Goal: Task Accomplishment & Management: Use online tool/utility

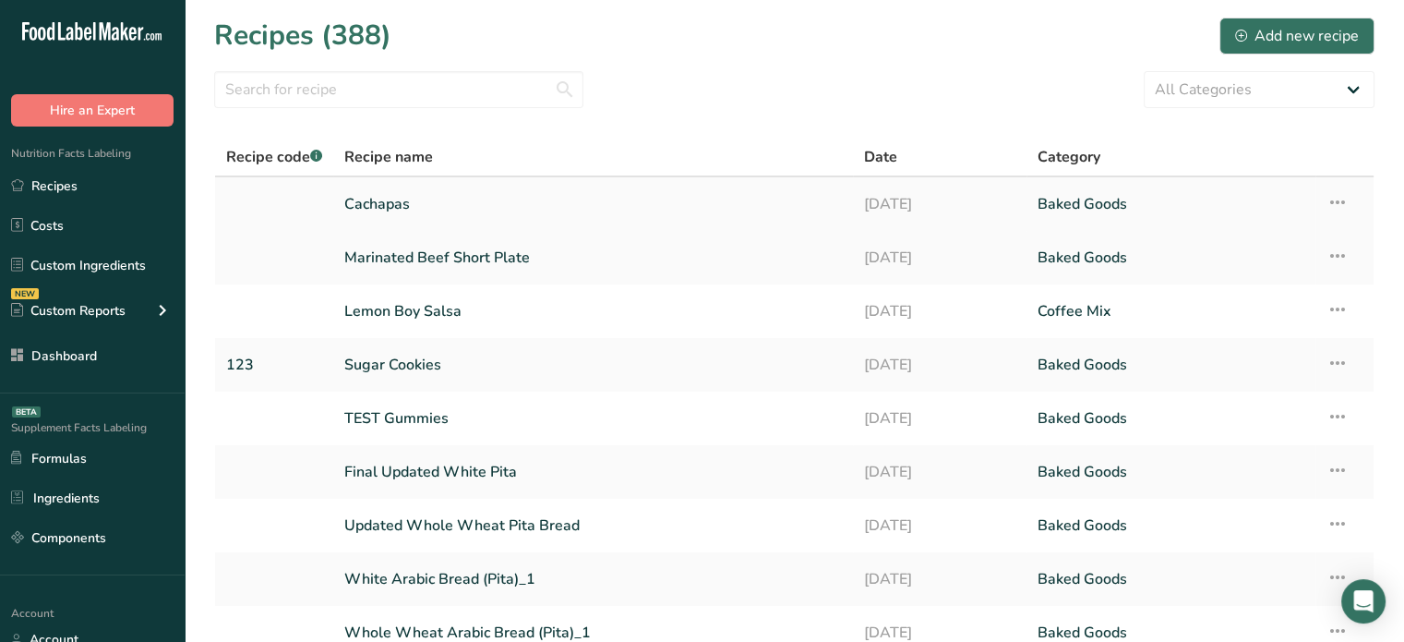
click at [411, 189] on link "Cachapas" at bounding box center [593, 204] width 498 height 39
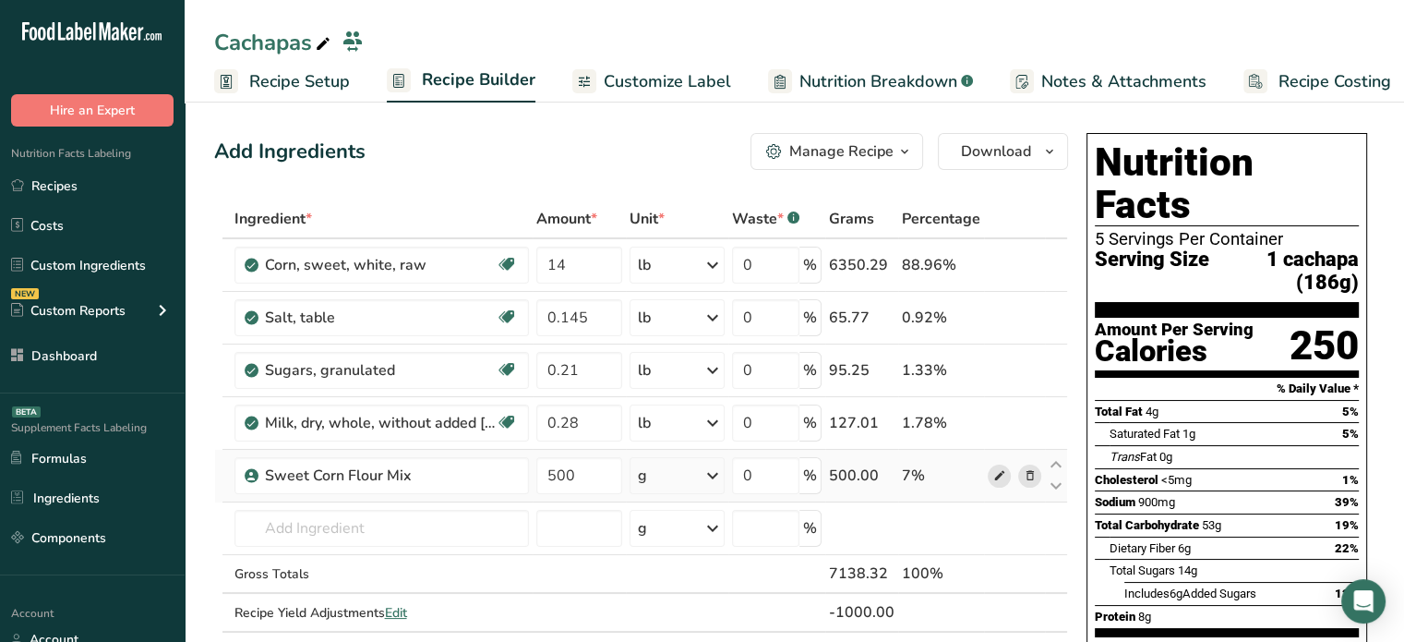
click at [993, 484] on span at bounding box center [999, 475] width 22 height 22
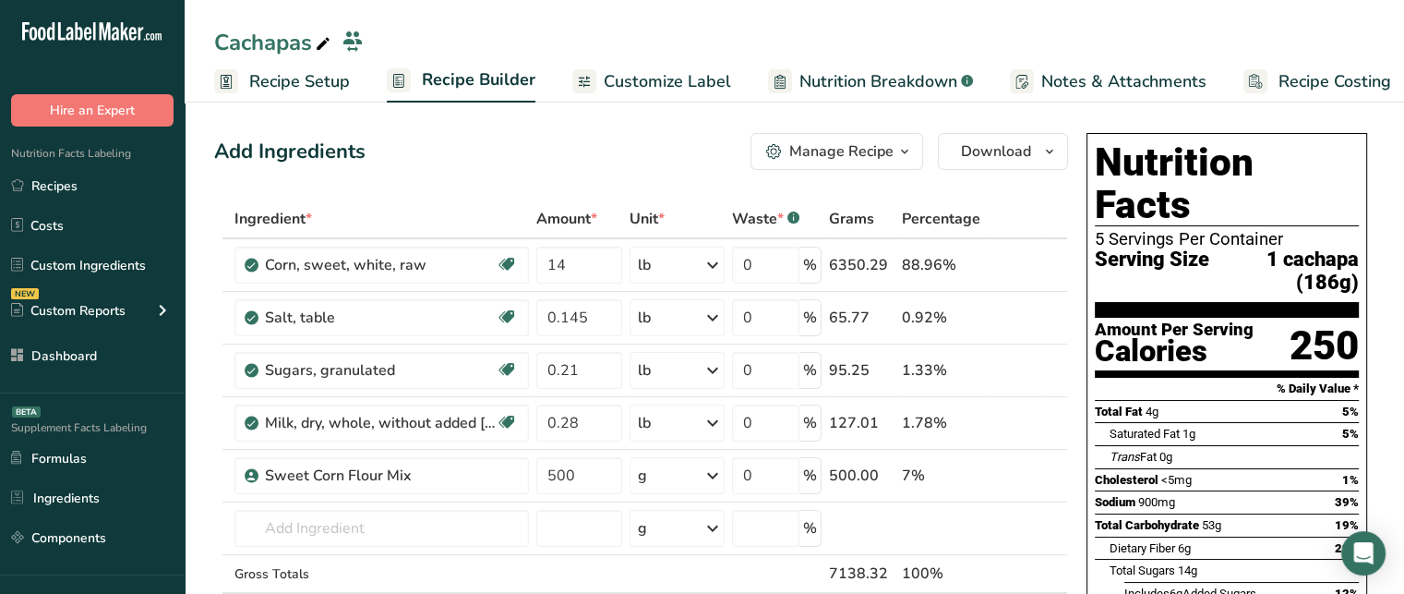
click at [667, 79] on span "Customize Label" at bounding box center [667, 81] width 127 height 25
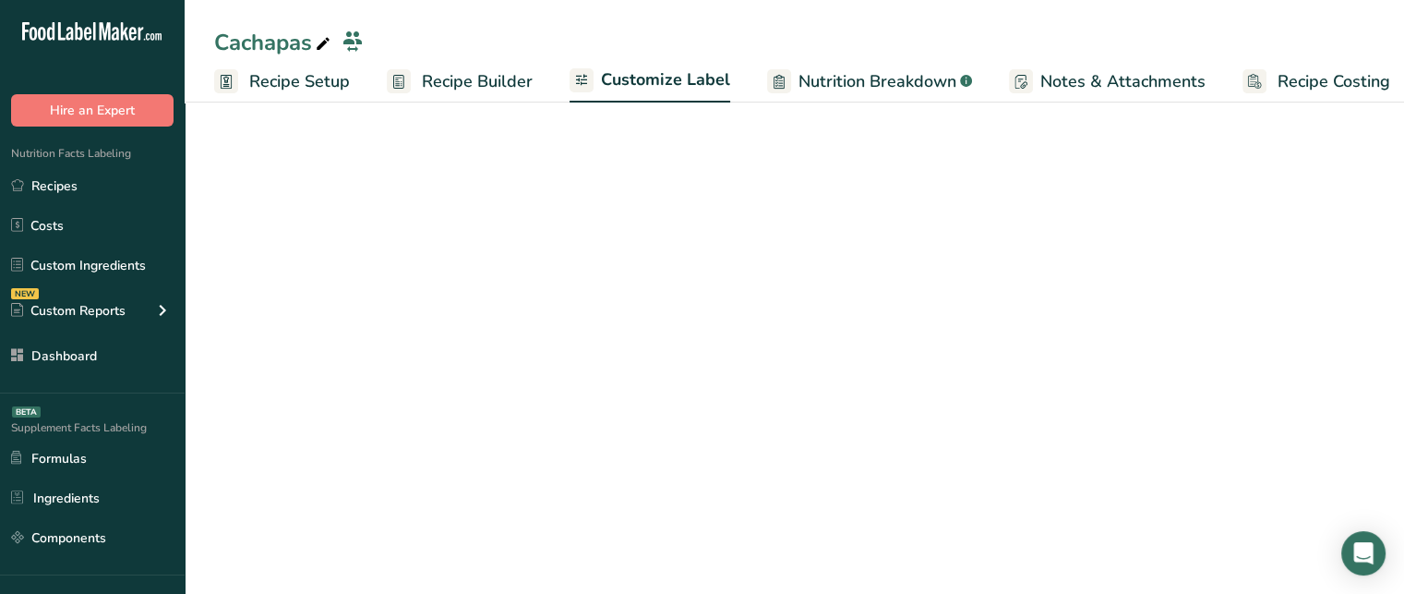
scroll to position [0, 16]
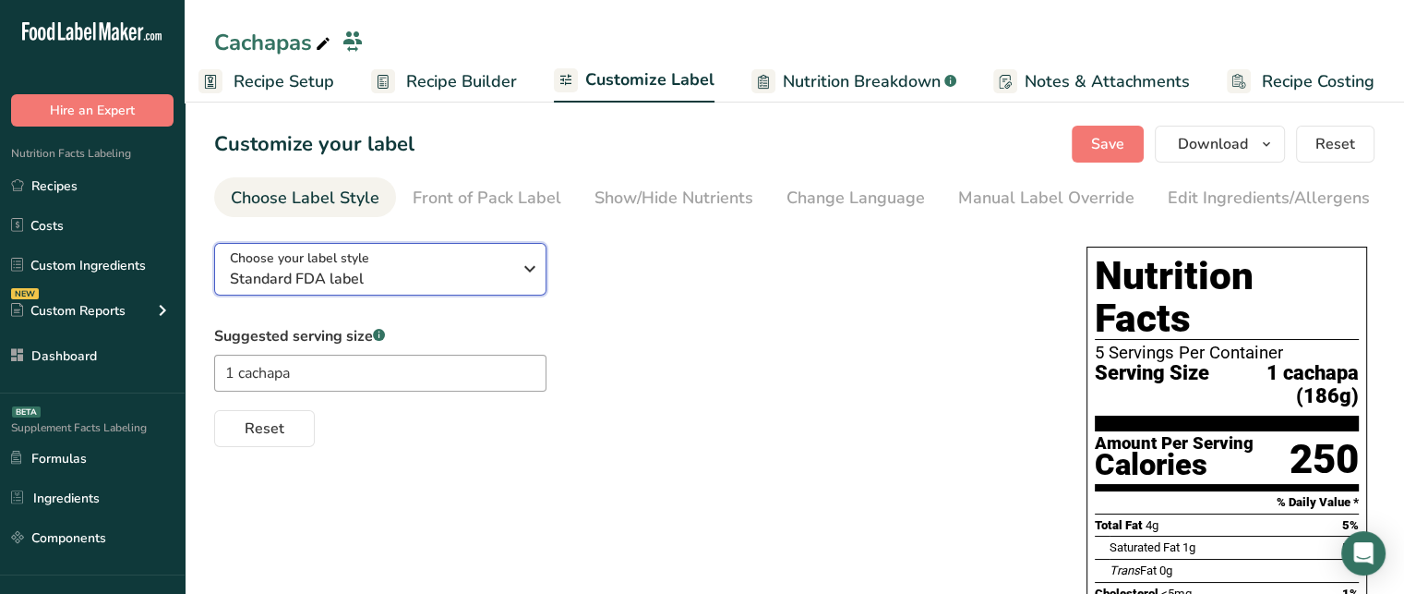
click at [457, 265] on div "Choose your label style Standard FDA label" at bounding box center [371, 269] width 282 height 42
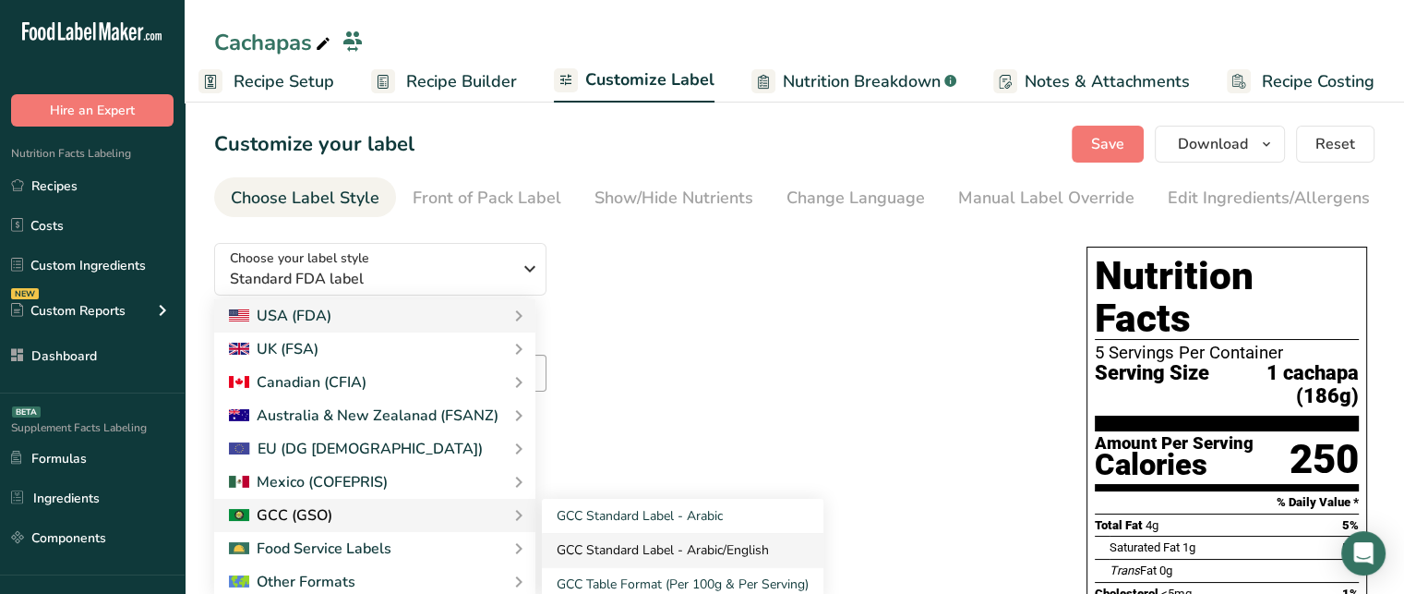
click at [572, 546] on link "GCC Standard Label - Arabic/English" at bounding box center [683, 550] width 282 height 34
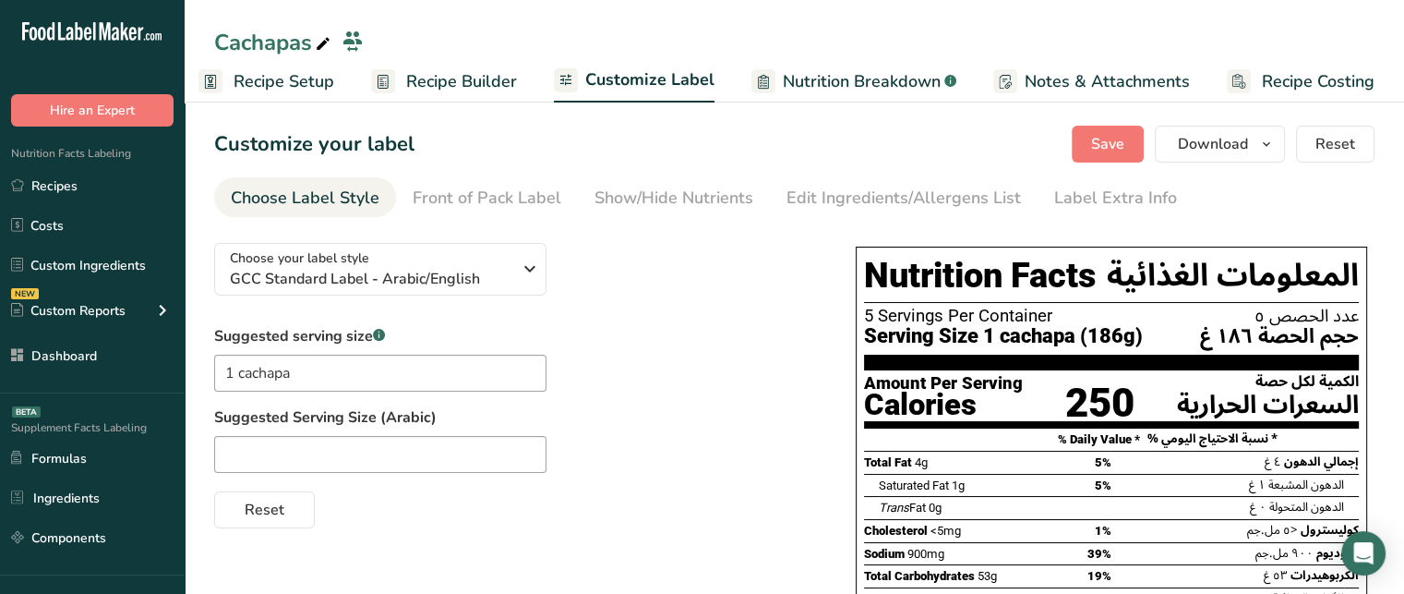
scroll to position [161, 0]
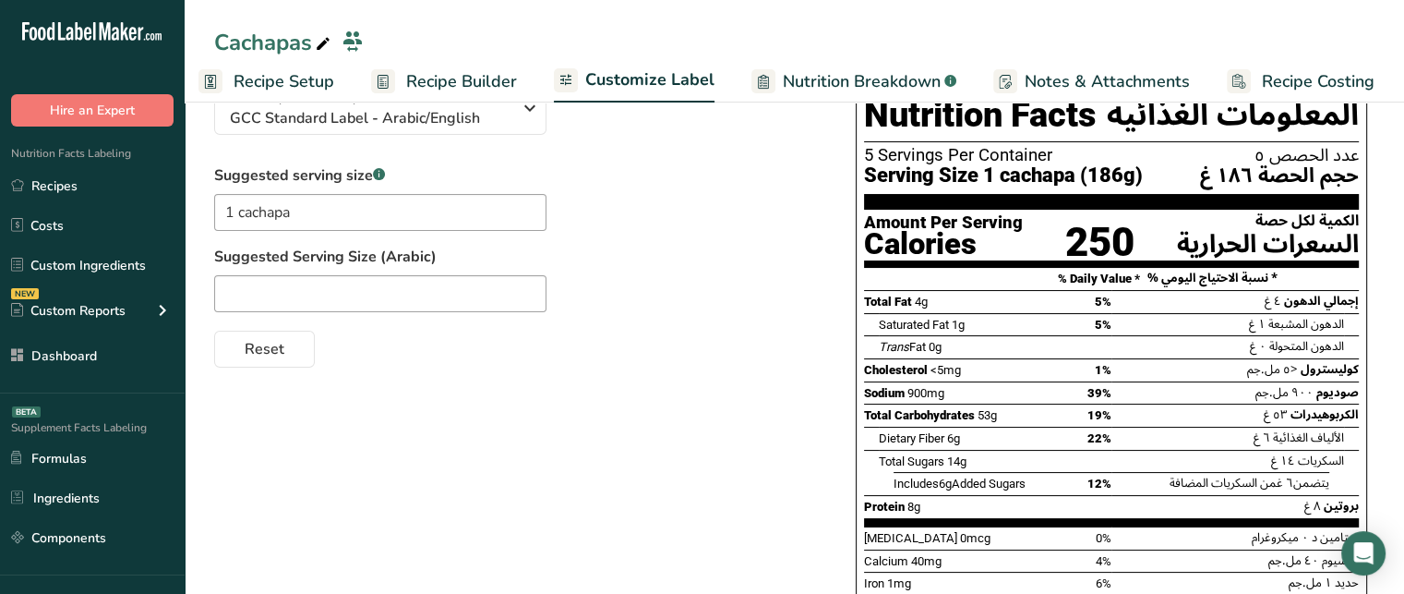
drag, startPoint x: 864, startPoint y: 391, endPoint x: 956, endPoint y: 389, distance: 91.4
click at [956, 389] on div "Sodium 900mg 39%" at bounding box center [987, 392] width 247 height 23
click at [905, 391] on span "Sodium" at bounding box center [884, 393] width 41 height 14
drag, startPoint x: 868, startPoint y: 391, endPoint x: 964, endPoint y: 396, distance: 96.1
click at [964, 396] on div "Sodium 900mg 39%" at bounding box center [987, 392] width 247 height 23
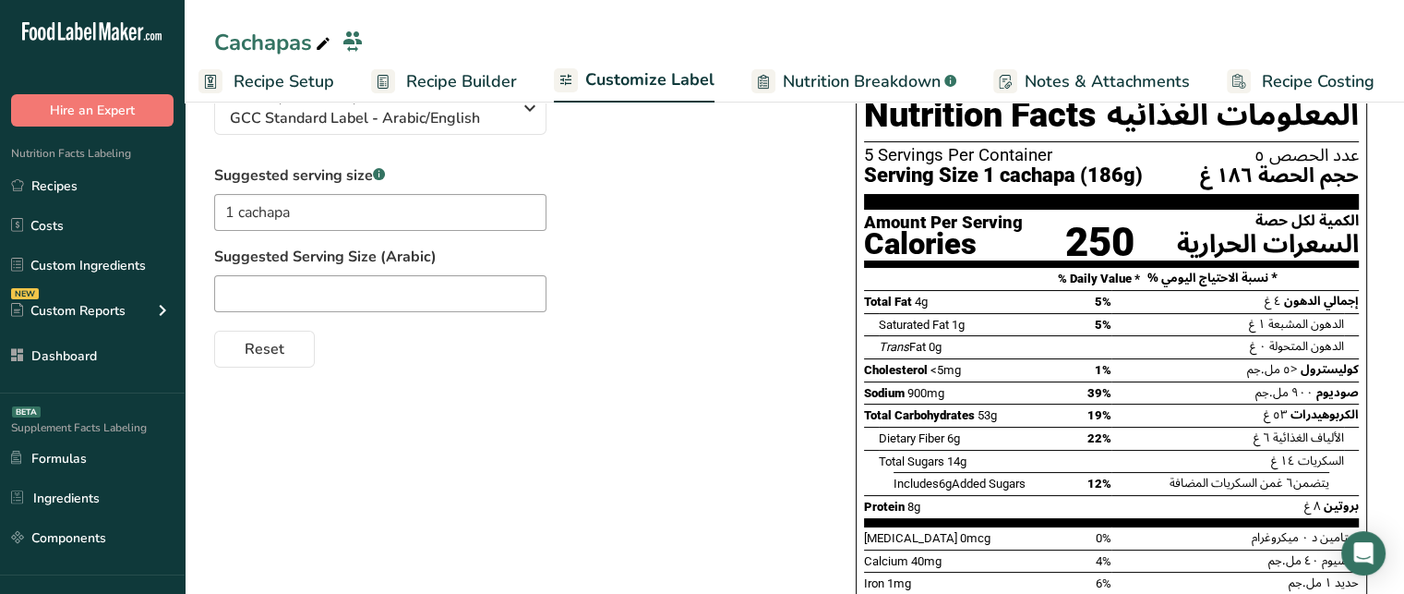
click at [964, 396] on div "Sodium 900mg 39%" at bounding box center [987, 392] width 247 height 23
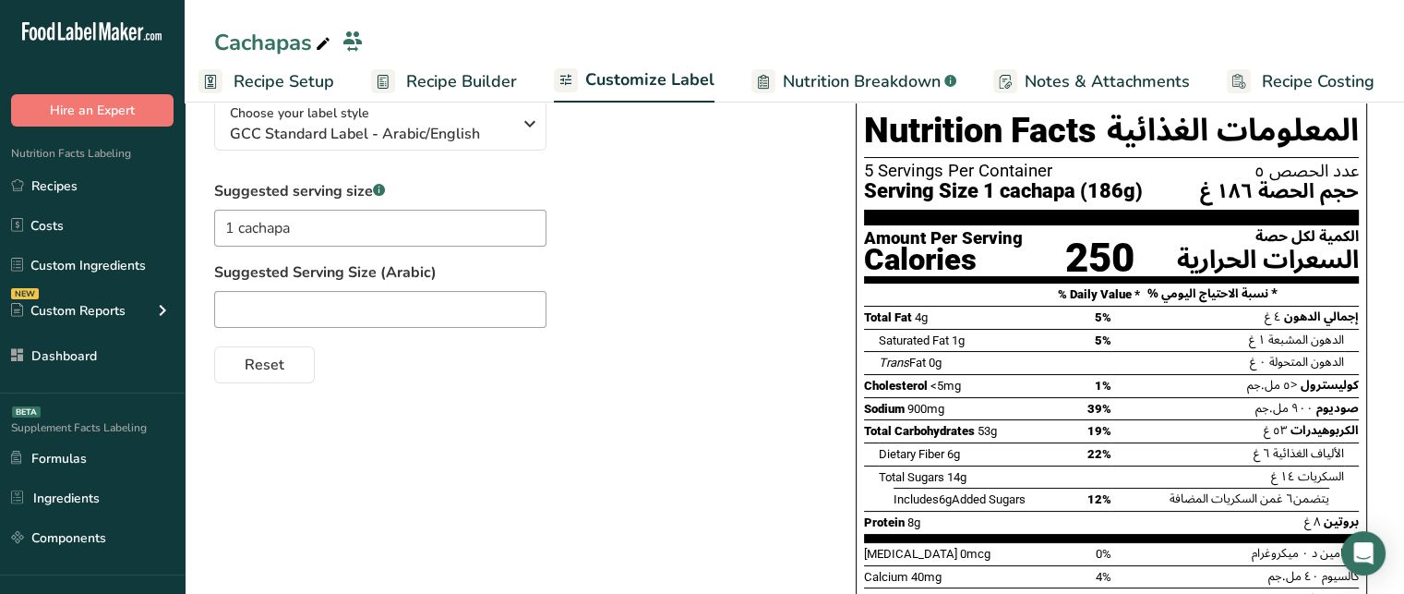
scroll to position [0, 0]
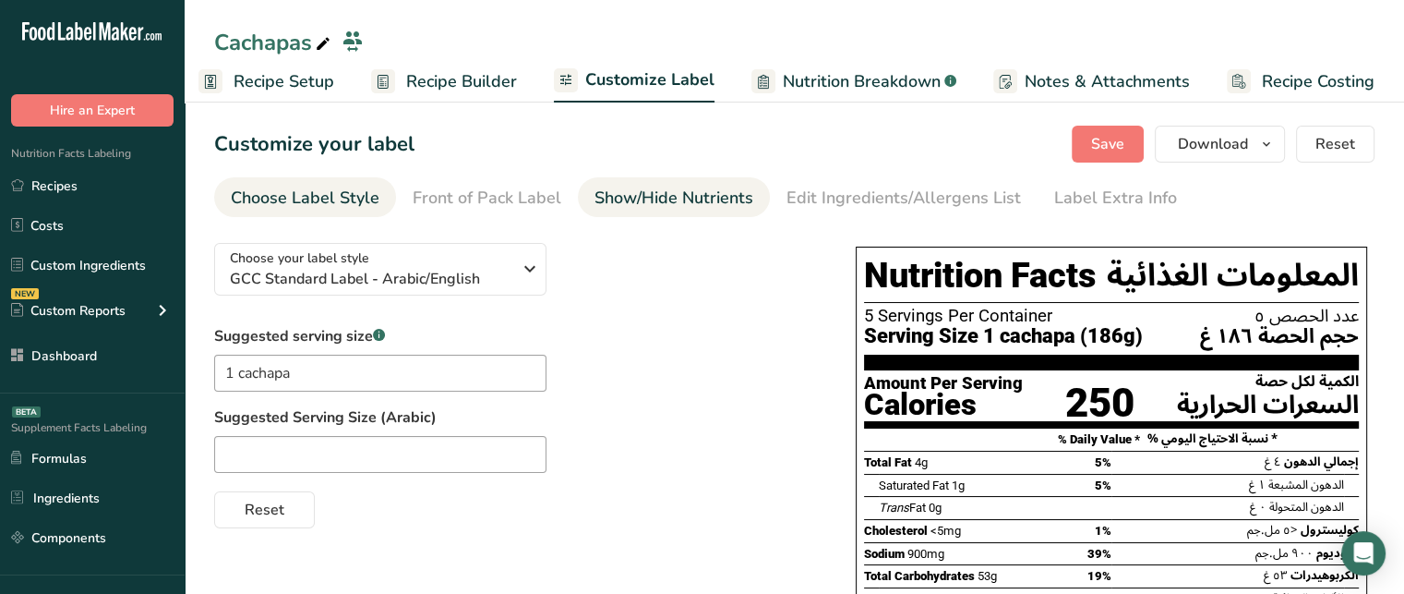
click at [661, 177] on link "Show/Hide Nutrients" at bounding box center [674, 198] width 159 height 42
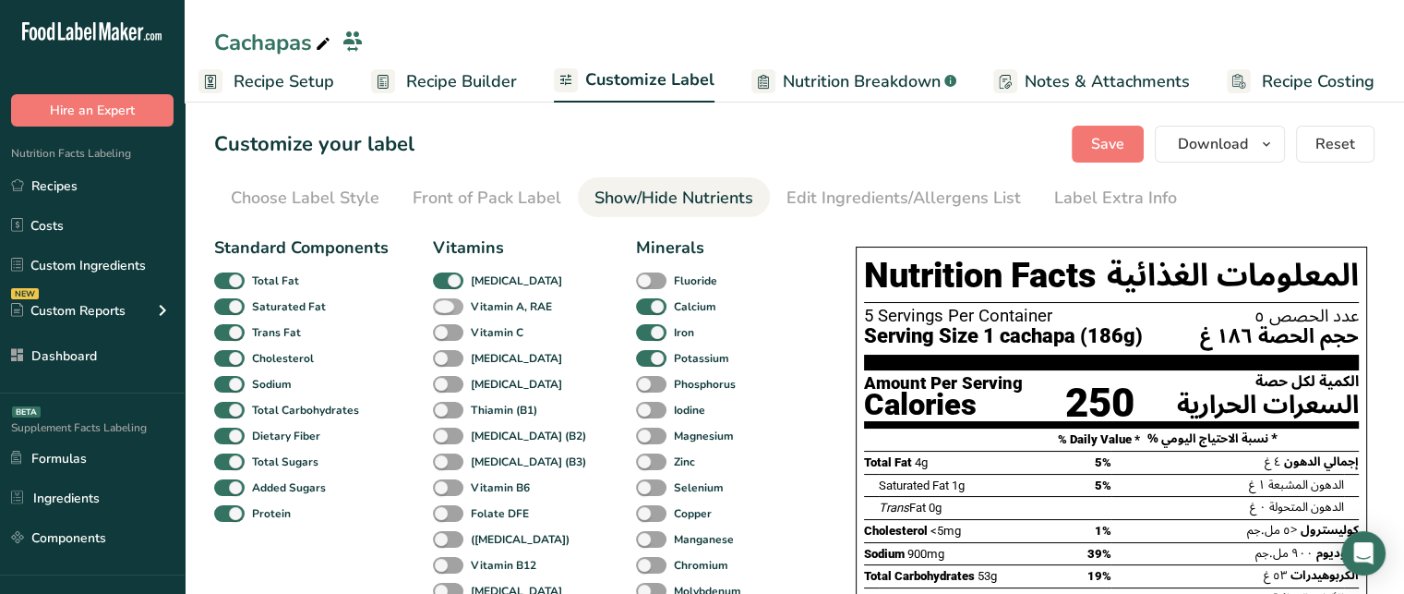
click at [446, 312] on span at bounding box center [448, 307] width 30 height 18
click at [445, 312] on input "Vitamin A, RAE" at bounding box center [439, 306] width 12 height 12
click at [446, 312] on span at bounding box center [448, 307] width 30 height 18
click at [445, 312] on input "Vitamin A, RAE" at bounding box center [439, 306] width 12 height 12
checkbox input "false"
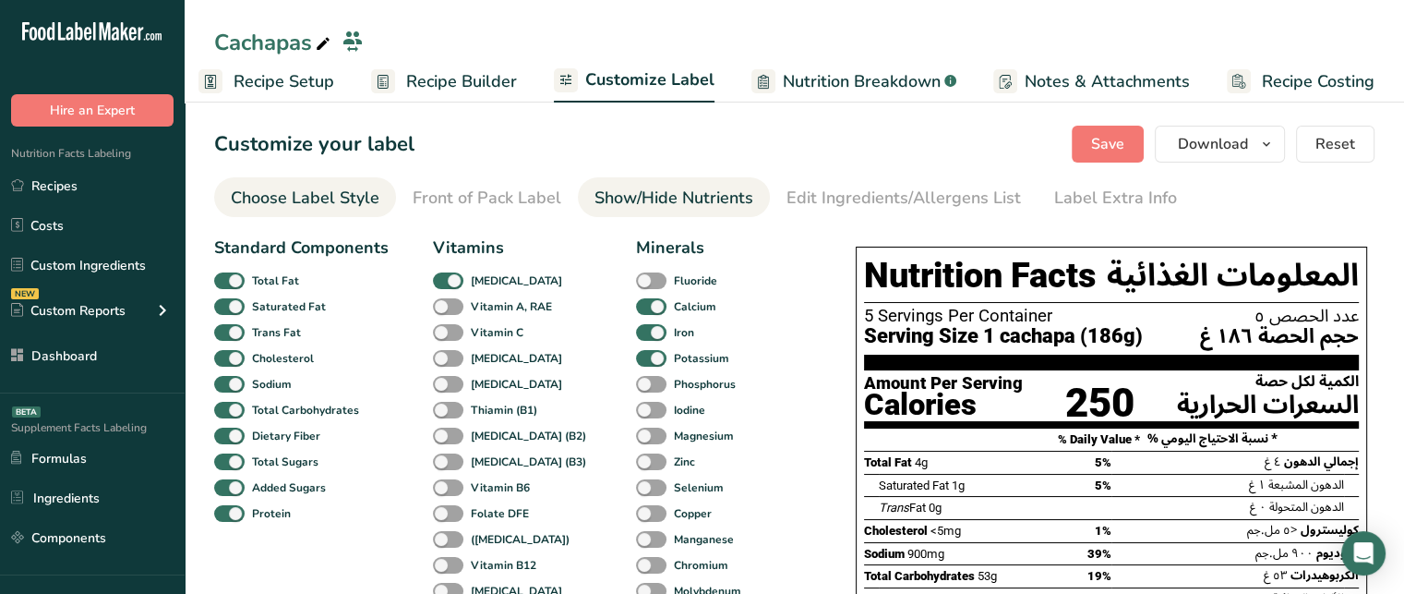
click at [342, 204] on div "Choose Label Style" at bounding box center [305, 198] width 149 height 25
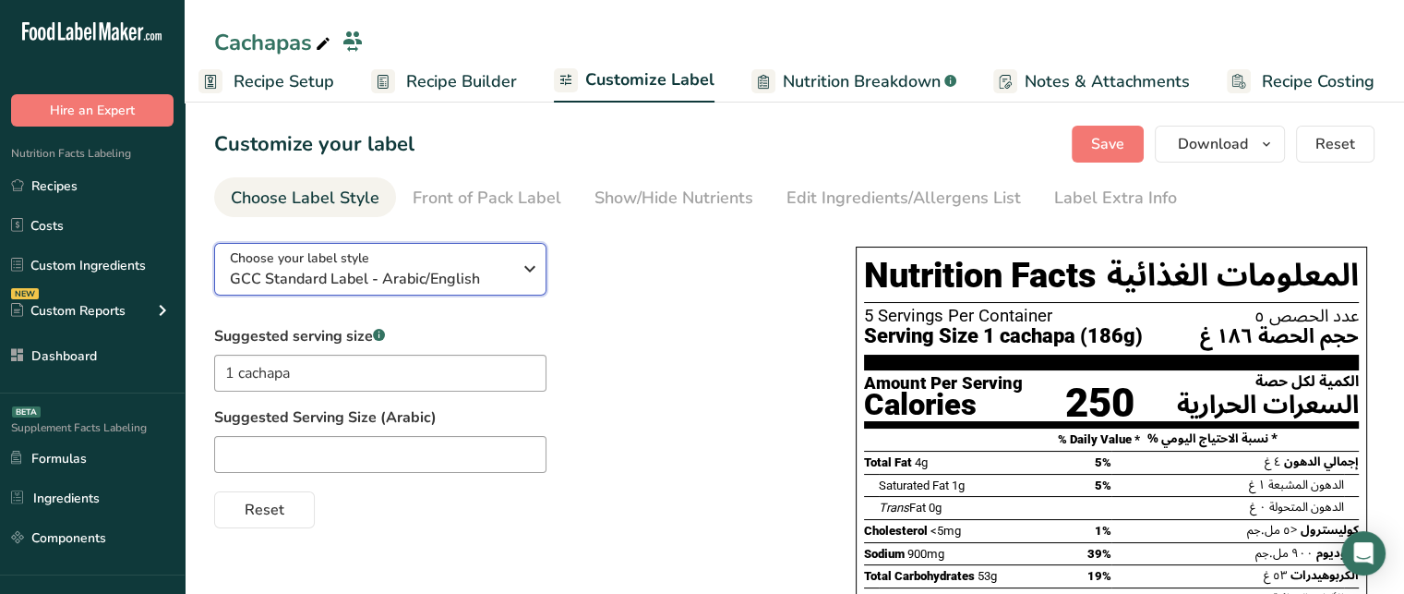
click at [400, 268] on span "GCC Standard Label - Arabic/English" at bounding box center [371, 279] width 282 height 22
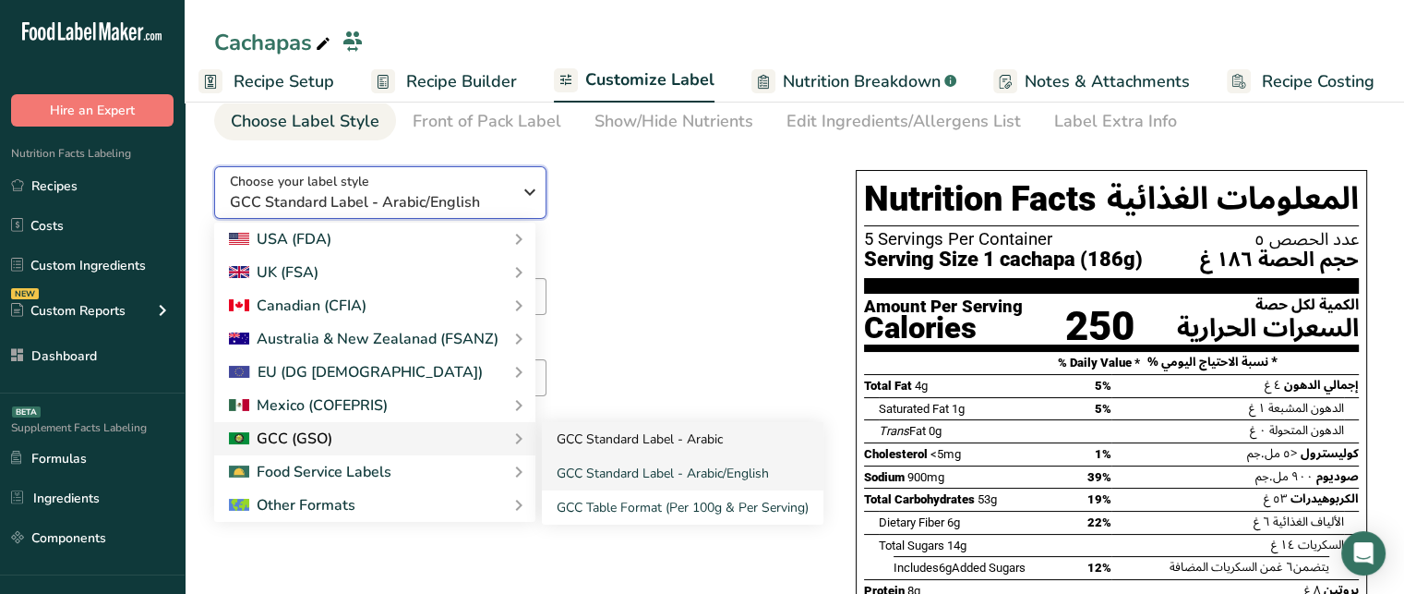
scroll to position [111, 0]
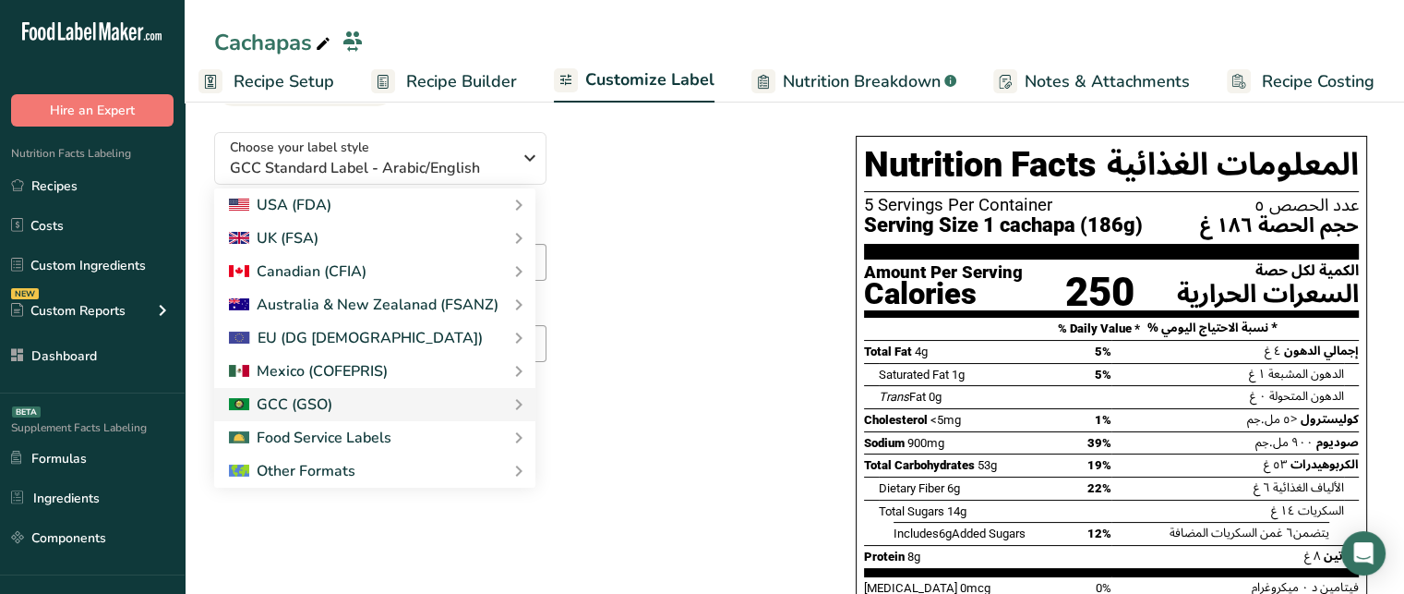
click at [682, 189] on div "Choose your label style GCC Standard Label - Arabic/English USA (FDA) Standard …" at bounding box center [516, 267] width 605 height 300
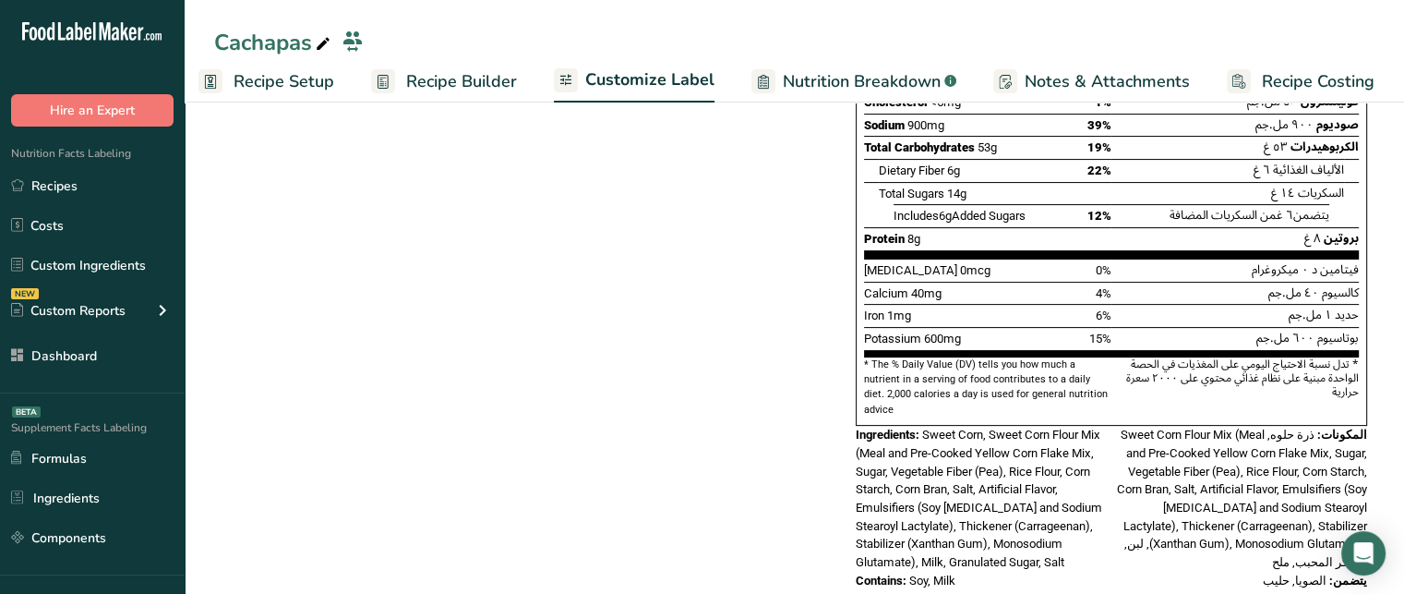
scroll to position [453, 0]
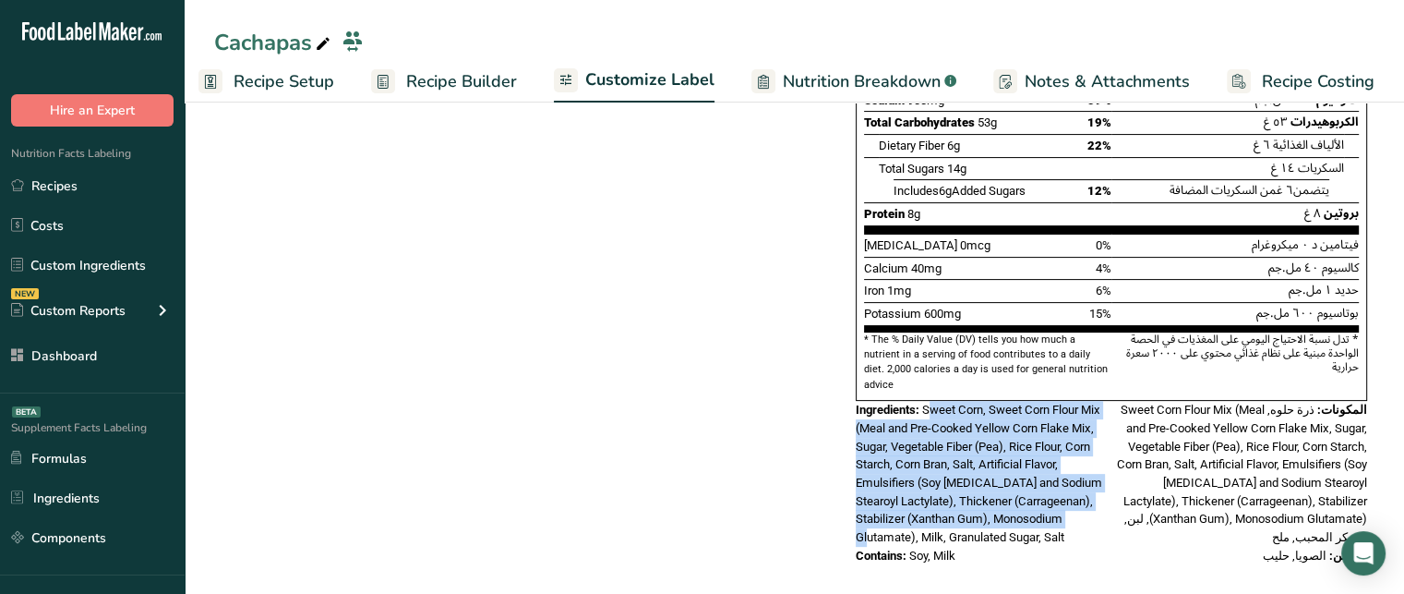
drag, startPoint x: 931, startPoint y: 383, endPoint x: 1066, endPoint y: 501, distance: 180.0
click at [1066, 501] on span "Sweet Corn, Sweet Corn Flour Mix (Meal and Pre-Cooked Yellow Corn Flake Mix, Su…" at bounding box center [979, 473] width 247 height 141
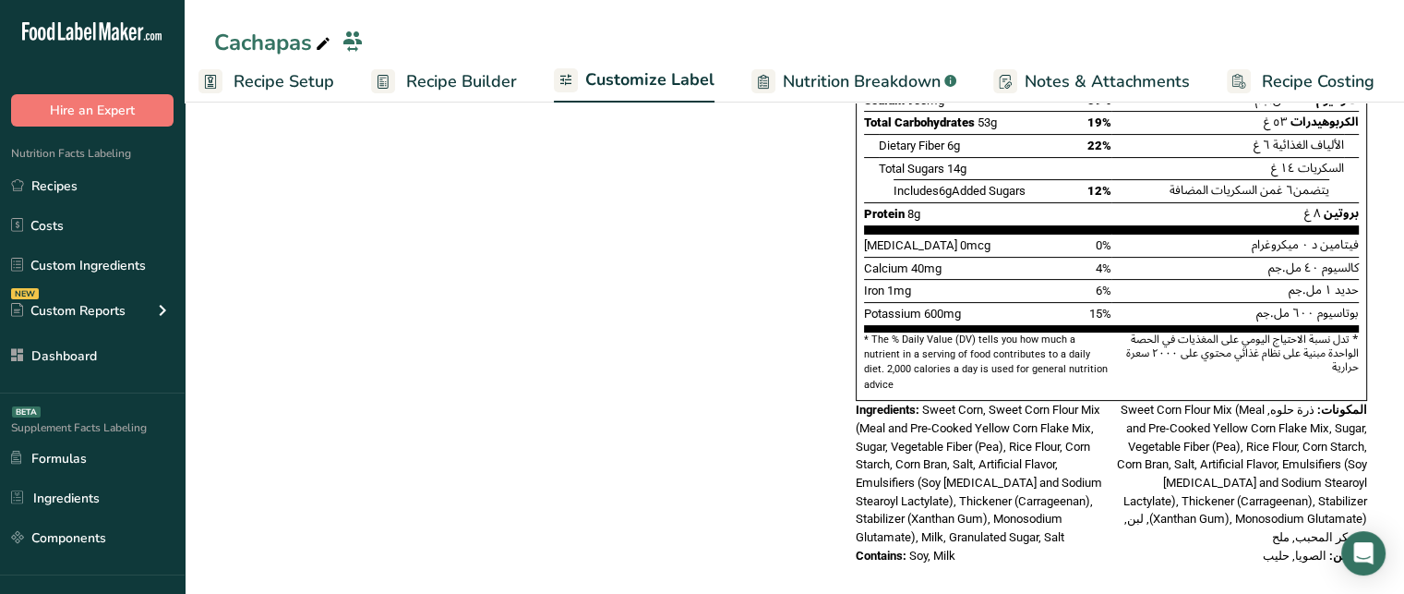
click at [1313, 408] on span "ذرة حلوه, Sweet Corn Flour Mix (Meal and Pre-Cooked Yellow Corn Flake Mix, Suga…" at bounding box center [1242, 473] width 250 height 141
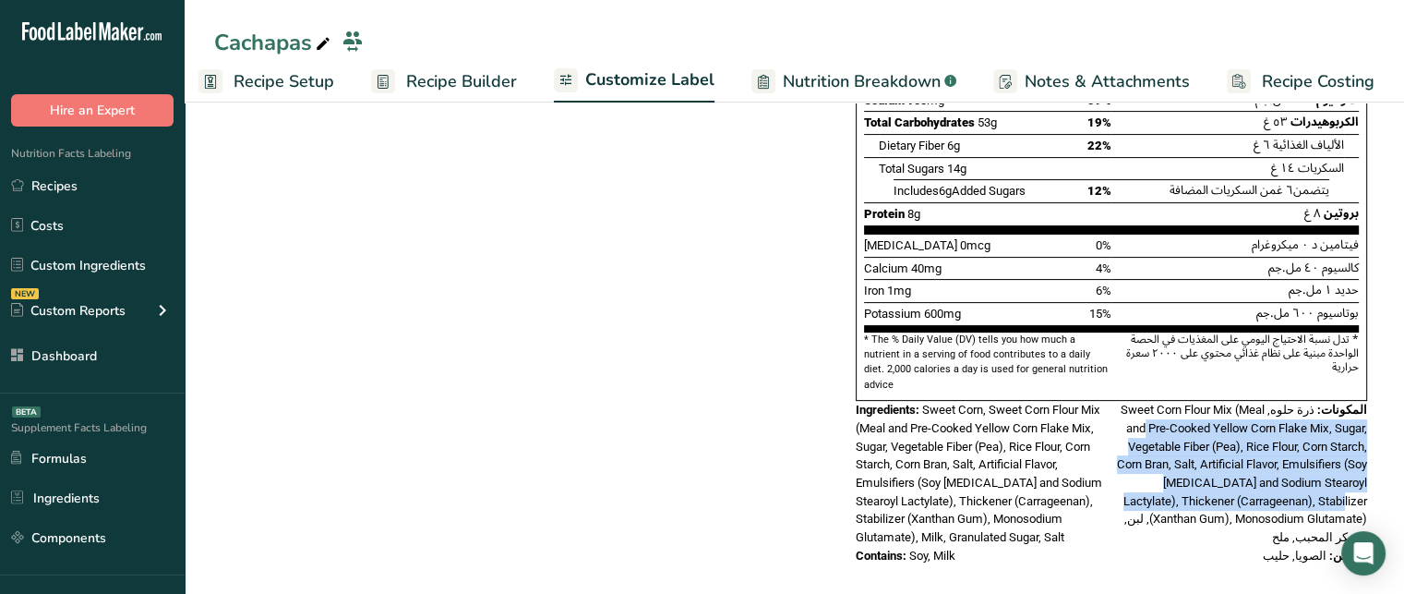
drag, startPoint x: 1119, startPoint y: 395, endPoint x: 1318, endPoint y: 488, distance: 220.2
click at [1318, 488] on span "ذرة حلوه, Sweet Corn Flour Mix (Meal and Pre-Cooked Yellow Corn Flake Mix, Suga…" at bounding box center [1242, 473] width 250 height 141
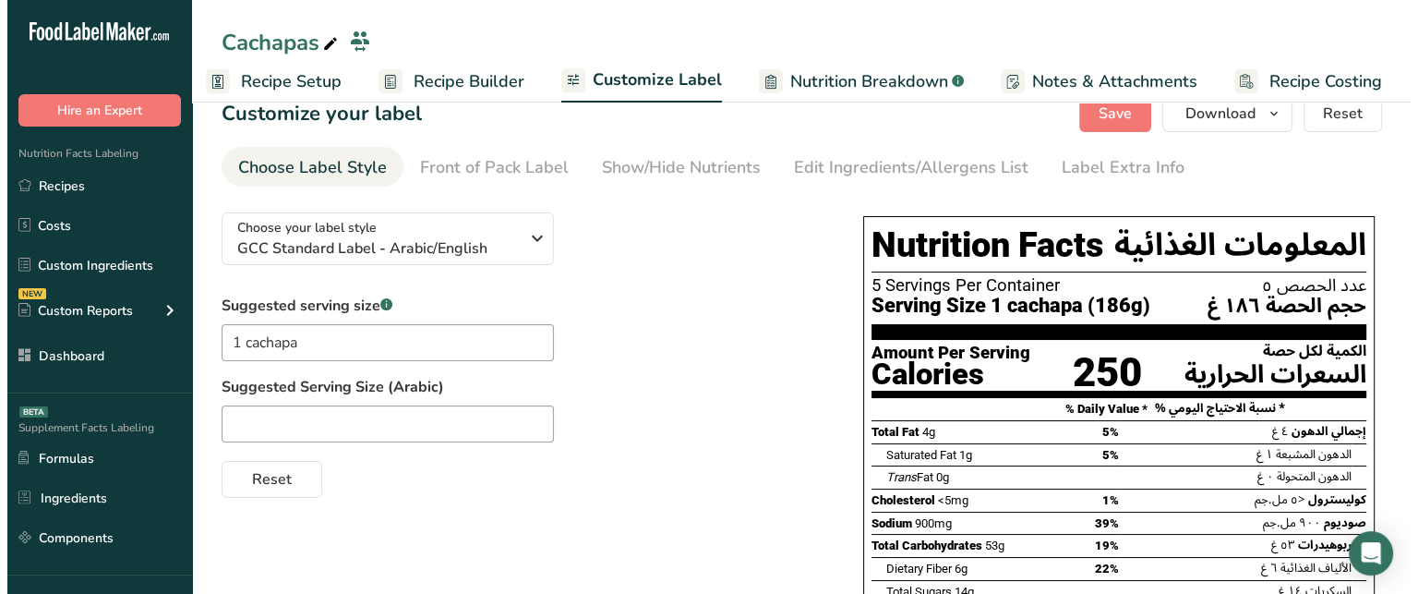
scroll to position [0, 0]
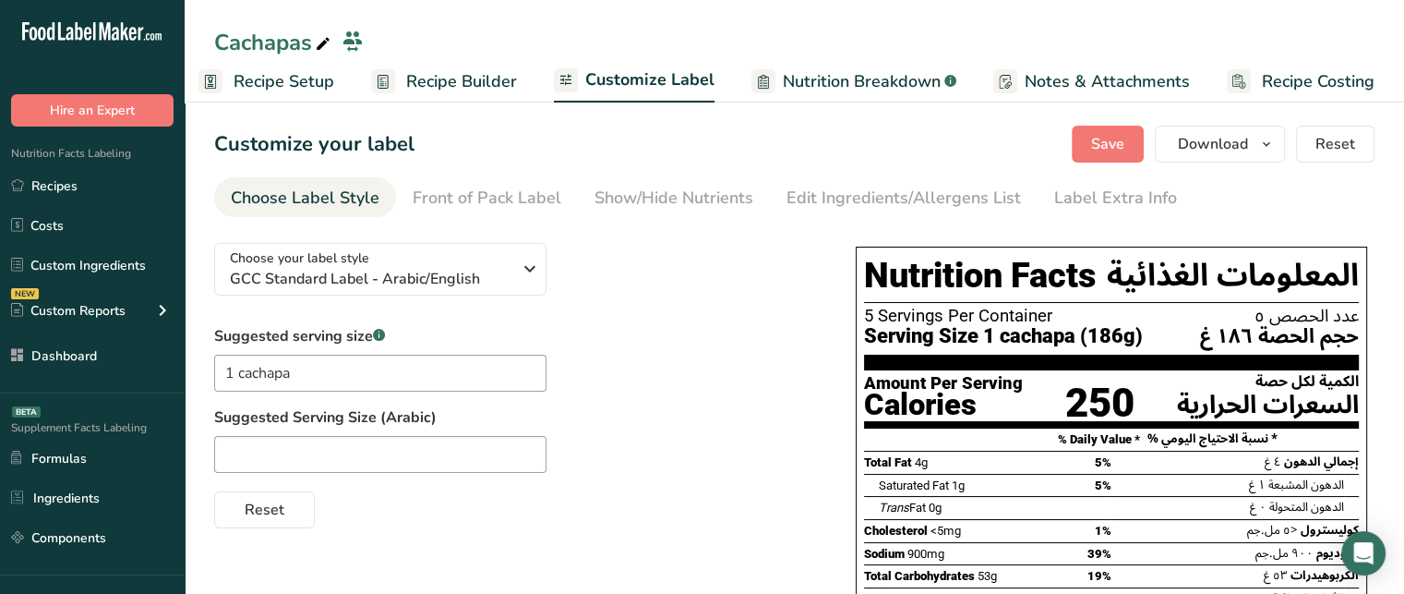
click at [407, 83] on span "Recipe Builder" at bounding box center [461, 81] width 111 height 25
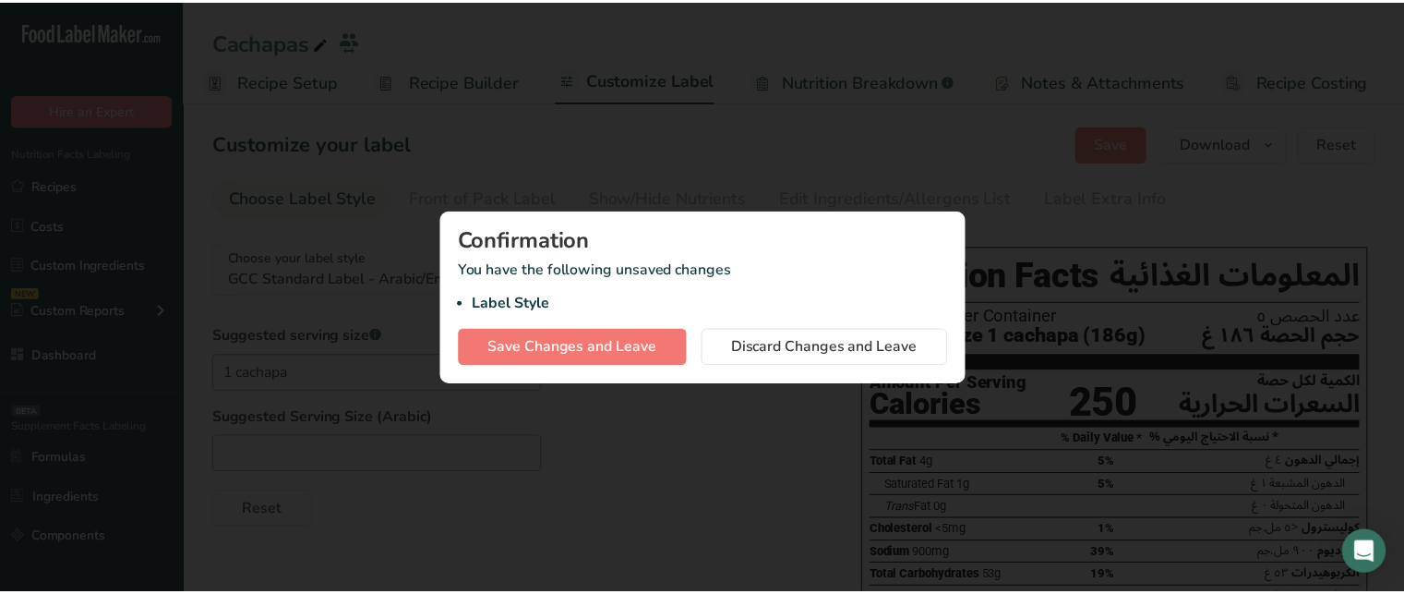
scroll to position [0, 2]
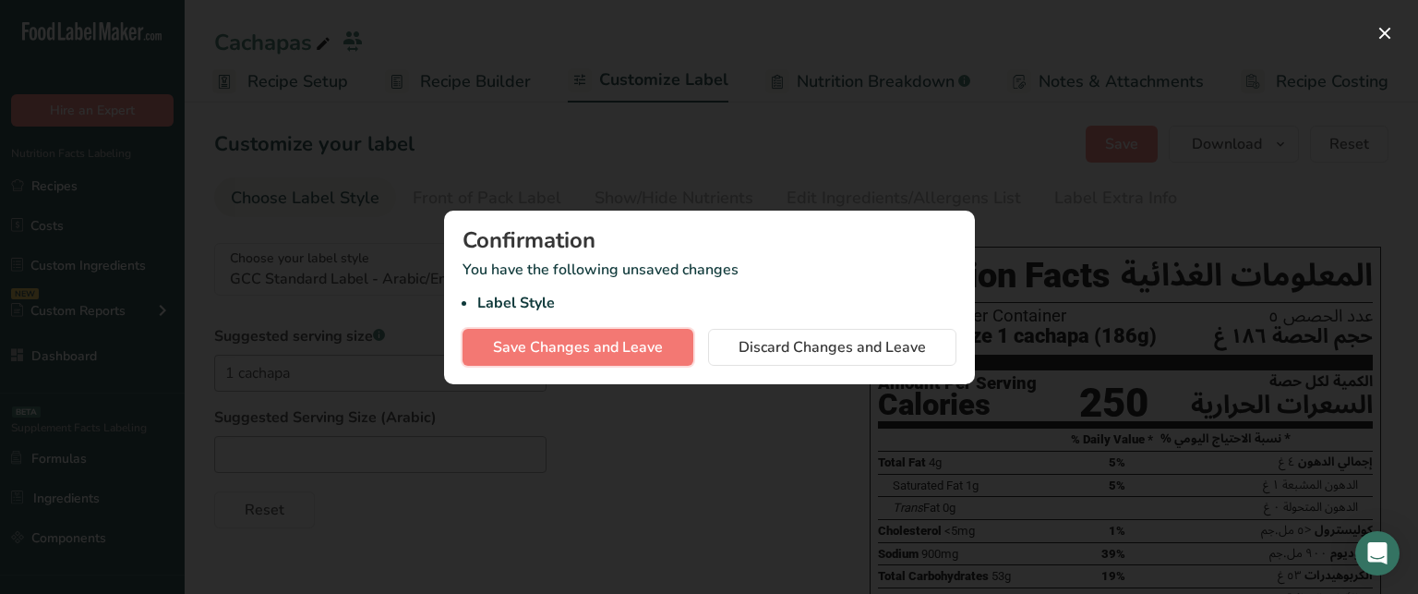
click at [640, 349] on span "Save Changes and Leave" at bounding box center [578, 347] width 170 height 22
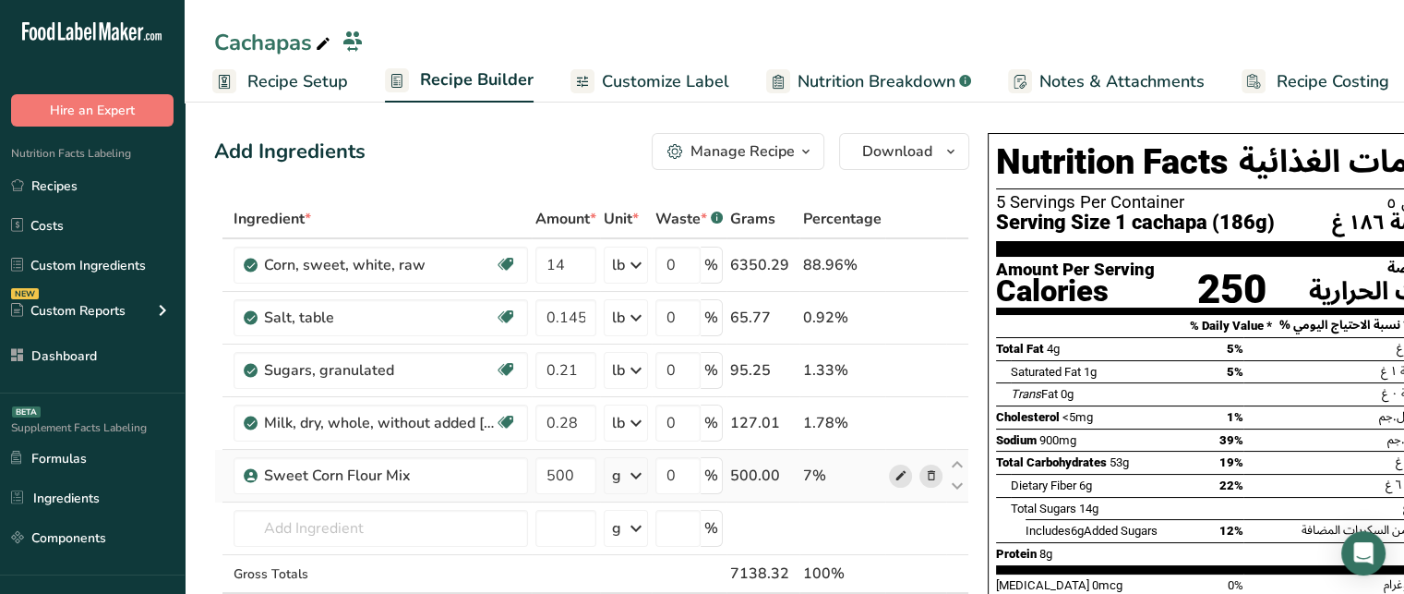
click at [896, 478] on icon at bounding box center [901, 475] width 13 height 19
click at [632, 90] on span "Customize Label" at bounding box center [665, 81] width 127 height 25
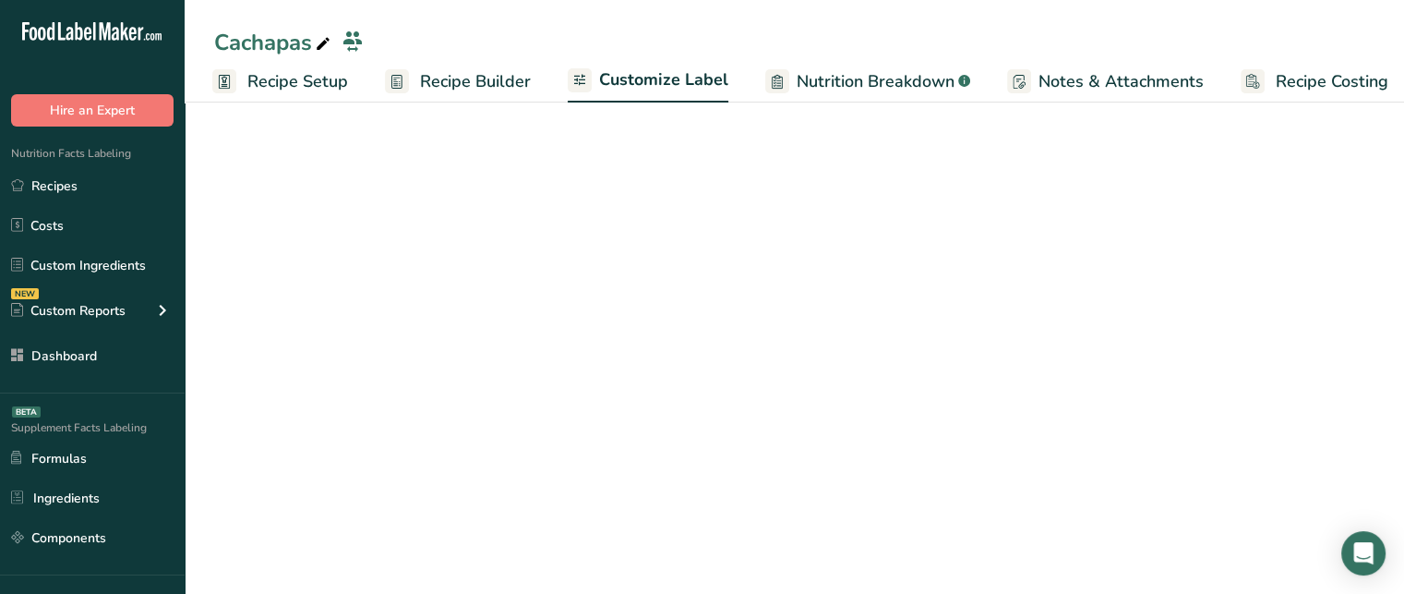
scroll to position [0, 16]
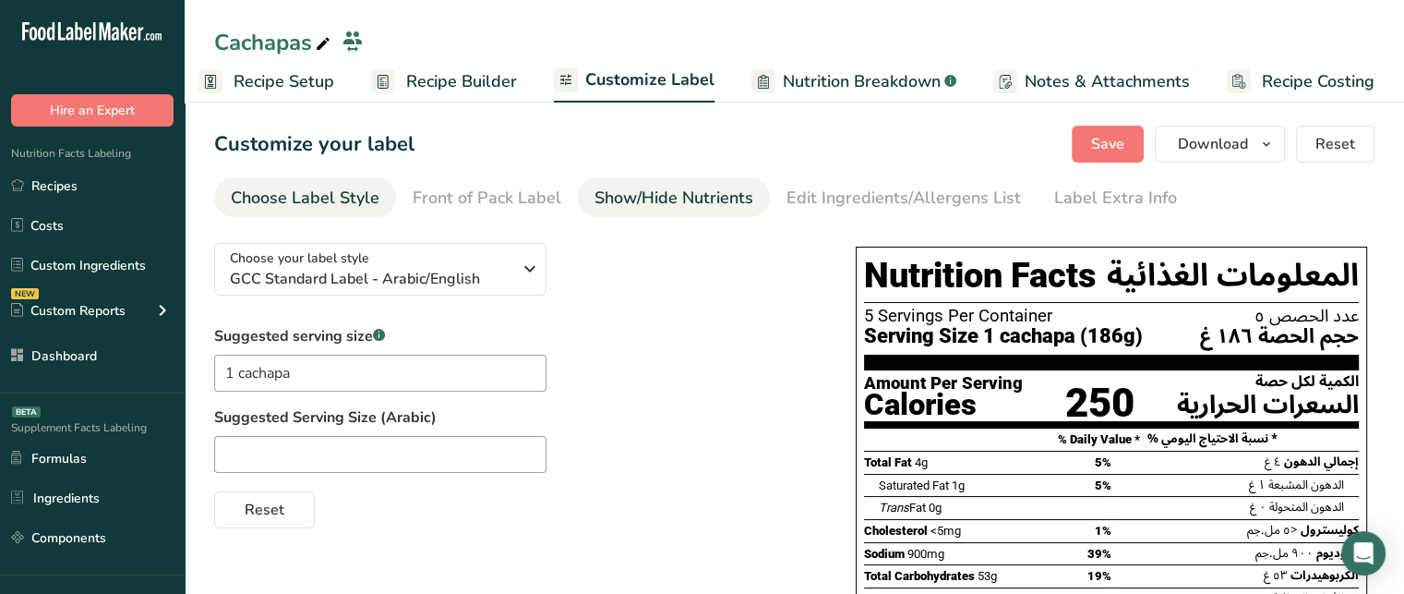
click at [620, 191] on div "Show/Hide Nutrients" at bounding box center [674, 198] width 159 height 25
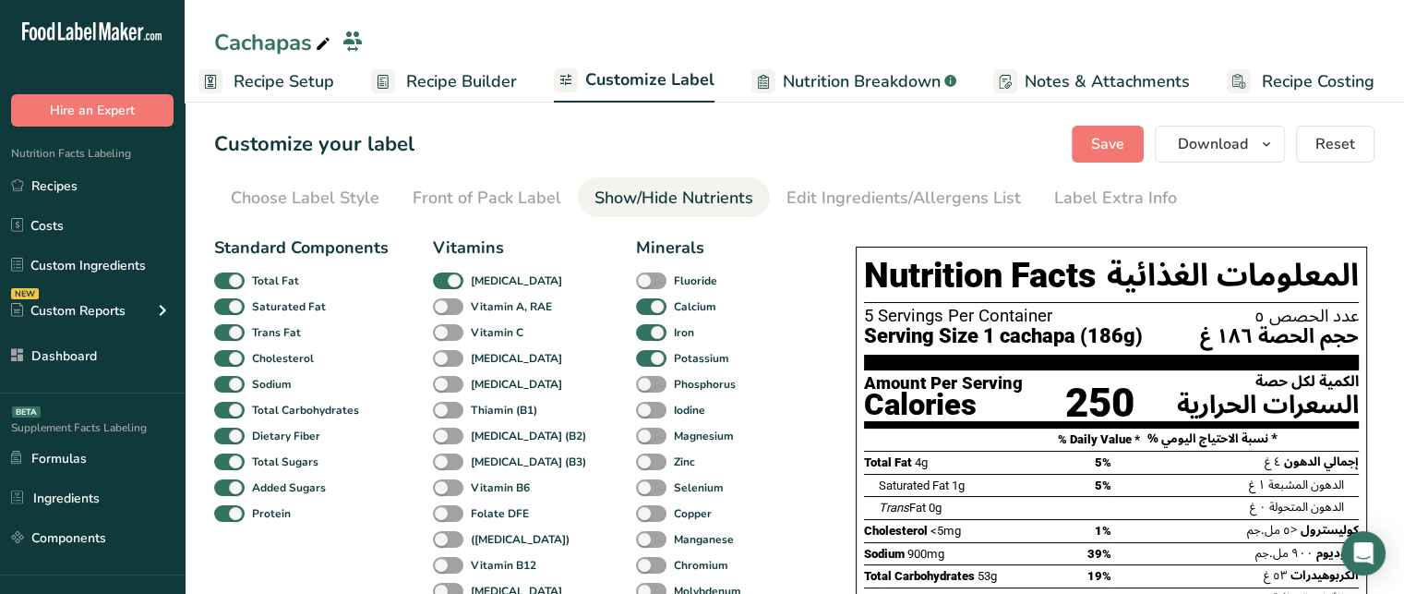
drag, startPoint x: 287, startPoint y: 380, endPoint x: 311, endPoint y: 382, distance: 24.1
click at [311, 382] on div "Standard Components Total Fat Saturated Fat Trans Fat Cholesterol Sodium Total …" at bounding box center [301, 458] width 174 height 446
click at [507, 66] on link "Recipe Builder" at bounding box center [458, 82] width 146 height 42
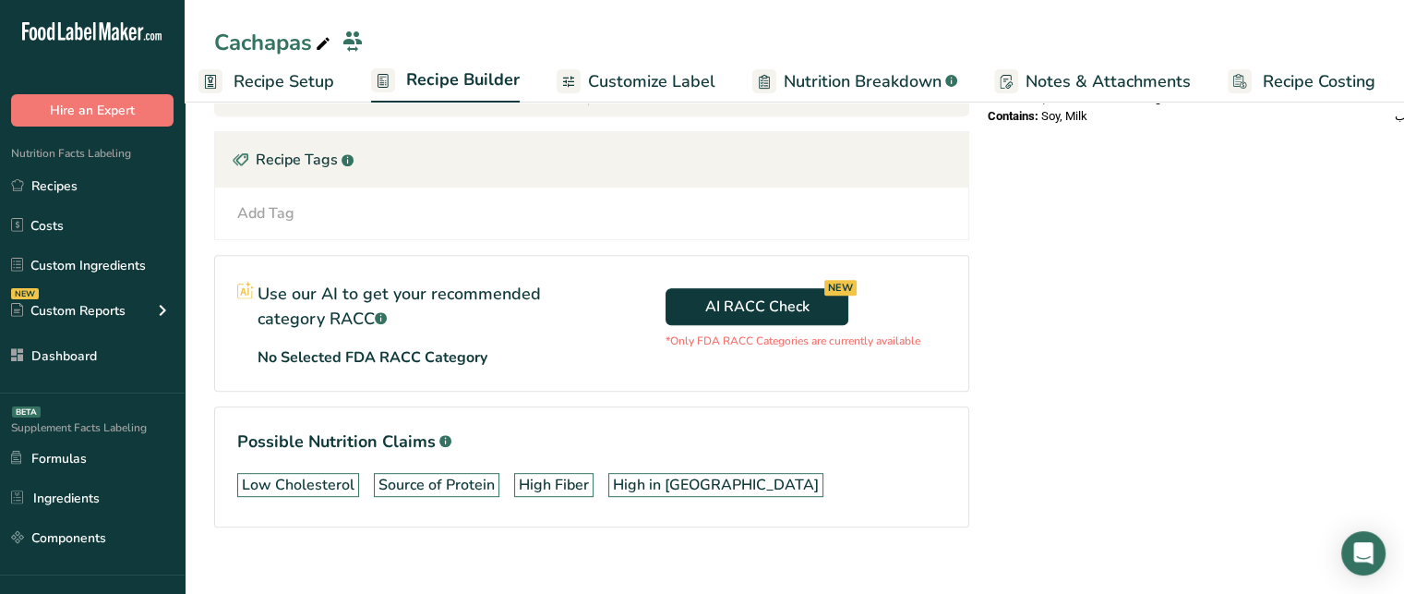
scroll to position [811, 0]
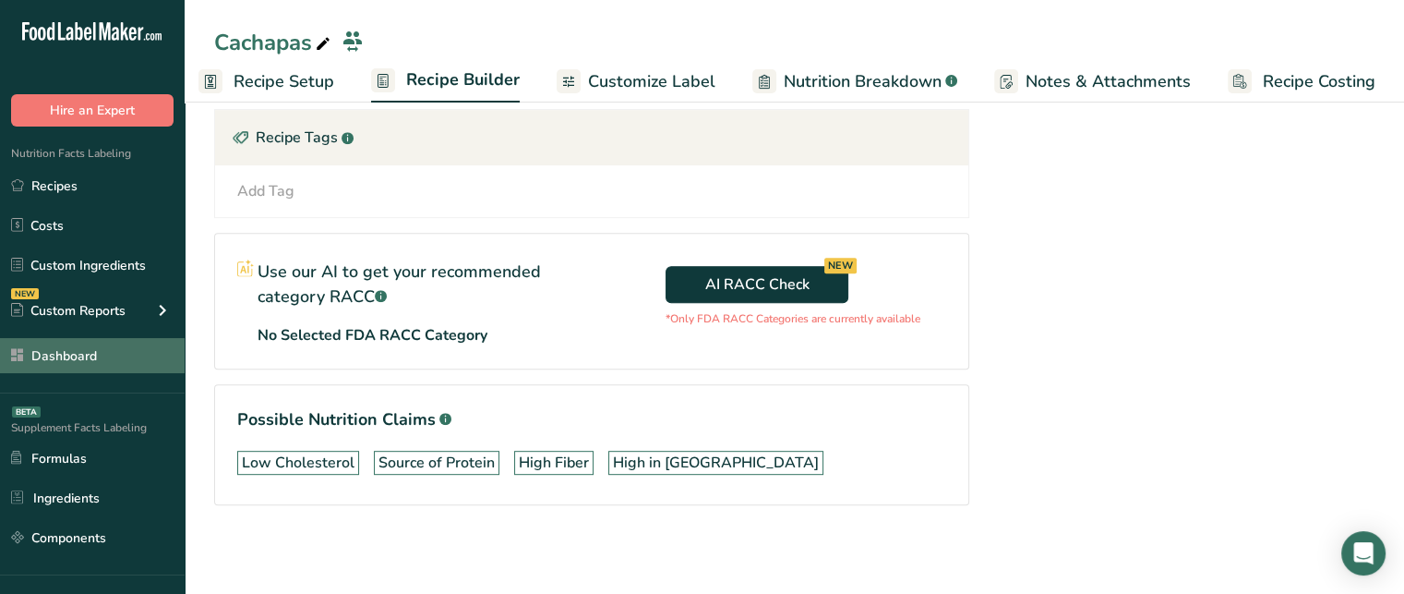
click at [78, 358] on link "Dashboard" at bounding box center [92, 355] width 185 height 35
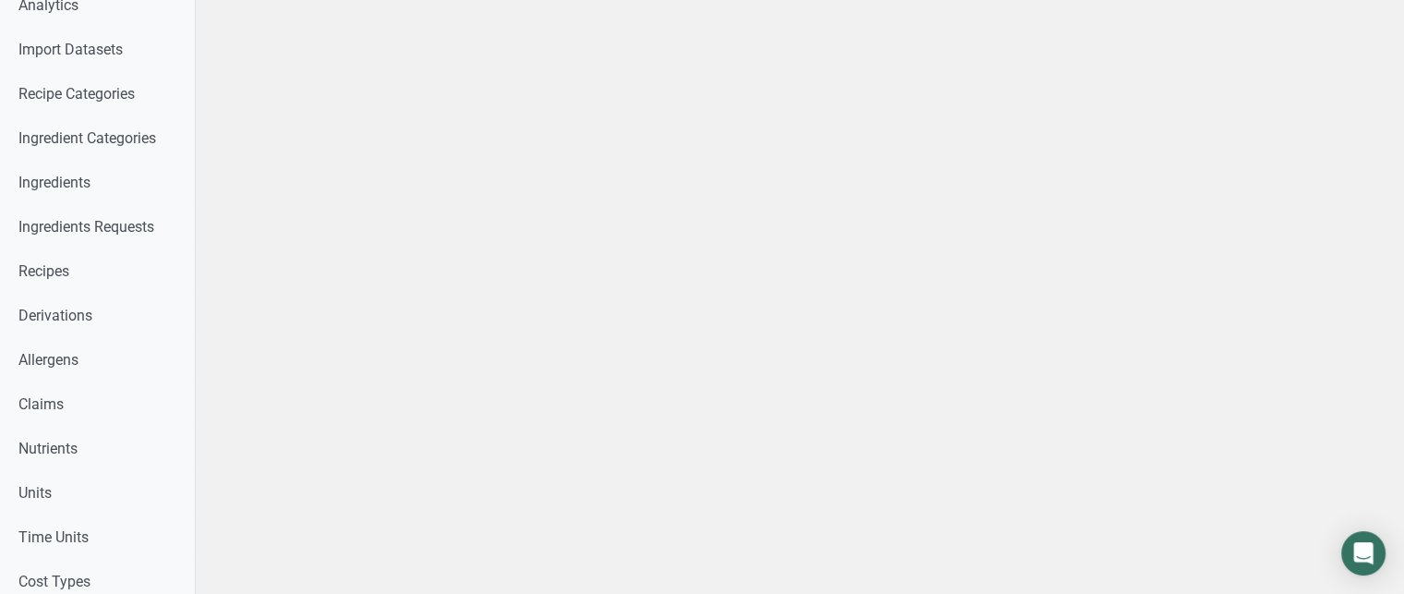
scroll to position [426, 0]
click at [57, 412] on link "Claims" at bounding box center [97, 402] width 195 height 44
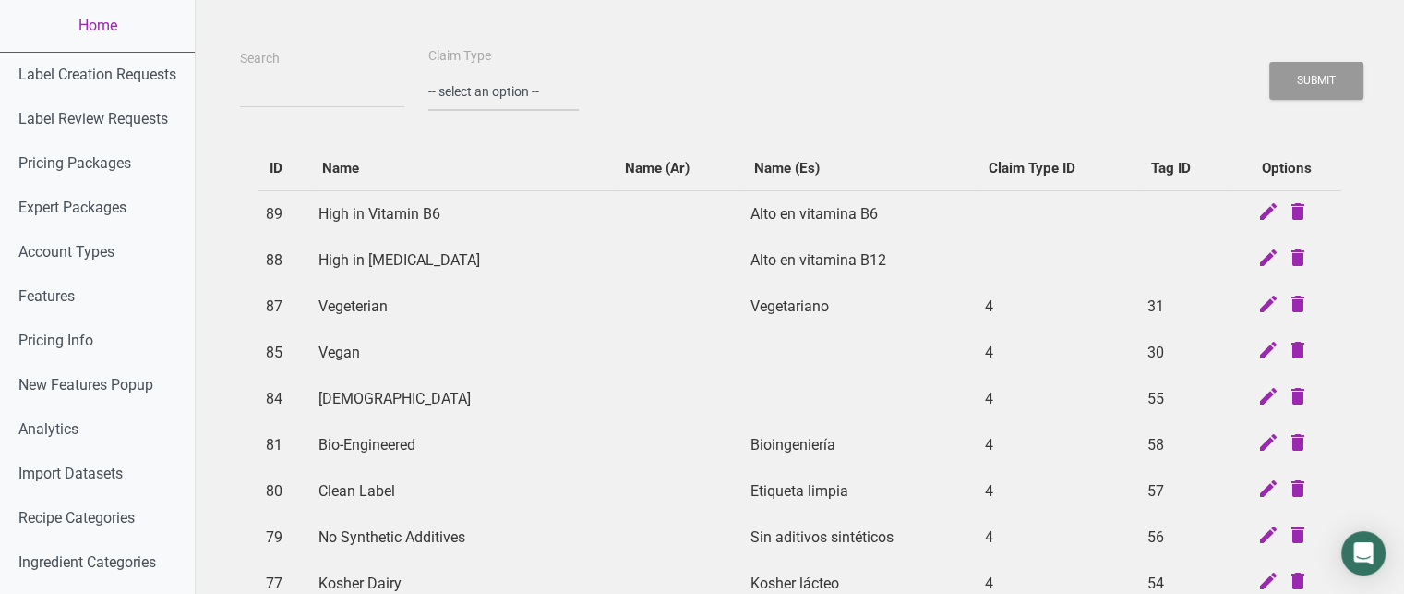
click at [464, 89] on select "-- select an option -- Standard Tags Possible Marketing Claims Dietary Trends T…" at bounding box center [503, 92] width 150 height 38
click at [587, 51] on div "Search Claim Type -- select an option -- Standard Tags Possible Marketing Claim…" at bounding box center [799, 77] width 1129 height 66
click at [1261, 218] on icon at bounding box center [1268, 213] width 22 height 26
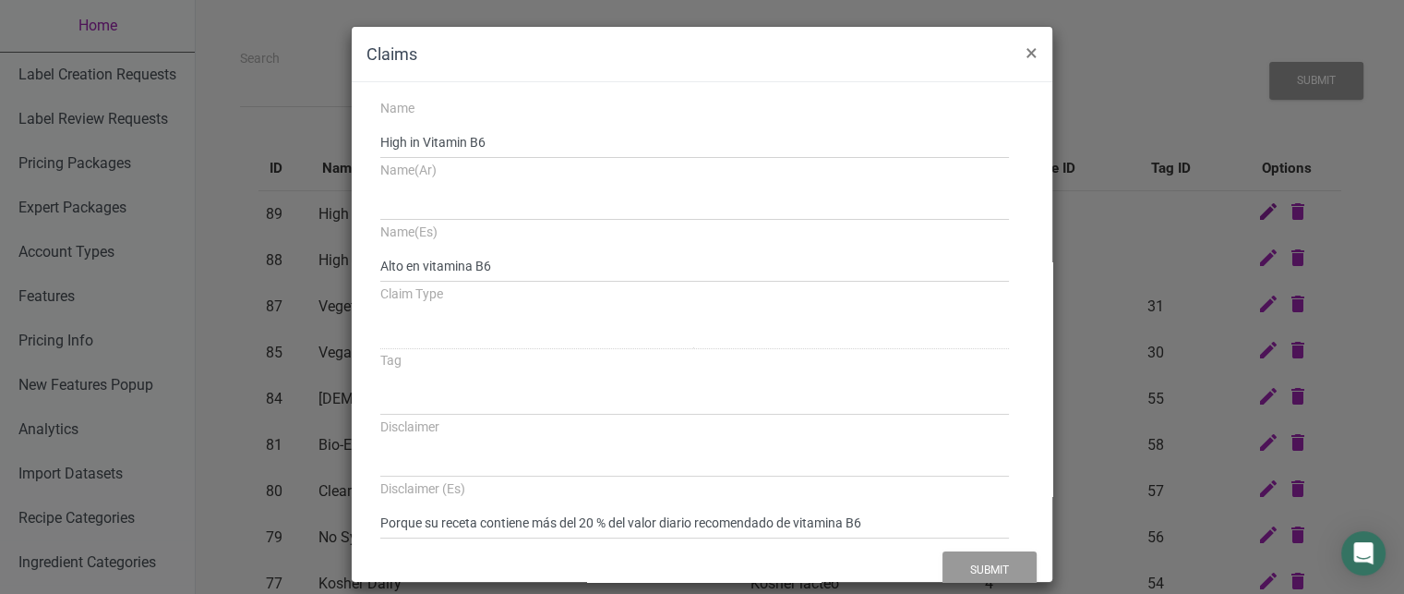
select select
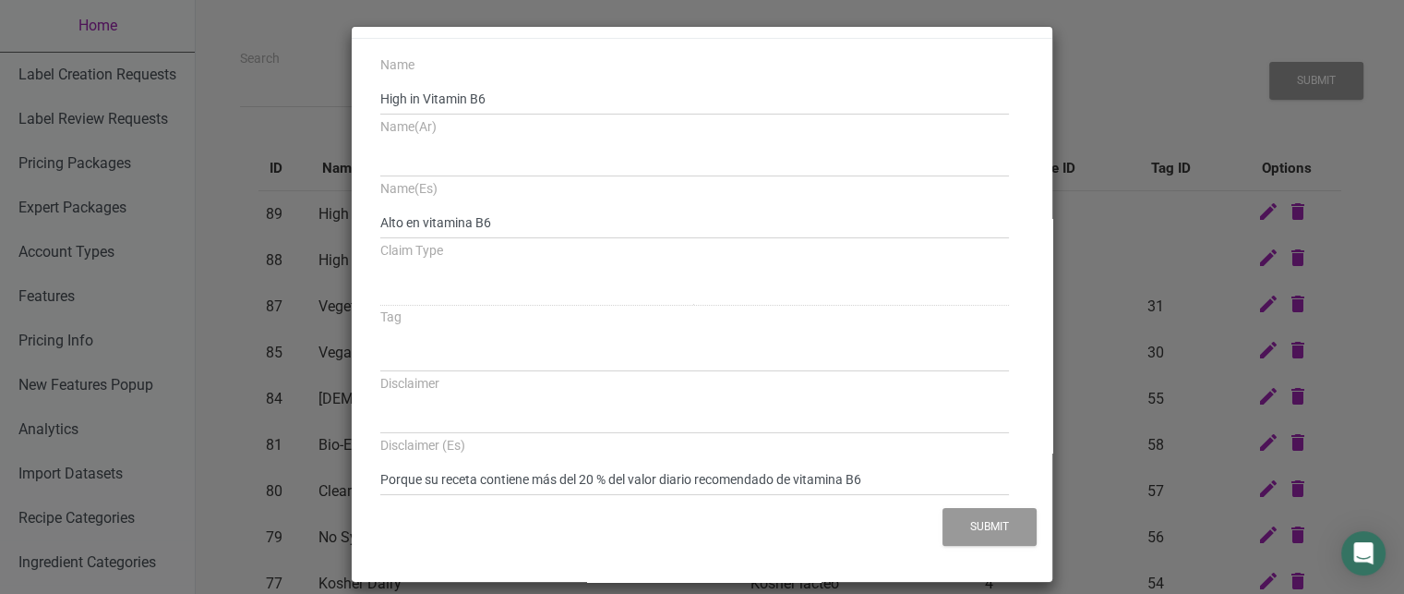
click at [1110, 342] on div "Claims × Name High in Vitamin B6 Name(Ar) Name(Es) Alto en vitamina B6 Claim Ty…" at bounding box center [702, 304] width 1404 height 608
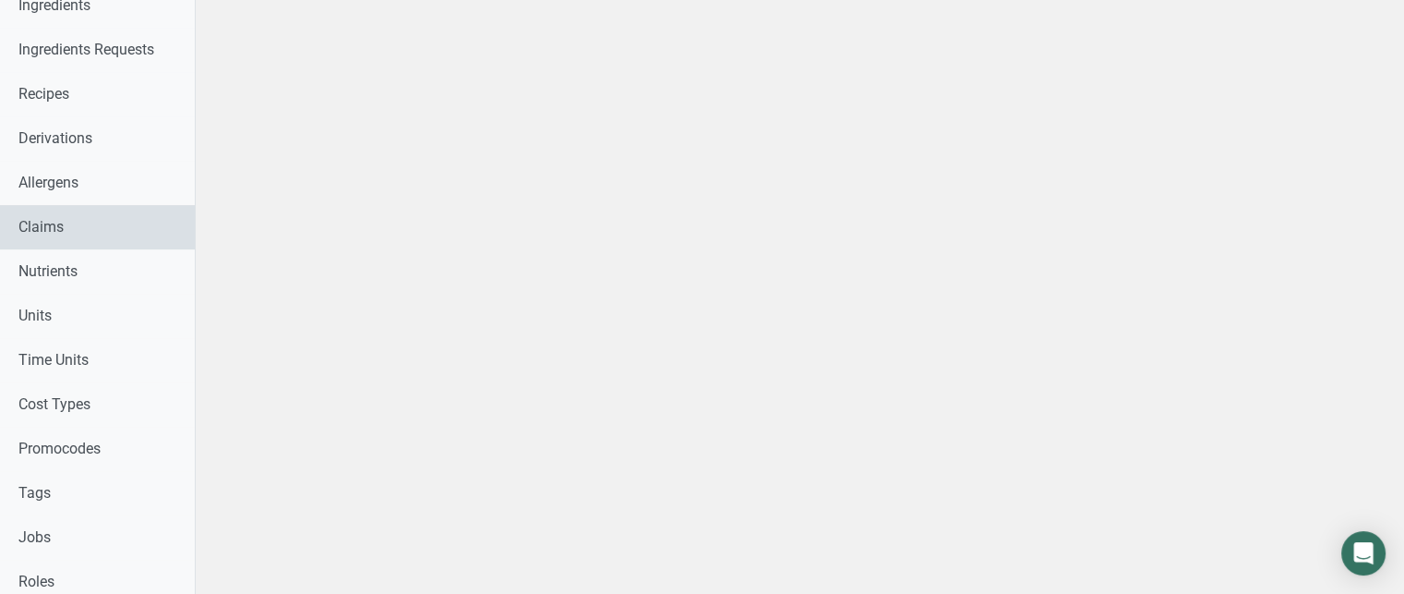
click at [23, 217] on link "Claims" at bounding box center [97, 227] width 195 height 44
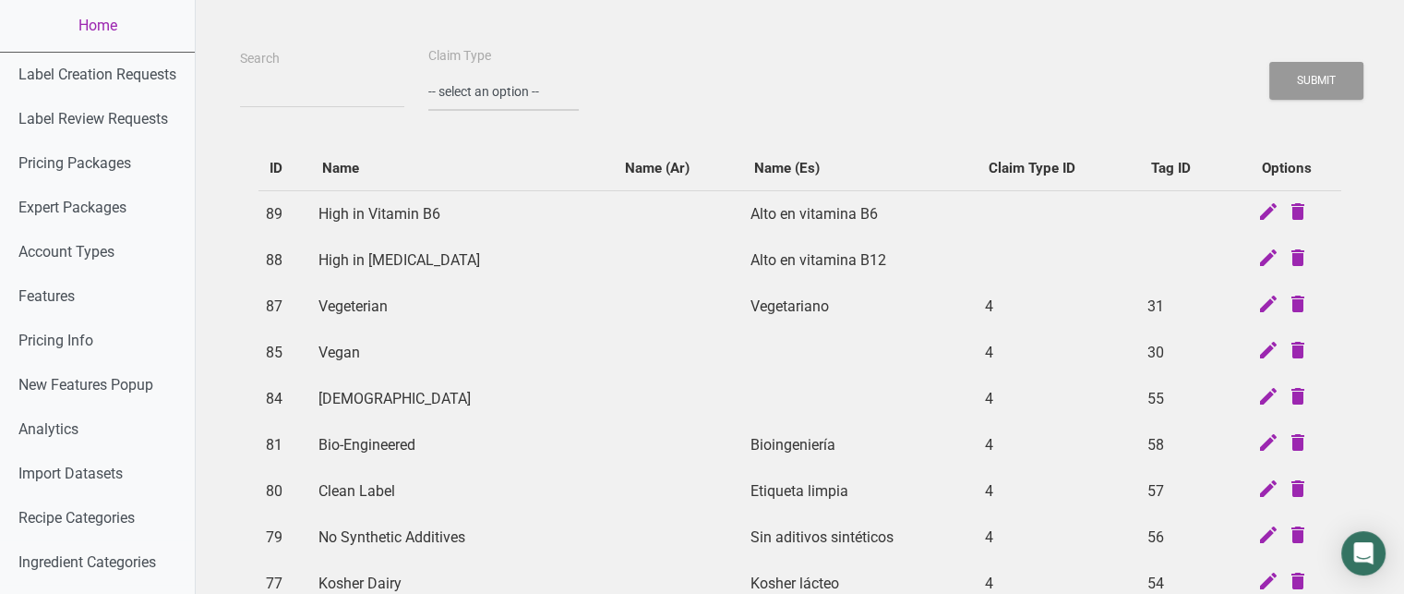
click at [484, 84] on select "-- select an option -- Standard Tags Possible Marketing Claims Dietary Trends T…" at bounding box center [503, 92] width 150 height 38
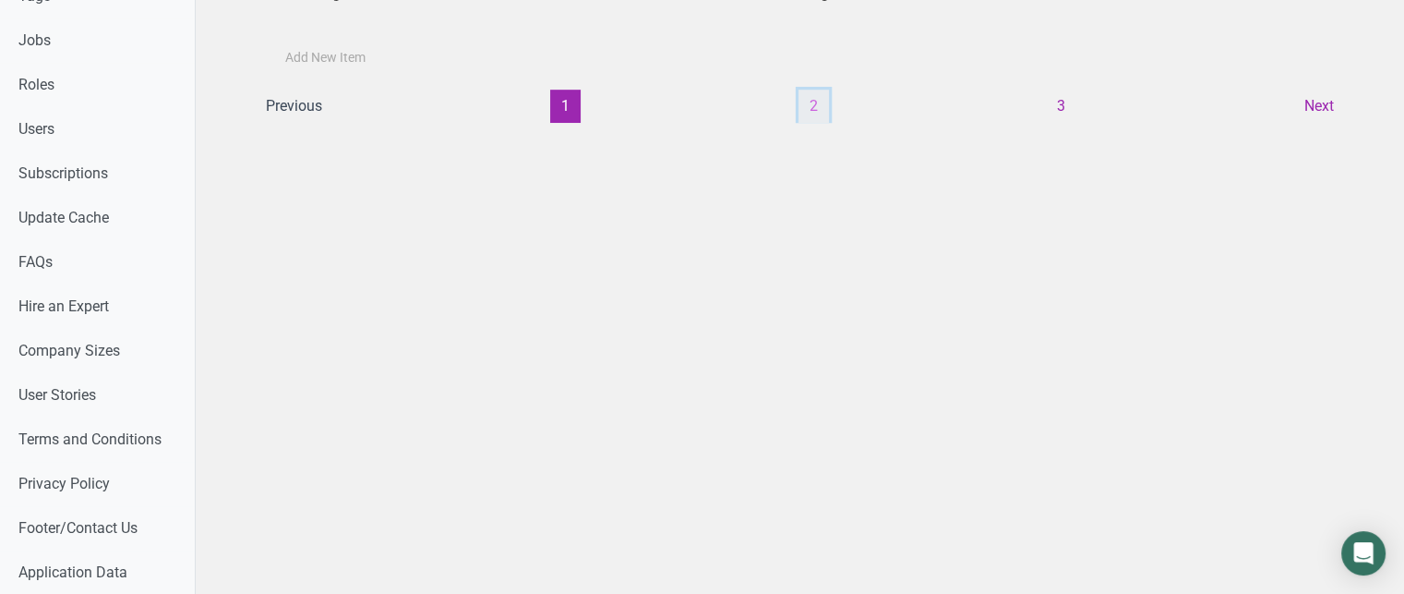
click at [803, 98] on button "2" at bounding box center [814, 106] width 30 height 33
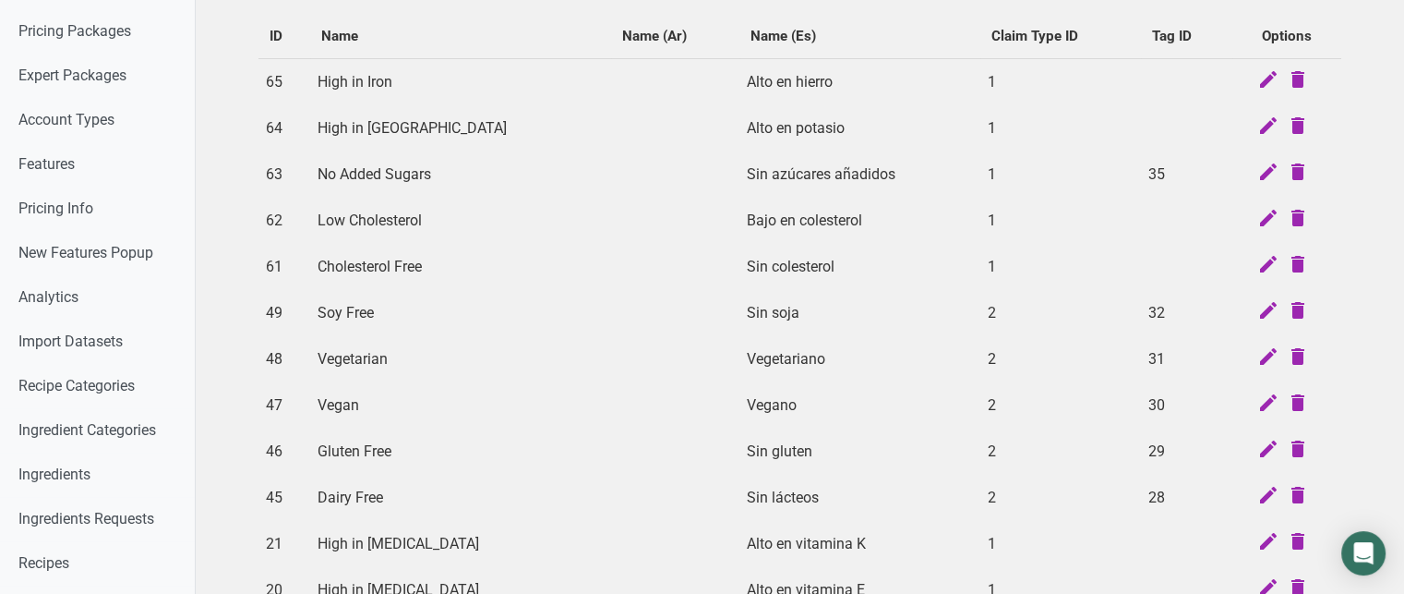
scroll to position [107, 0]
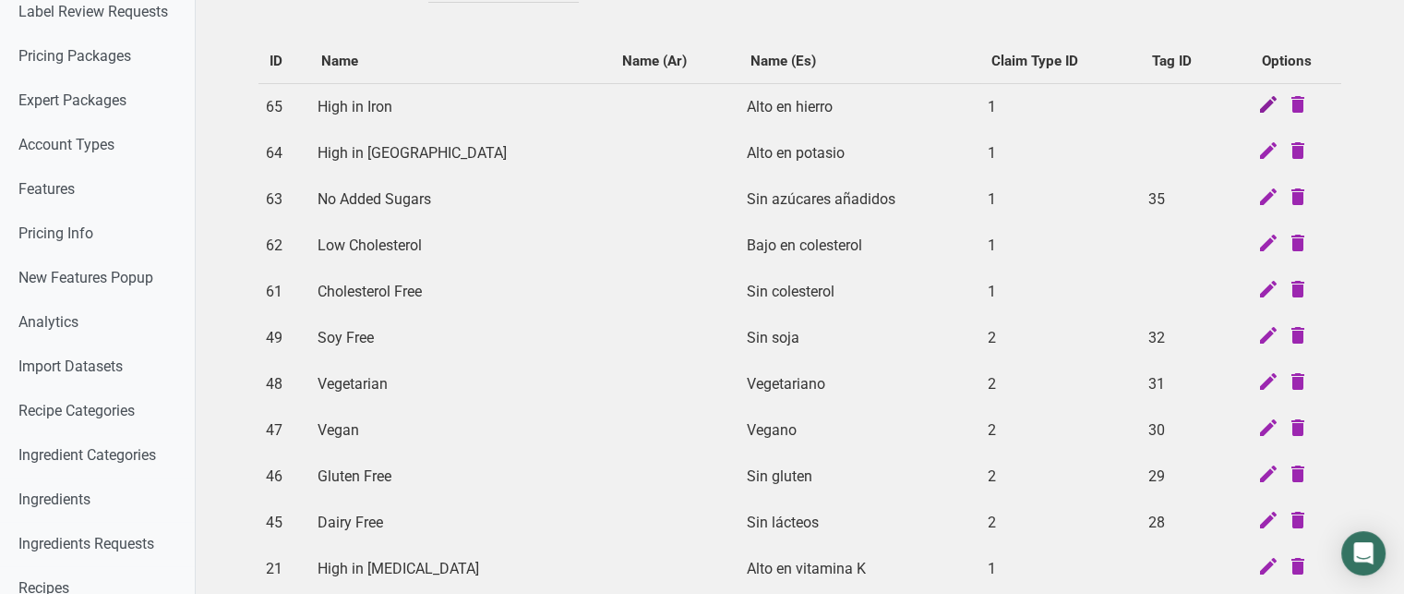
click at [1263, 96] on icon at bounding box center [1268, 106] width 22 height 26
select select "daily_value"
select select ">="
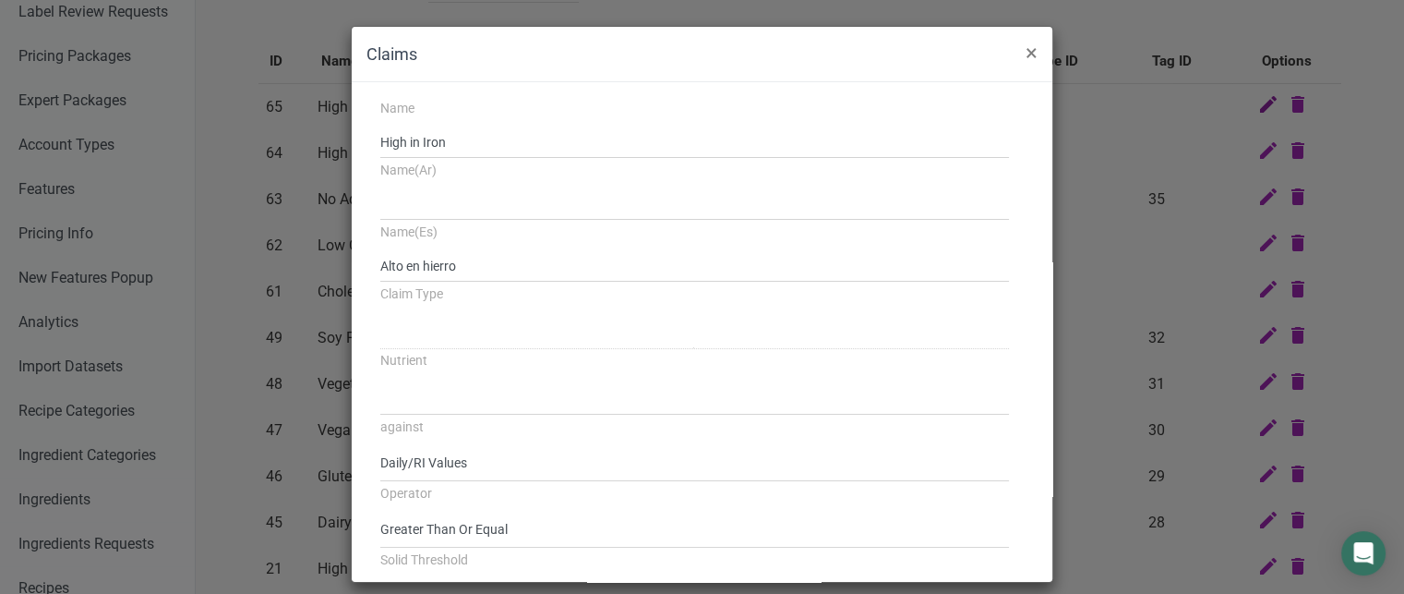
select select
select select "1"
select select "35"
drag, startPoint x: 1053, startPoint y: 162, endPoint x: 1041, endPoint y: 225, distance: 63.8
click at [1041, 225] on div "Claims × Name High in Iron Name(Ar) Name(Es) Alto en hierro Claim Type Standard…" at bounding box center [702, 304] width 1404 height 608
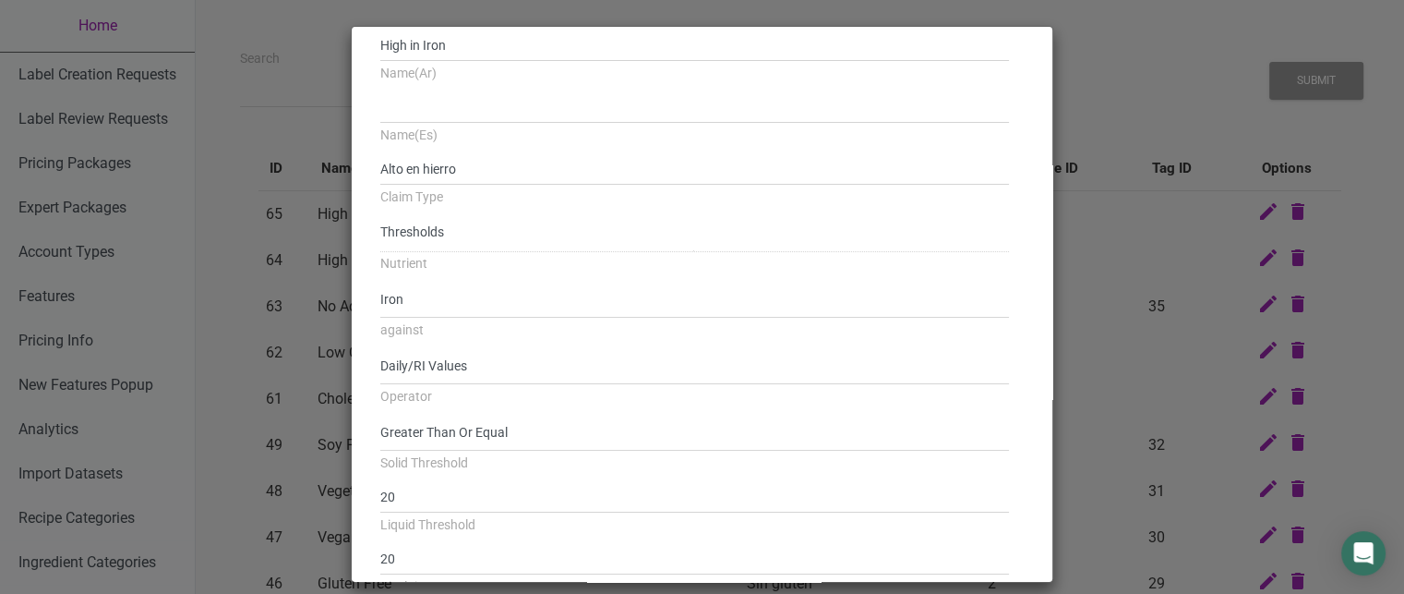
scroll to position [62, 0]
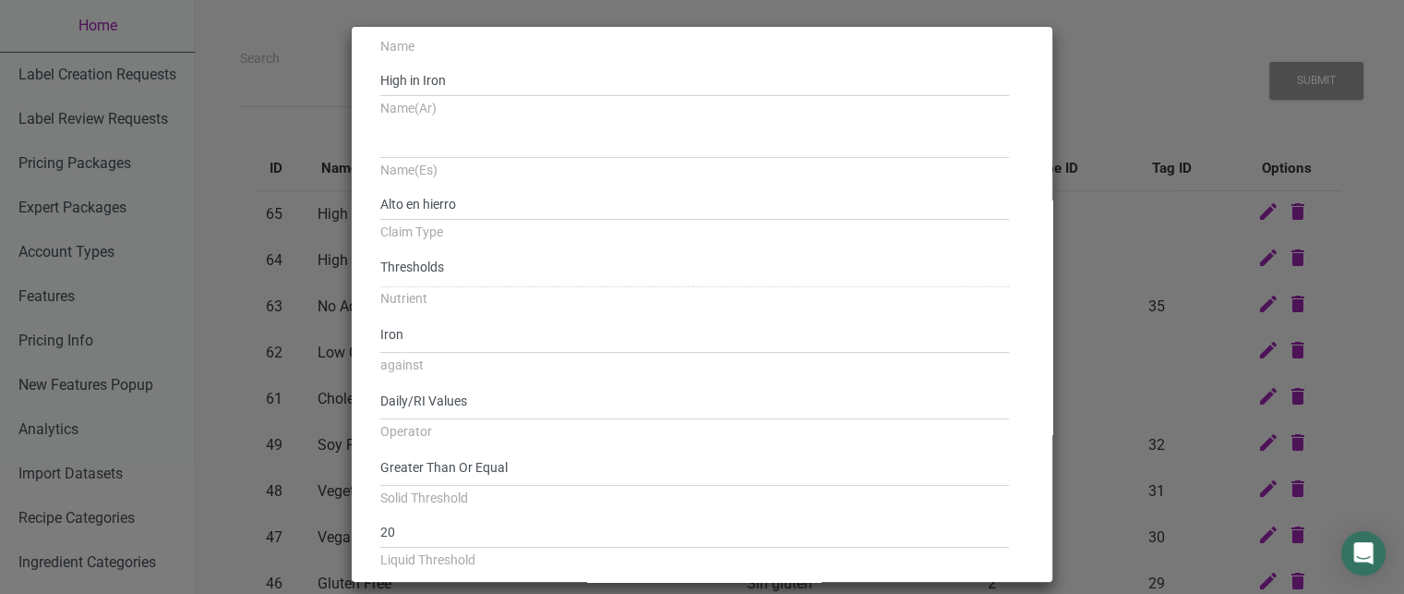
click at [1194, 52] on div "Claims × Name High in Iron Name(Ar) Name(Es) Alto en hierro Claim Type Standard…" at bounding box center [702, 304] width 1404 height 608
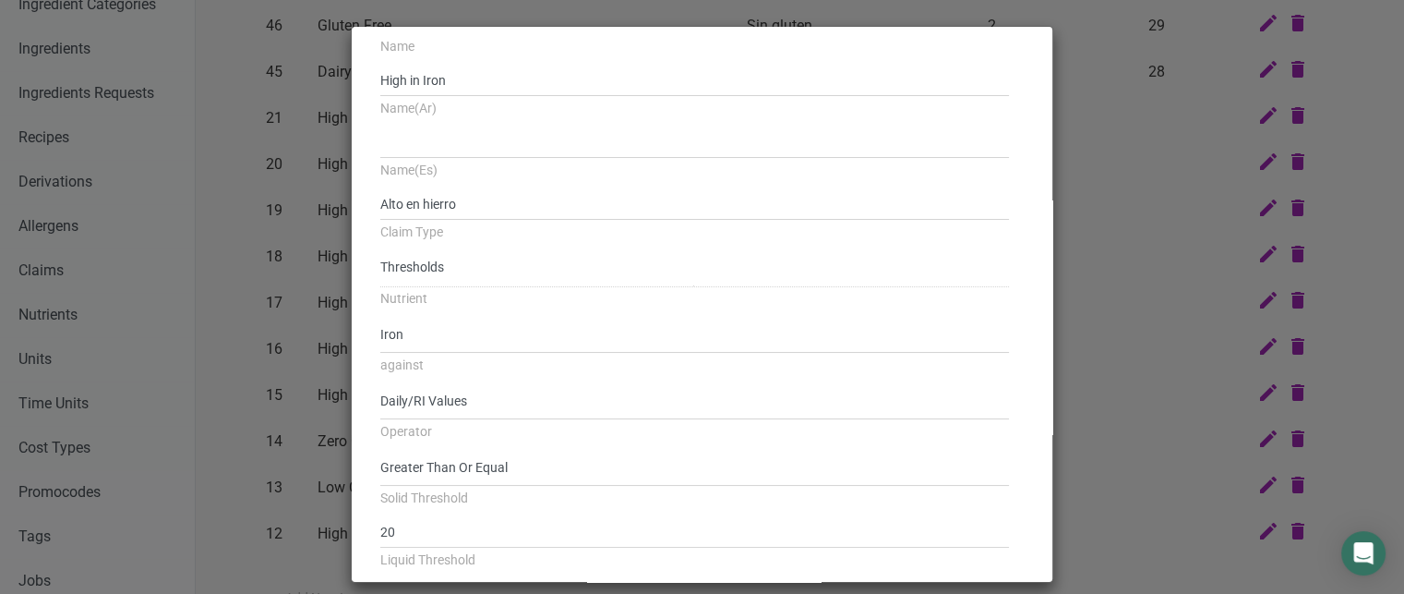
scroll to position [554, 0]
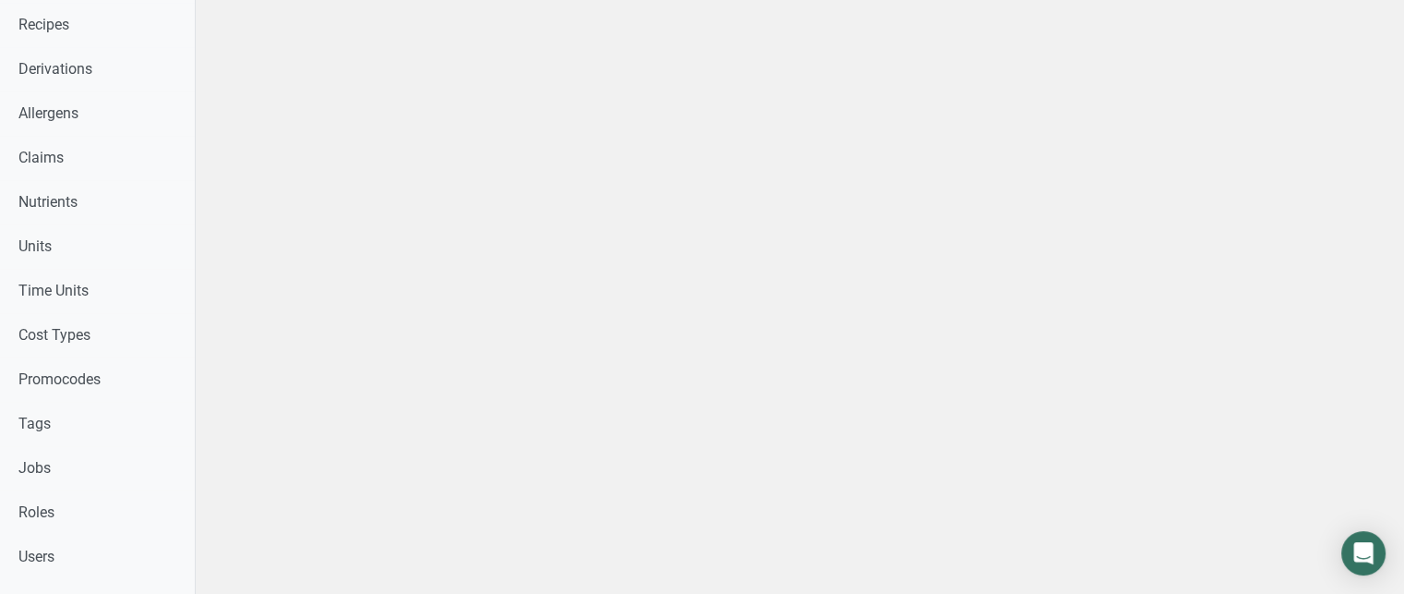
scroll to position [675, 0]
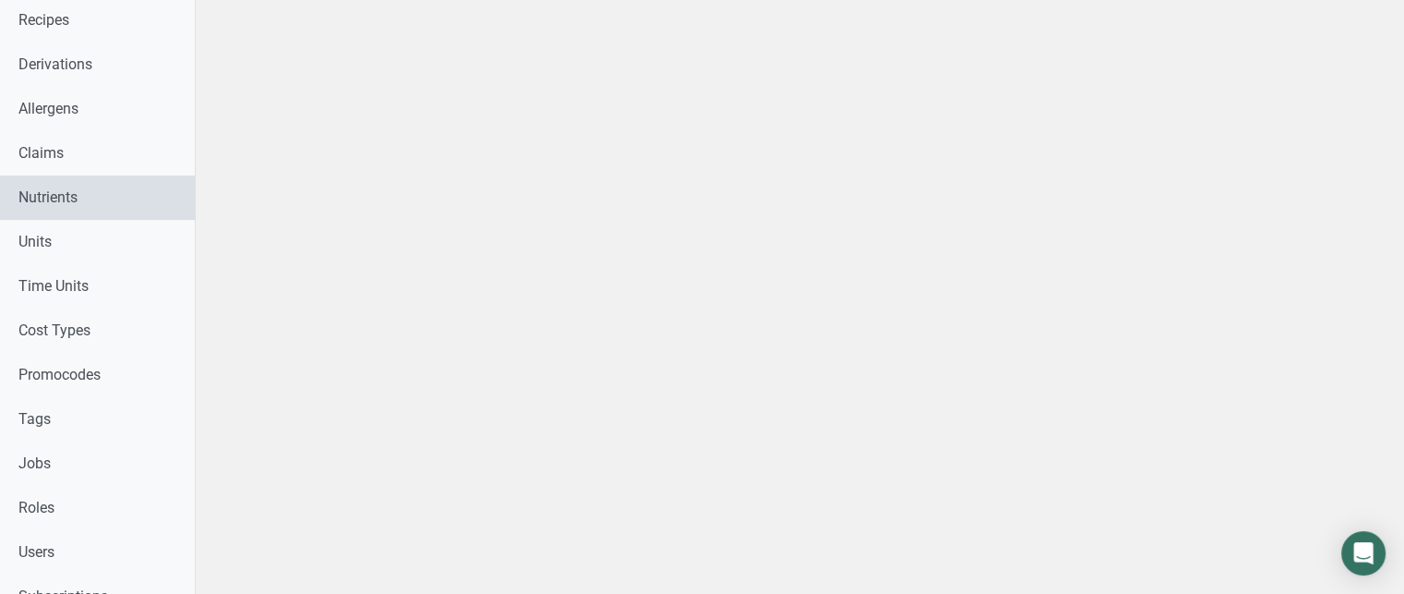
click at [150, 199] on link "Nutrients" at bounding box center [97, 197] width 195 height 44
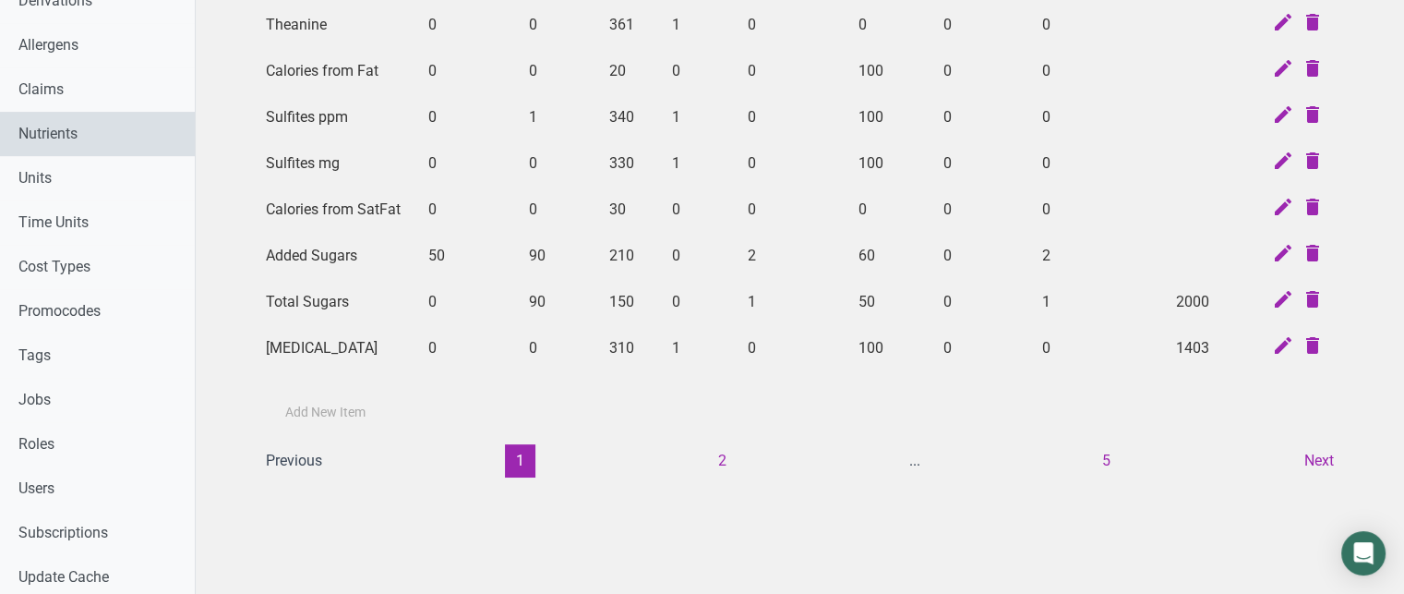
scroll to position [750, 0]
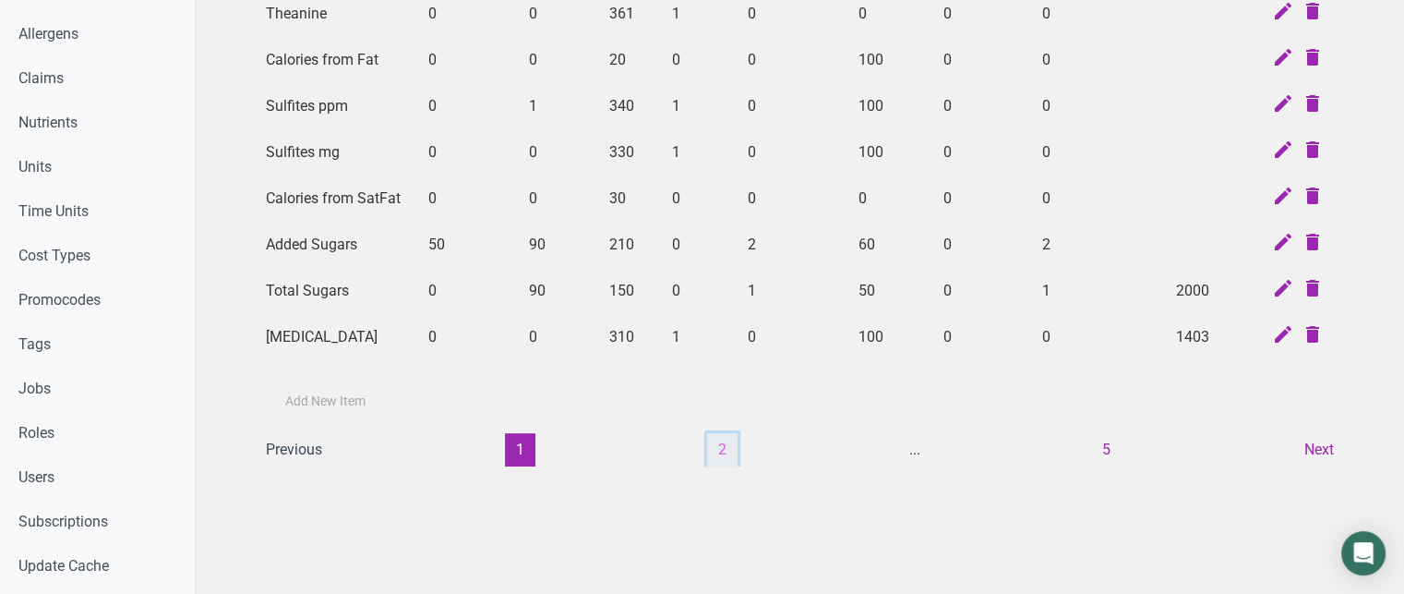
click at [726, 439] on button "2" at bounding box center [722, 449] width 30 height 33
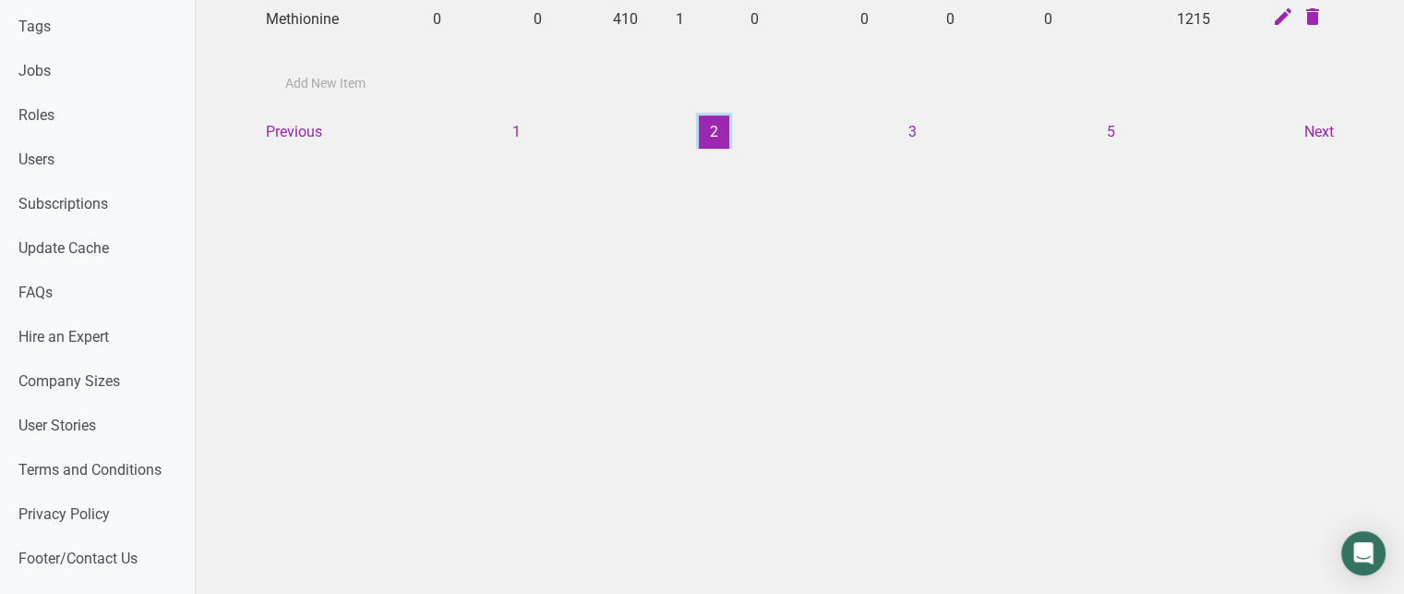
scroll to position [1098, 0]
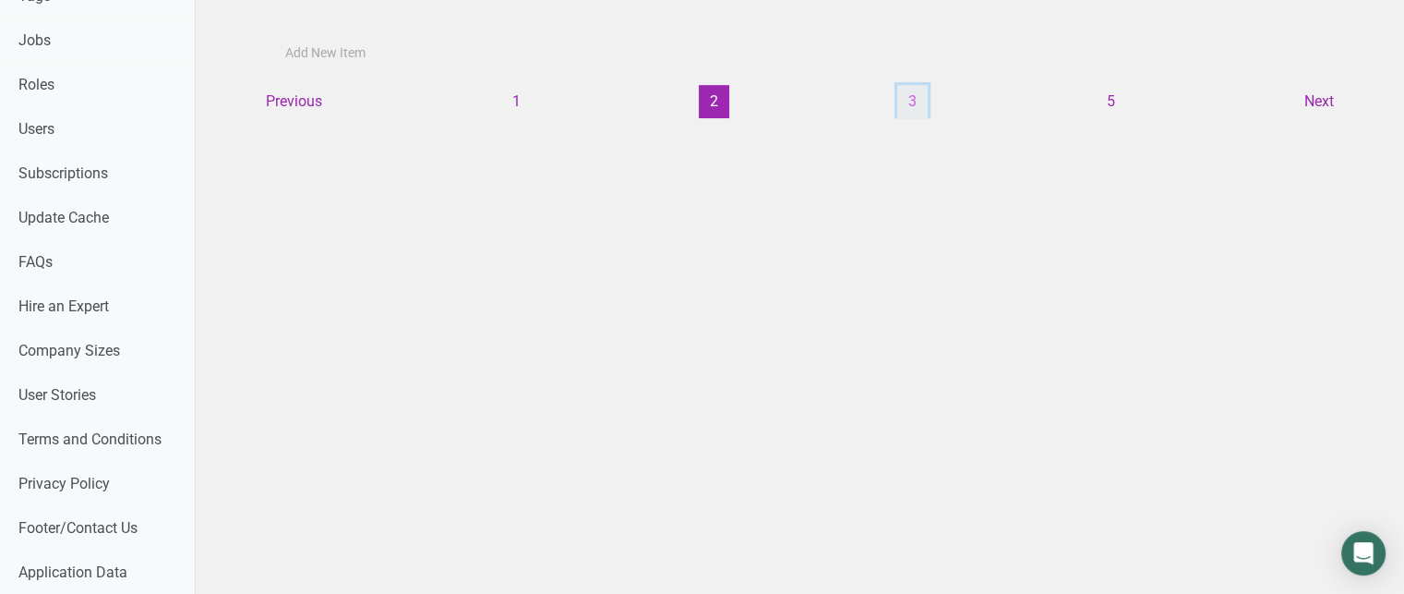
click at [925, 95] on button "3" at bounding box center [912, 101] width 30 height 33
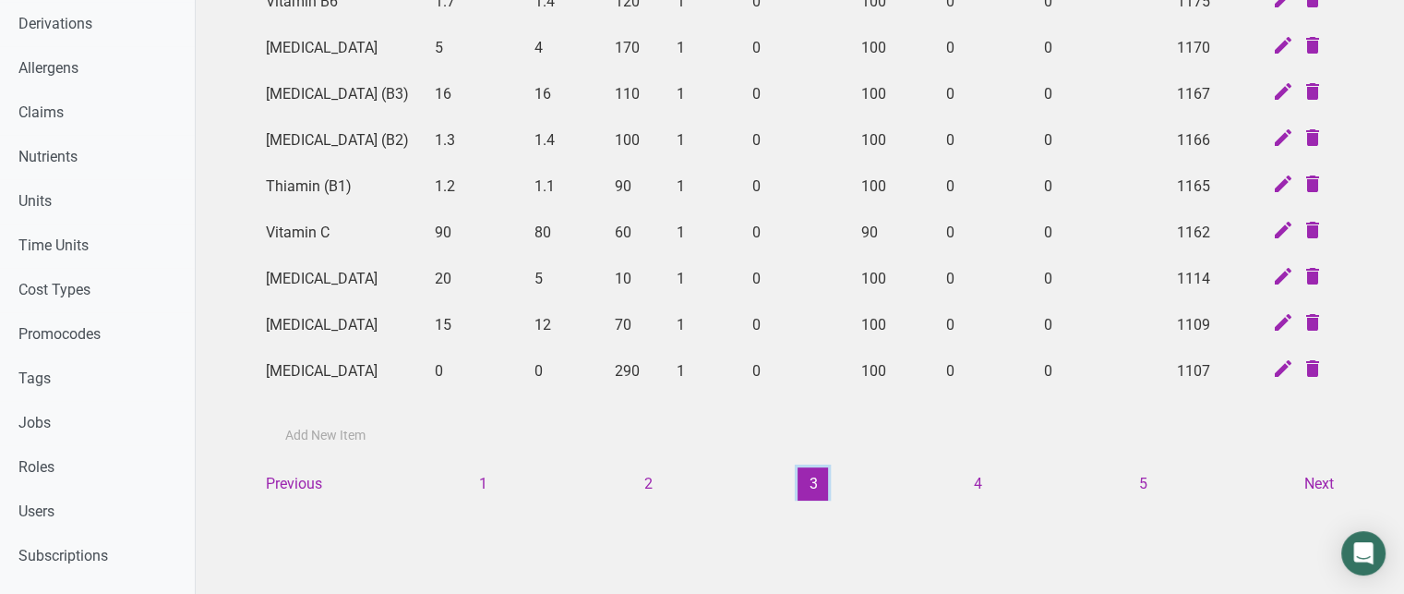
scroll to position [742, 0]
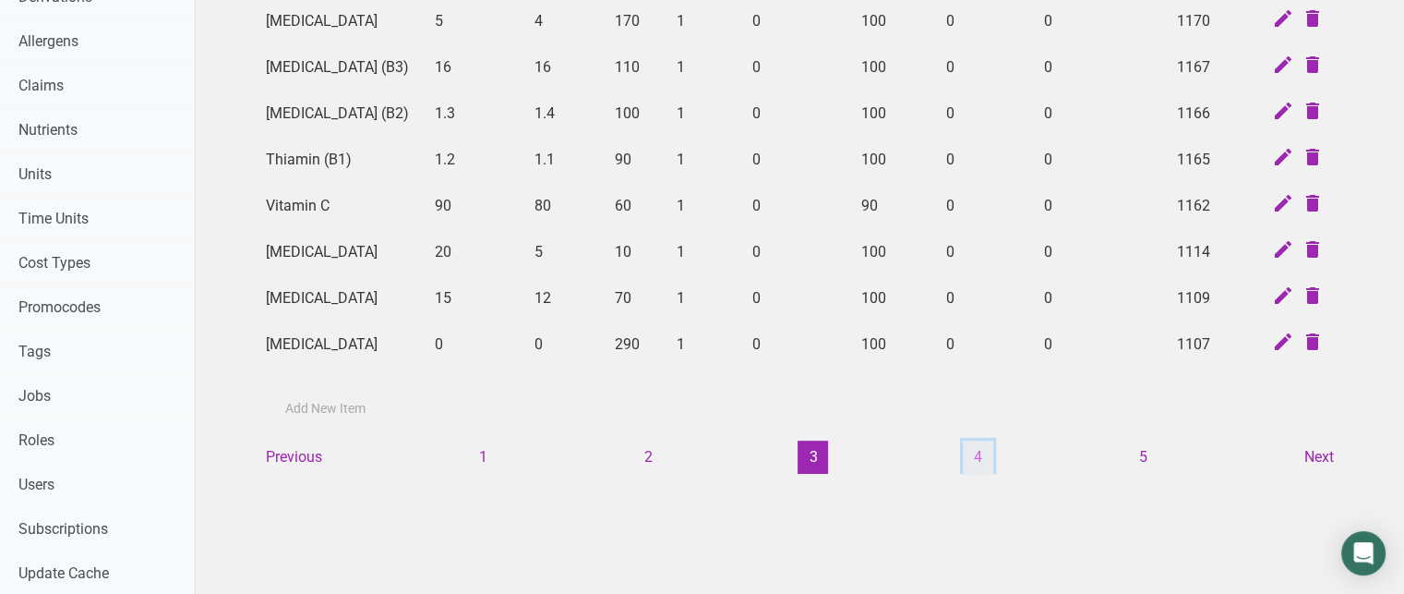
click at [968, 446] on button "4" at bounding box center [978, 456] width 30 height 33
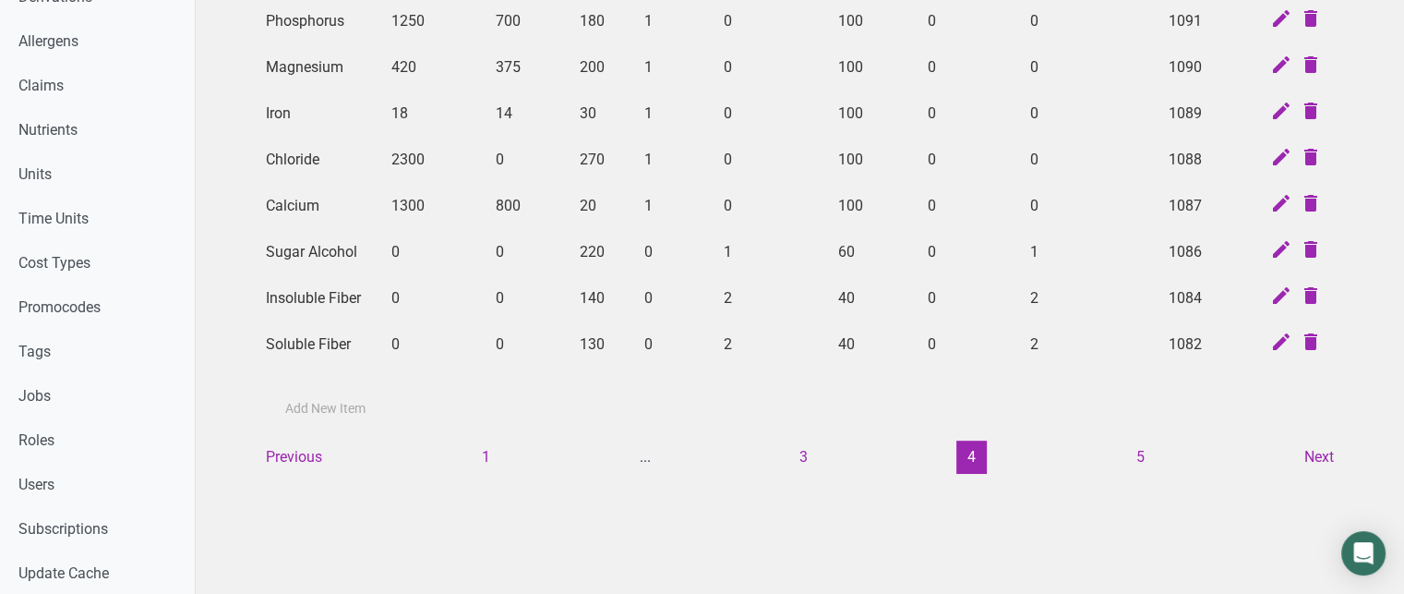
click at [398, 109] on td "18" at bounding box center [436, 113] width 104 height 46
drag, startPoint x: 484, startPoint y: 102, endPoint x: 533, endPoint y: 103, distance: 48.9
click at [533, 103] on tr "Iron 18 14 30 1 0 100 0 0 1089" at bounding box center [800, 113] width 1083 height 46
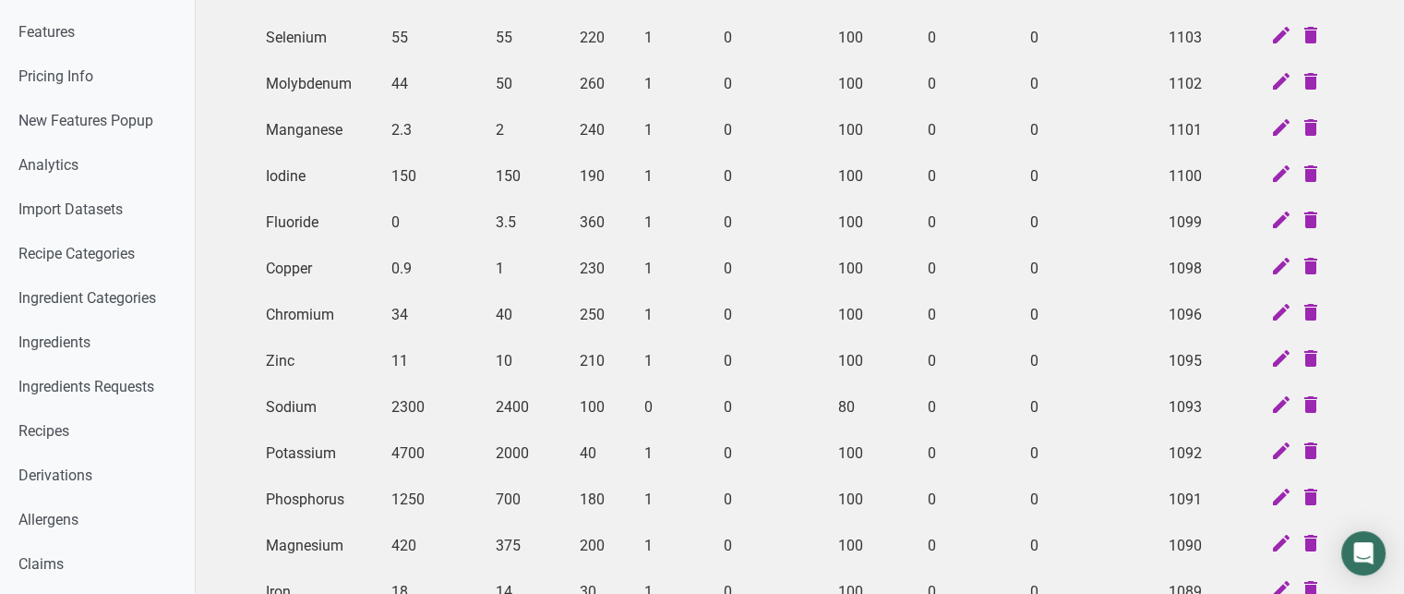
scroll to position [271, 0]
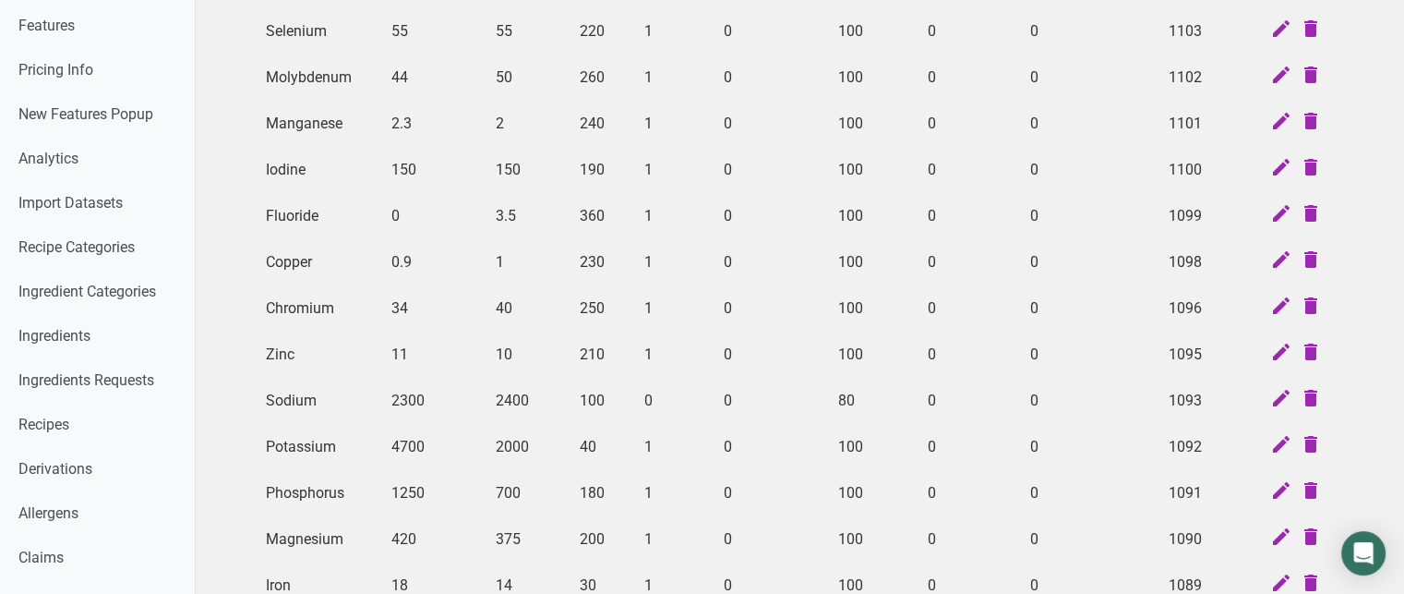
click at [406, 572] on td "18" at bounding box center [436, 585] width 104 height 46
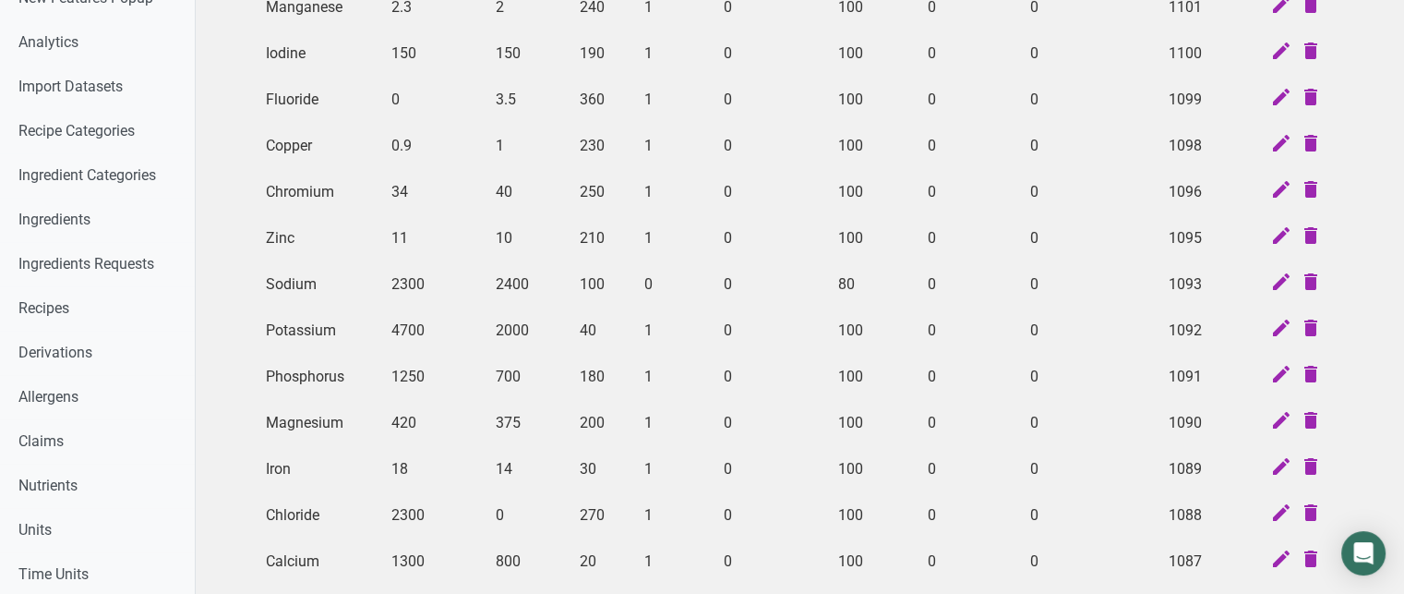
scroll to position [389, 0]
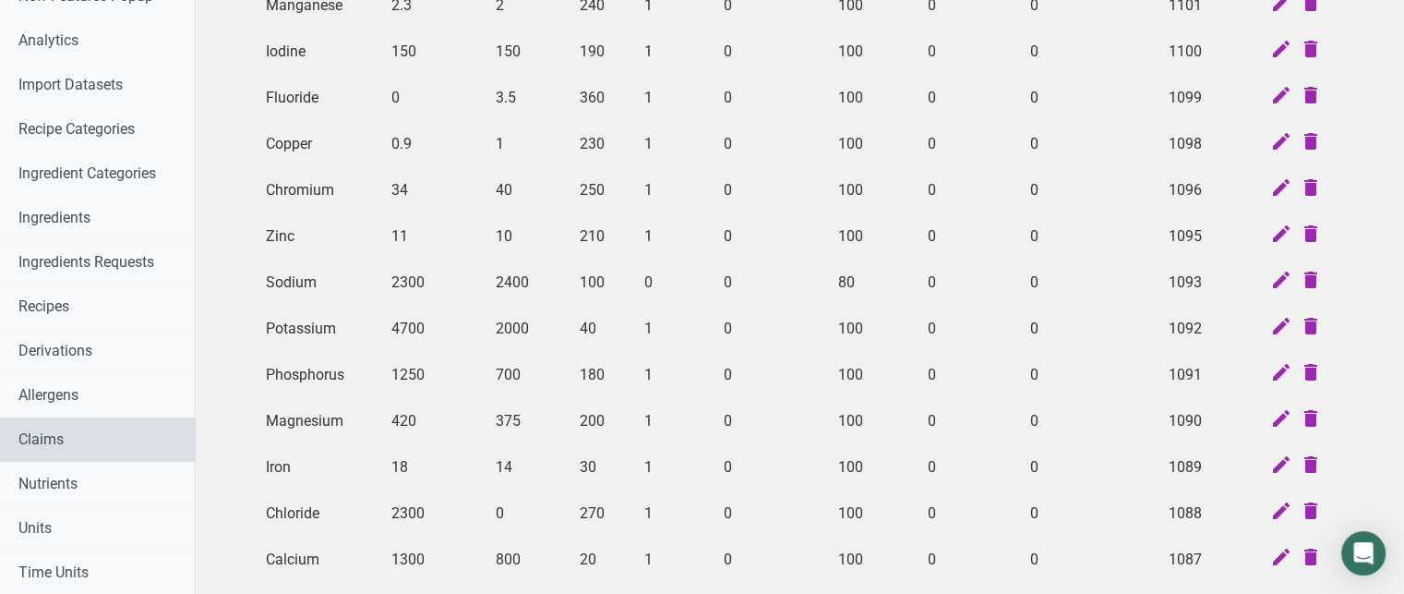
click at [78, 428] on link "Claims" at bounding box center [97, 439] width 195 height 44
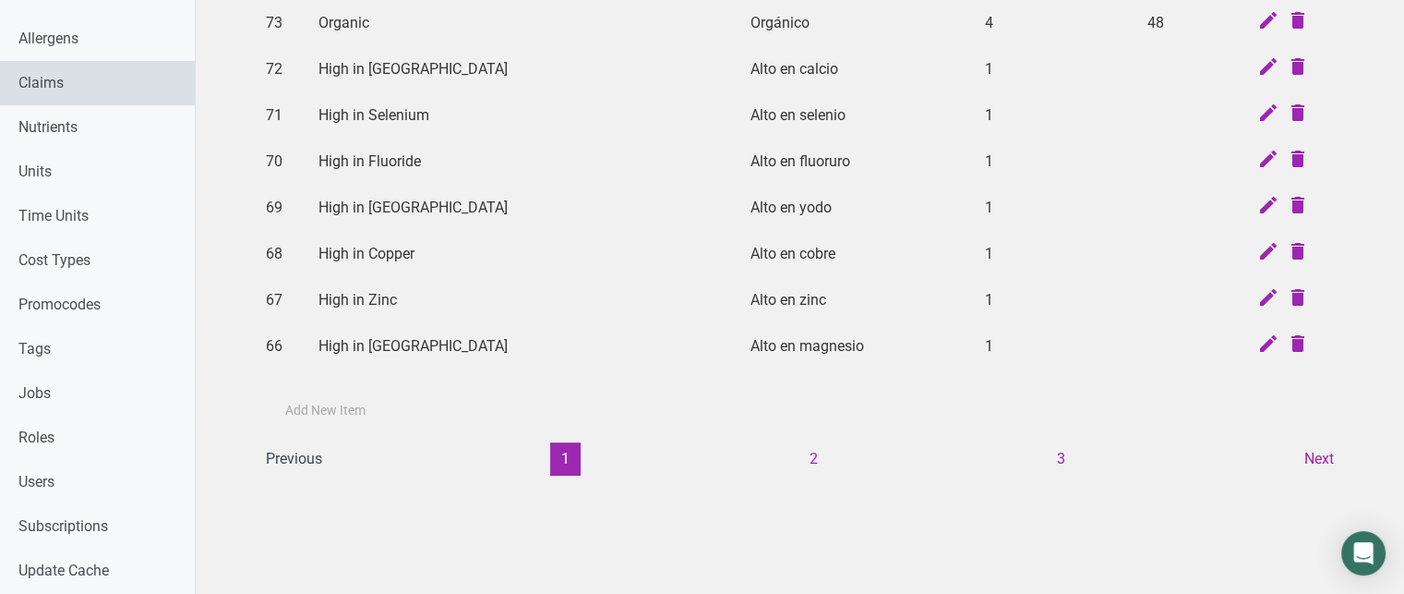
scroll to position [763, 0]
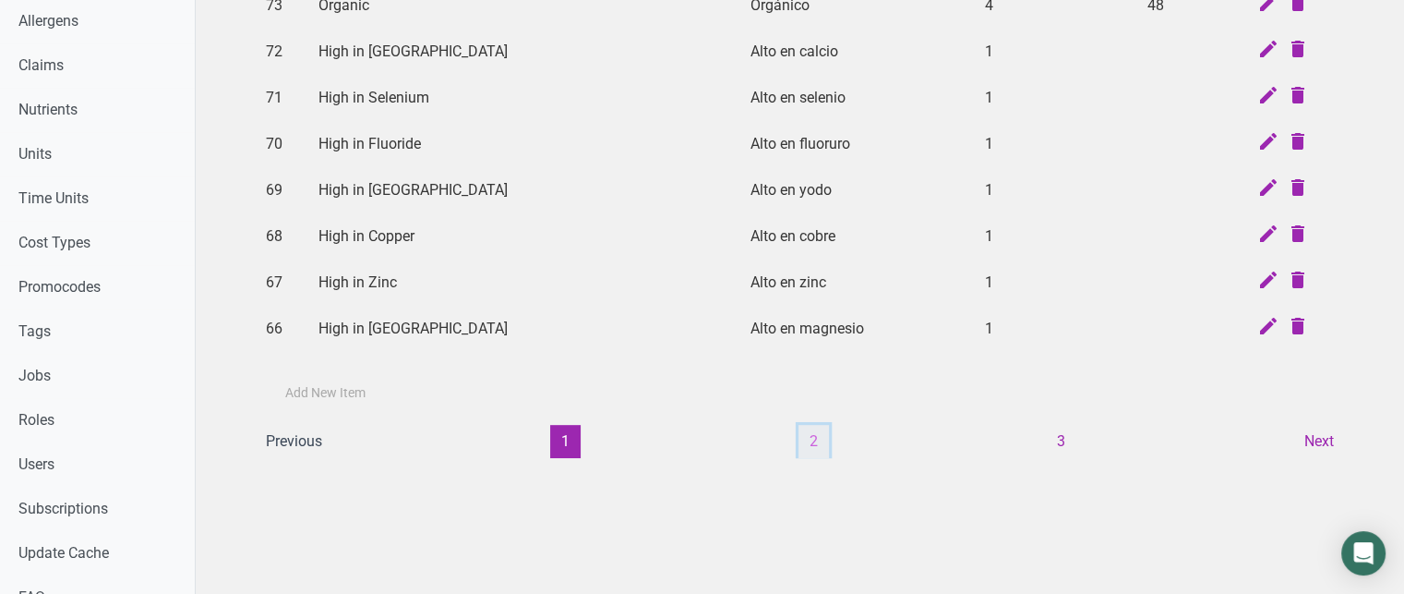
click at [806, 434] on button "2" at bounding box center [814, 441] width 30 height 33
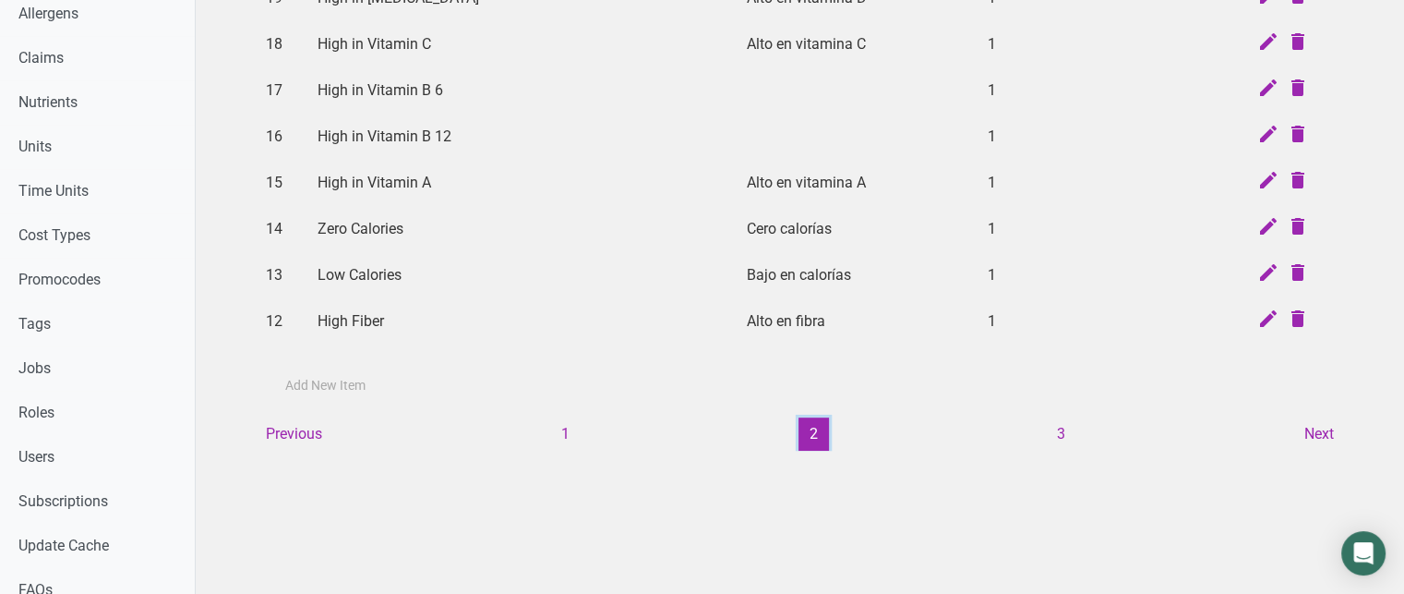
scroll to position [799, 0]
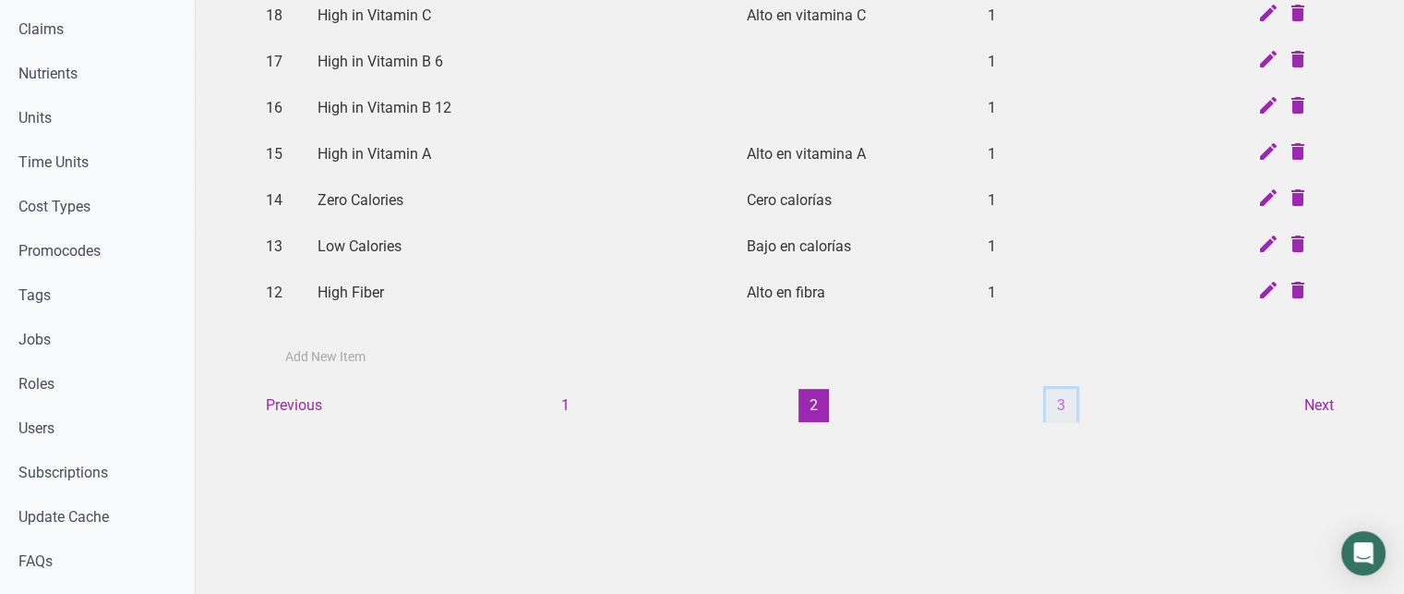
click at [1051, 399] on button "3" at bounding box center [1061, 405] width 30 height 33
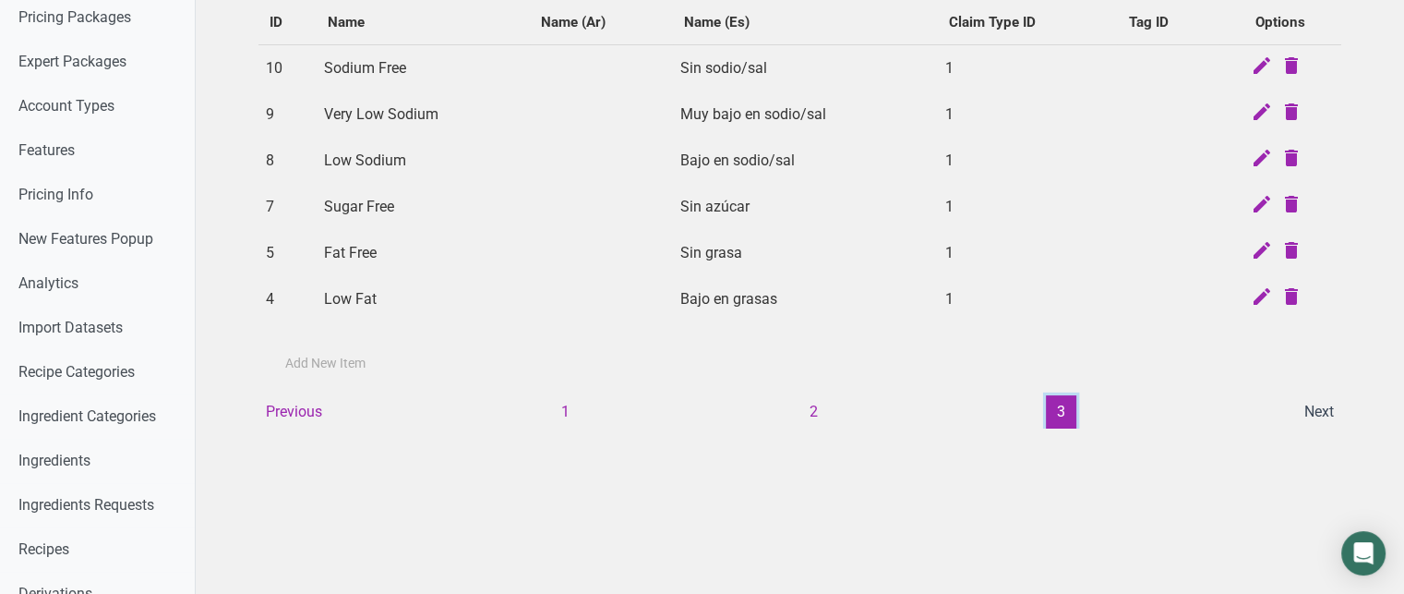
scroll to position [173, 0]
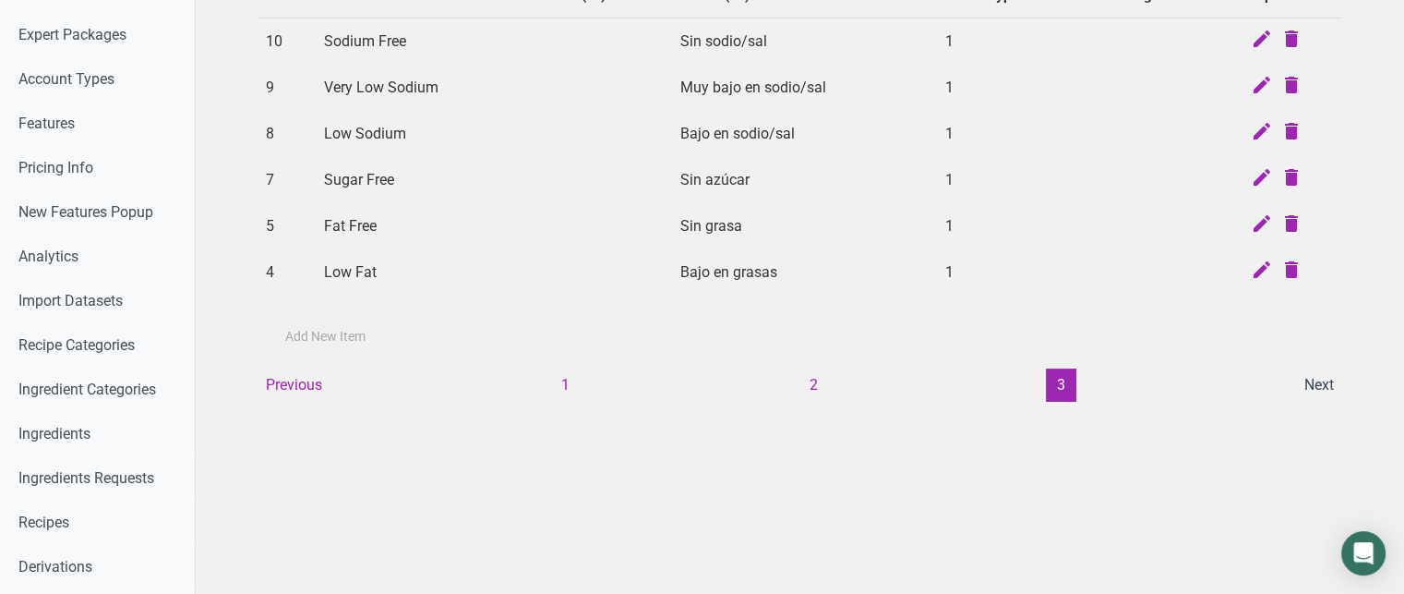
click at [1309, 382] on li "Next" at bounding box center [1320, 384] width 52 height 33
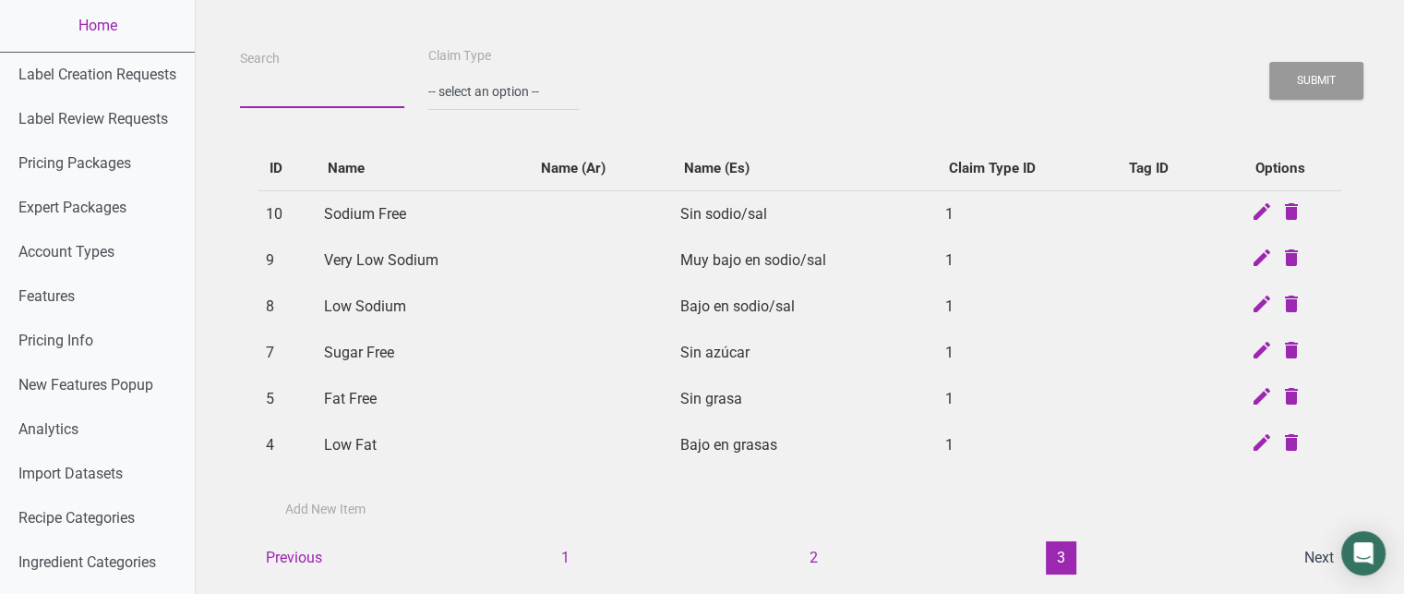
click at [334, 80] on input "Search" at bounding box center [322, 91] width 164 height 33
click at [1269, 62] on button "Submit" at bounding box center [1316, 81] width 94 height 38
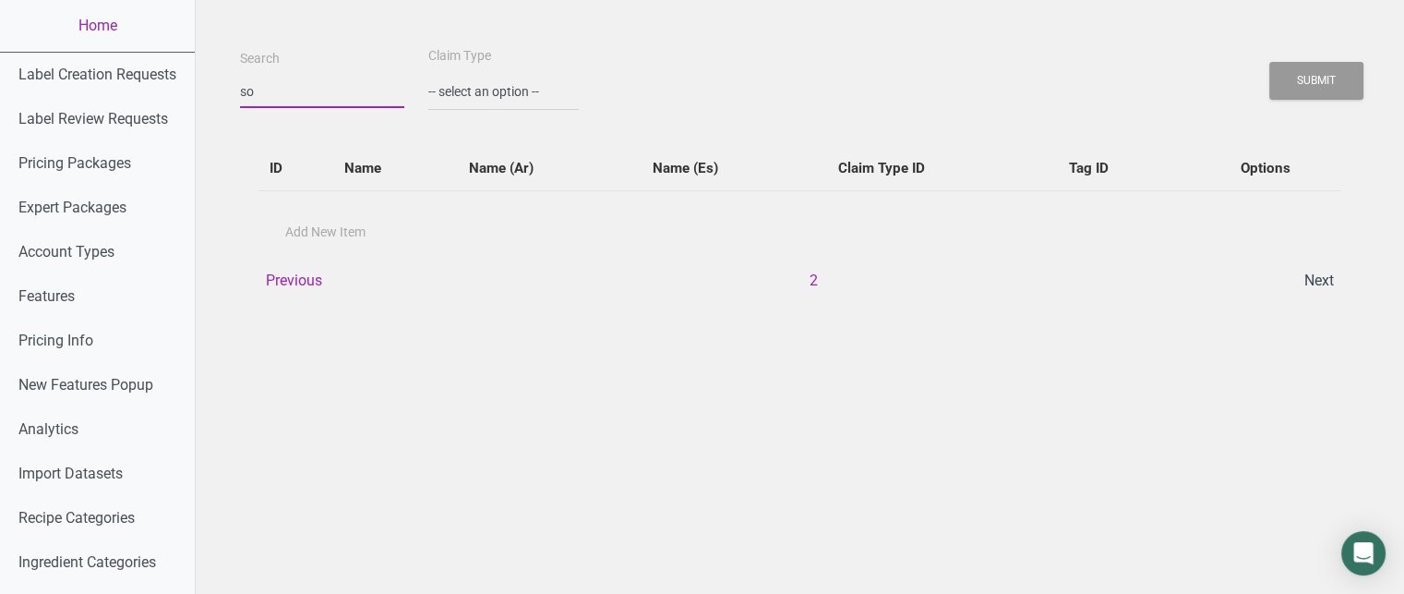
type input "s"
type input "protein"
click at [1269, 62] on button "Submit" at bounding box center [1316, 81] width 94 height 38
click at [1279, 69] on button "Submit" at bounding box center [1316, 81] width 94 height 38
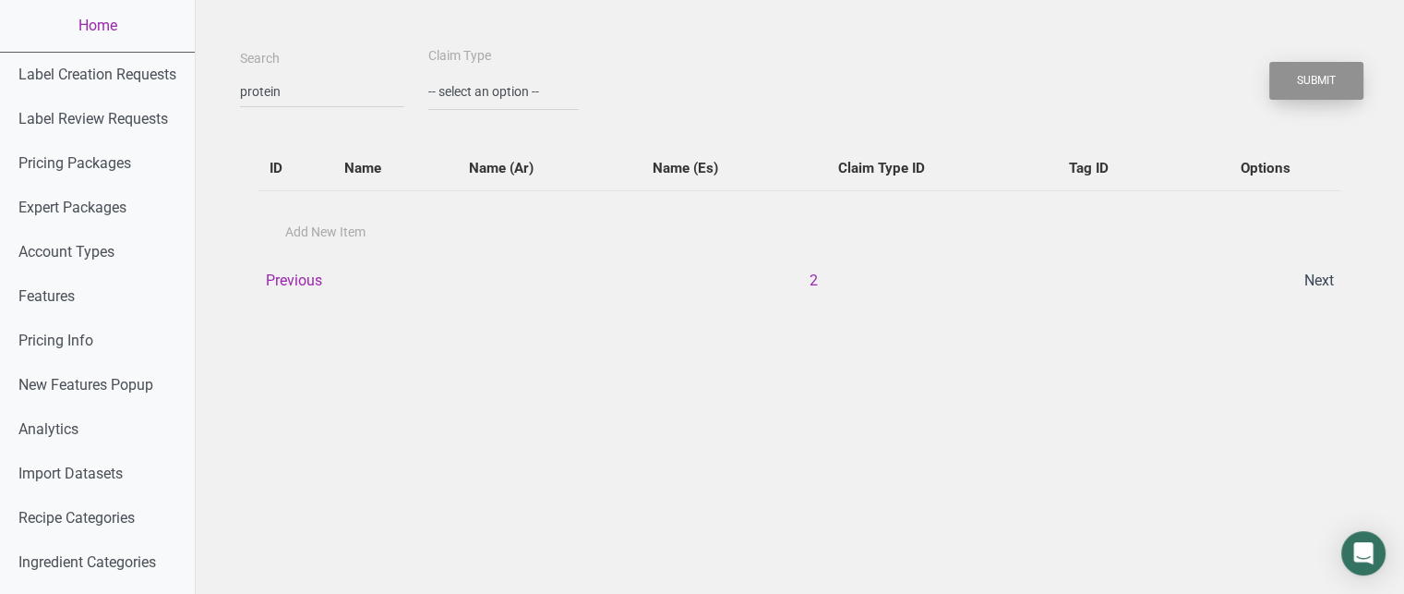
click at [1279, 69] on button "Submit" at bounding box center [1316, 81] width 94 height 38
click at [1319, 83] on button "Submit" at bounding box center [1316, 81] width 94 height 38
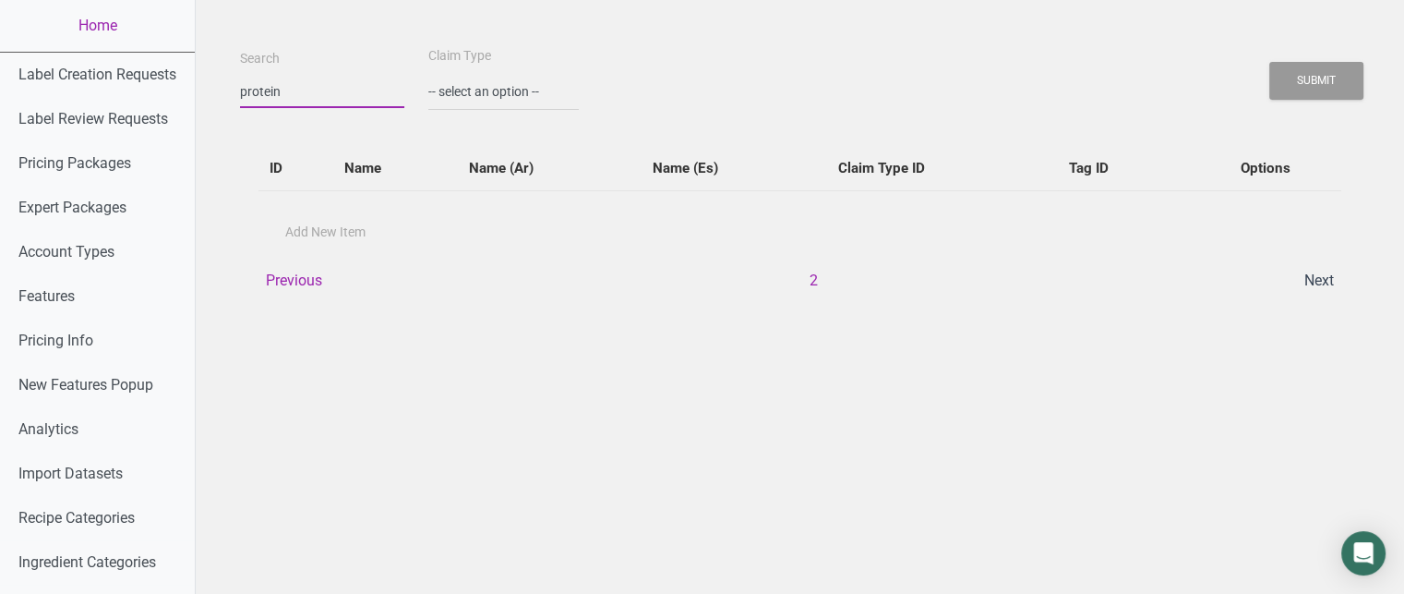
click at [314, 85] on input "protein" at bounding box center [322, 91] width 164 height 33
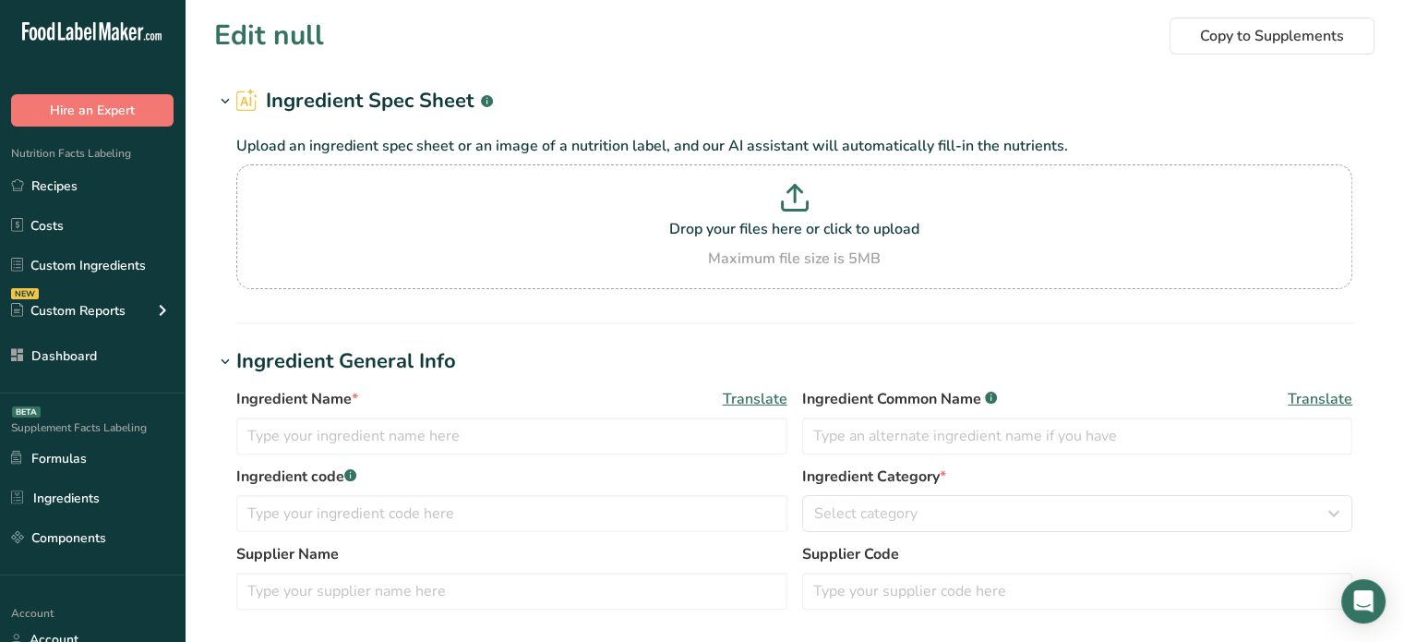
type input "Sweet Corn Flour Mix"
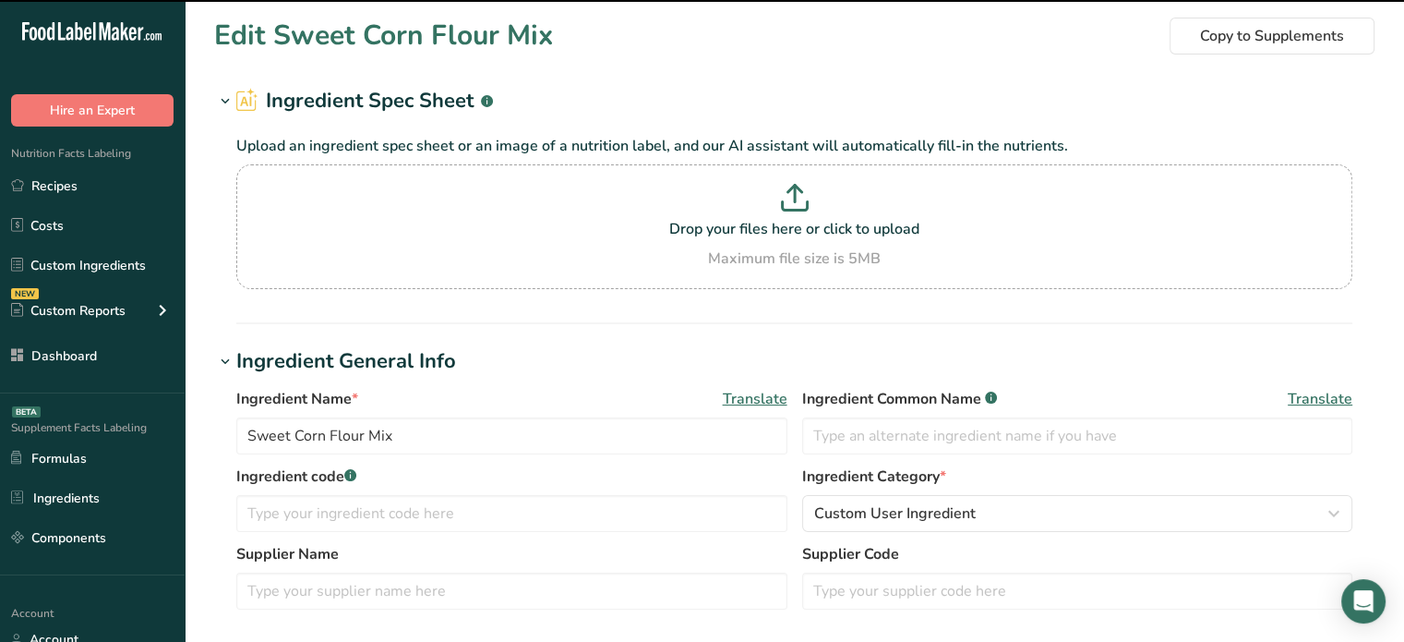
click at [764, 399] on span "Translate" at bounding box center [755, 399] width 65 height 22
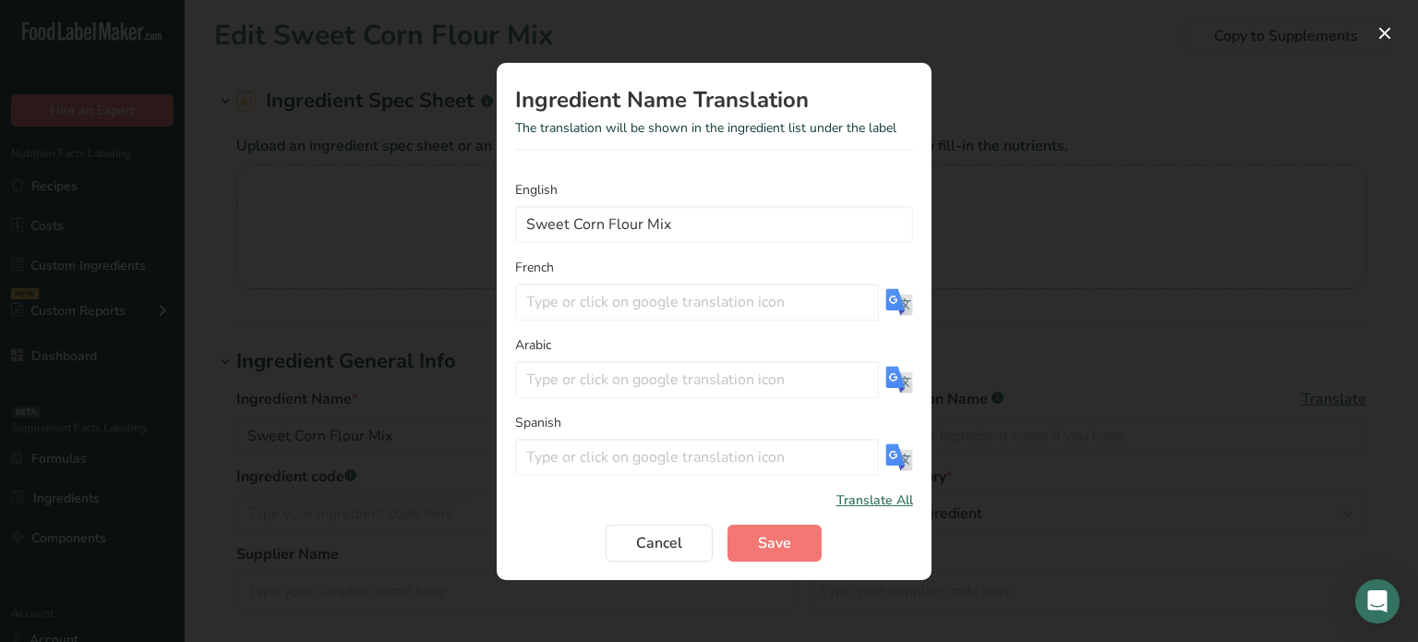
click at [843, 491] on span "Translate All" at bounding box center [874, 499] width 77 height 19
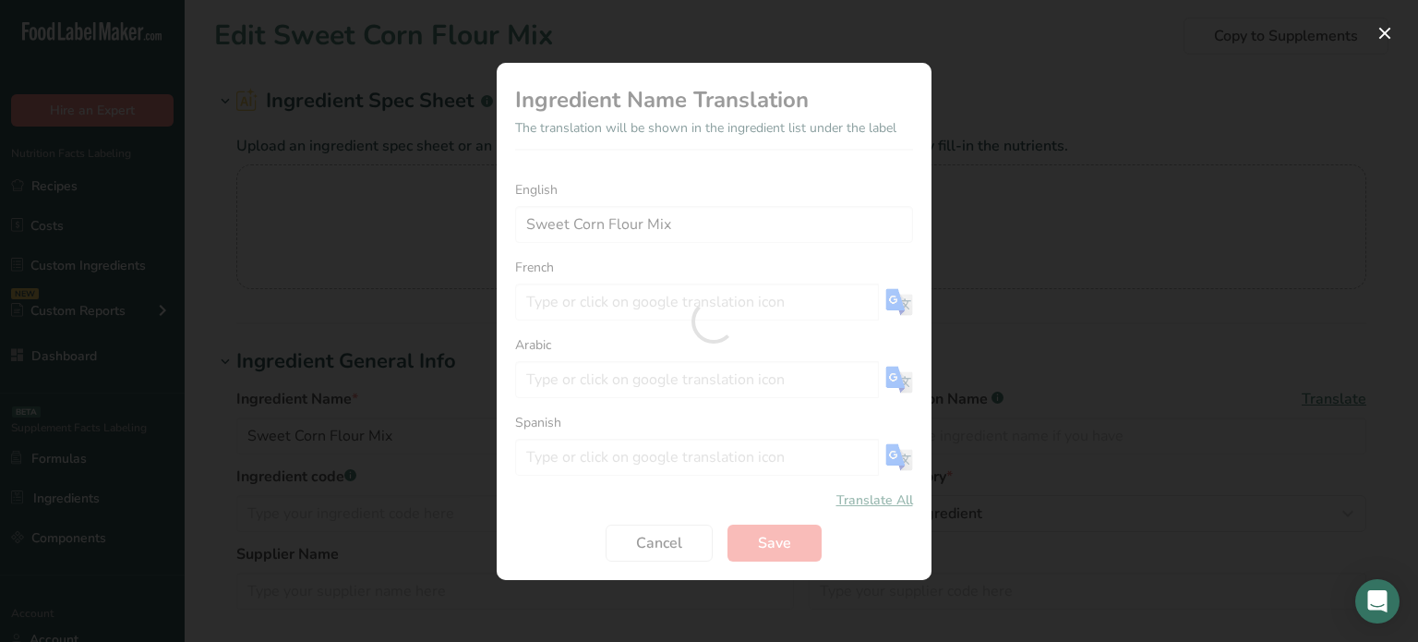
type input "Mélange de farine de maïs doux"
type input "مزيج دقيق الذرة الحلوة"
type input "Mezcla de harina de maíz dulce"
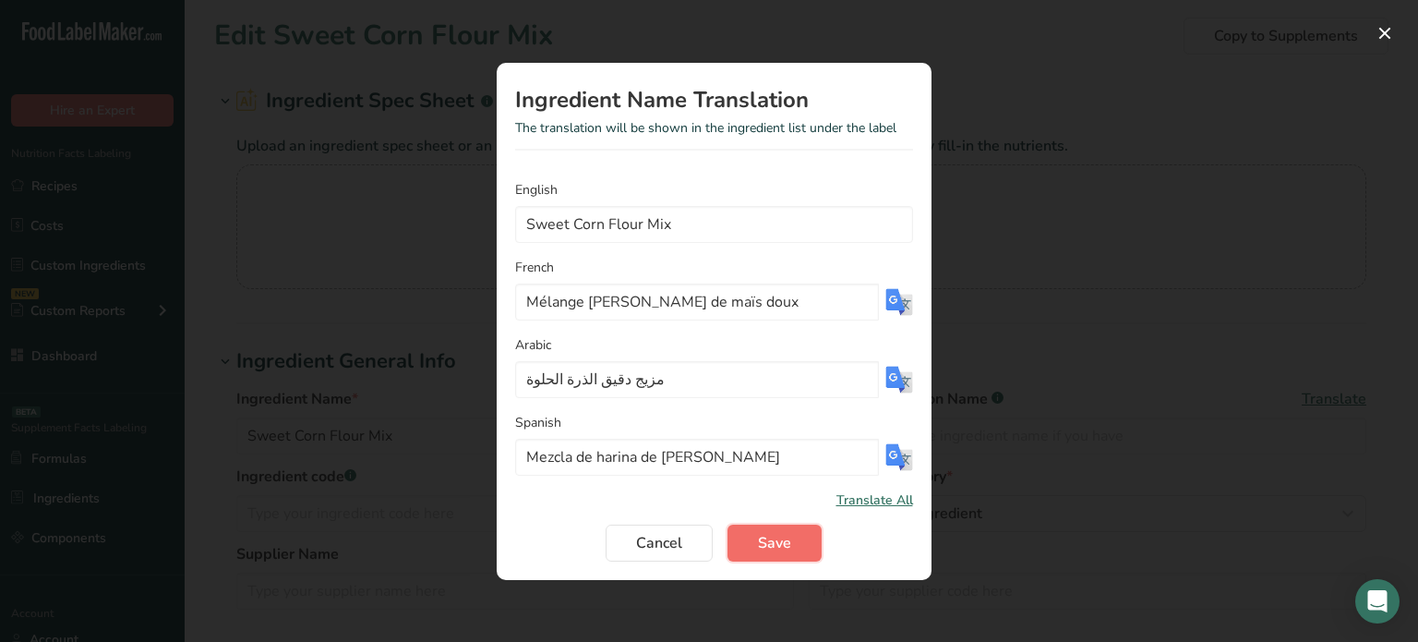
click at [784, 543] on span "Save" at bounding box center [774, 543] width 33 height 22
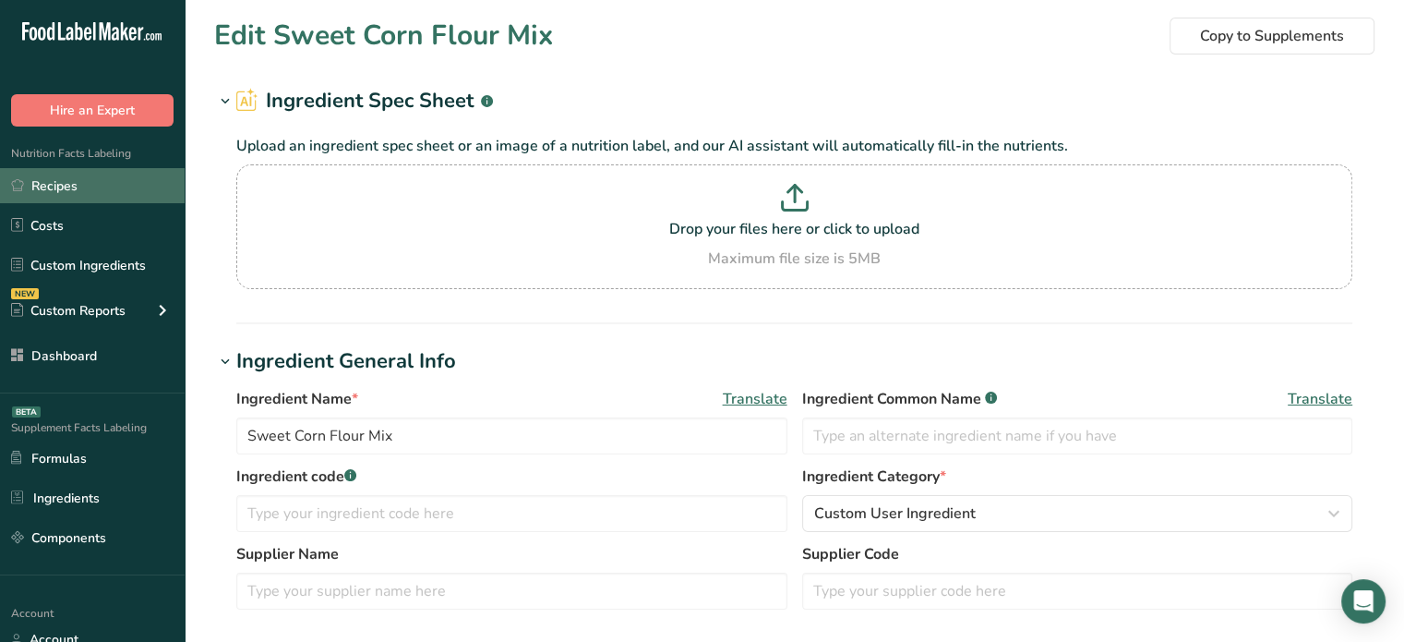
click at [129, 181] on link "Recipes" at bounding box center [92, 185] width 185 height 35
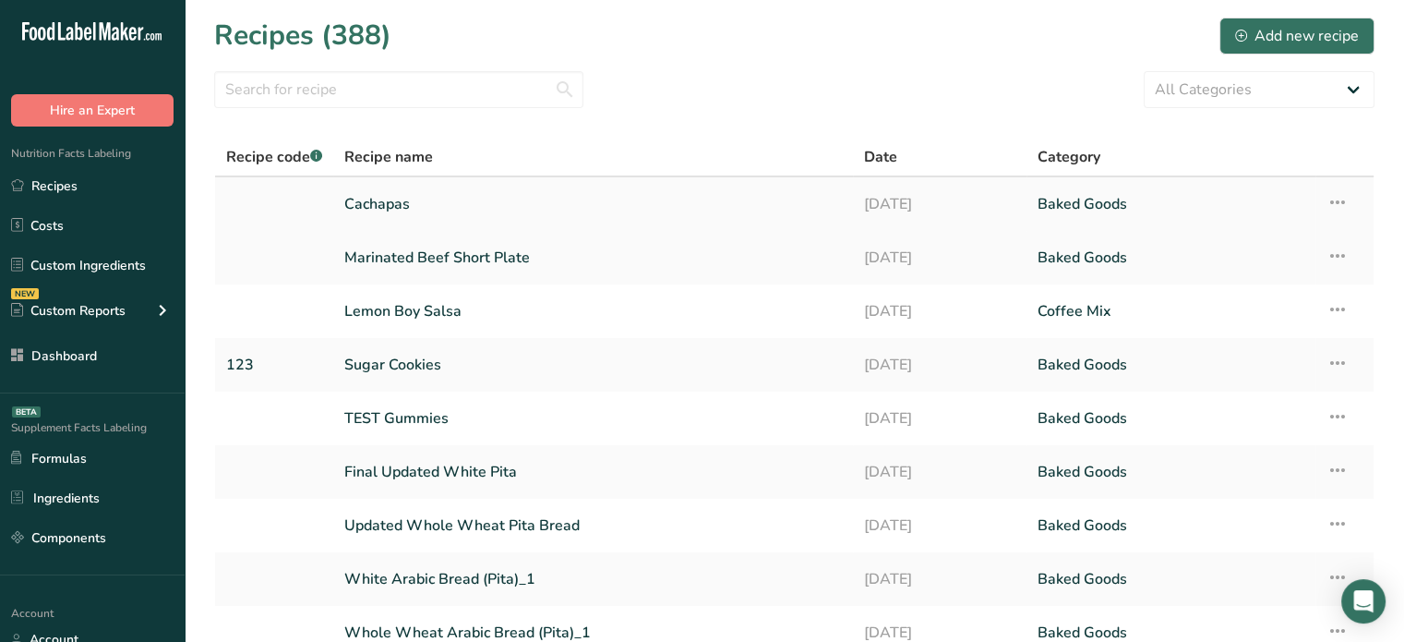
click at [439, 199] on link "Cachapas" at bounding box center [593, 204] width 498 height 39
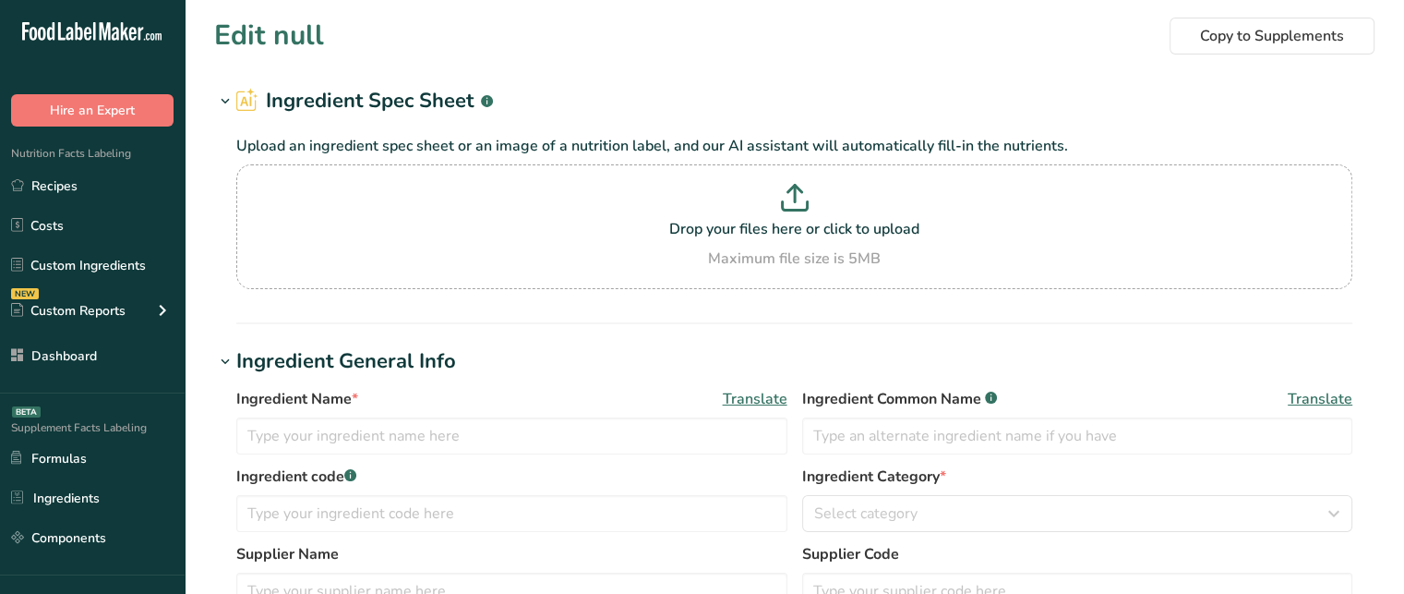
type input "Sweet Corn Flour Mix"
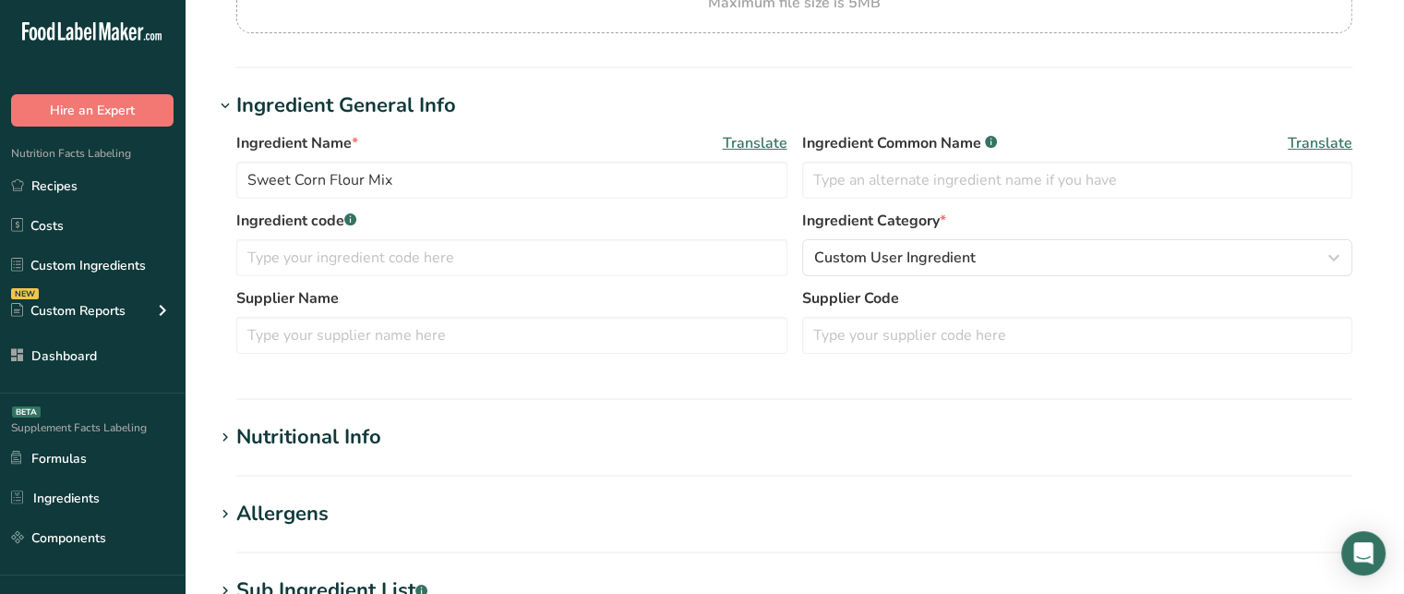
scroll to position [250, 0]
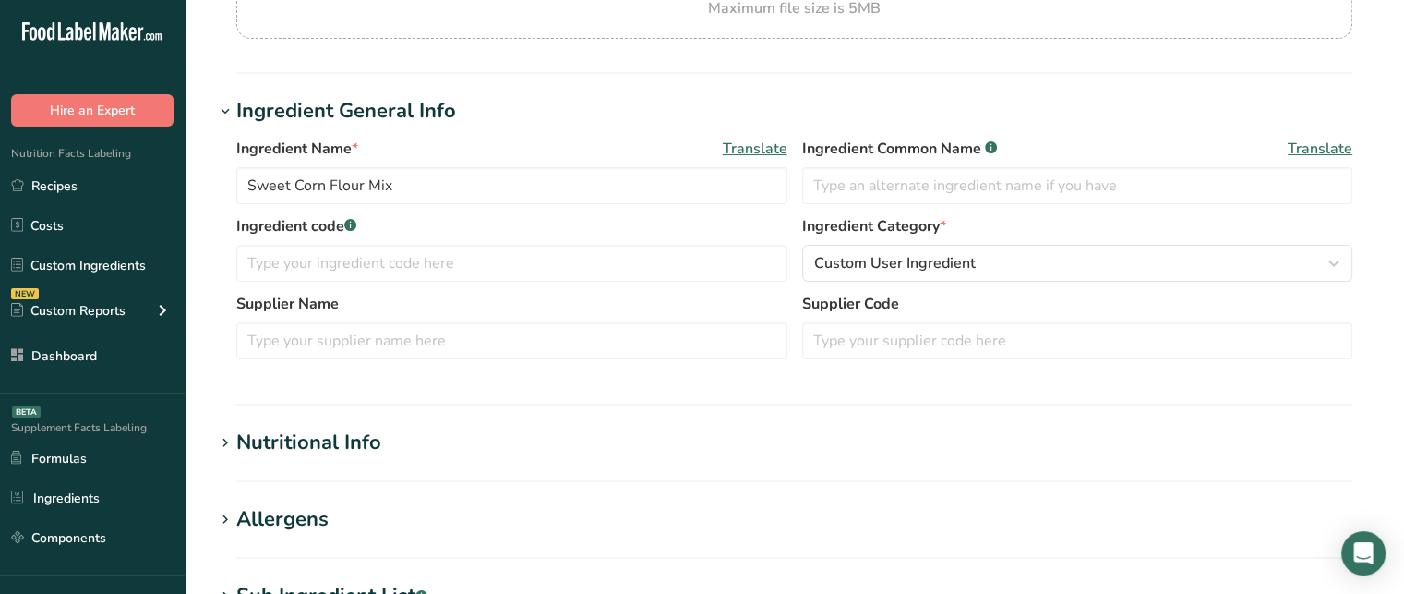
click at [751, 149] on span "Translate" at bounding box center [755, 149] width 65 height 22
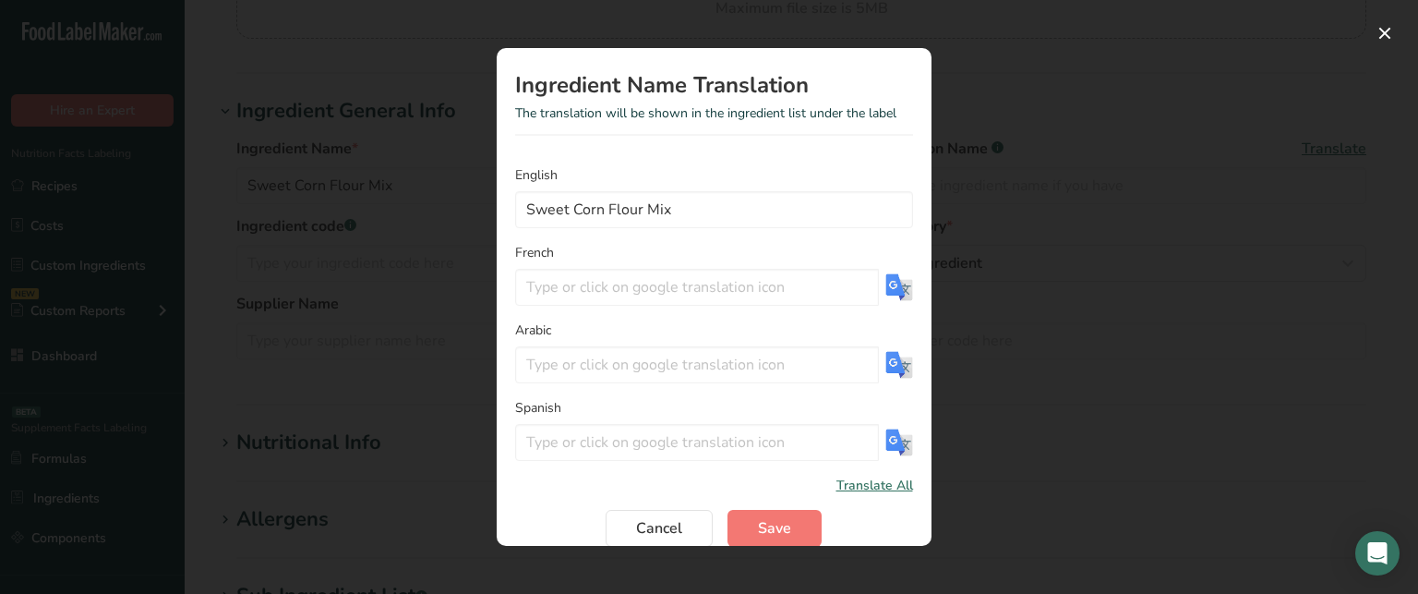
click at [864, 494] on span "Translate All" at bounding box center [874, 484] width 77 height 19
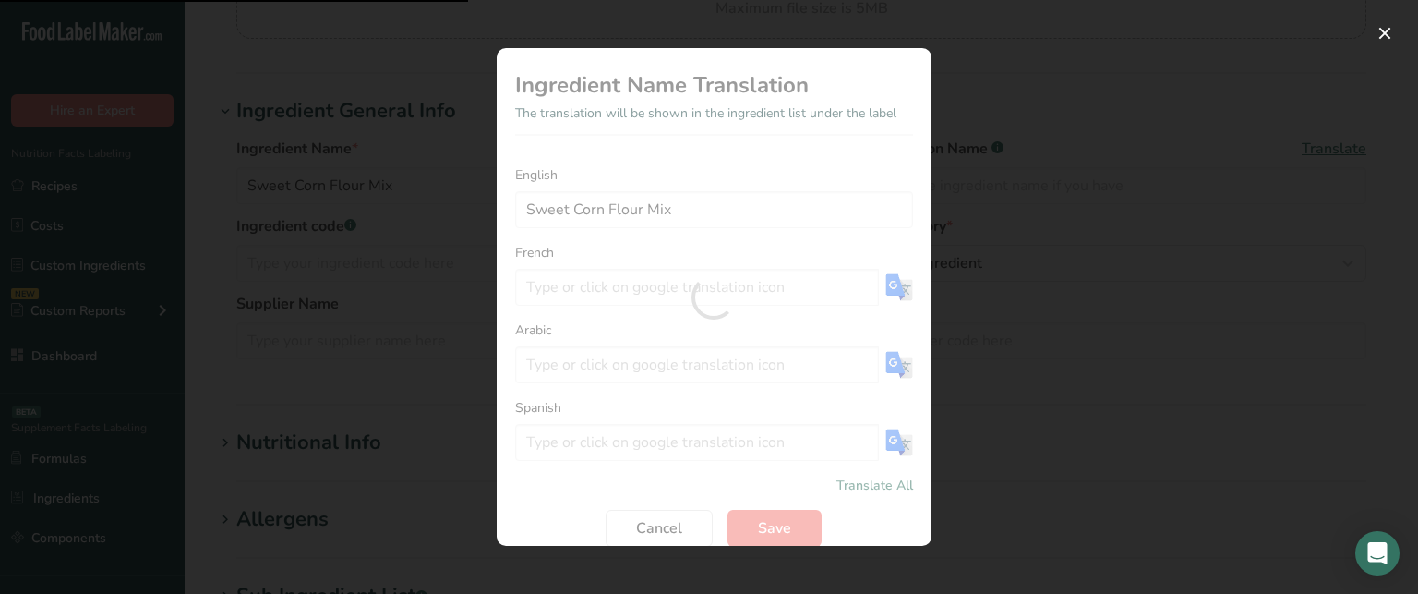
type input "Mélange de farine de maïs doux"
type input "مزيج دقيق الذرة الحلوة"
type input "Mezcla de harina de maíz dulce"
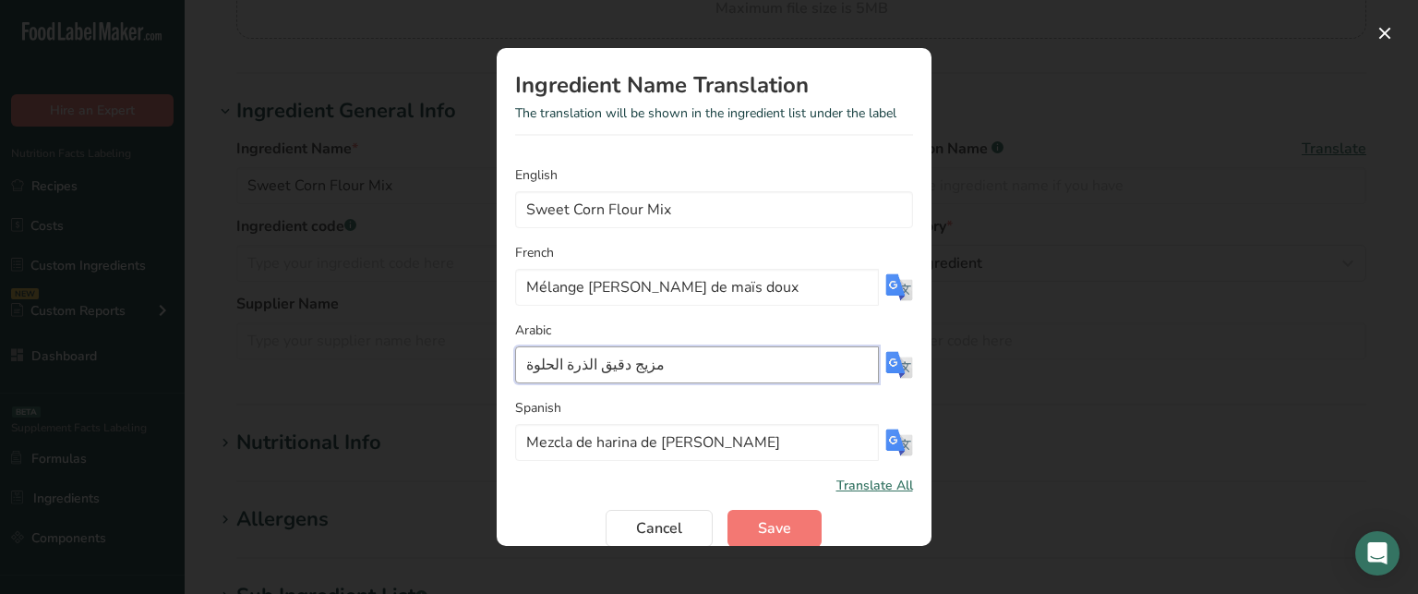
drag, startPoint x: 655, startPoint y: 363, endPoint x: 507, endPoint y: 365, distance: 147.7
click at [507, 365] on section "Ingredient Name Translation The translation will be shown in the ingredient lis…" at bounding box center [714, 297] width 435 height 498
click at [767, 524] on span "Save" at bounding box center [774, 528] width 33 height 22
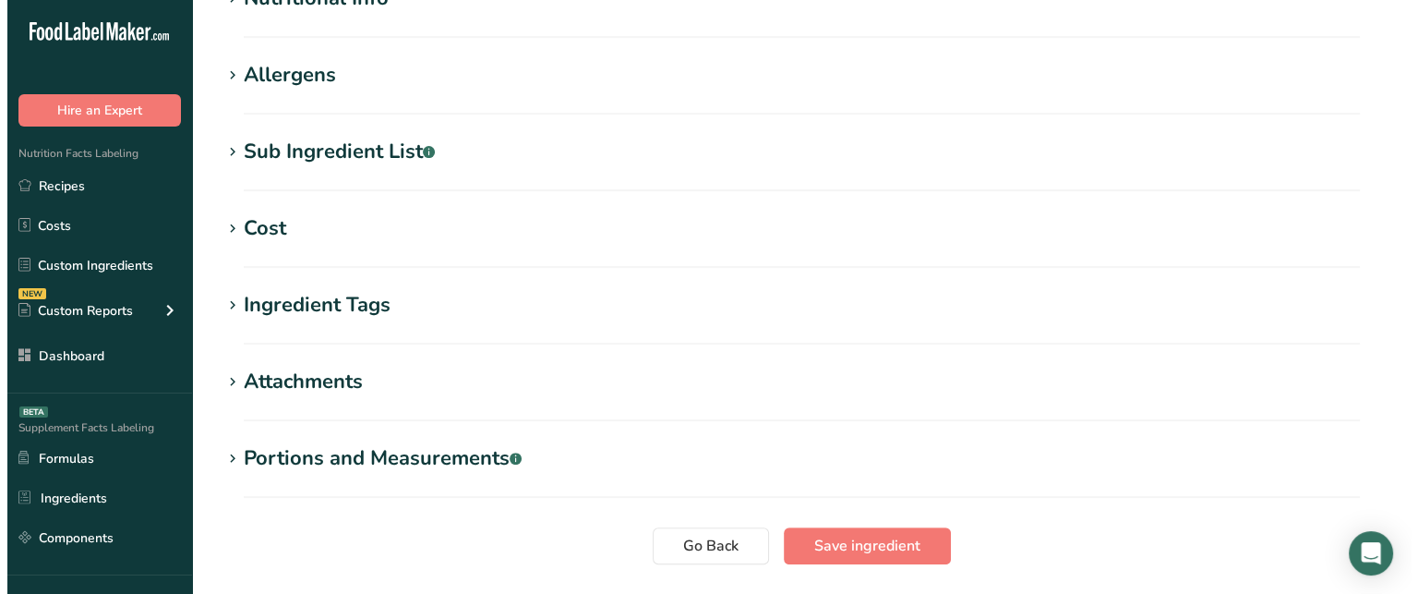
scroll to position [719, 0]
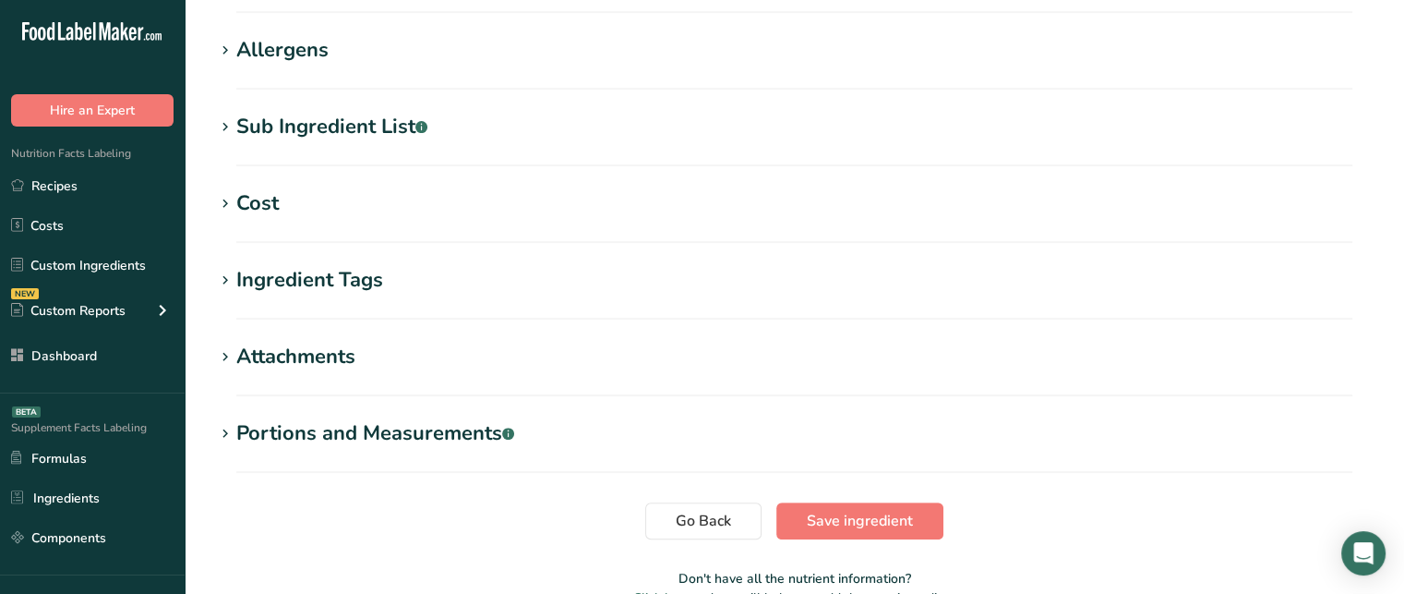
click at [367, 128] on div "Sub Ingredient List .a-a{fill:#347362;}.b-a{fill:#fff;}" at bounding box center [331, 127] width 191 height 30
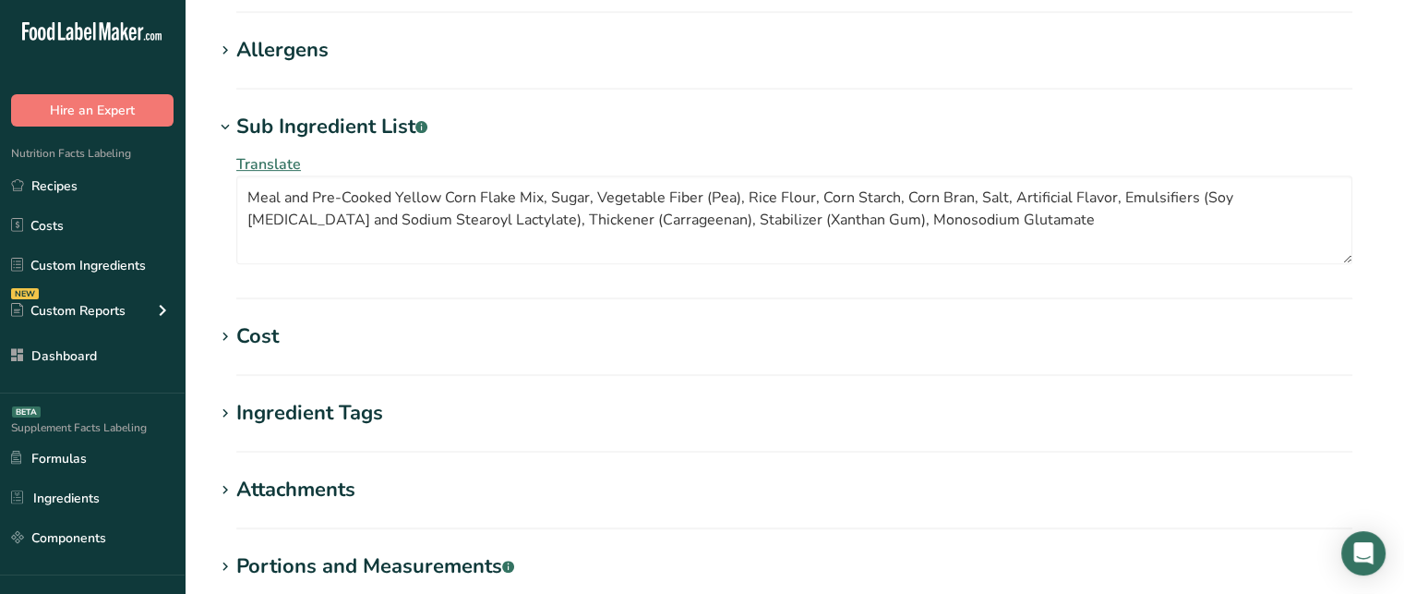
click at [292, 160] on span "Translate" at bounding box center [268, 164] width 65 height 20
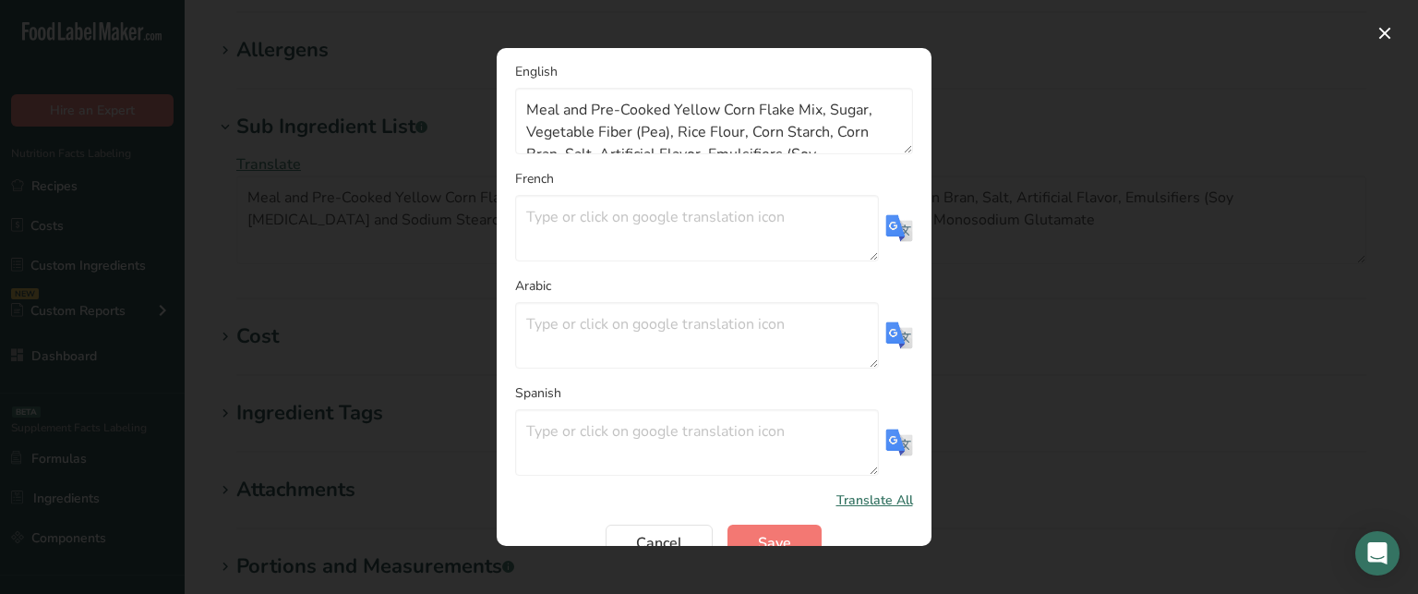
scroll to position [136, 0]
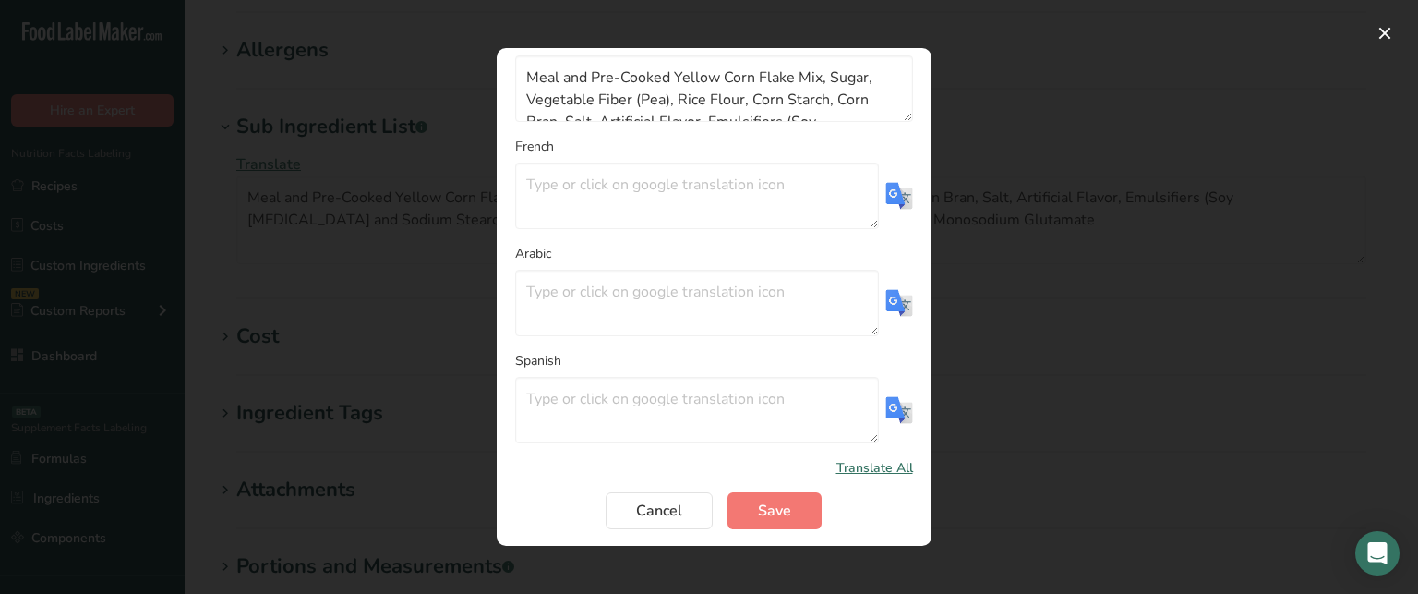
click at [864, 465] on span "Translate All" at bounding box center [874, 467] width 77 height 19
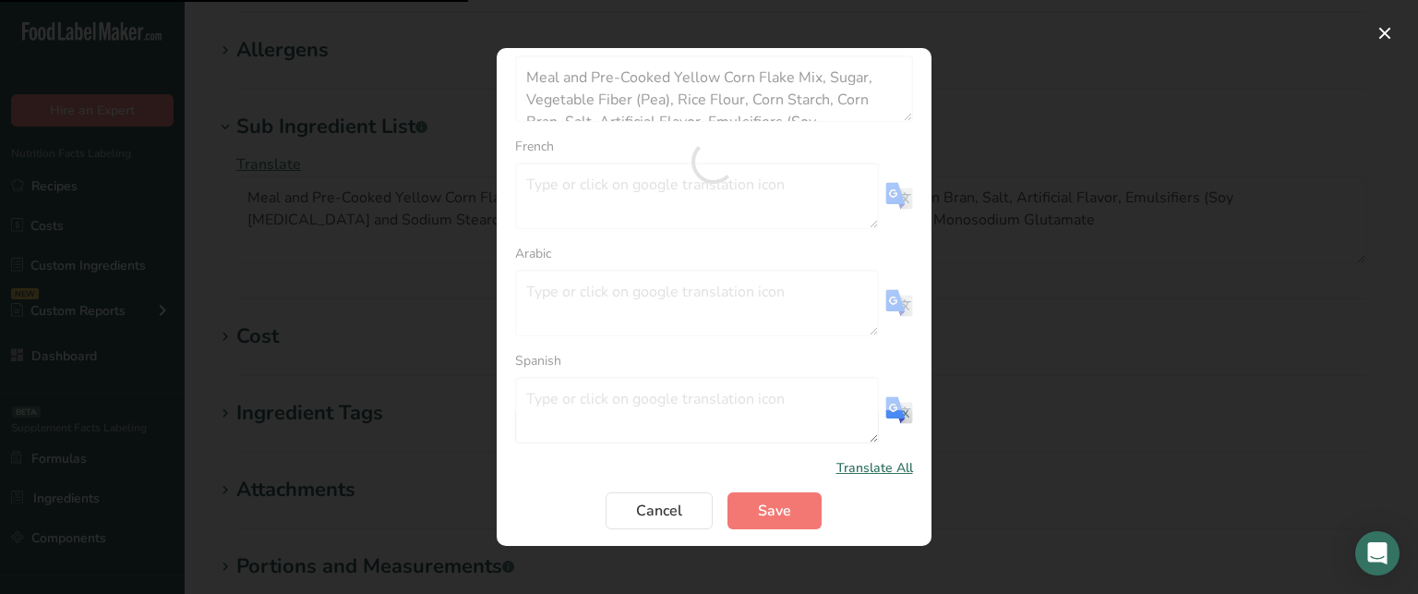
type textarea "Mélange de flocons de maïs jaunes précuits et de farine, sucre, fibres végétale…"
type textarea "خليط رقائق الذرة الصفراء المطبوخة مسبقًا، سكر، ألياف نباتية (بازلاء)، دقيق أرز،…"
type textarea "Harina y mezcla de hojuelas de maíz amarillo precocidas, azúcar, fibra vegetal …"
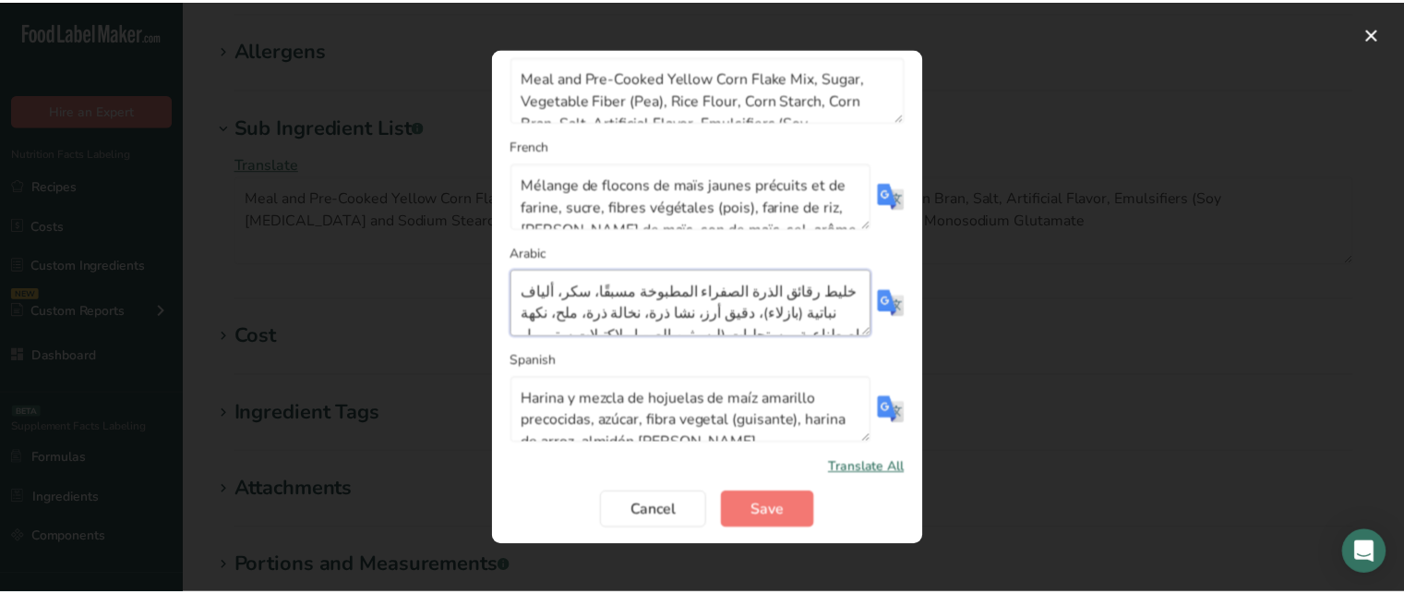
scroll to position [44, 0]
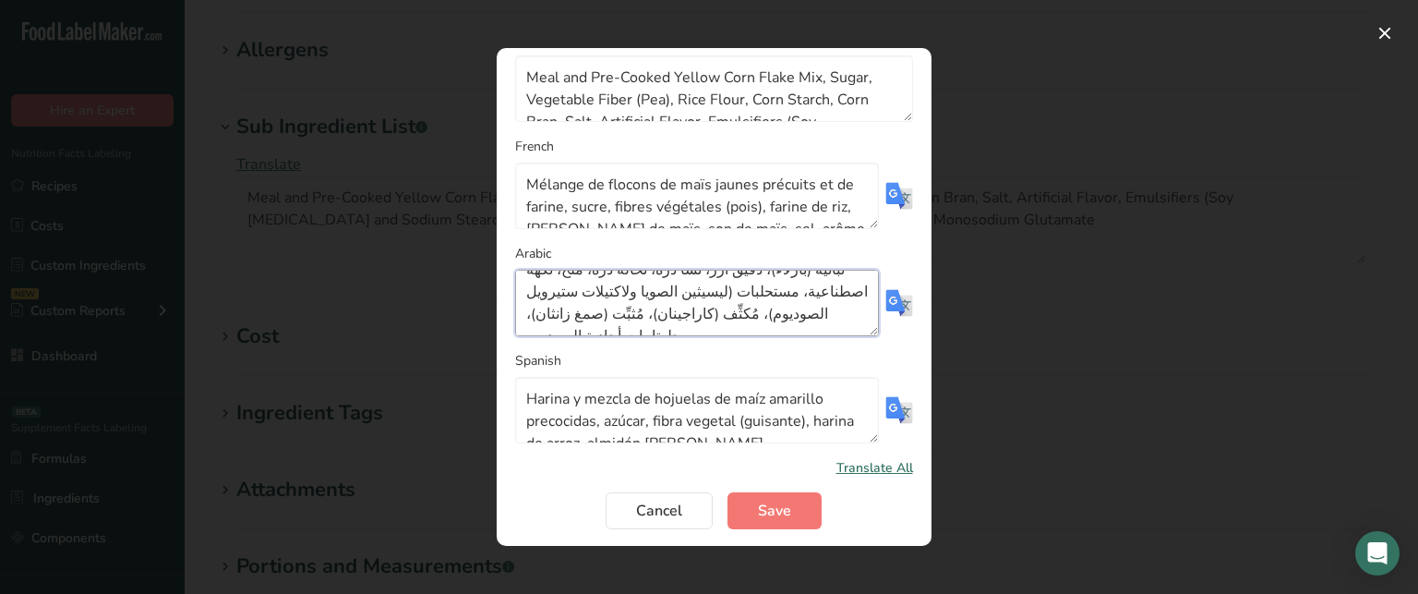
drag, startPoint x: 531, startPoint y: 283, endPoint x: 617, endPoint y: 359, distance: 114.5
click at [617, 359] on form "English Meal and Pre-Cooked Yellow Corn Flake Mix, Sugar, Vegetable Fiber (Pea)…" at bounding box center [714, 279] width 398 height 499
click at [783, 512] on span "Save" at bounding box center [774, 510] width 33 height 22
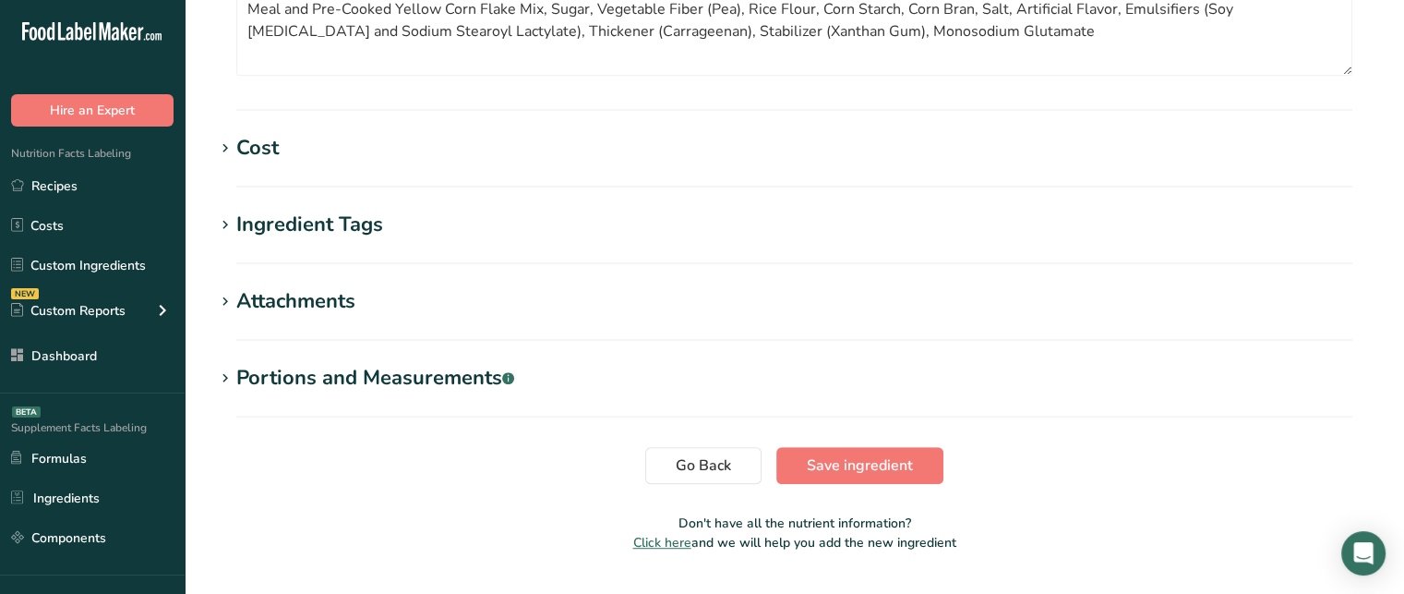
scroll to position [954, 0]
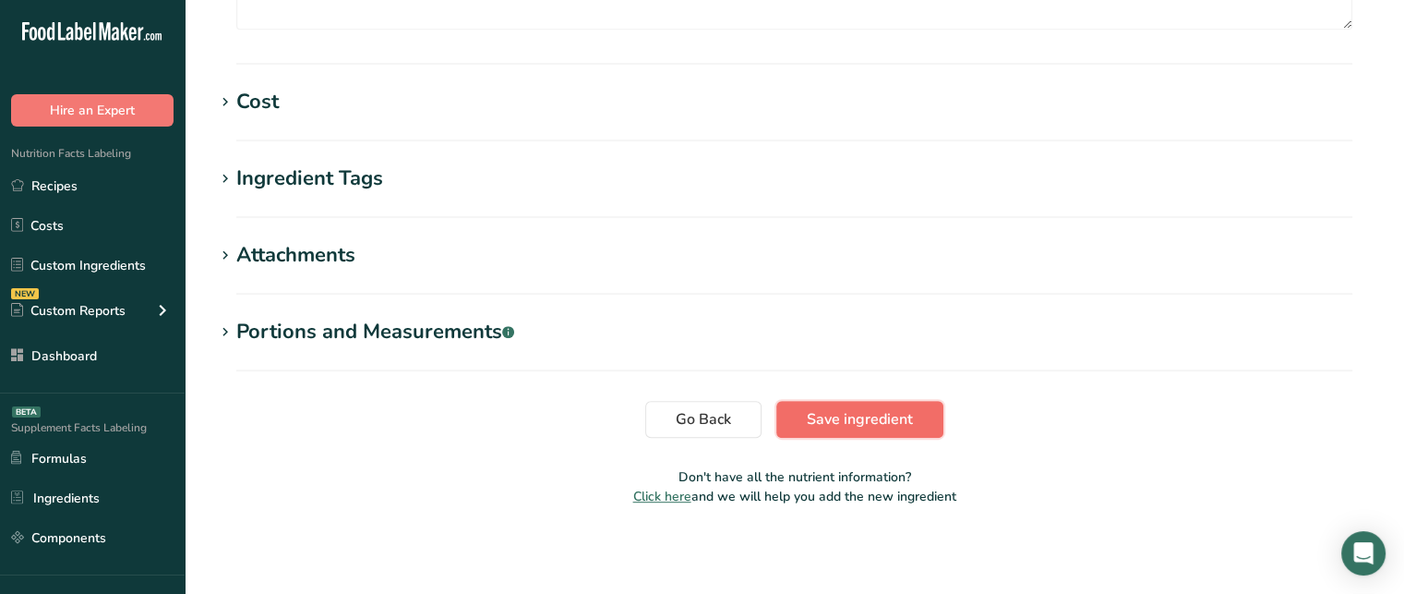
click at [920, 420] on button "Save ingredient" at bounding box center [859, 419] width 167 height 37
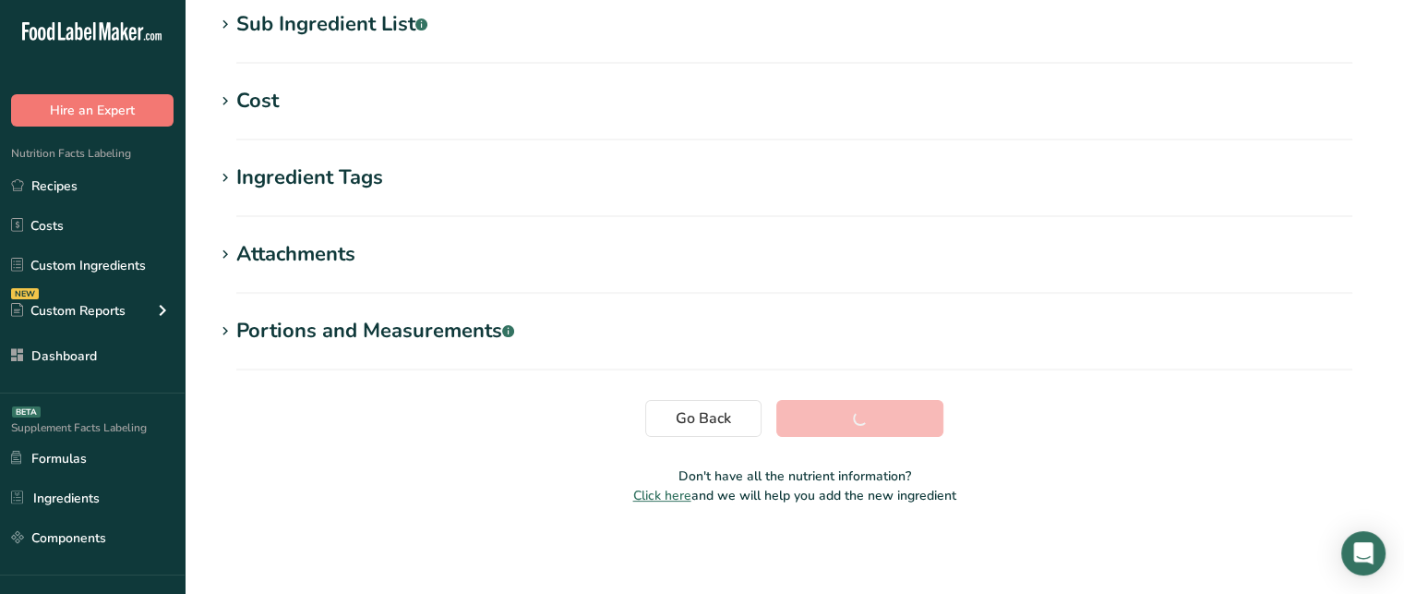
scroll to position [383, 0]
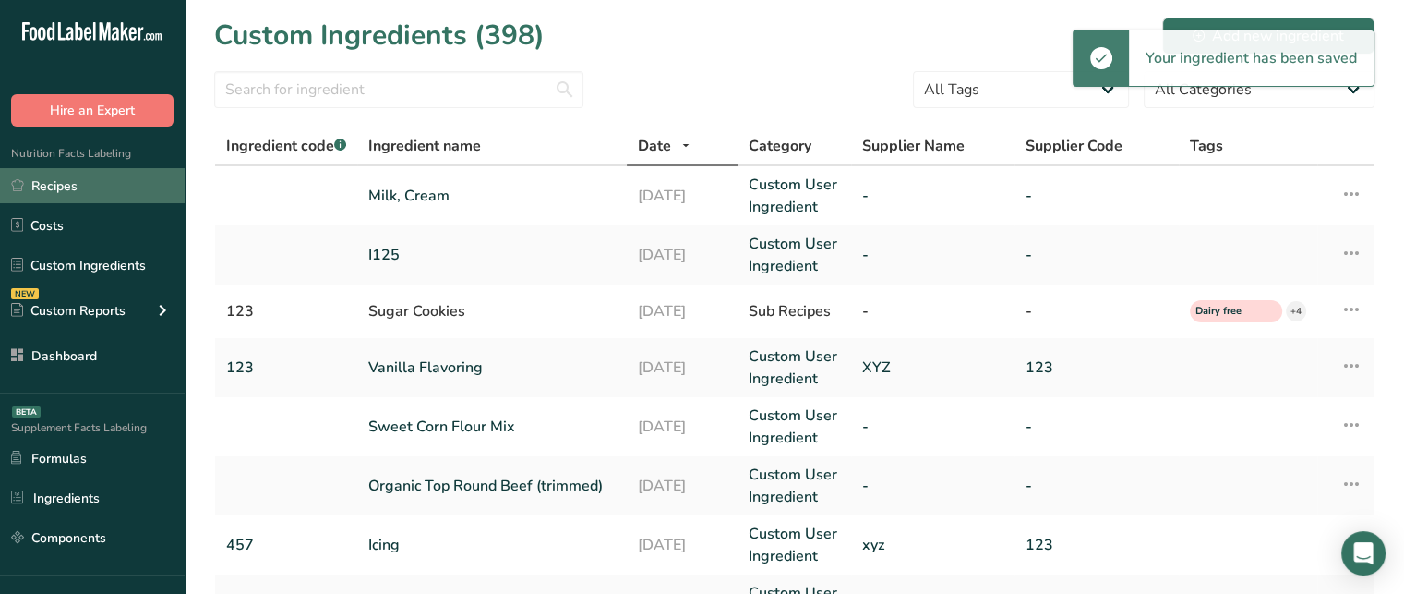
click at [66, 191] on link "Recipes" at bounding box center [92, 185] width 185 height 35
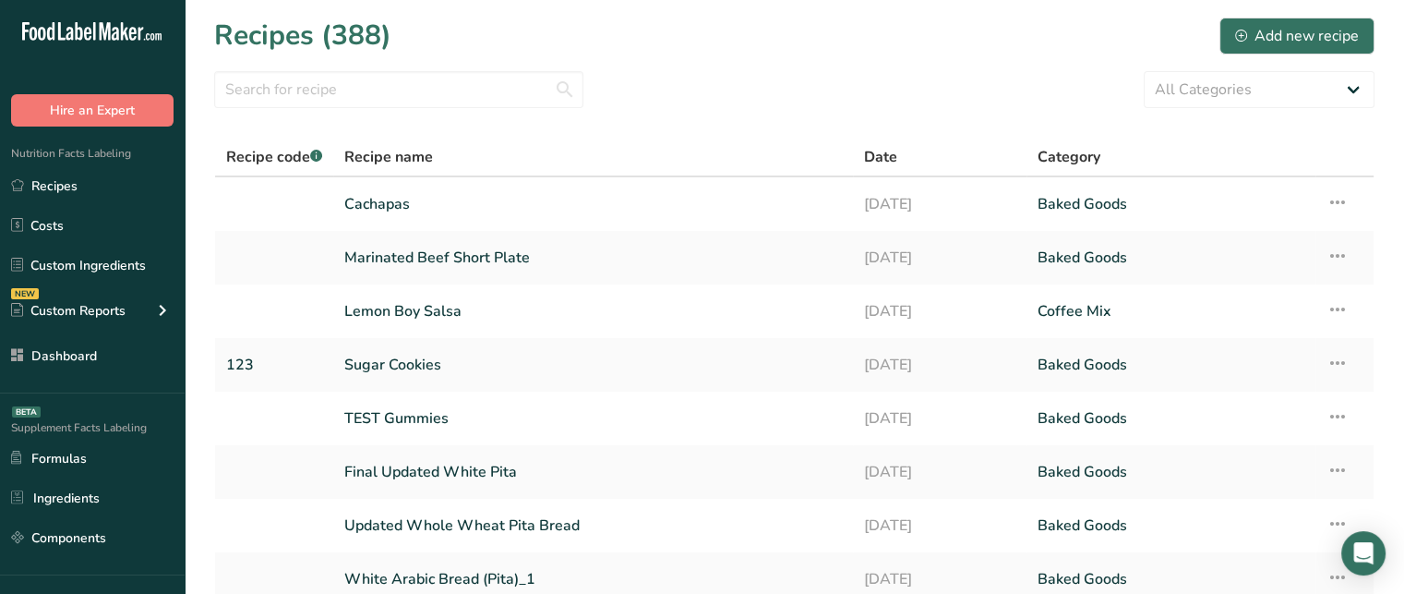
click at [420, 206] on link "Cachapas" at bounding box center [593, 204] width 498 height 39
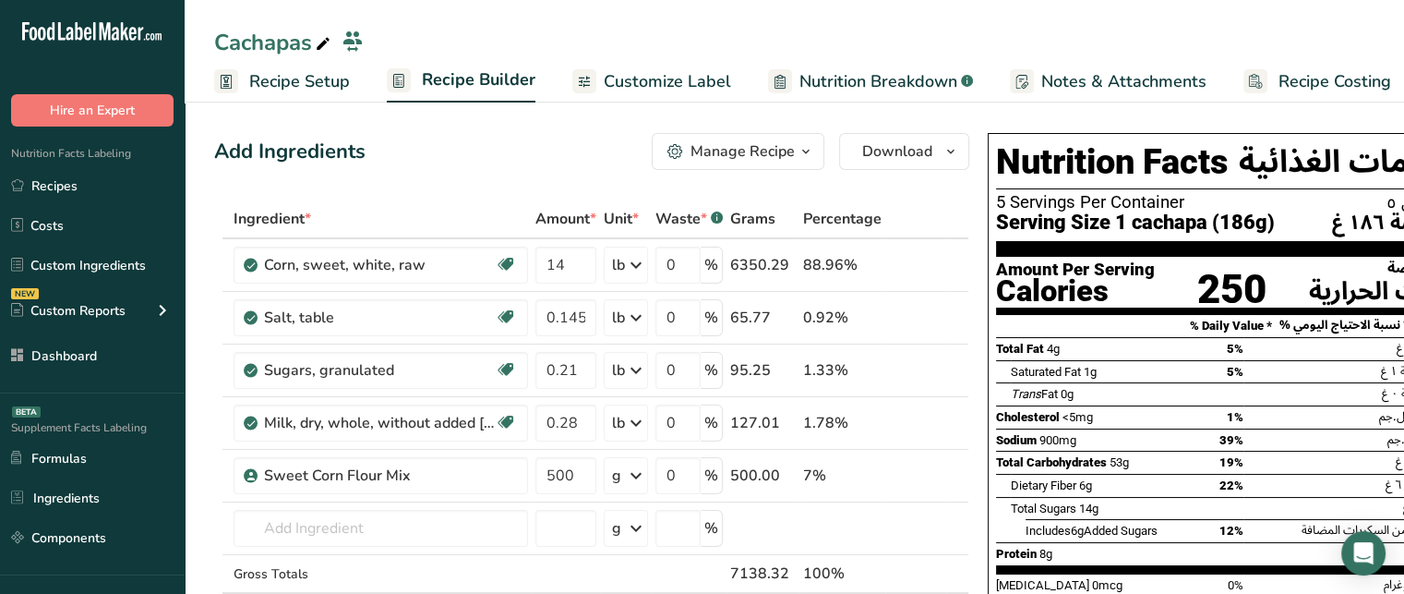
drag, startPoint x: 1363, startPoint y: 156, endPoint x: 1372, endPoint y: 272, distance: 116.7
click at [1372, 272] on div "Nutrition Facts المعلومات الغذائية 5 Servings Per Container عدد الحصص ٥ Serving…" at bounding box center [1243, 437] width 511 height 608
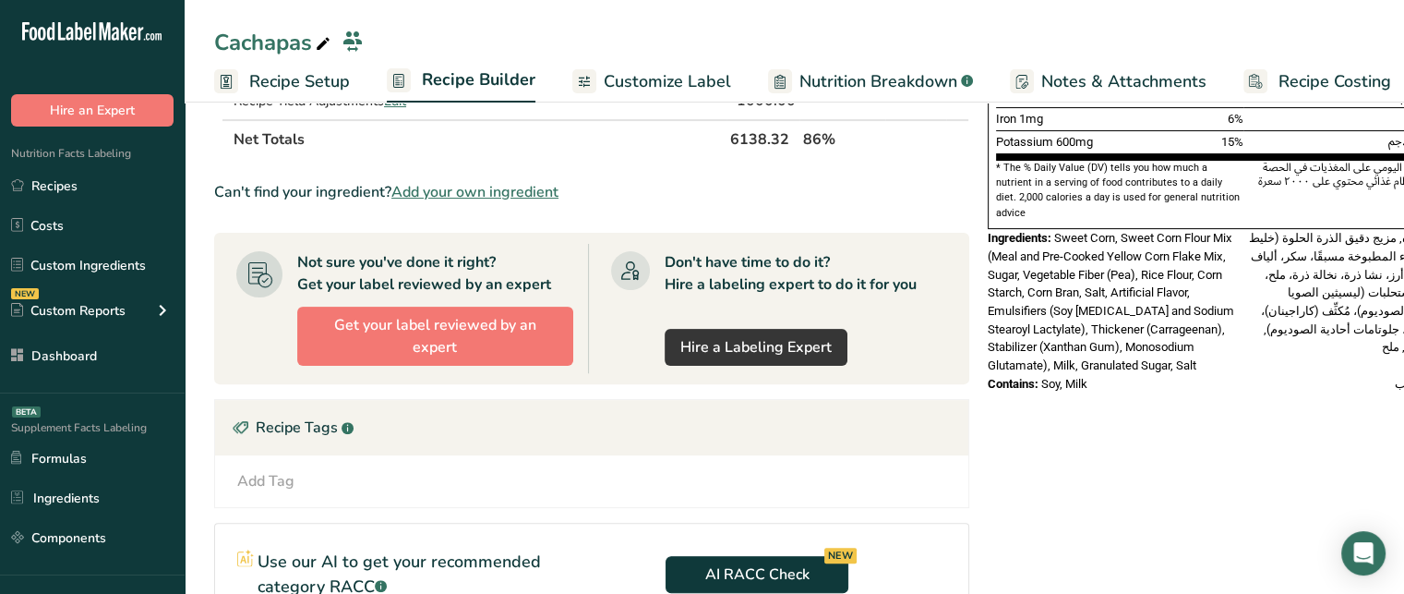
scroll to position [0, 99]
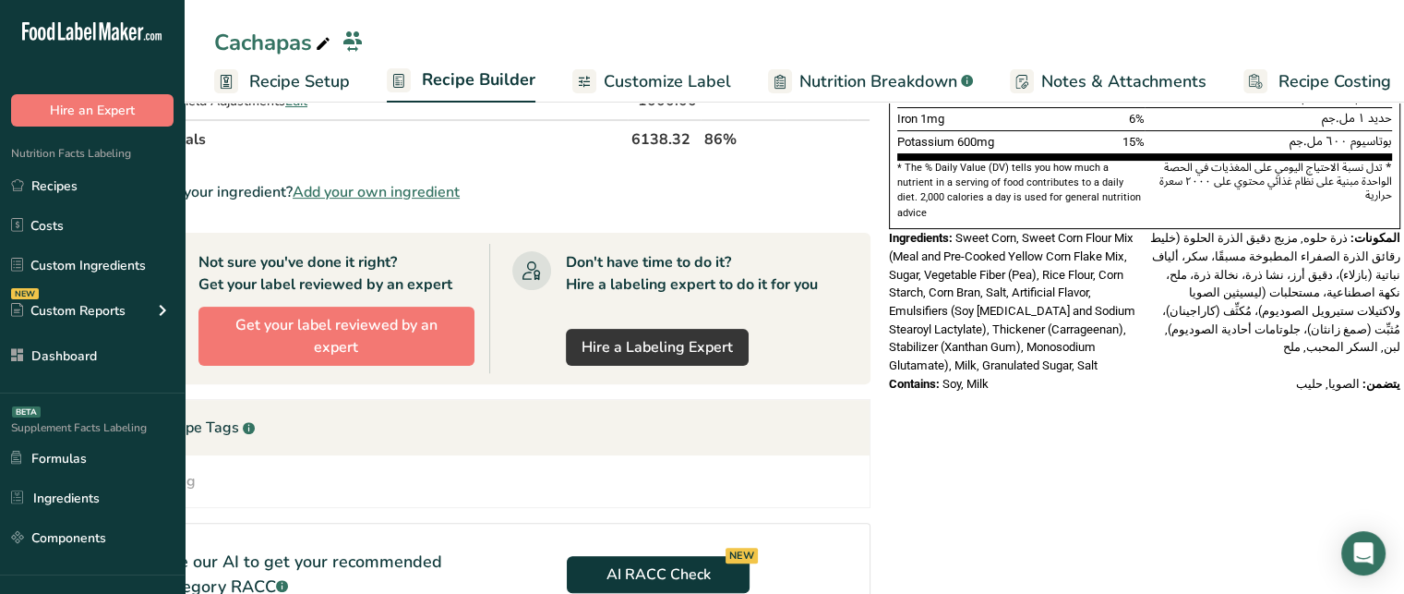
drag, startPoint x: 1166, startPoint y: 468, endPoint x: 1407, endPoint y: 439, distance: 242.7
click at [1403, 439] on html ".a-20{fill:#fff;} Hire an Expert Nutrition Facts Labeling Recipes Costs Custom …" at bounding box center [702, 186] width 1404 height 1395
click at [1263, 229] on div "المكونات: ذرة حلوه, مزيج دقيق الذرة الحلوة (خليط رقائق الذرة الصفراء المطبوخة م…" at bounding box center [1273, 302] width 256 height 146
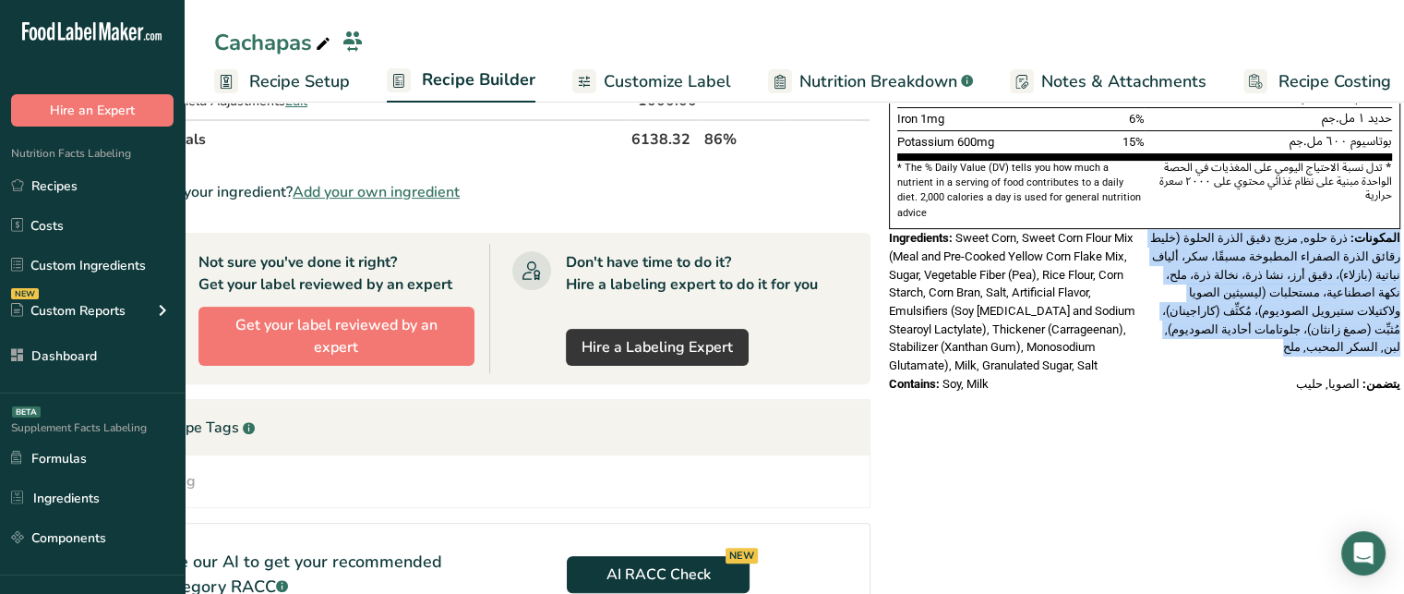
click at [1263, 229] on div "المكونات: ذرة حلوه, مزيج دقيق الذرة الحلوة (خليط رقائق الذرة الصفراء المطبوخة م…" at bounding box center [1273, 302] width 256 height 146
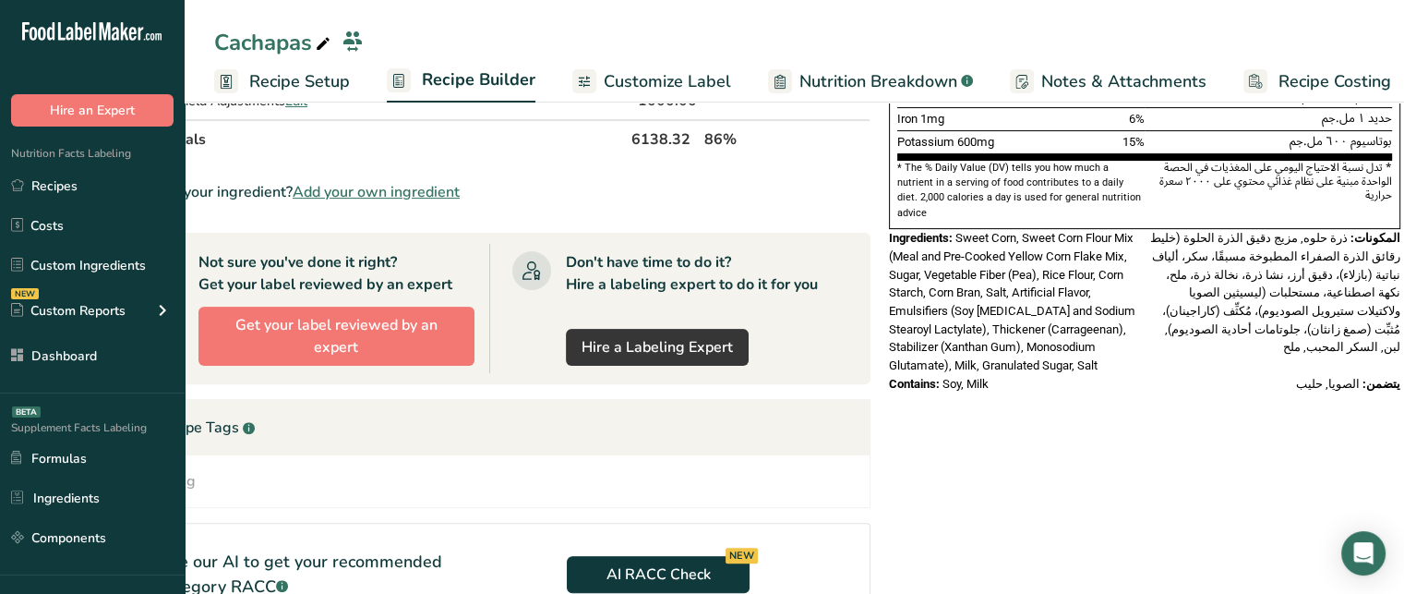
click at [1283, 403] on div "Nutrition Facts المعلومات الغذائية 5 Servings Per Container عدد الحصص ٥ Serving…" at bounding box center [1145, 234] width 526 height 1240
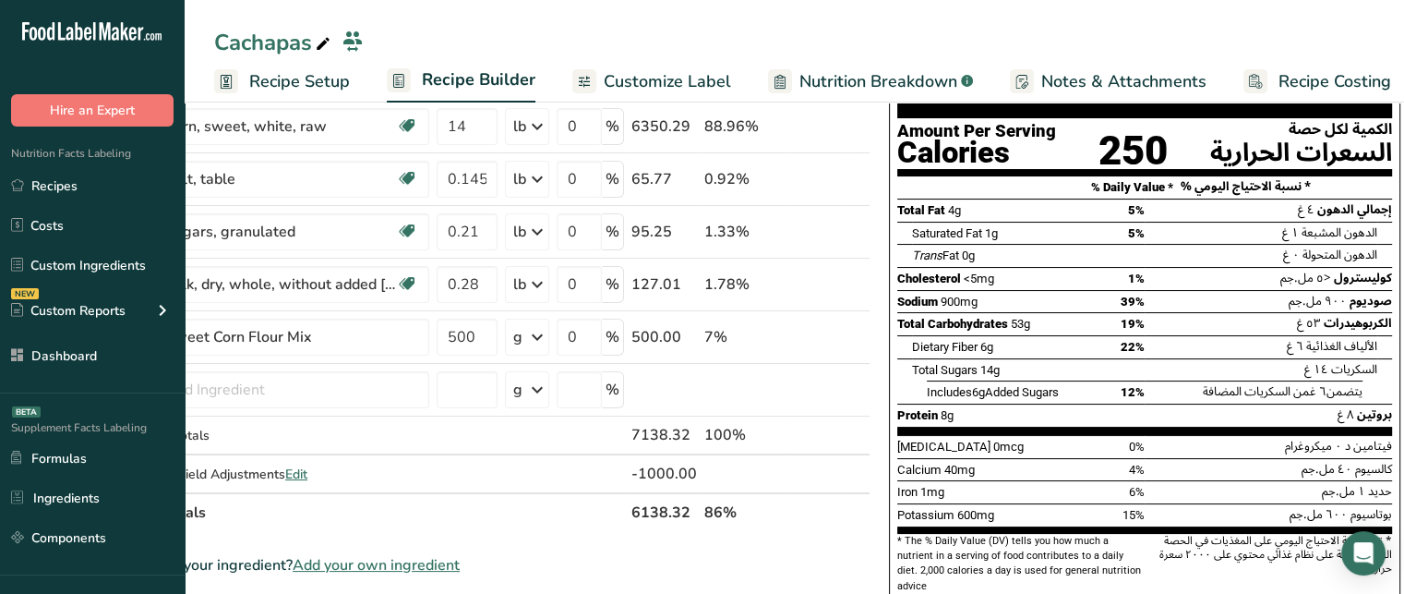
scroll to position [0, 0]
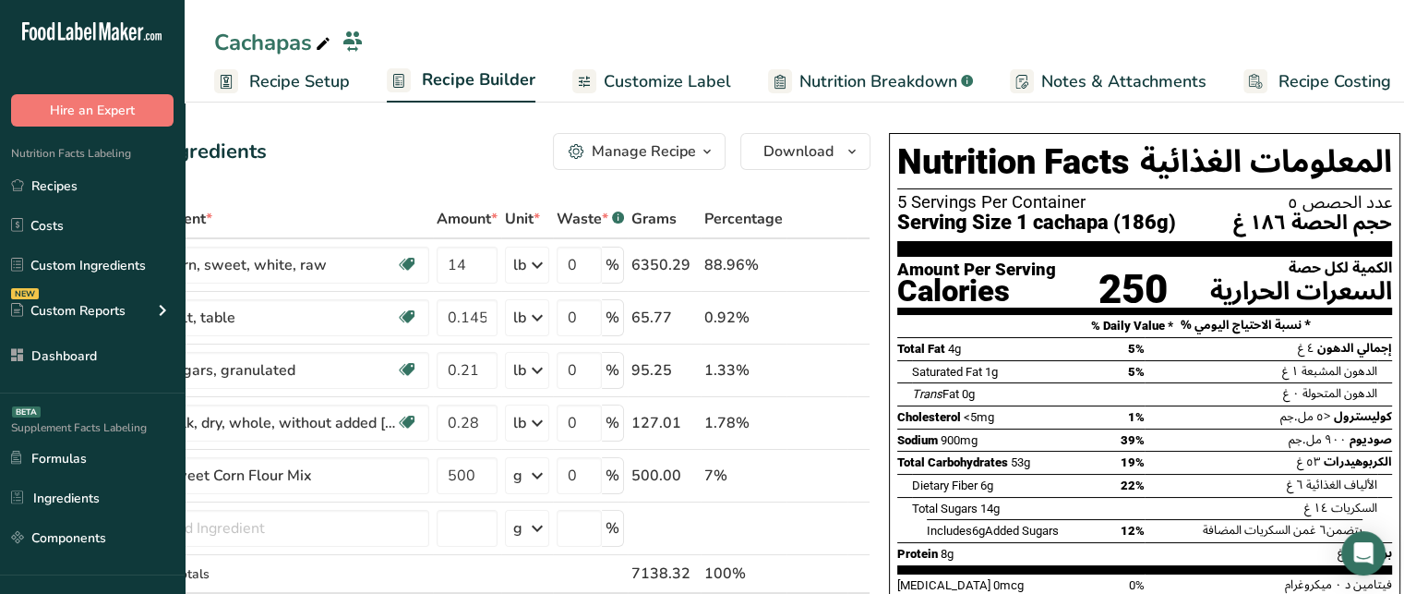
click at [668, 82] on span "Customize Label" at bounding box center [667, 81] width 127 height 25
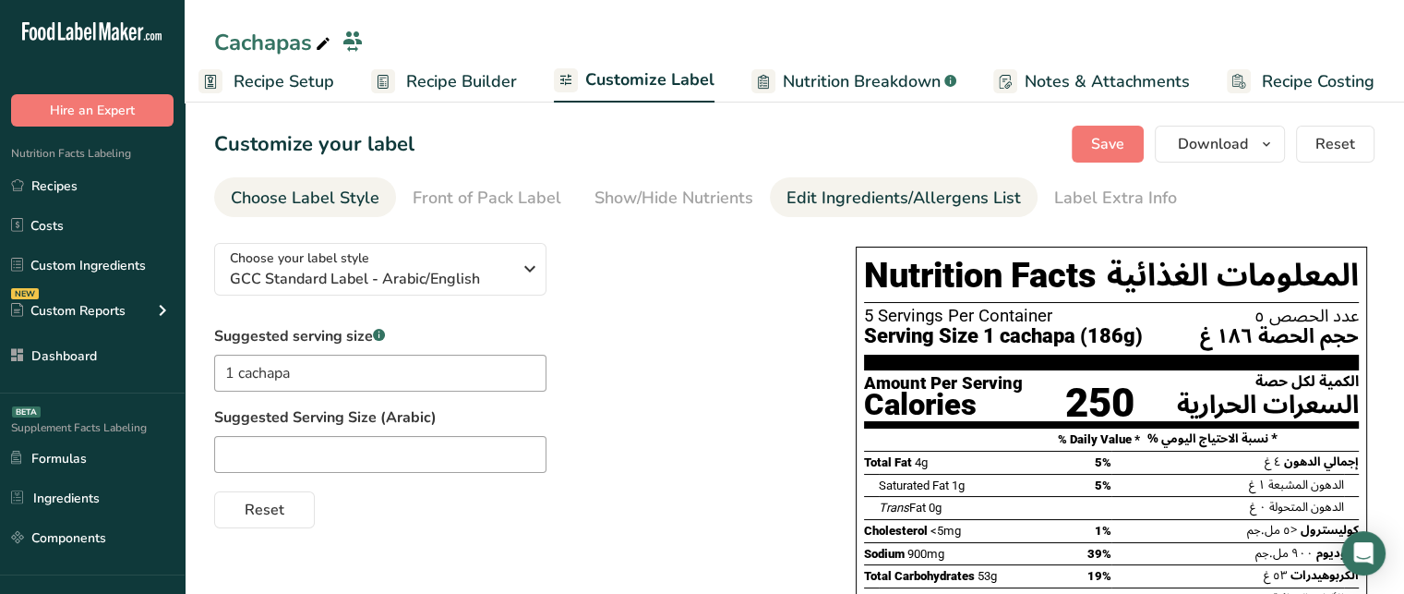
click at [960, 208] on div "Edit Ingredients/Allergens List" at bounding box center [904, 198] width 235 height 25
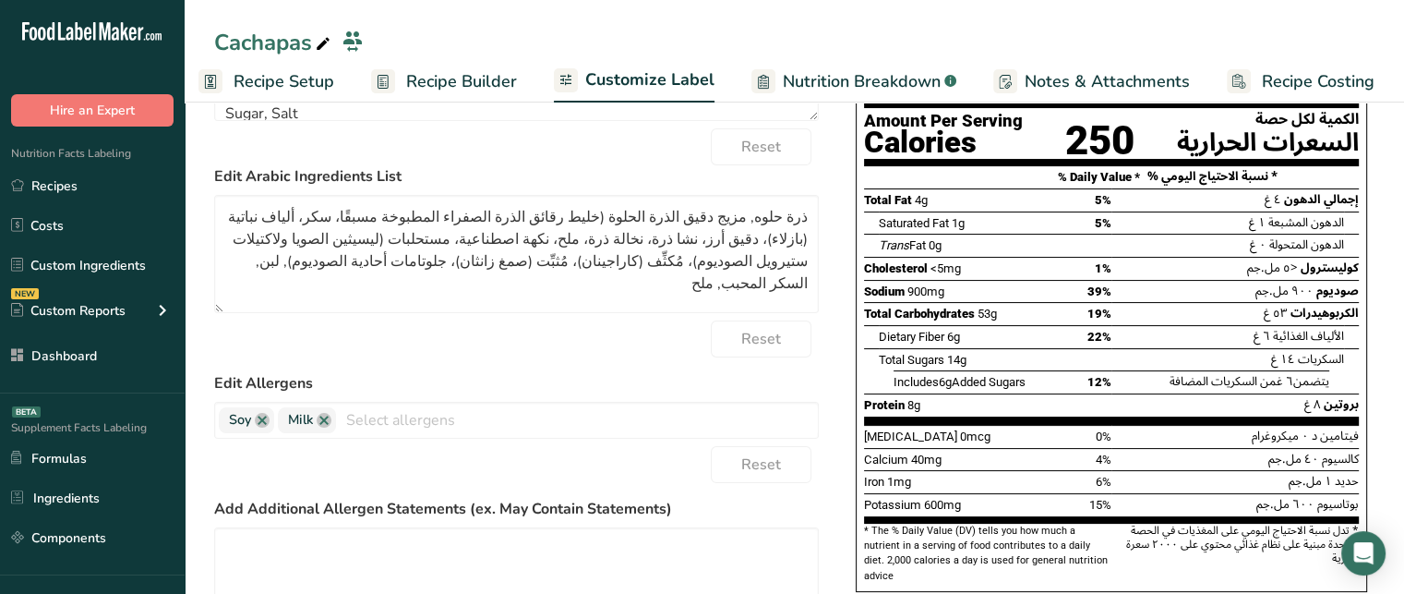
scroll to position [268, 0]
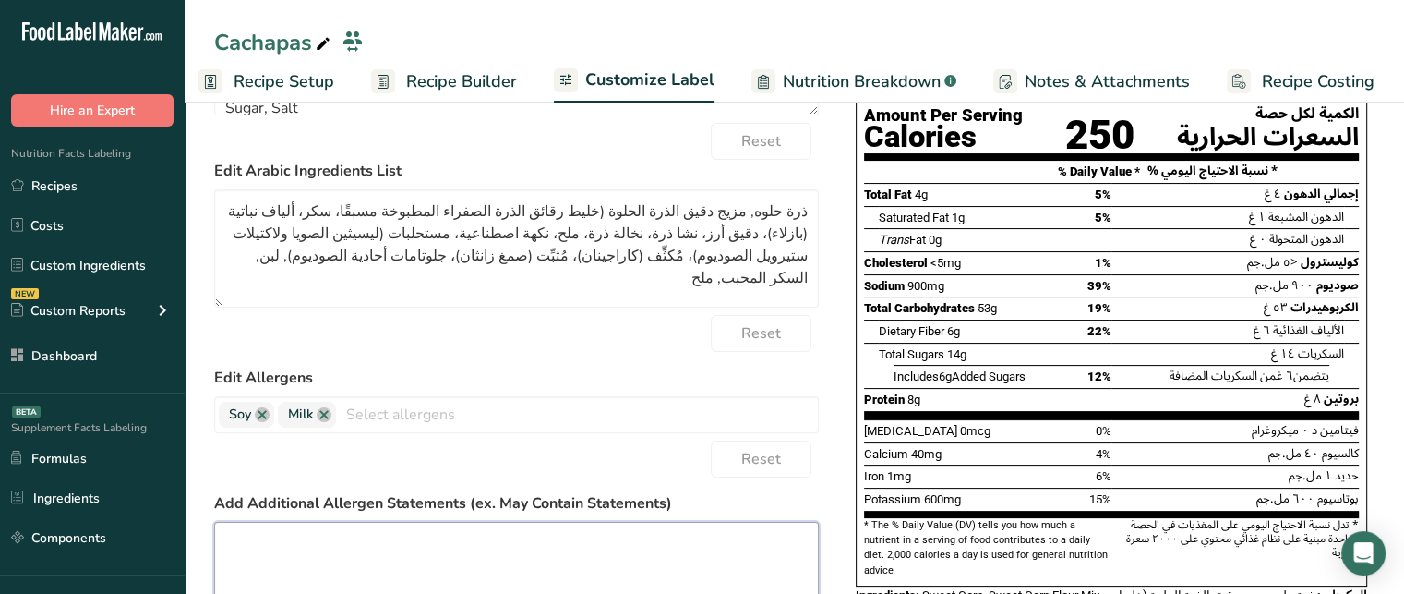
click at [528, 545] on textarea at bounding box center [516, 581] width 605 height 118
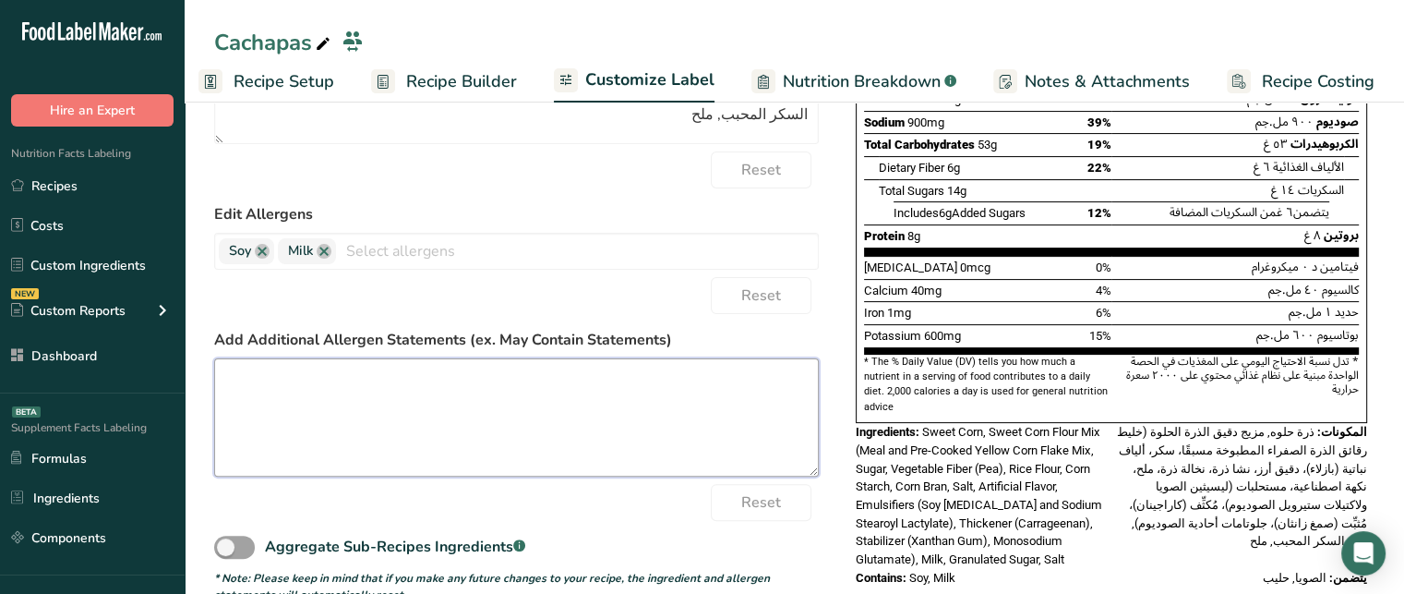
scroll to position [449, 0]
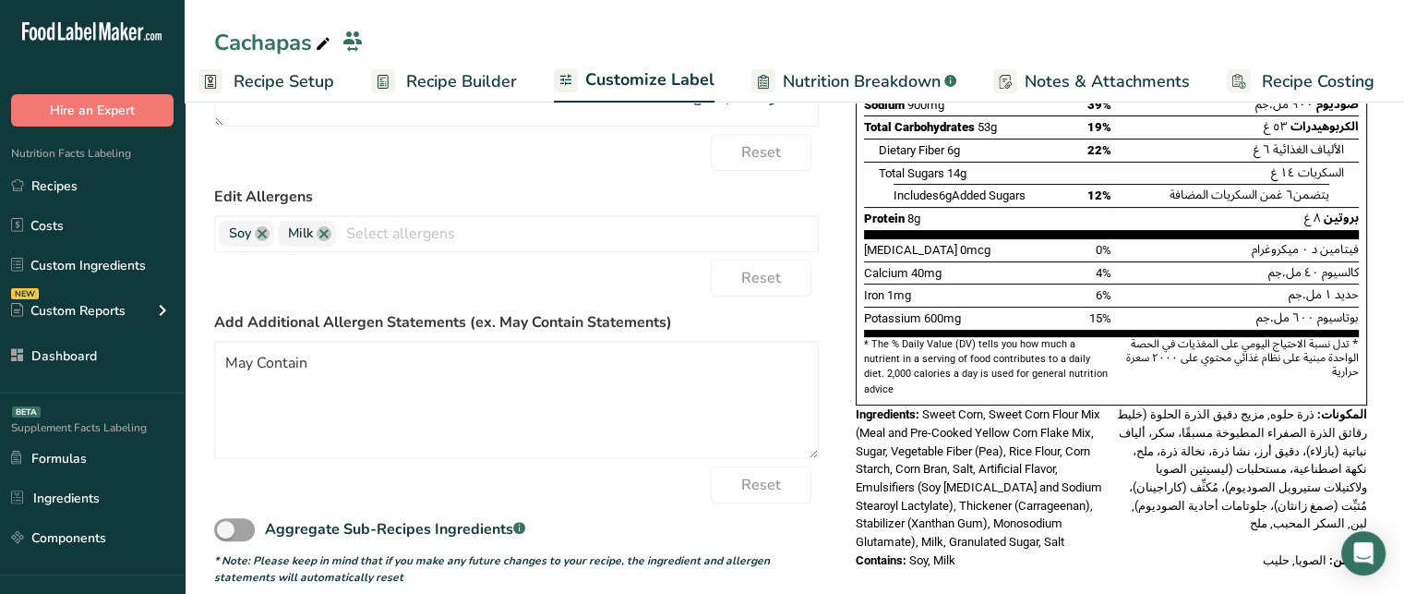
drag, startPoint x: 957, startPoint y: 553, endPoint x: 941, endPoint y: 542, distance: 19.2
click at [941, 542] on div "Nutrition Facts المعلومات الغذائية 5 Servings Per Container عدد الحصص ٥ Serving…" at bounding box center [1111, 183] width 526 height 786
click at [939, 553] on span "Soy, Milk" at bounding box center [932, 560] width 46 height 14
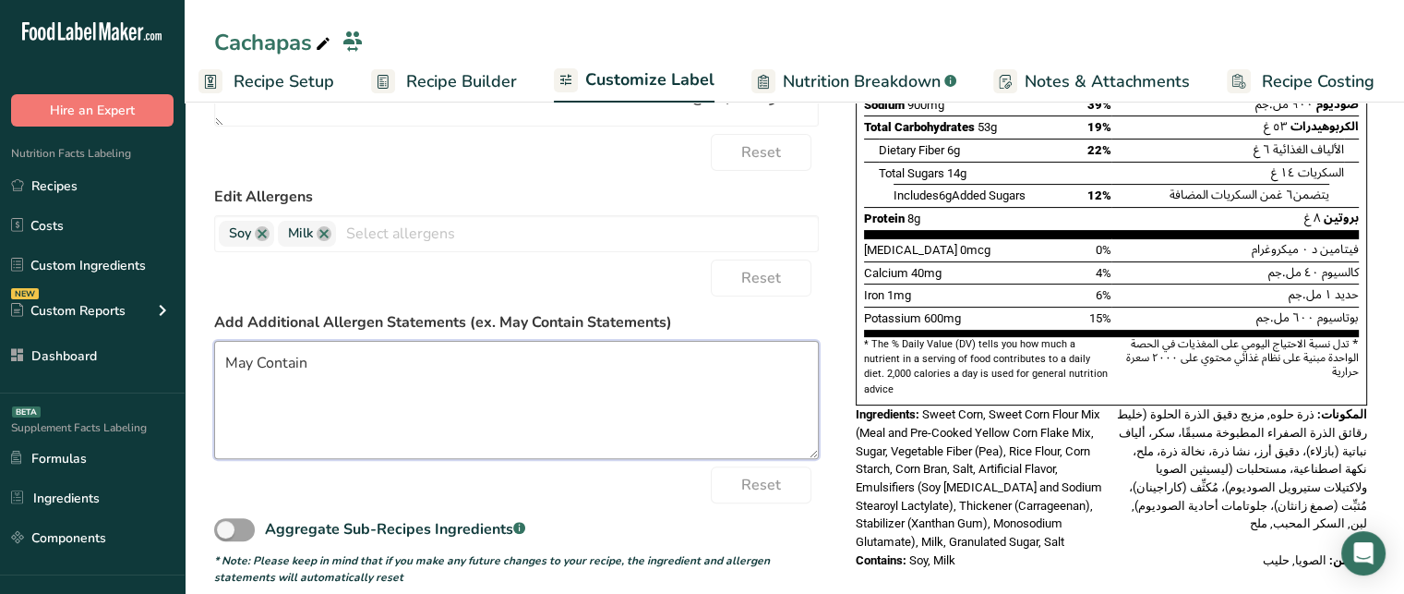
click at [449, 368] on textarea "May Contain" at bounding box center [516, 400] width 605 height 118
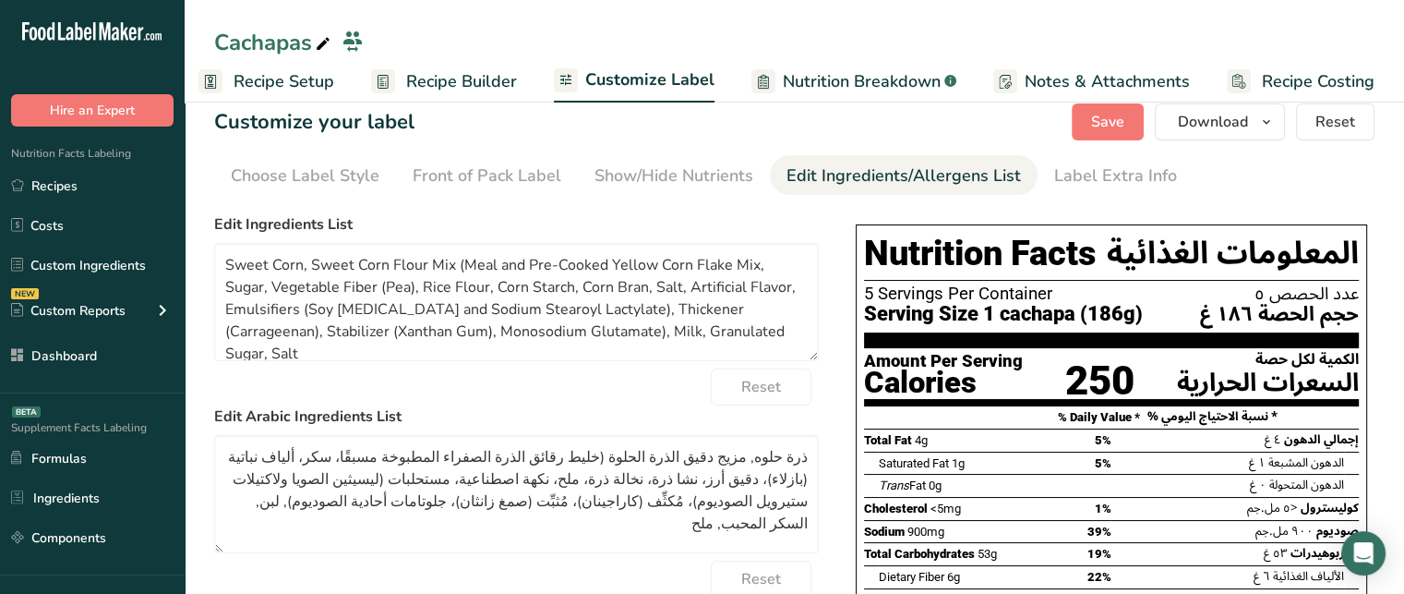
scroll to position [0, 0]
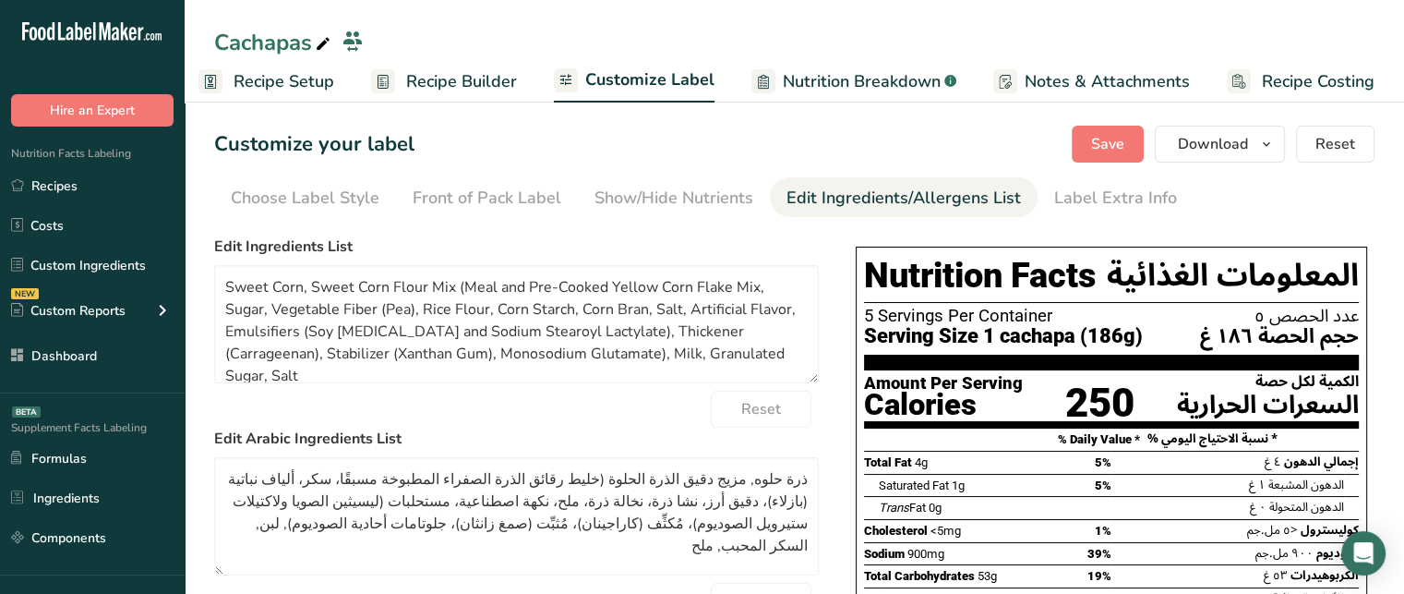
type textarea "May Contain traces of peanuts"
click at [1100, 153] on span "Save" at bounding box center [1107, 144] width 33 height 22
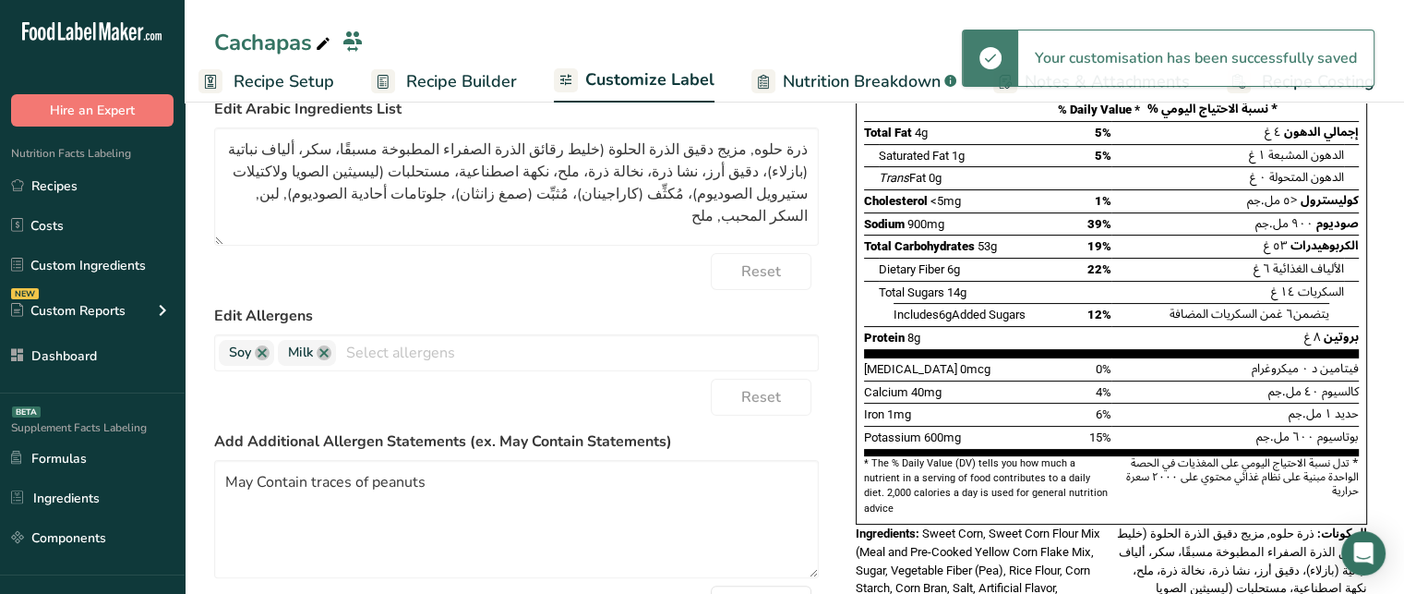
scroll to position [469, 0]
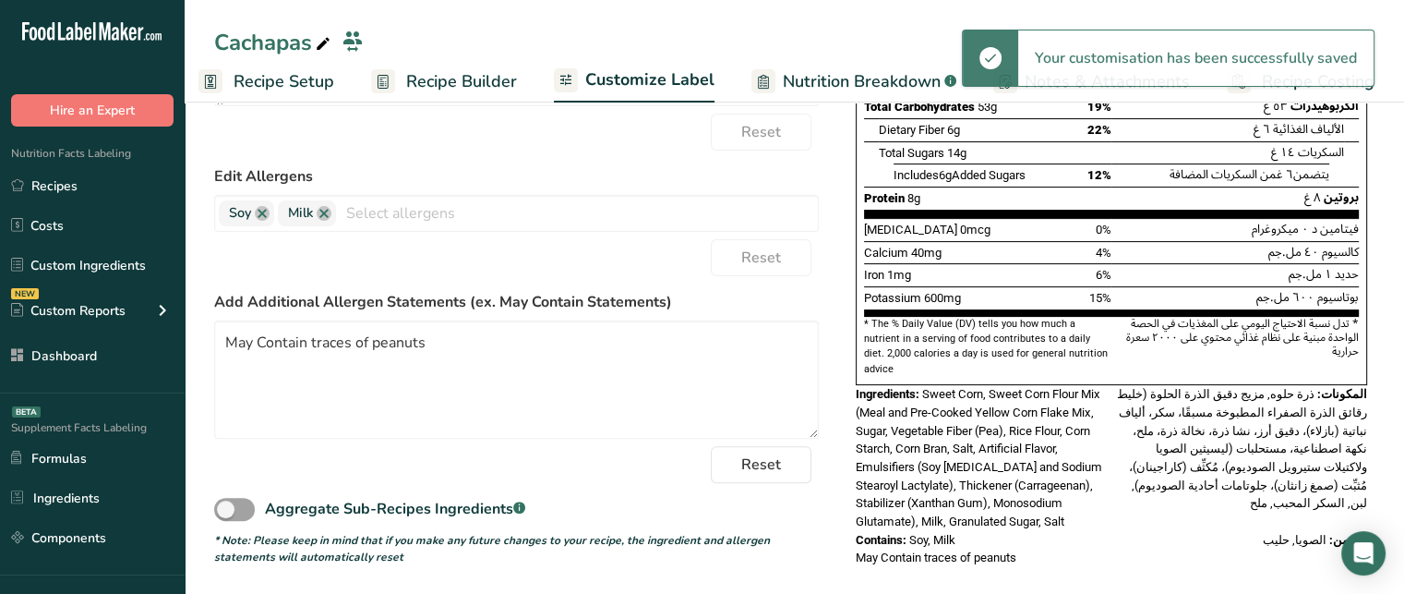
drag, startPoint x: 857, startPoint y: 520, endPoint x: 971, endPoint y: 525, distance: 114.6
click at [971, 531] on div "Contains: Soy, Milk" at bounding box center [984, 540] width 256 height 18
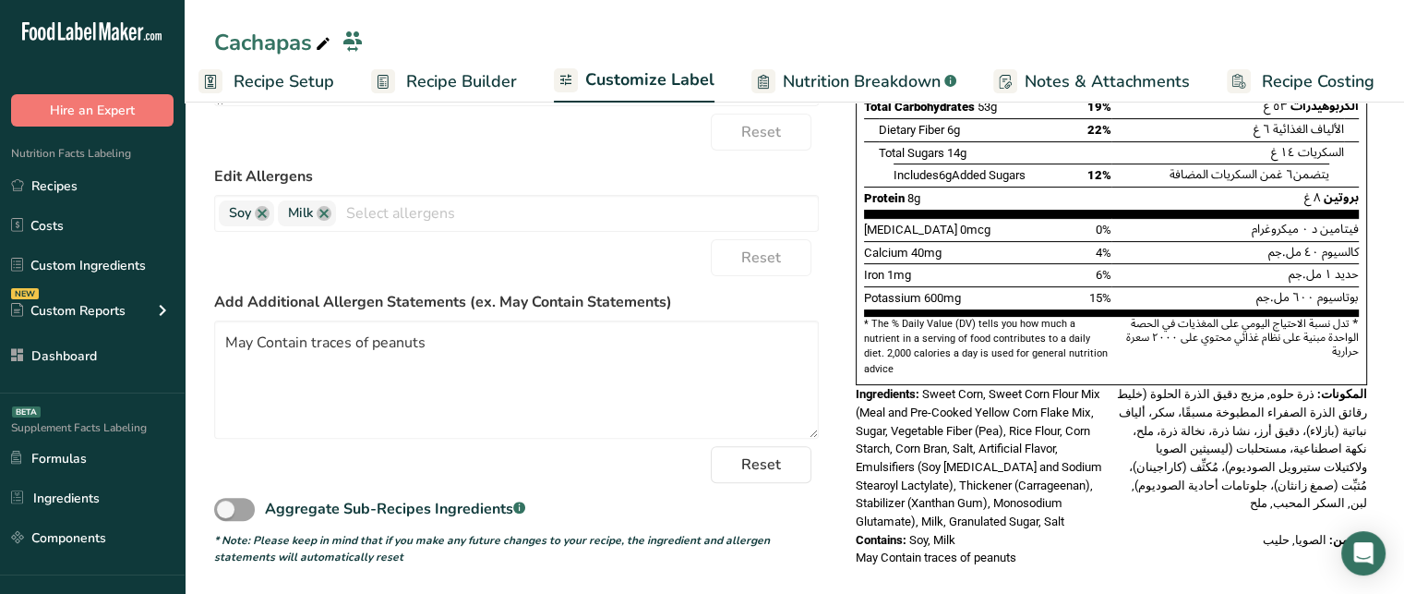
drag, startPoint x: 1369, startPoint y: 515, endPoint x: 1284, endPoint y: 516, distance: 84.9
click at [1284, 516] on div "Nutrition Facts المعلومات الغذائية 5 Servings Per Container عدد الحصص ٥ Serving…" at bounding box center [1111, 172] width 526 height 804
click at [505, 85] on span "Recipe Builder" at bounding box center [461, 81] width 111 height 25
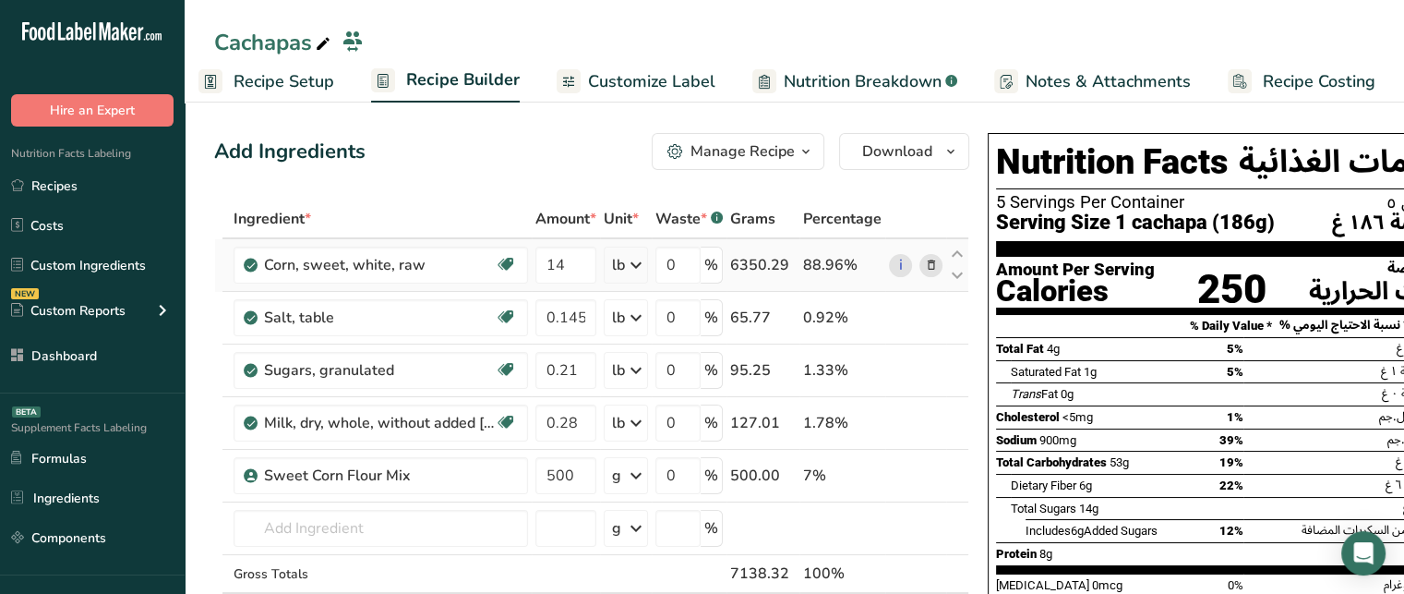
drag, startPoint x: 801, startPoint y: 263, endPoint x: 860, endPoint y: 263, distance: 59.1
click at [860, 263] on div "88.96%" at bounding box center [842, 265] width 78 height 22
drag, startPoint x: 801, startPoint y: 317, endPoint x: 842, endPoint y: 322, distance: 41.0
click at [842, 322] on div "0.92%" at bounding box center [842, 318] width 78 height 22
click at [806, 258] on div "88.96%" at bounding box center [842, 265] width 78 height 22
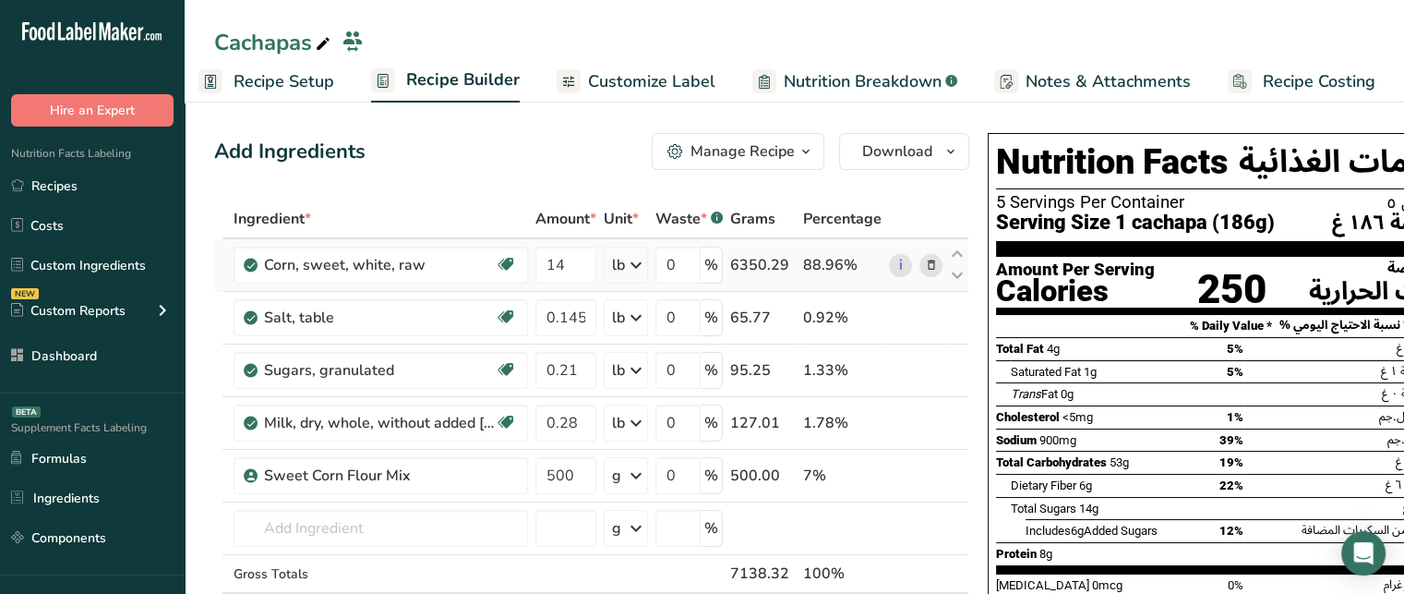
click at [806, 258] on div "88.96%" at bounding box center [842, 265] width 78 height 22
click at [831, 313] on div "0.92%" at bounding box center [842, 318] width 78 height 22
click at [325, 80] on span "Recipe Setup" at bounding box center [284, 81] width 101 height 25
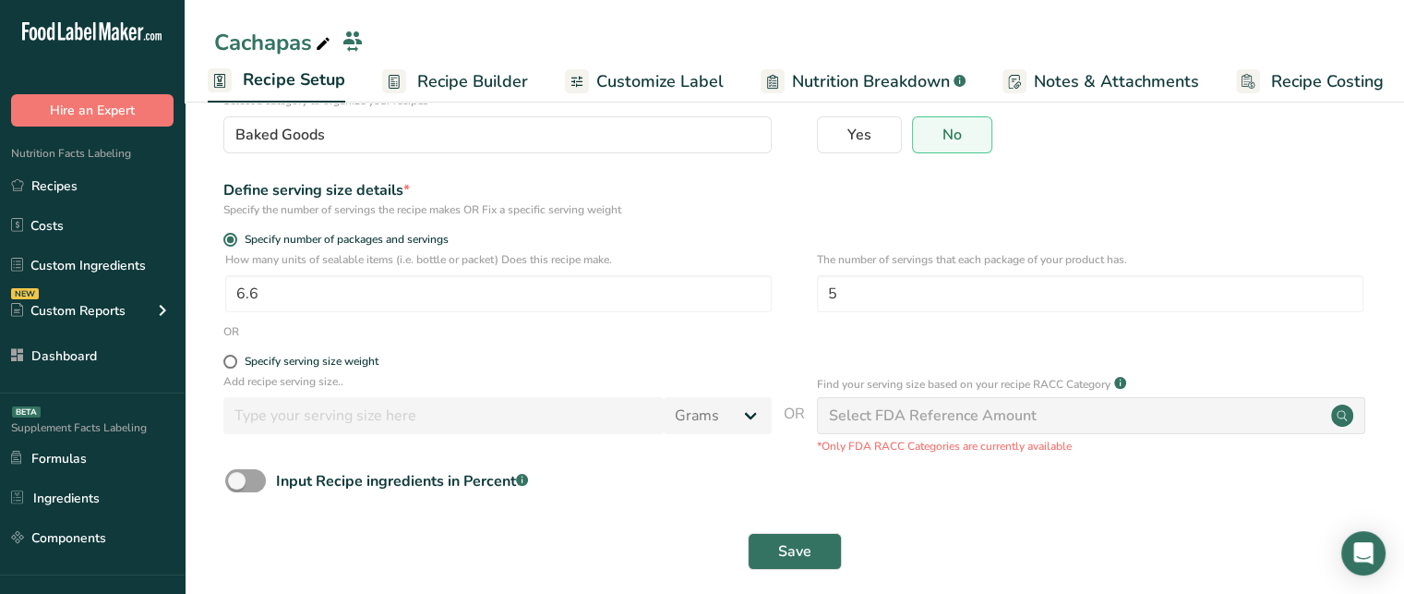
scroll to position [157, 0]
click at [257, 474] on span at bounding box center [245, 478] width 41 height 23
click at [237, 474] on input "Input Recipe ingredients in Percent .a-a{fill:#347362;}.b-a{fill:#fff;}" at bounding box center [231, 479] width 12 height 12
checkbox input "true"
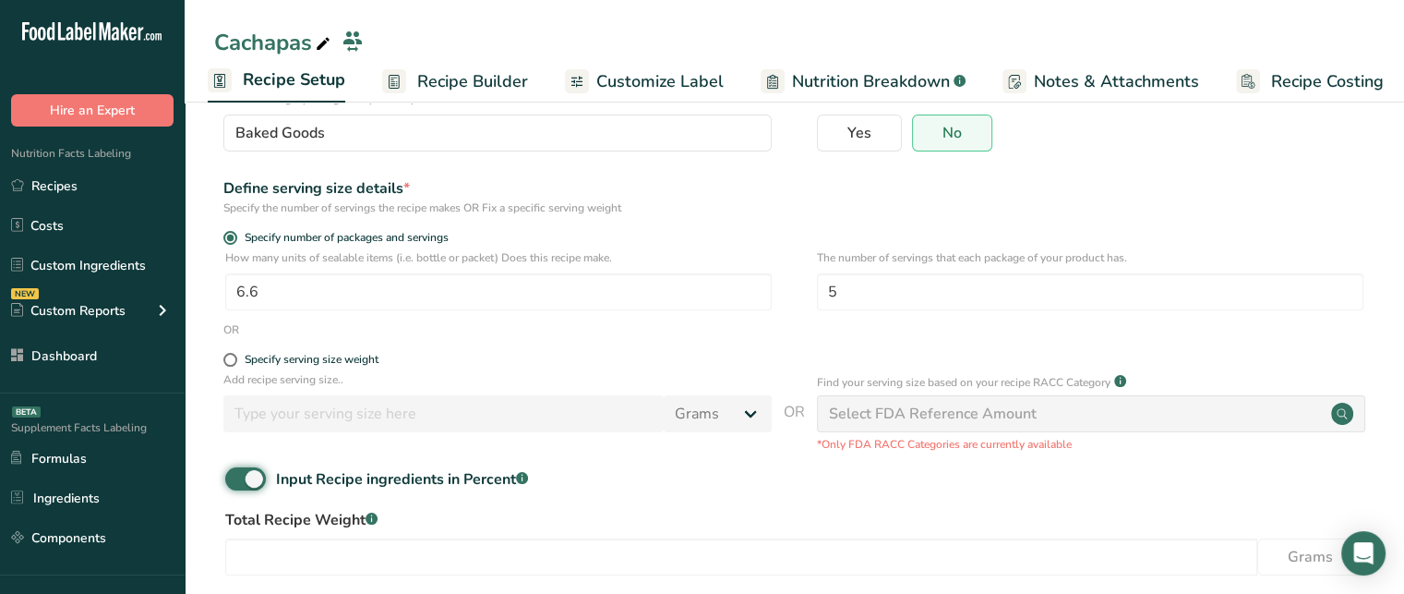
scroll to position [253, 0]
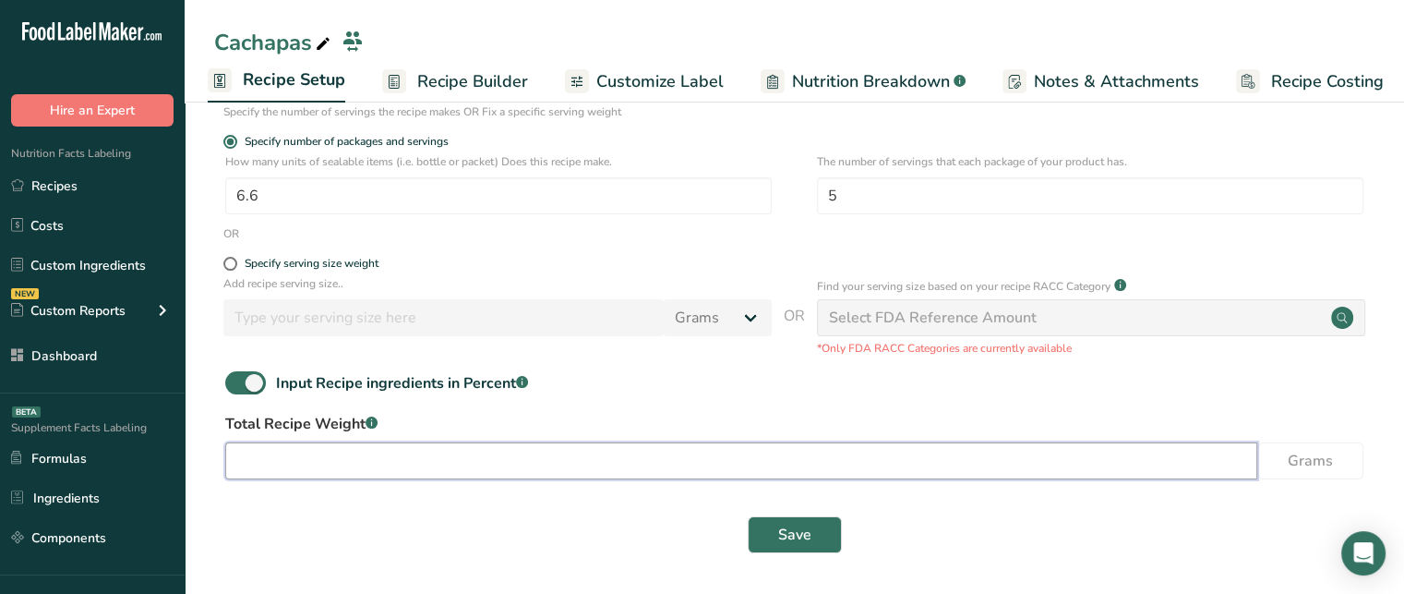
click at [567, 473] on input "number" at bounding box center [741, 460] width 1032 height 37
type input "234"
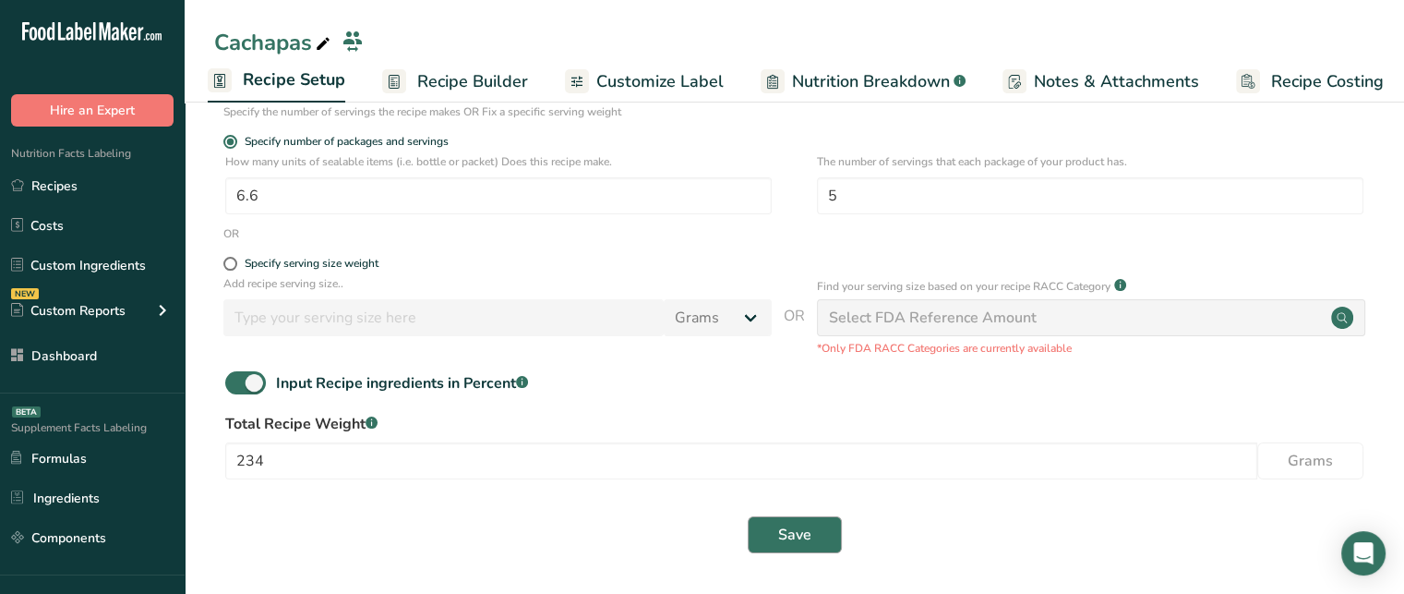
click at [785, 553] on div "Save" at bounding box center [794, 534] width 1161 height 59
click at [796, 543] on span "Save" at bounding box center [794, 534] width 33 height 22
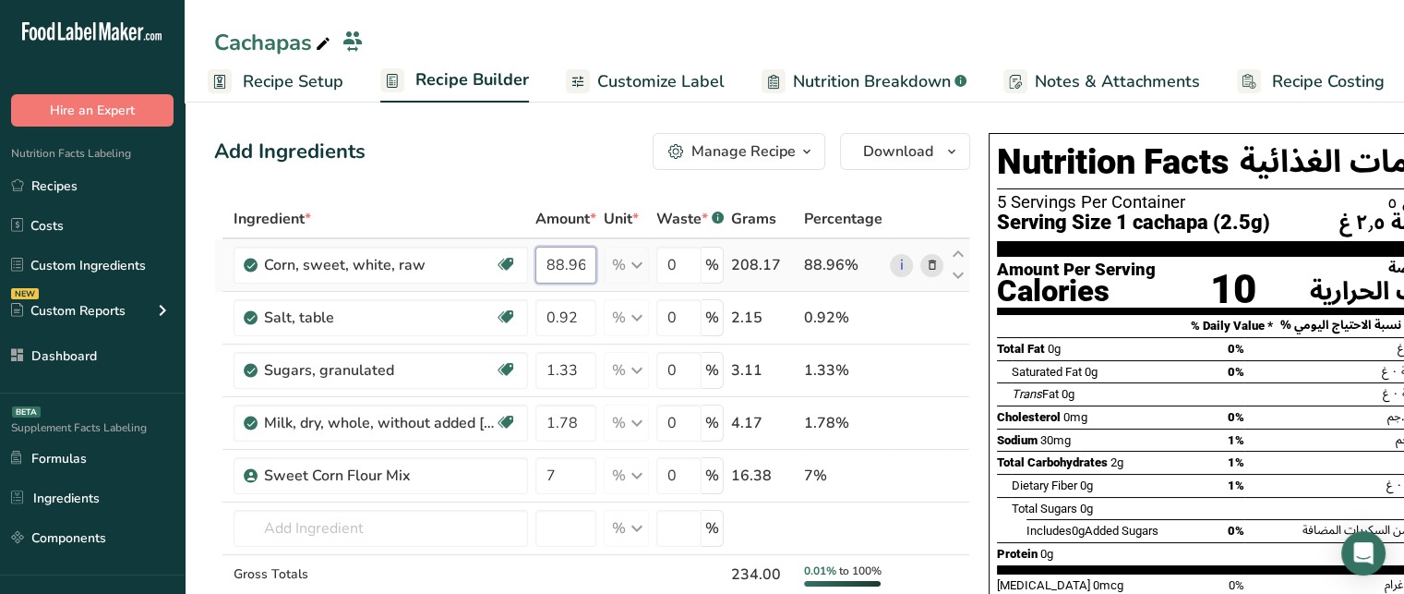
drag, startPoint x: 550, startPoint y: 259, endPoint x: 631, endPoint y: 259, distance: 80.3
click at [631, 259] on tr "Corn, sweet, white, raw Dairy free Gluten free Vegan Vegetarian Soy free 88.96 …" at bounding box center [592, 265] width 754 height 53
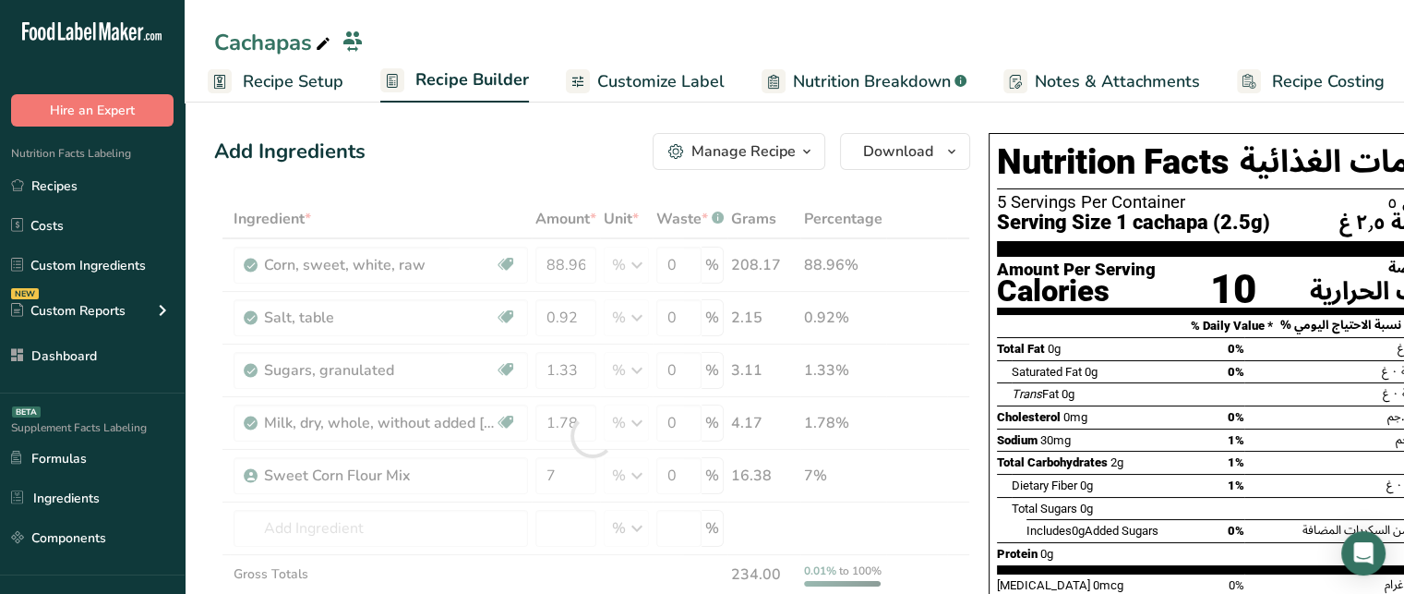
click at [628, 77] on span "Customize Label" at bounding box center [660, 81] width 127 height 25
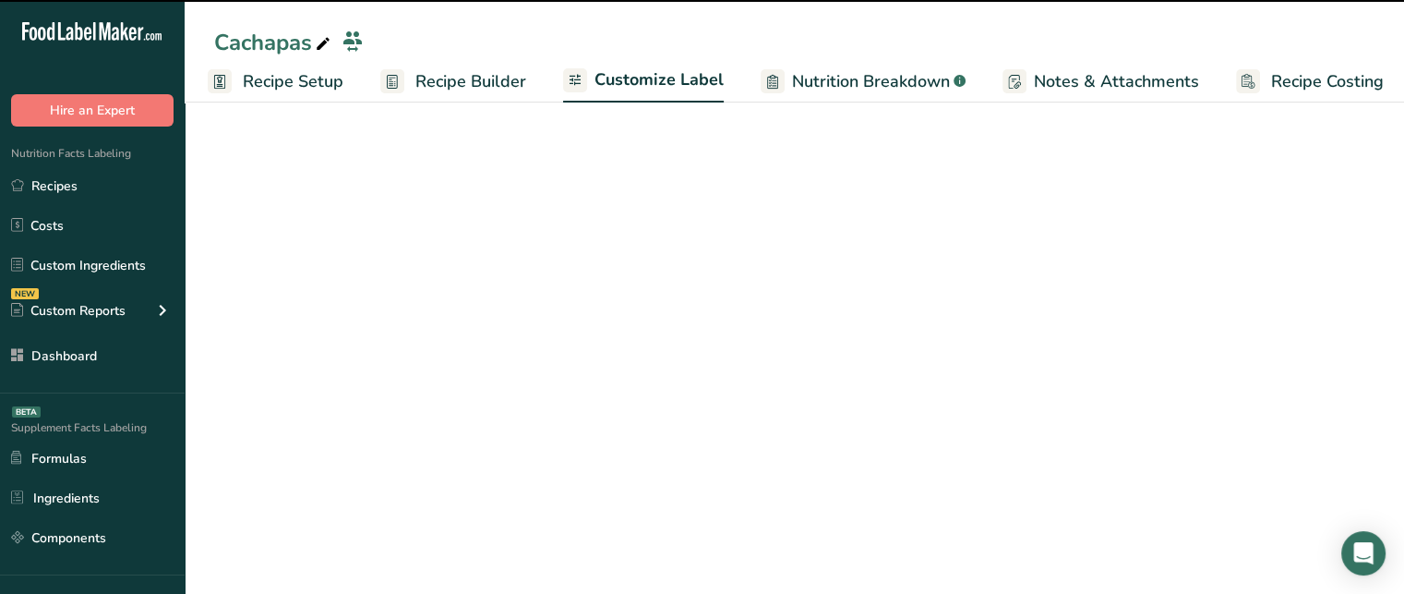
scroll to position [0, 16]
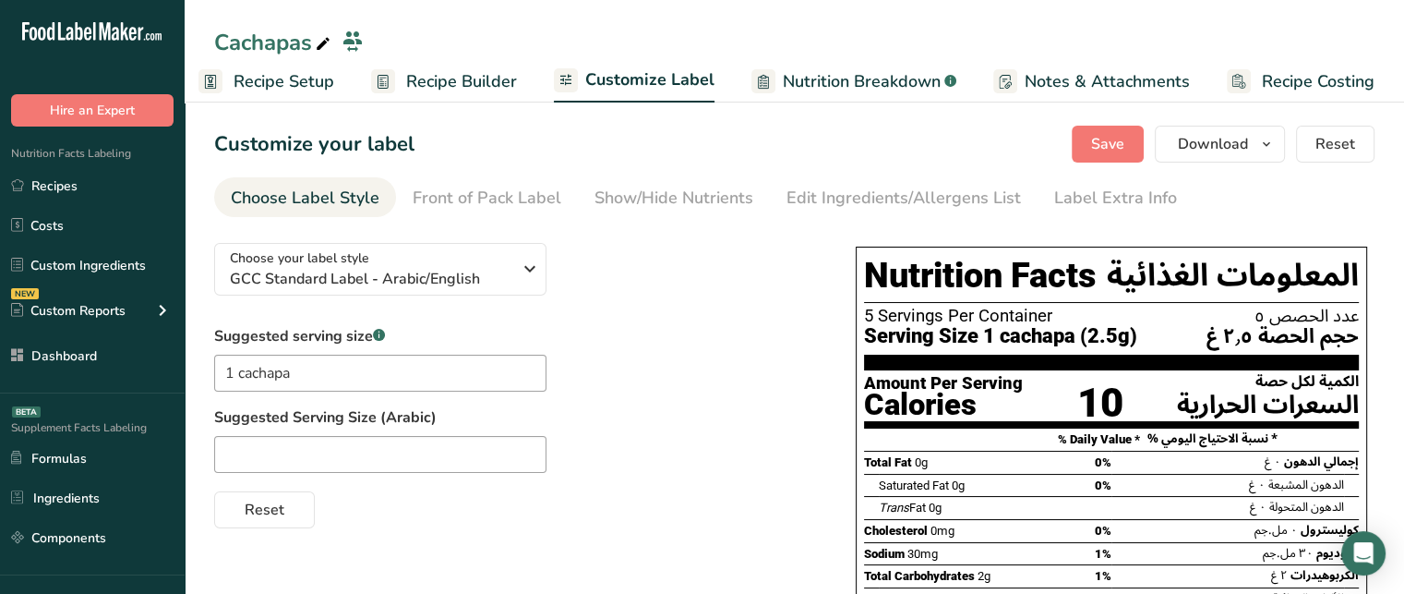
click at [794, 81] on span "Nutrition Breakdown" at bounding box center [862, 81] width 158 height 25
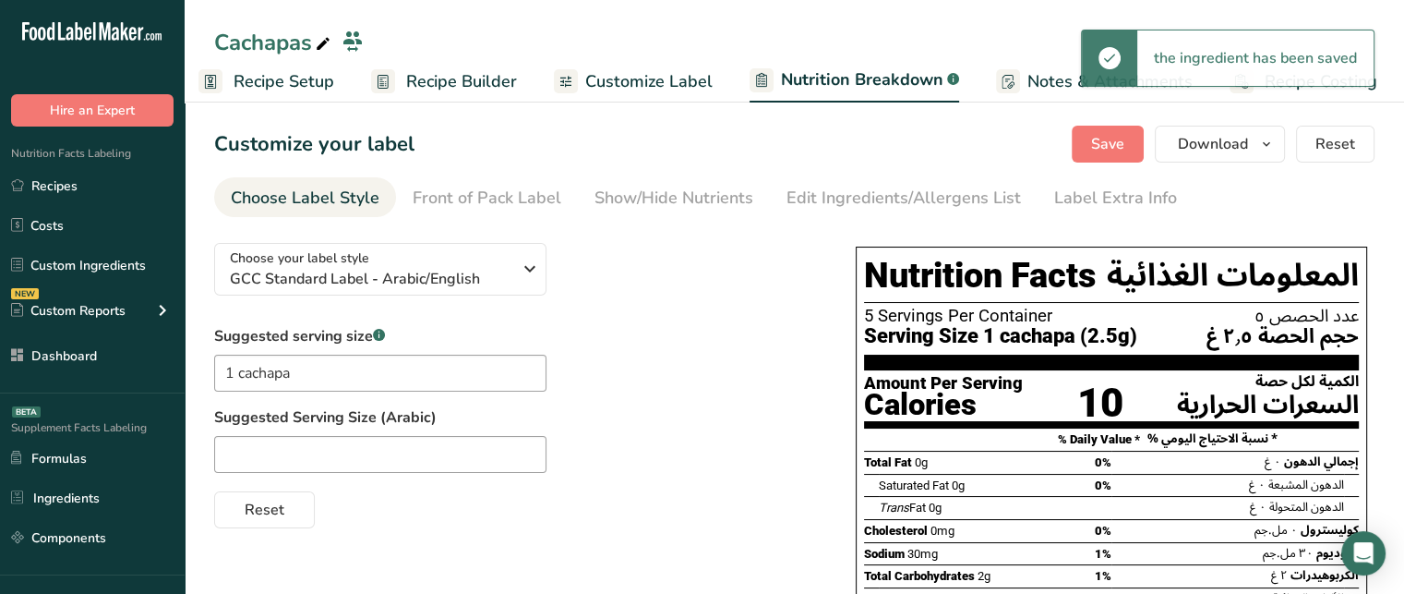
scroll to position [0, 18]
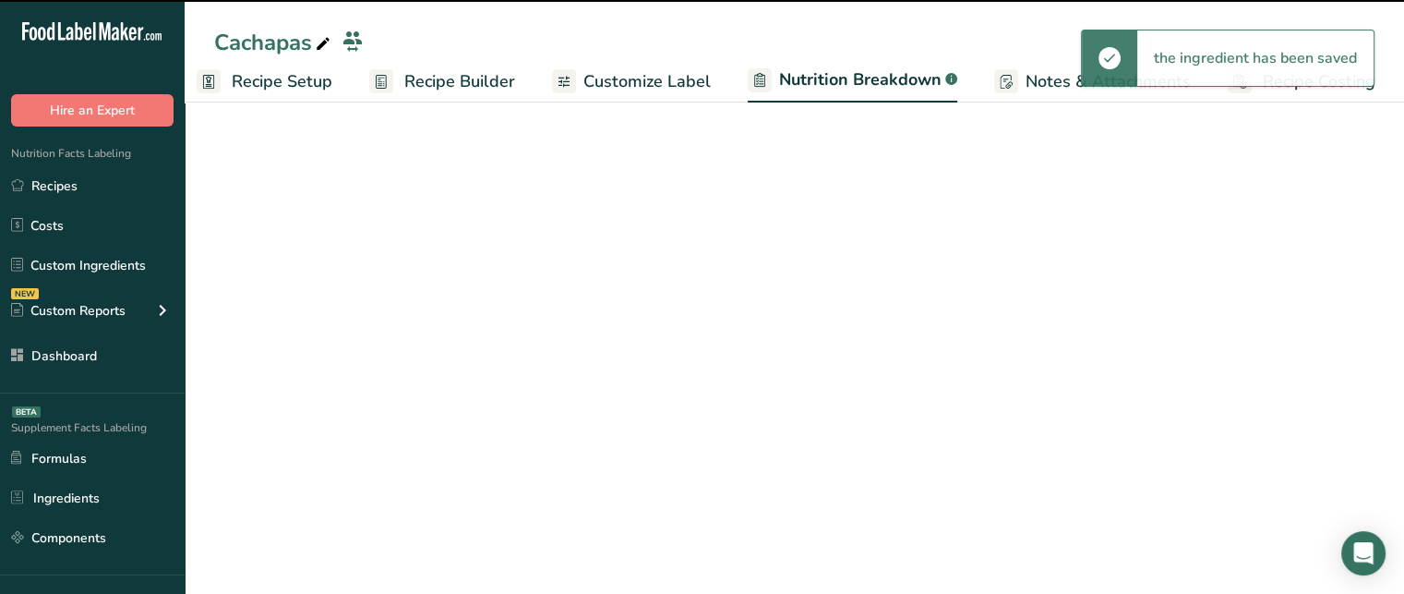
select select "Calories"
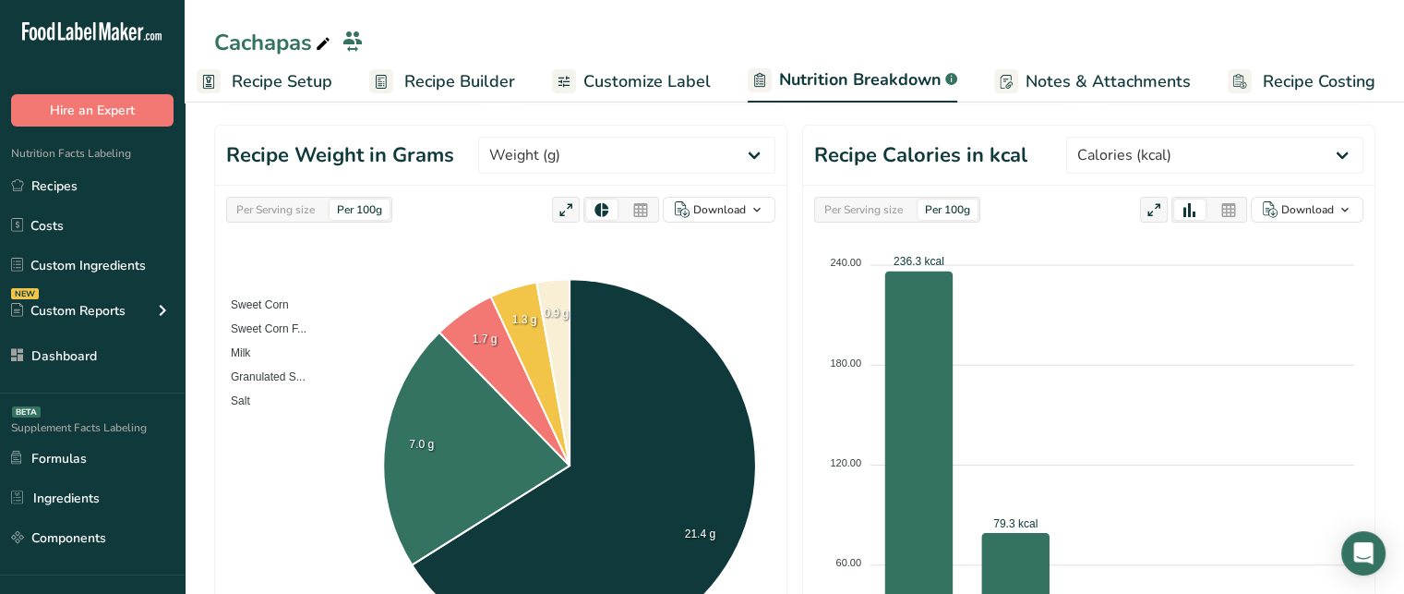
scroll to position [177, 0]
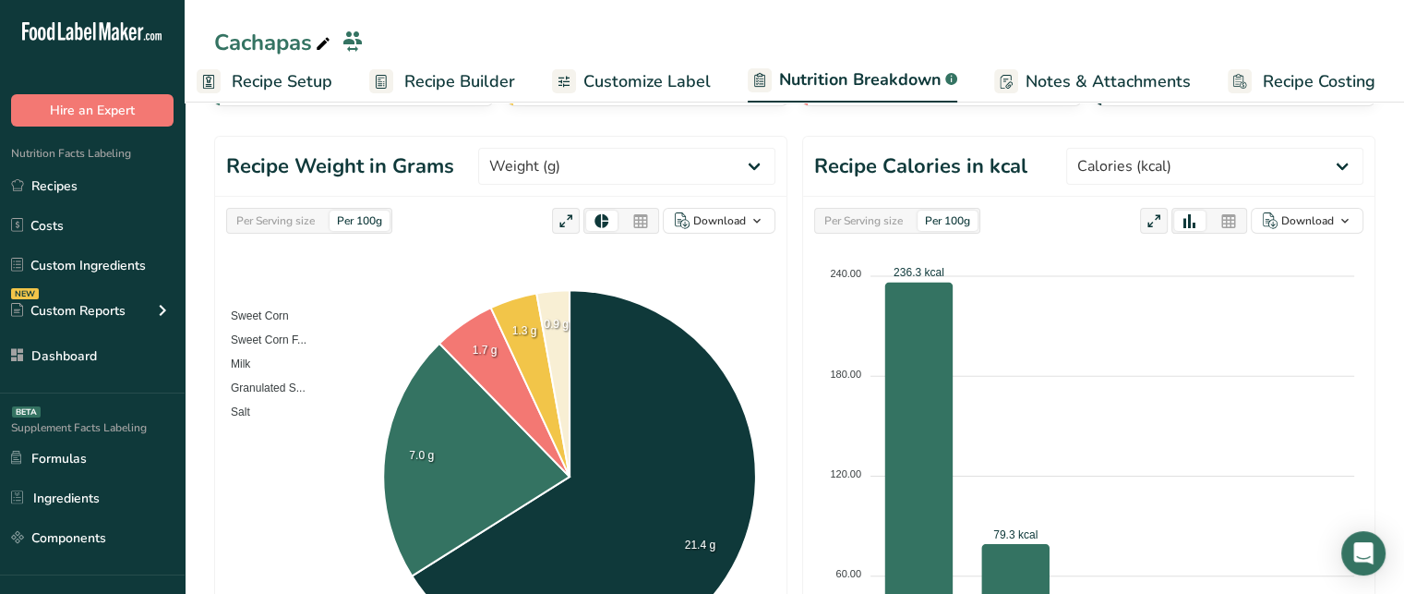
click at [285, 208] on div "Per Serving size Per 100g" at bounding box center [309, 221] width 166 height 26
click at [285, 213] on div "Per Serving size" at bounding box center [275, 221] width 93 height 20
click at [377, 223] on div "Per 100g" at bounding box center [360, 221] width 60 height 20
click at [294, 221] on div "Per Serving size" at bounding box center [275, 221] width 93 height 20
click at [643, 216] on icon at bounding box center [640, 222] width 17 height 26
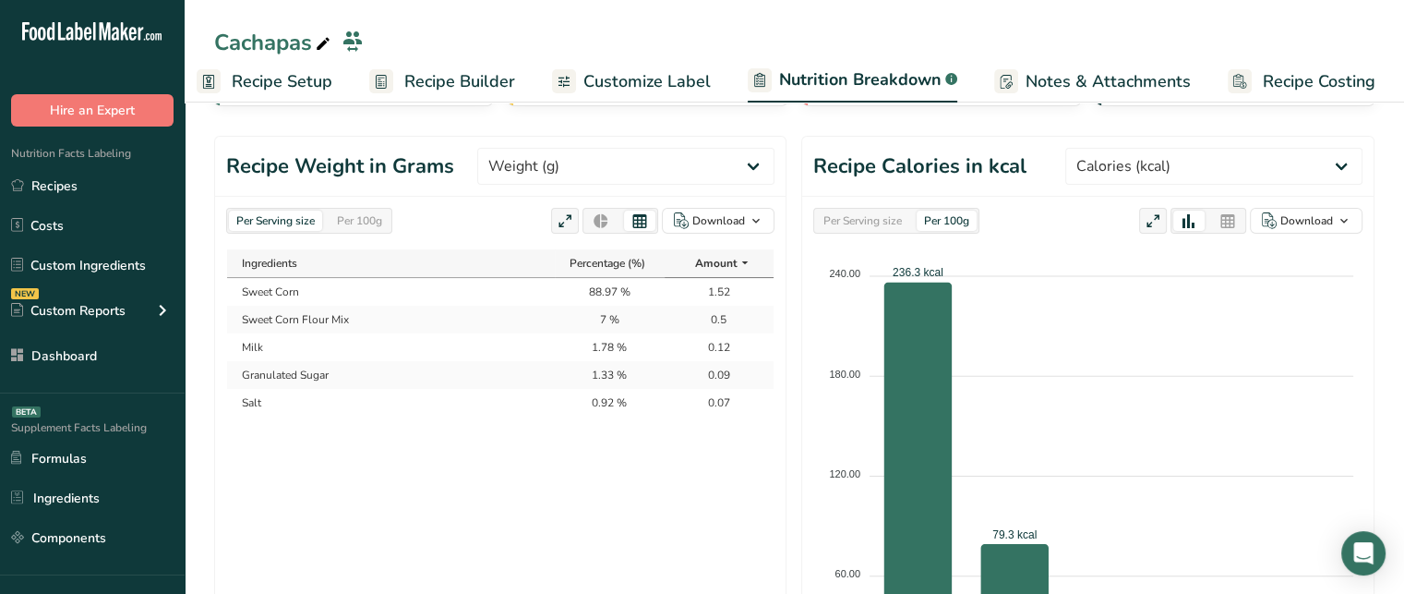
drag, startPoint x: 247, startPoint y: 290, endPoint x: 299, endPoint y: 289, distance: 51.7
click at [299, 289] on td "Sweet Corn" at bounding box center [391, 292] width 328 height 28
click at [617, 288] on td "88.97 %" at bounding box center [609, 291] width 109 height 28
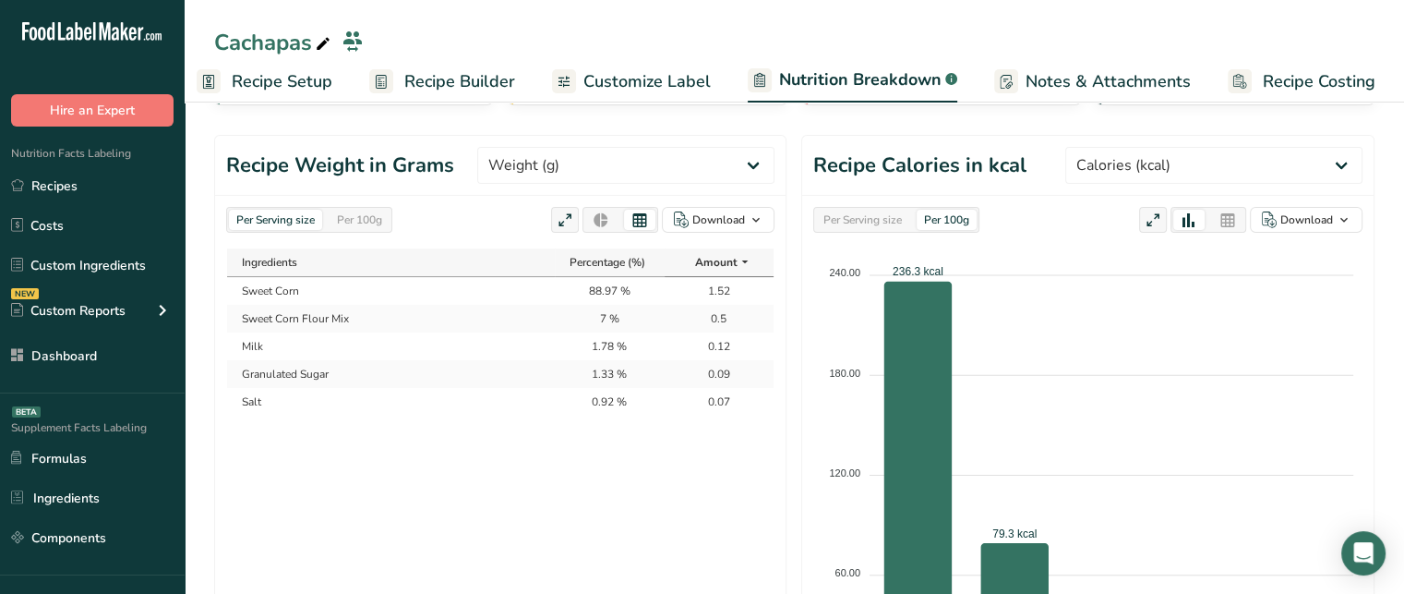
click at [617, 288] on td "88.97 %" at bounding box center [609, 291] width 109 height 28
click at [665, 162] on select "Weight (g) Calories (kcal) Energy KJ (kj) Total Fat (g) Saturated Fat (g) Trans…" at bounding box center [625, 165] width 297 height 37
select select "Calories"
click at [548, 147] on select "Weight (g) Calories (kcal) Energy KJ (kj) Total Fat (g) Saturated Fat (g) Trans…" at bounding box center [625, 165] width 297 height 37
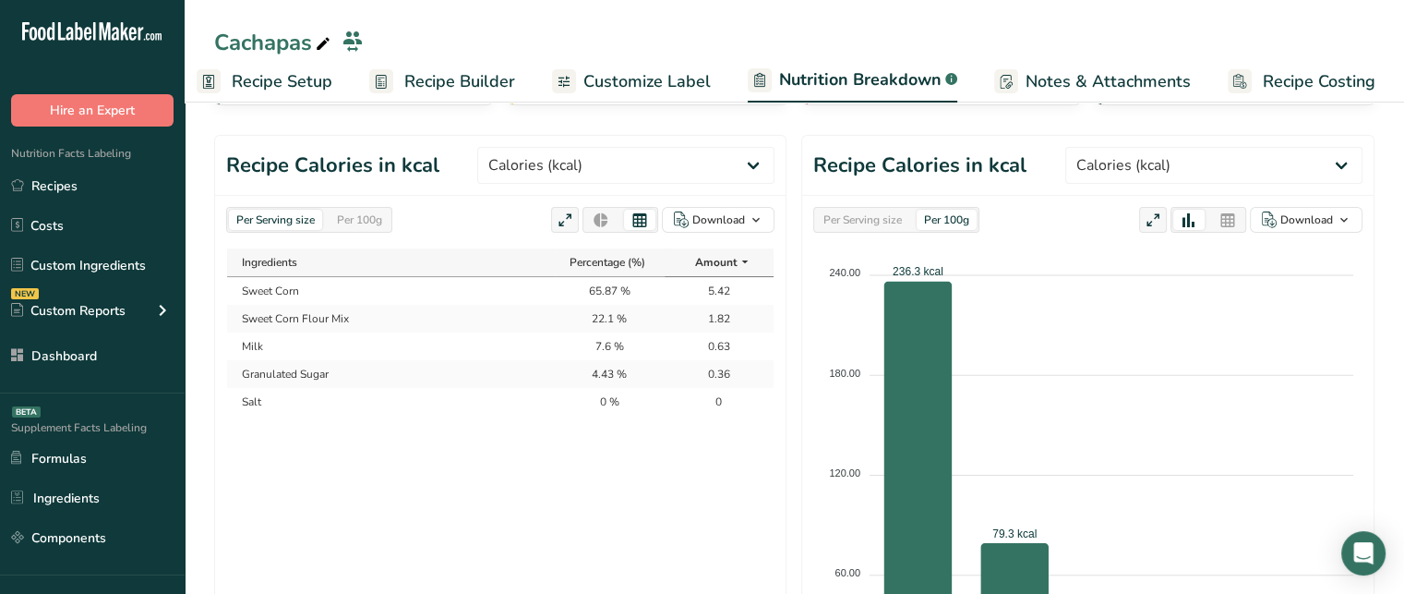
click at [258, 294] on td "Sweet Corn" at bounding box center [391, 291] width 328 height 28
click at [596, 286] on td "65.87 %" at bounding box center [609, 291] width 109 height 28
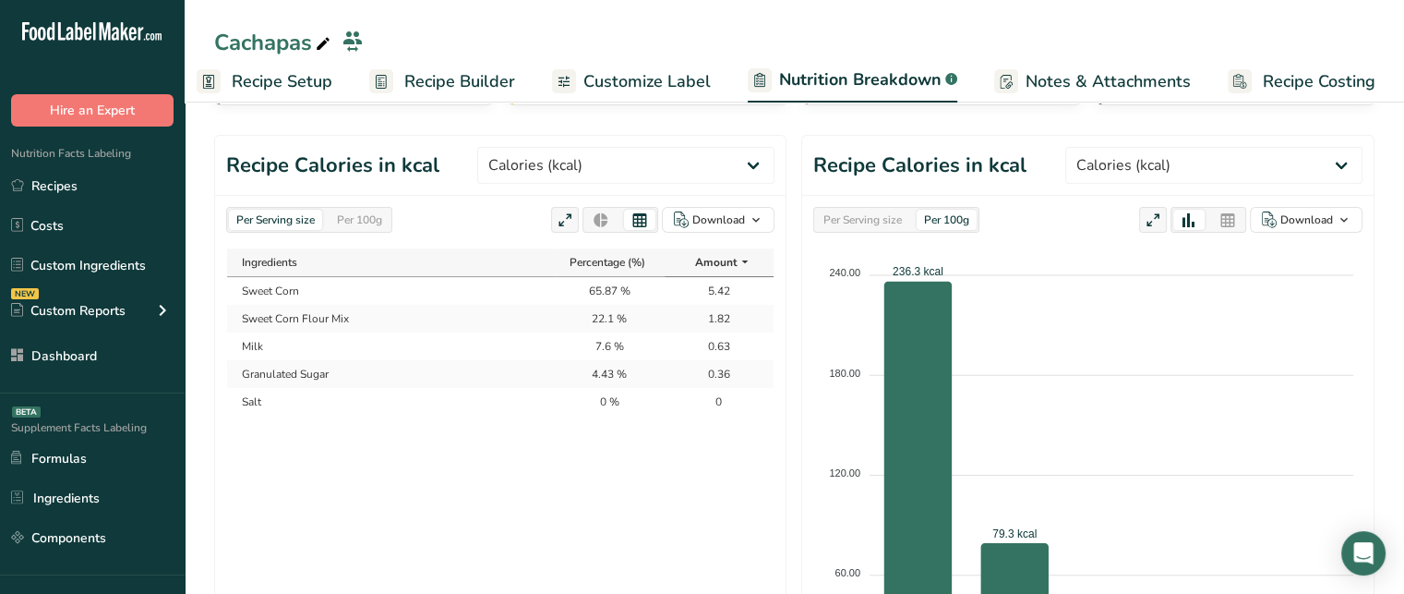
click at [596, 286] on td "65.87 %" at bounding box center [609, 291] width 109 height 28
drag, startPoint x: 727, startPoint y: 285, endPoint x: 711, endPoint y: 283, distance: 15.9
click at [711, 283] on td "5.42" at bounding box center [719, 291] width 109 height 28
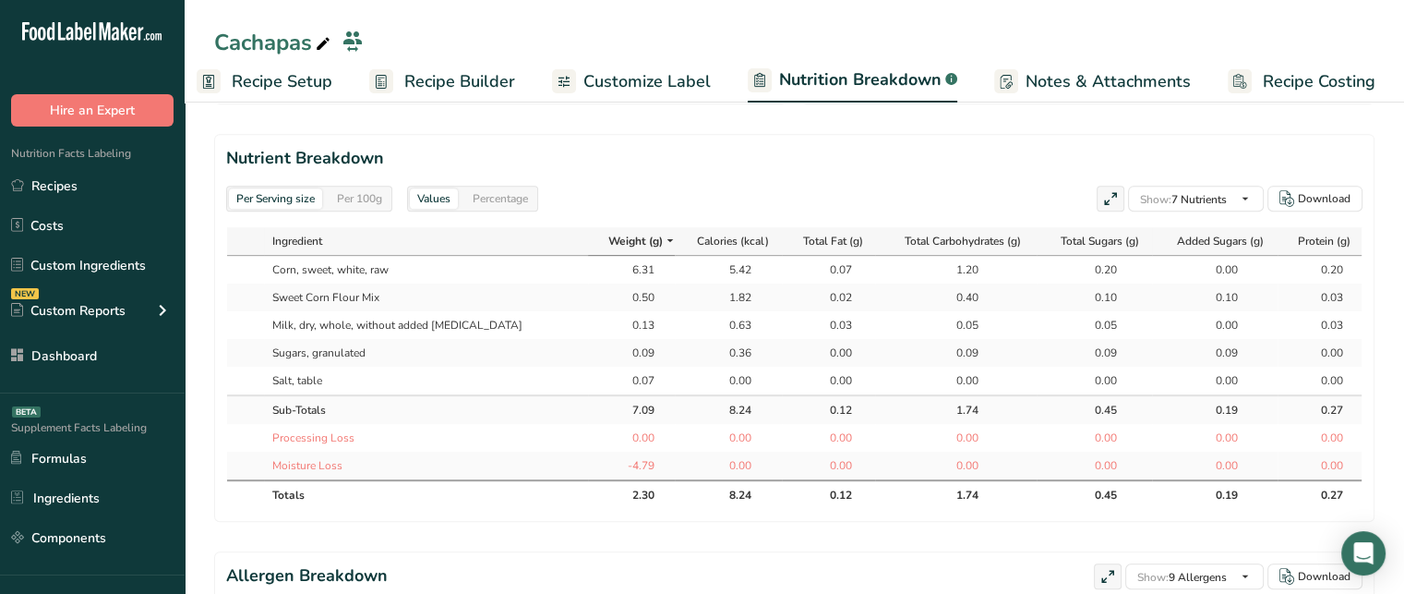
scroll to position [805, 0]
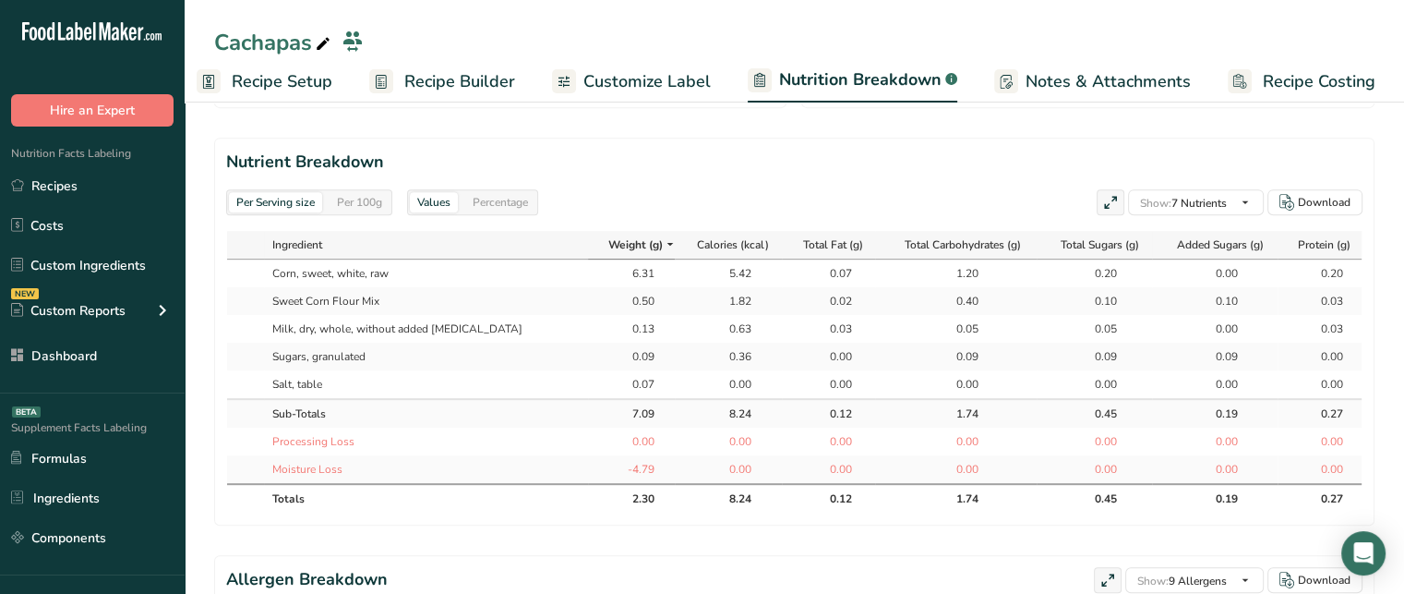
click at [503, 193] on div "Percentage" at bounding box center [500, 202] width 70 height 20
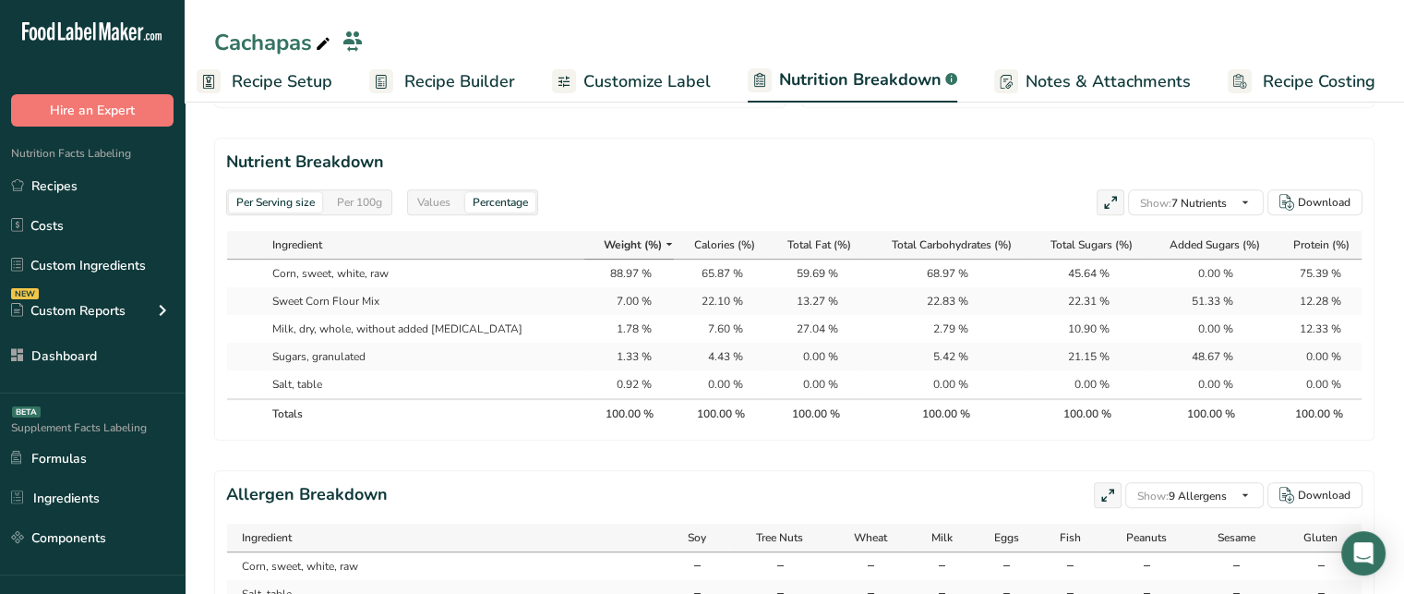
scroll to position [0, 2]
click at [425, 203] on div "Values" at bounding box center [434, 202] width 48 height 20
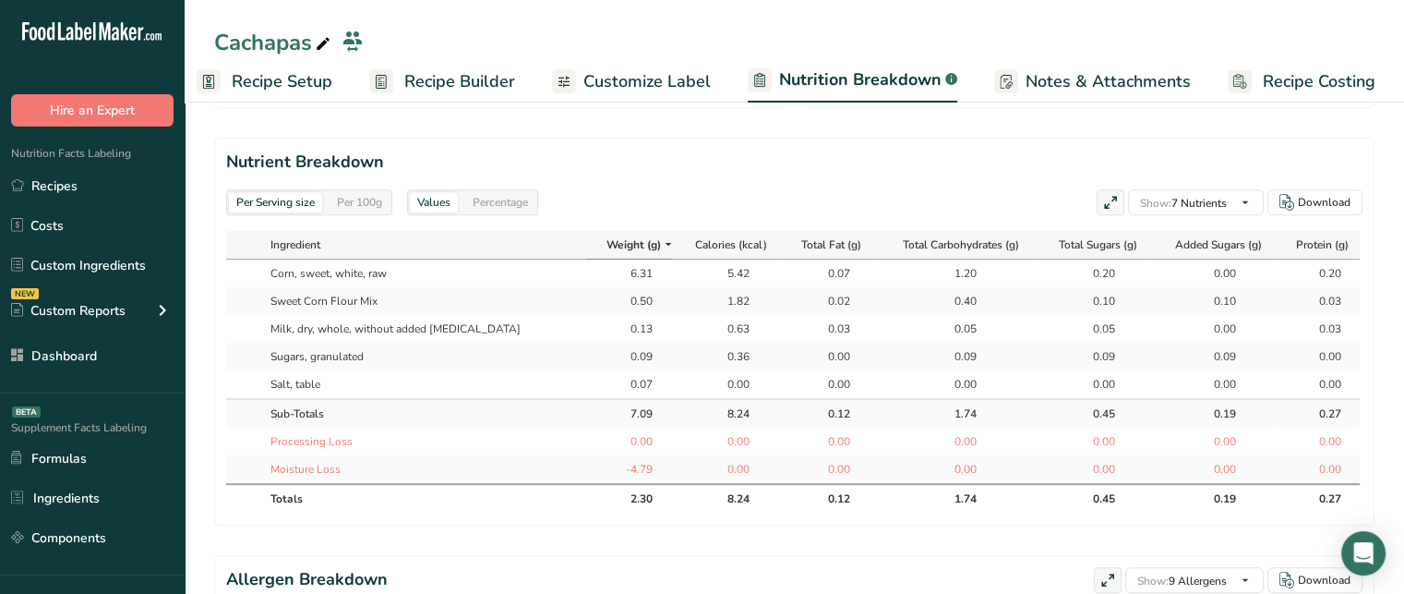
click at [526, 200] on div "Percentage" at bounding box center [500, 202] width 70 height 20
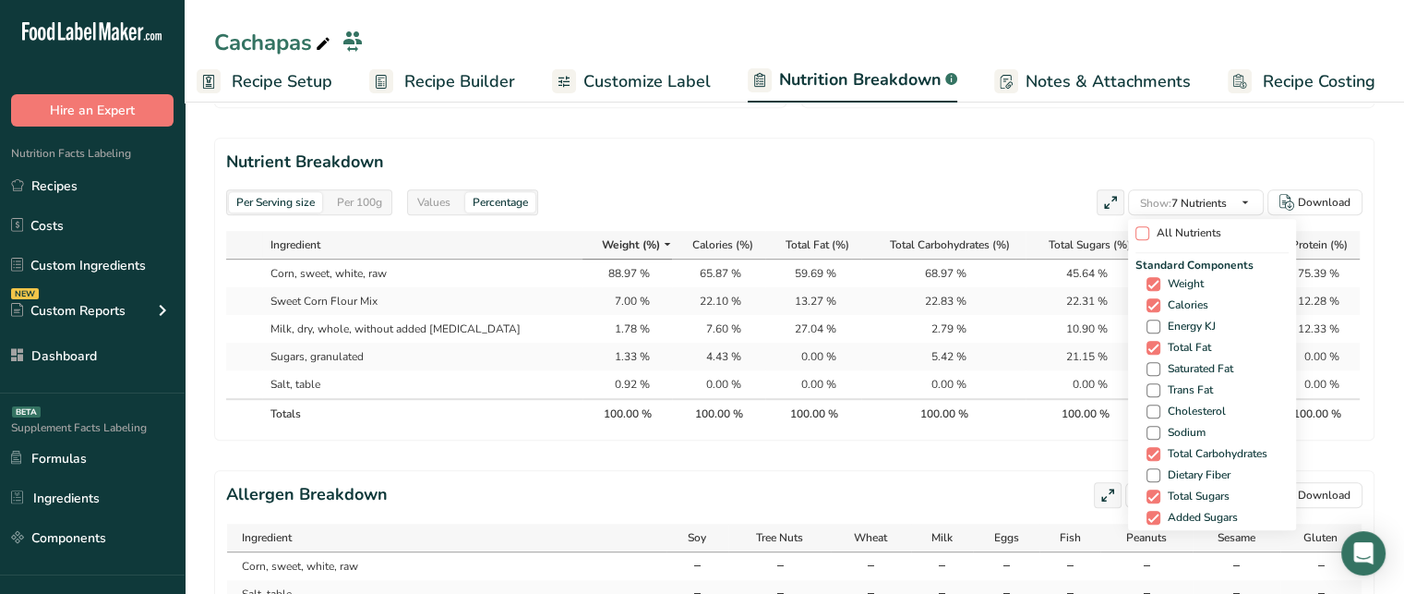
click at [1142, 236] on span at bounding box center [1143, 233] width 14 height 14
click at [1142, 236] on input "All Nutrients" at bounding box center [1142, 233] width 12 height 12
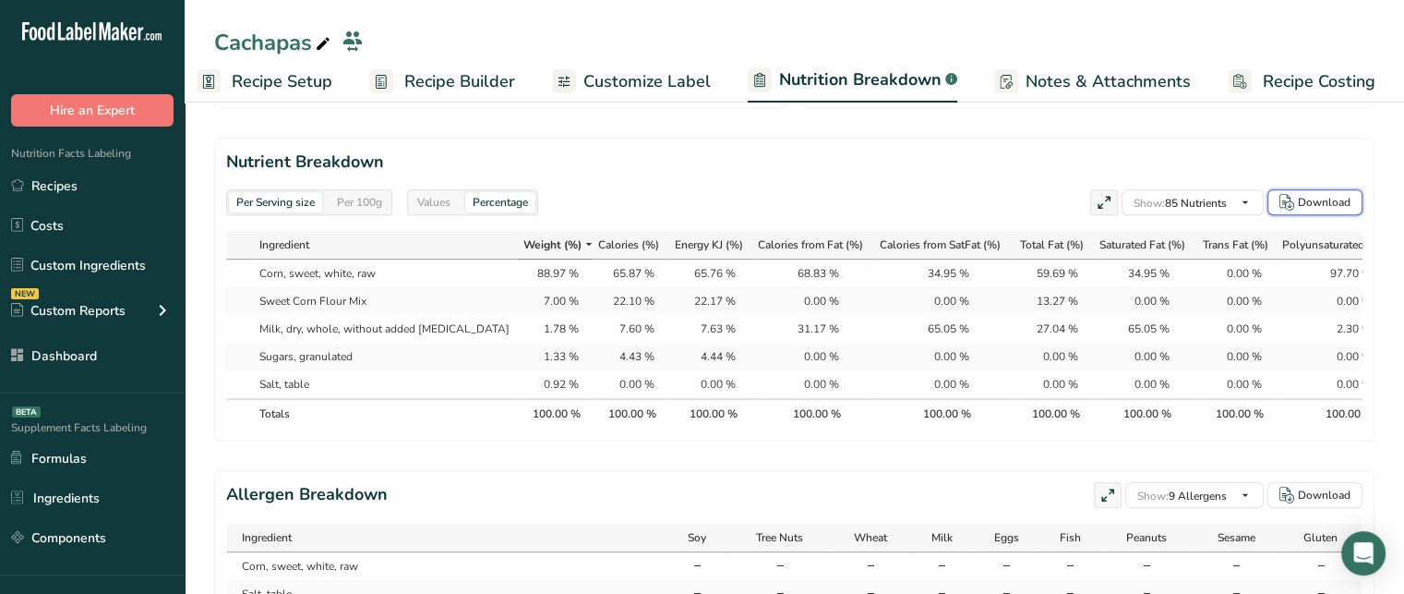
click at [1315, 207] on div "Download" at bounding box center [1324, 202] width 53 height 17
click at [636, 83] on span "Customize Label" at bounding box center [647, 81] width 127 height 25
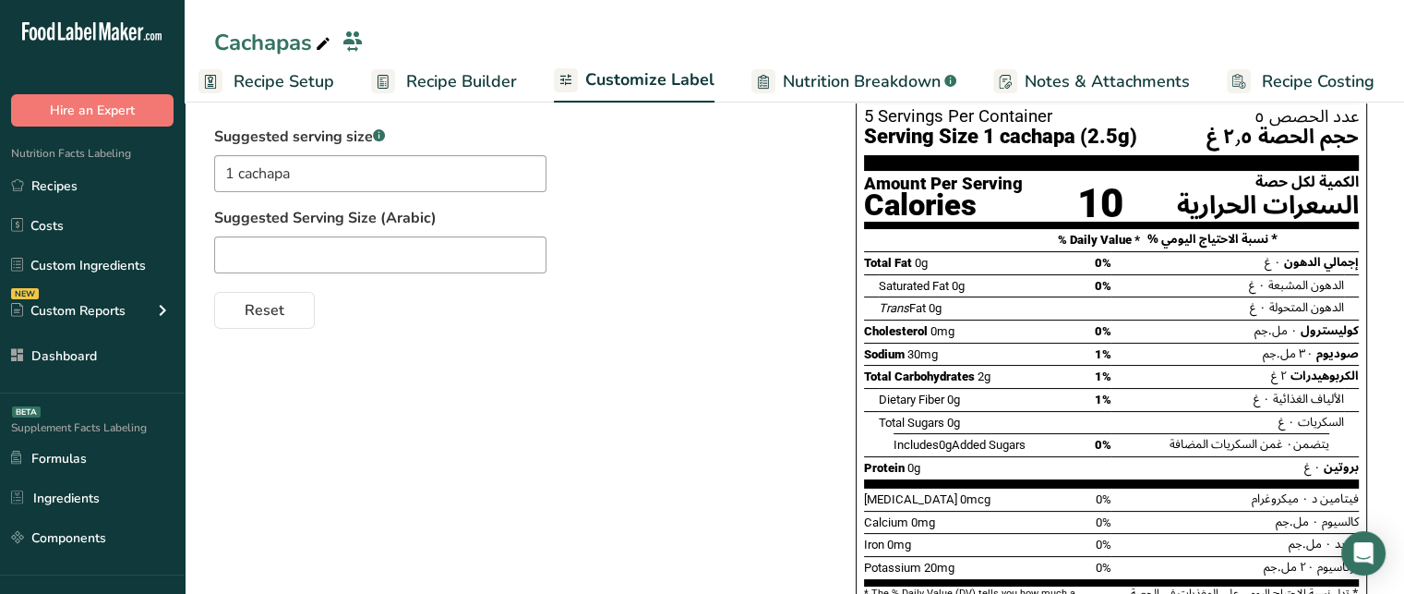
scroll to position [196, 0]
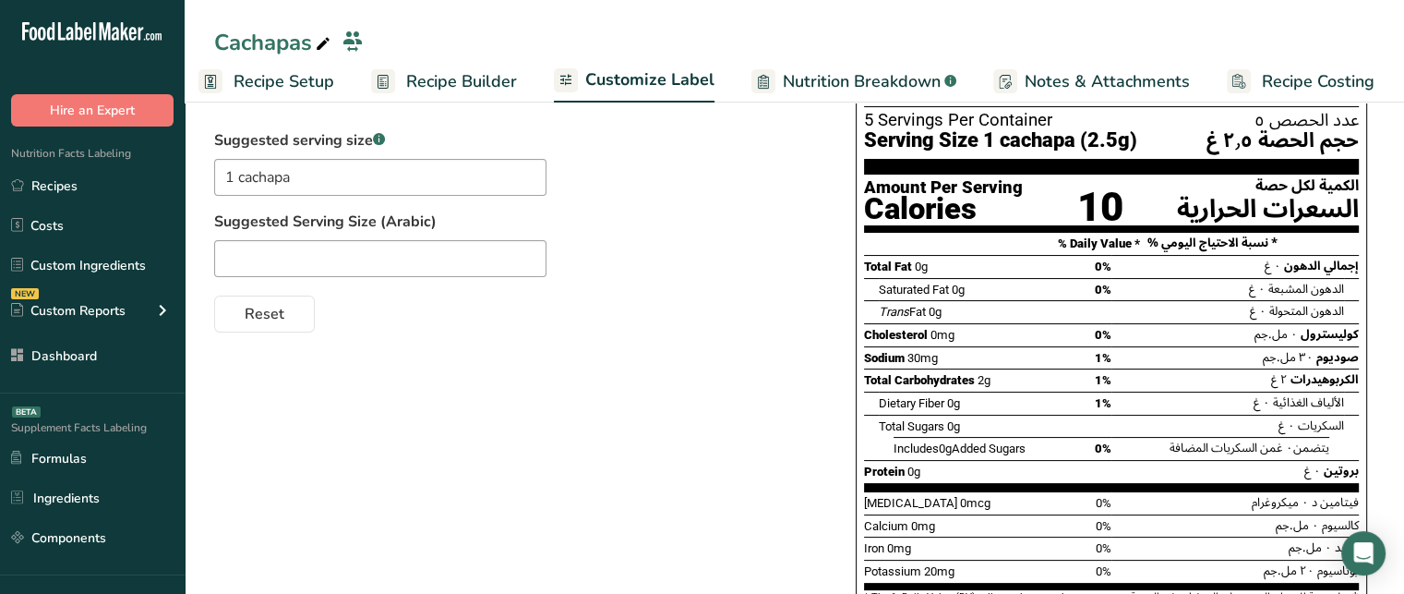
drag, startPoint x: 860, startPoint y: 358, endPoint x: 955, endPoint y: 351, distance: 94.5
click at [955, 351] on div "Nutrition Facts المعلومات الغذائية 5 Servings Per Container عدد الحصص ٥ Serving…" at bounding box center [1111, 355] width 511 height 608
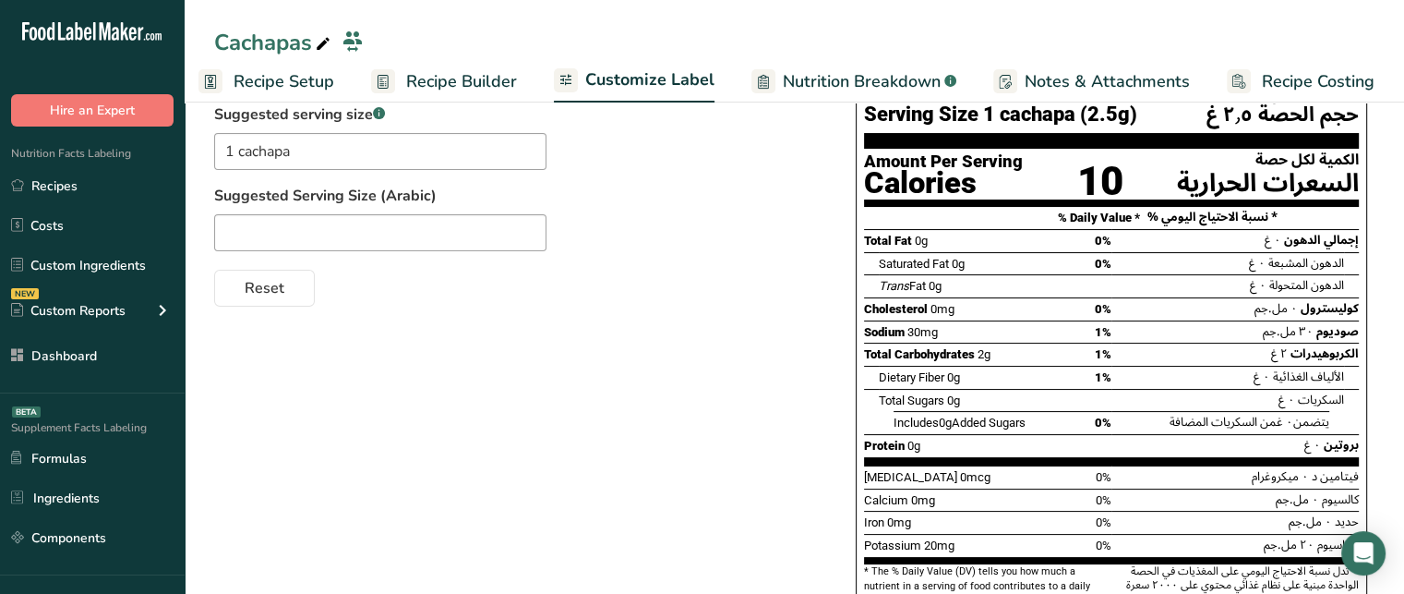
click at [1051, 356] on div "Total Carbohydrates 2g 1%" at bounding box center [987, 354] width 247 height 23
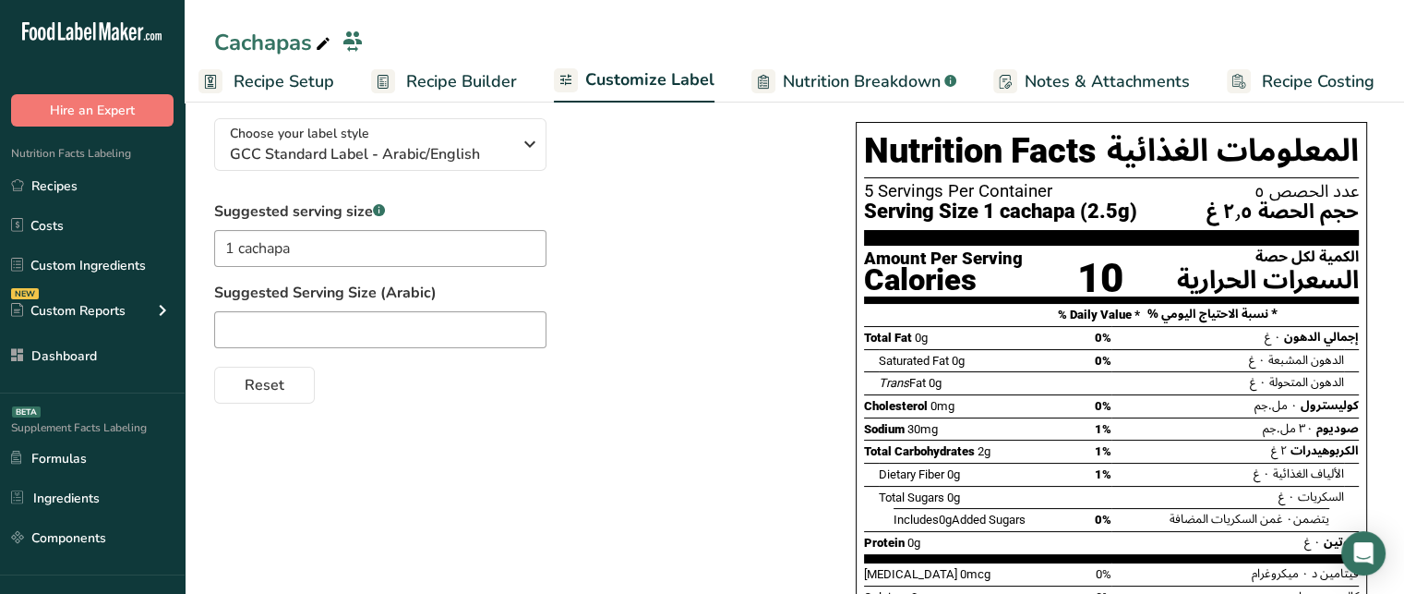
scroll to position [113, 0]
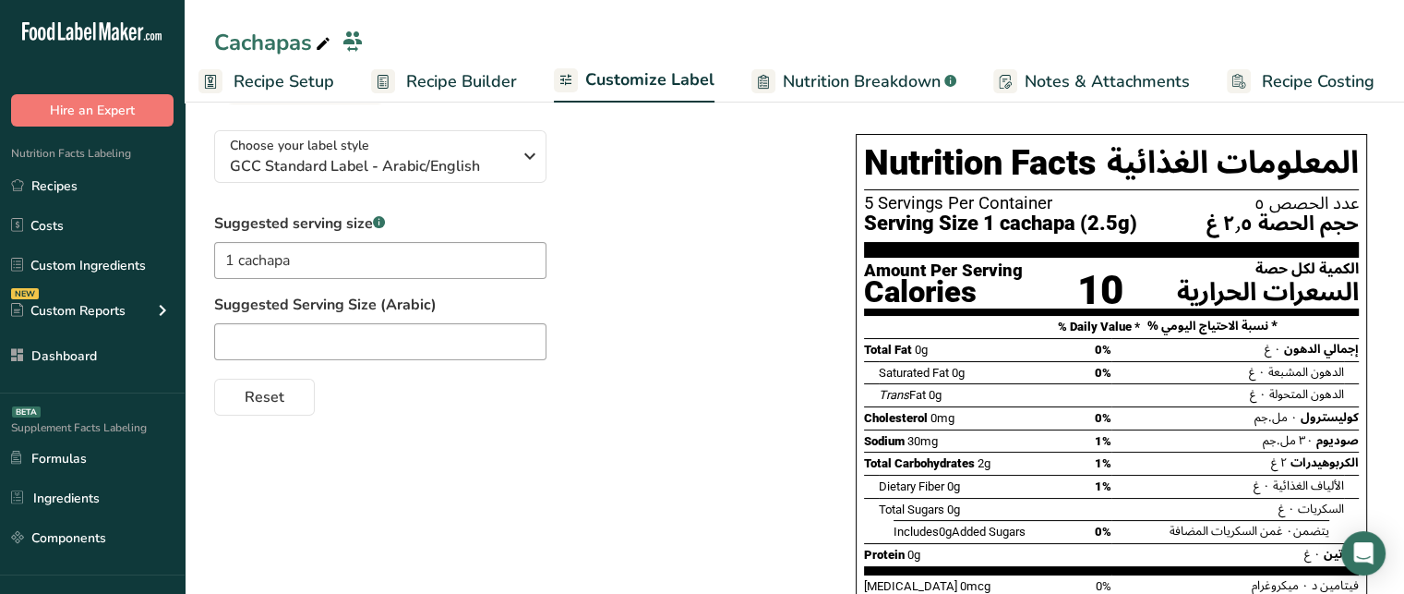
click at [64, 187] on link "Recipes" at bounding box center [92, 185] width 185 height 35
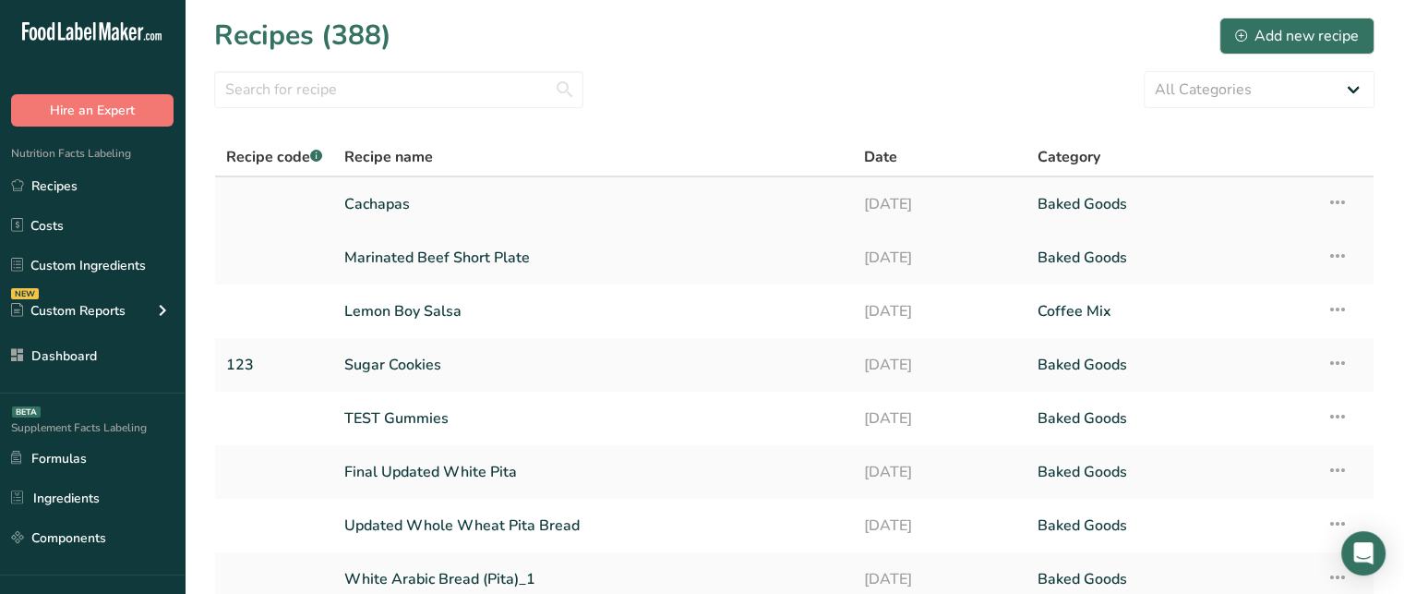
click at [1342, 206] on icon at bounding box center [1338, 202] width 22 height 33
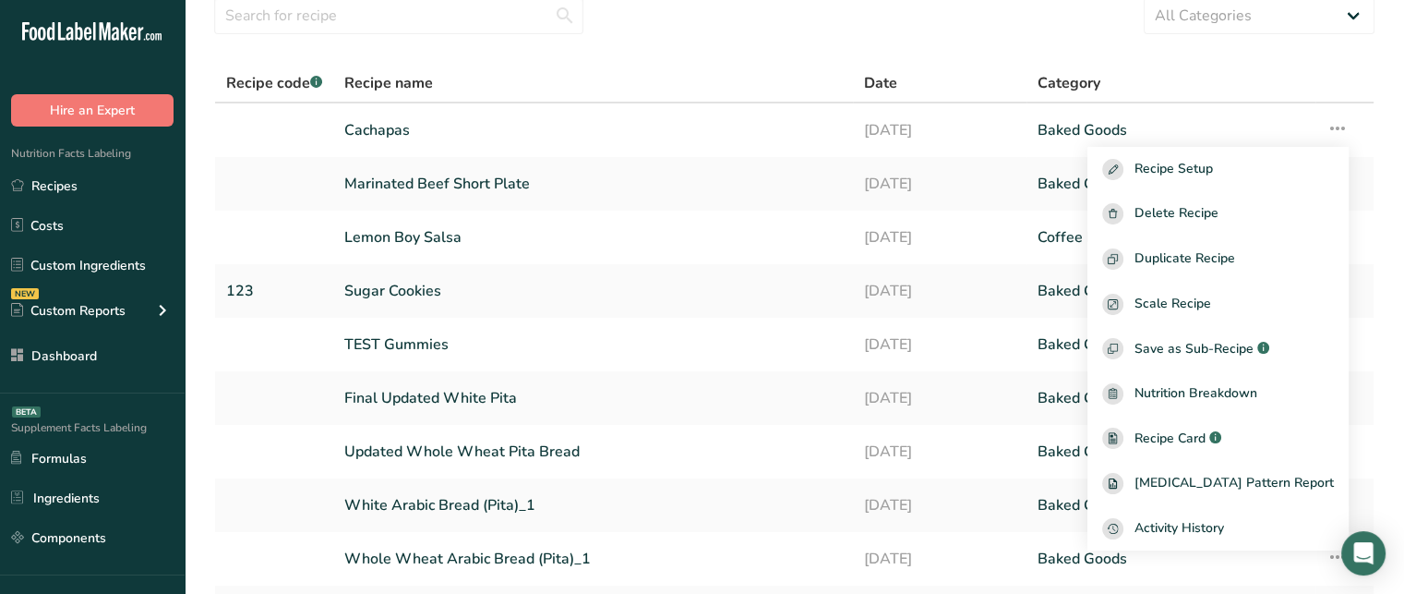
scroll to position [78, 0]
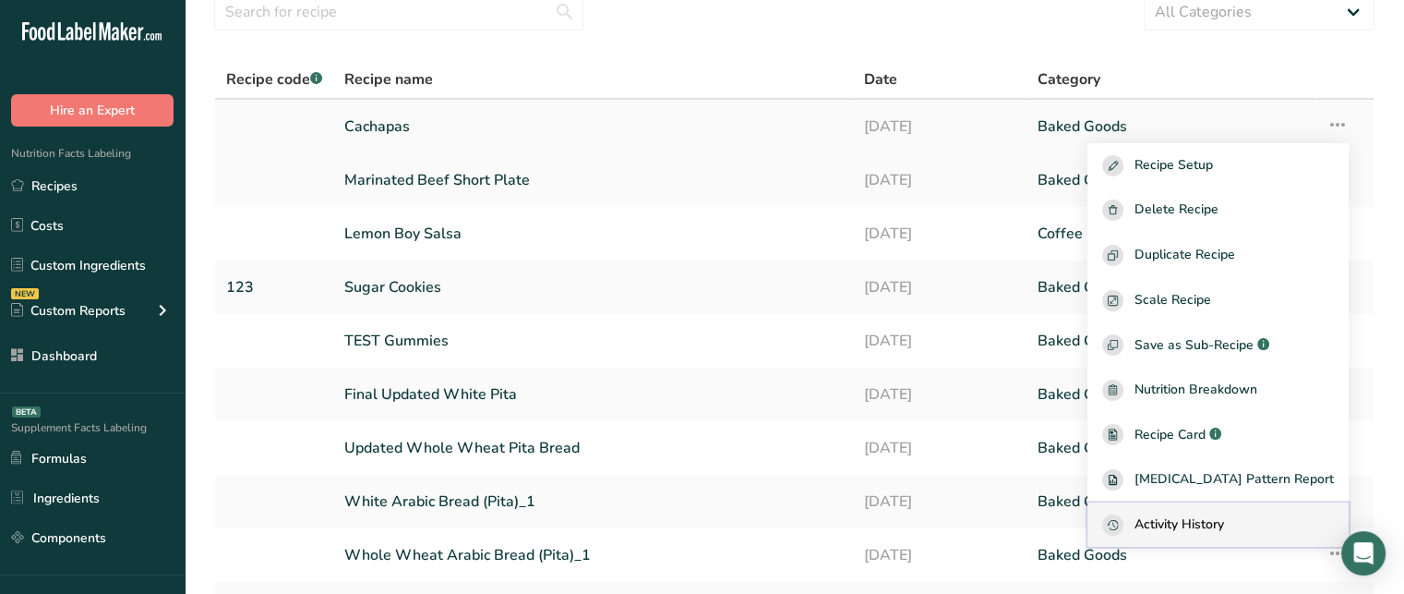
click at [1267, 527] on div "Activity History" at bounding box center [1218, 524] width 232 height 21
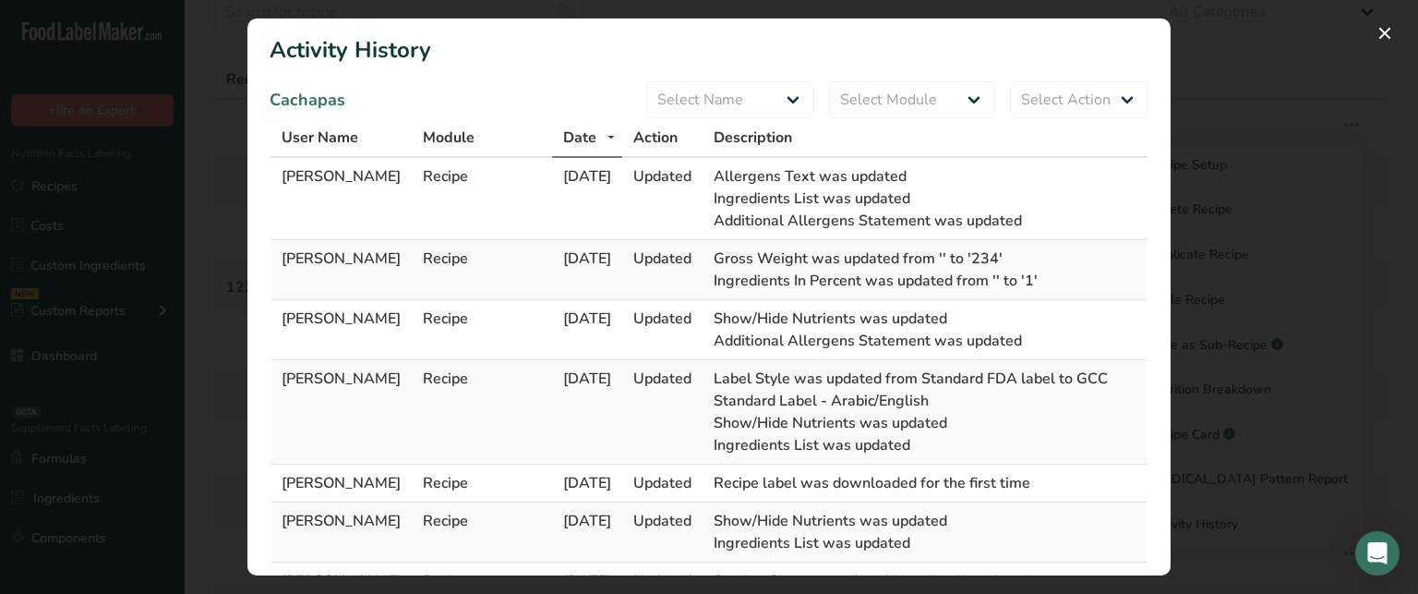
drag, startPoint x: 553, startPoint y: 172, endPoint x: 640, endPoint y: 162, distance: 87.4
click at [622, 162] on td "11-09-2025" at bounding box center [587, 199] width 70 height 82
click at [289, 170] on span "Rachelle Khalife" at bounding box center [341, 176] width 119 height 20
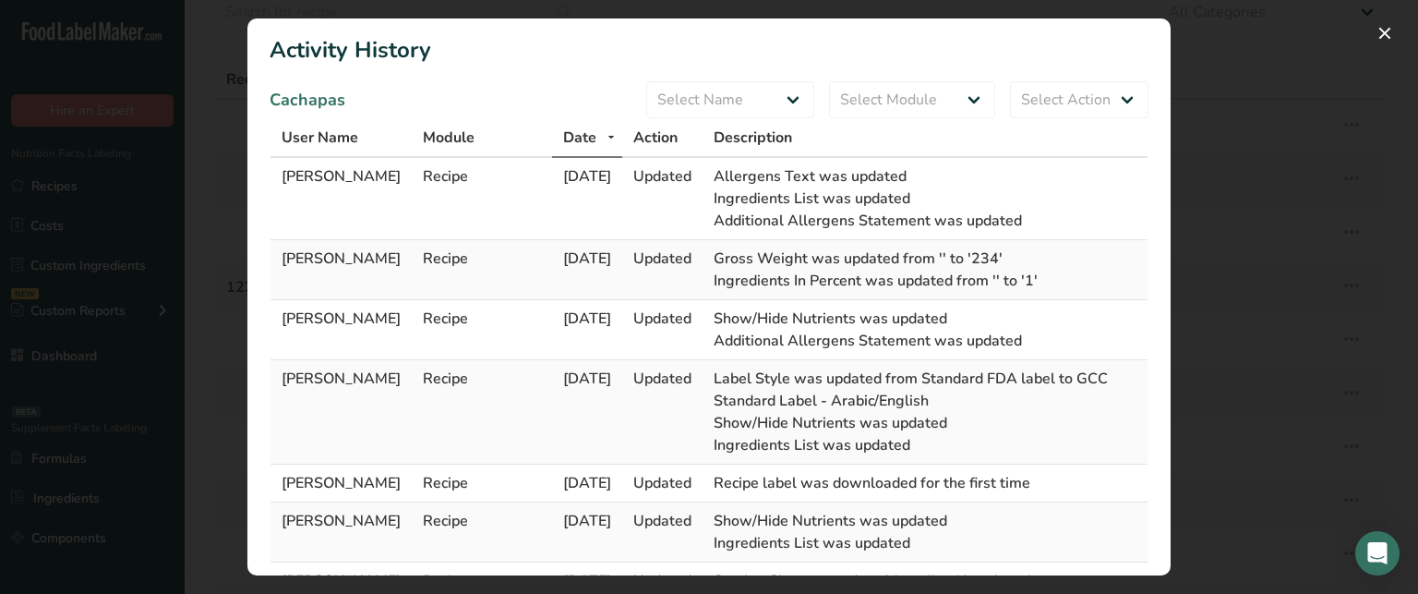
click at [289, 170] on span "Rachelle Khalife" at bounding box center [341, 176] width 119 height 20
click at [192, 165] on div "Activity Log Modal" at bounding box center [709, 297] width 1418 height 594
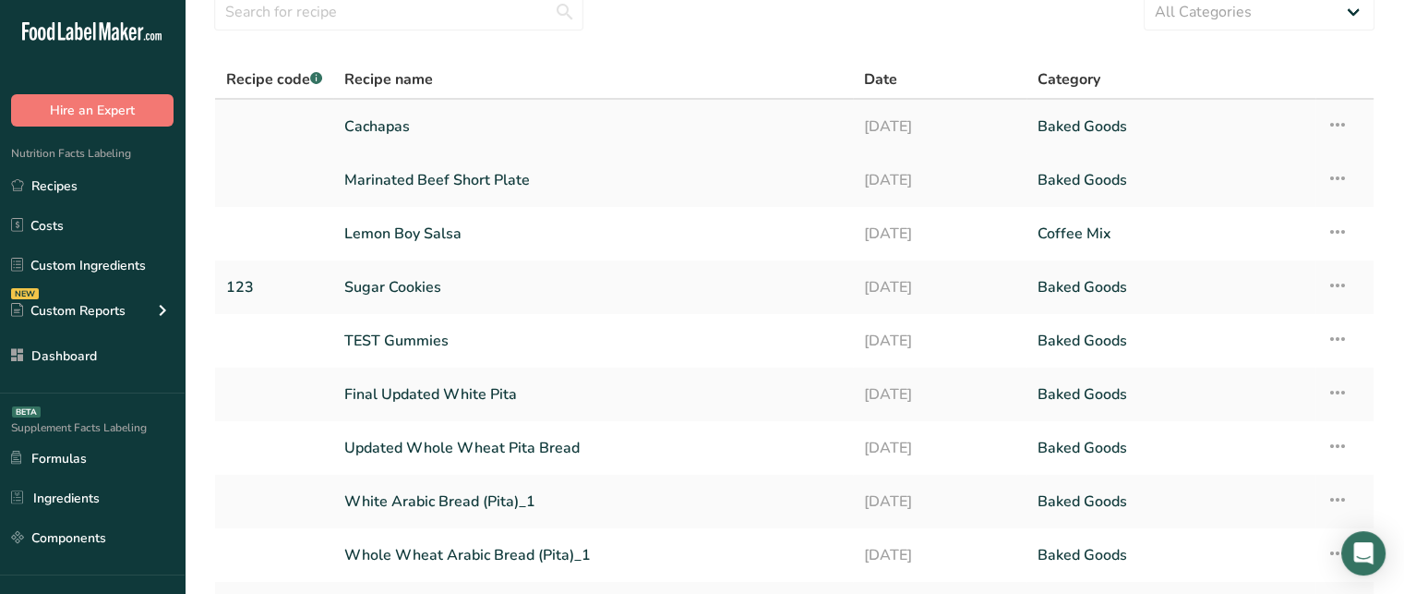
click at [355, 114] on link "Cachapas" at bounding box center [593, 126] width 498 height 39
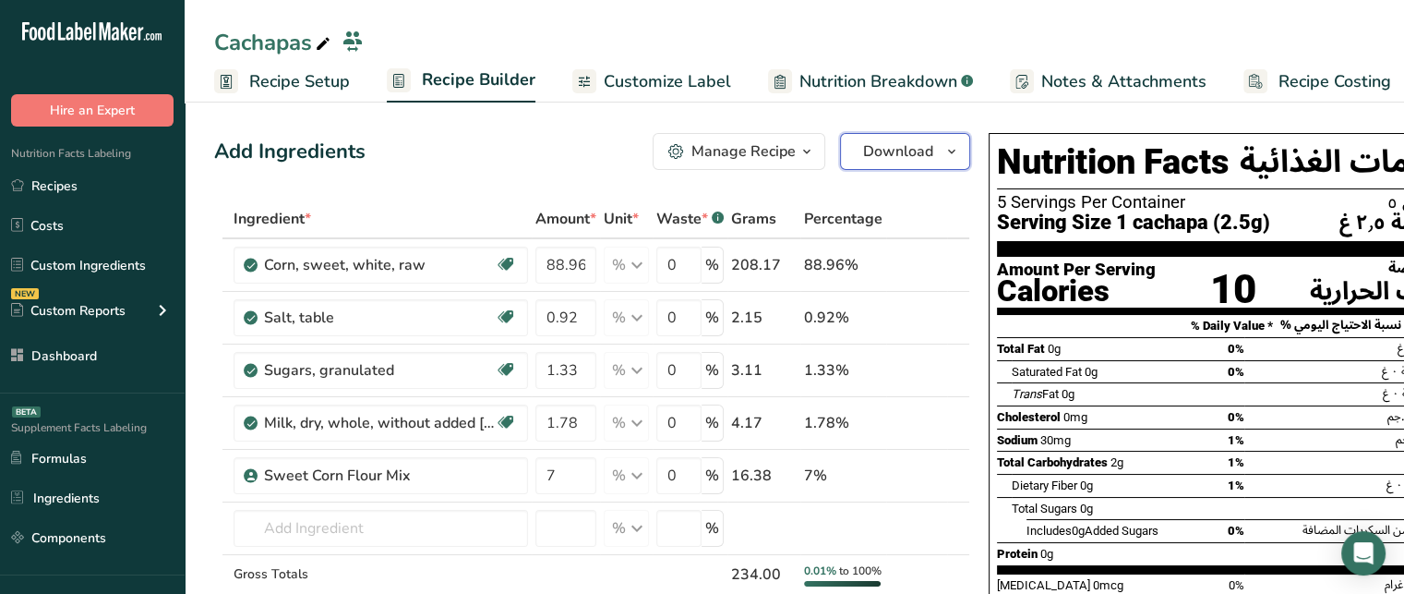
click at [879, 150] on span "Download" at bounding box center [898, 151] width 70 height 22
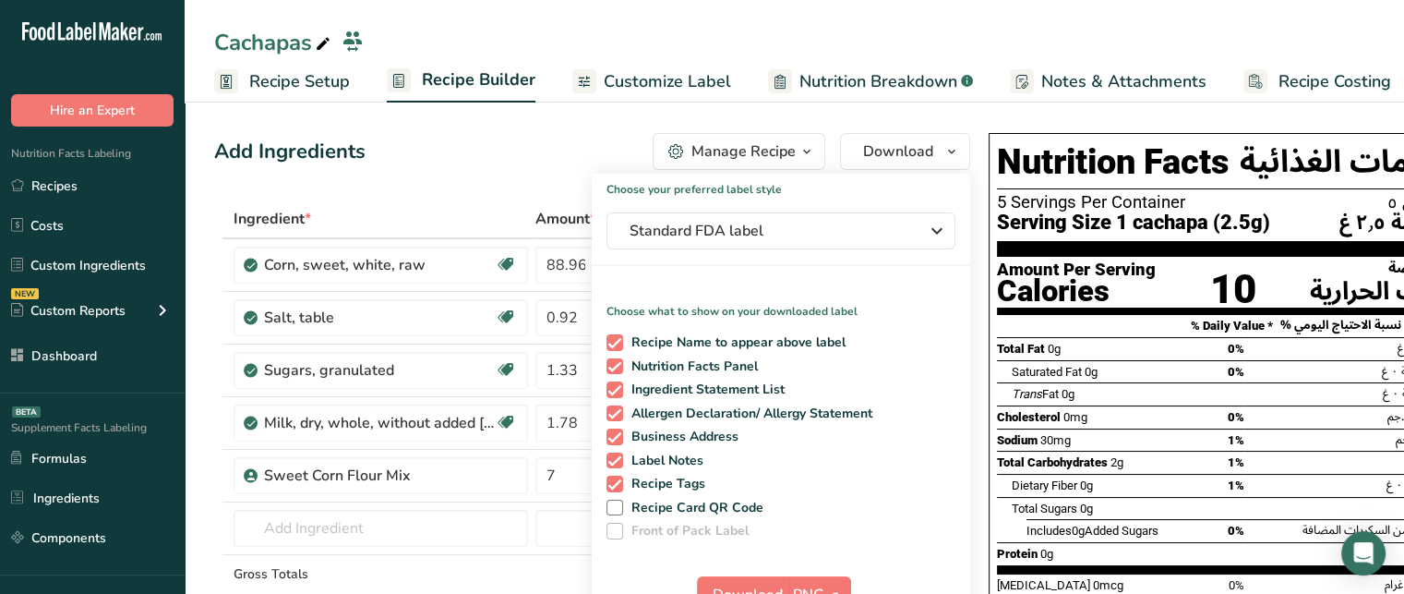
drag, startPoint x: 1385, startPoint y: 169, endPoint x: 1417, endPoint y: 162, distance: 33.1
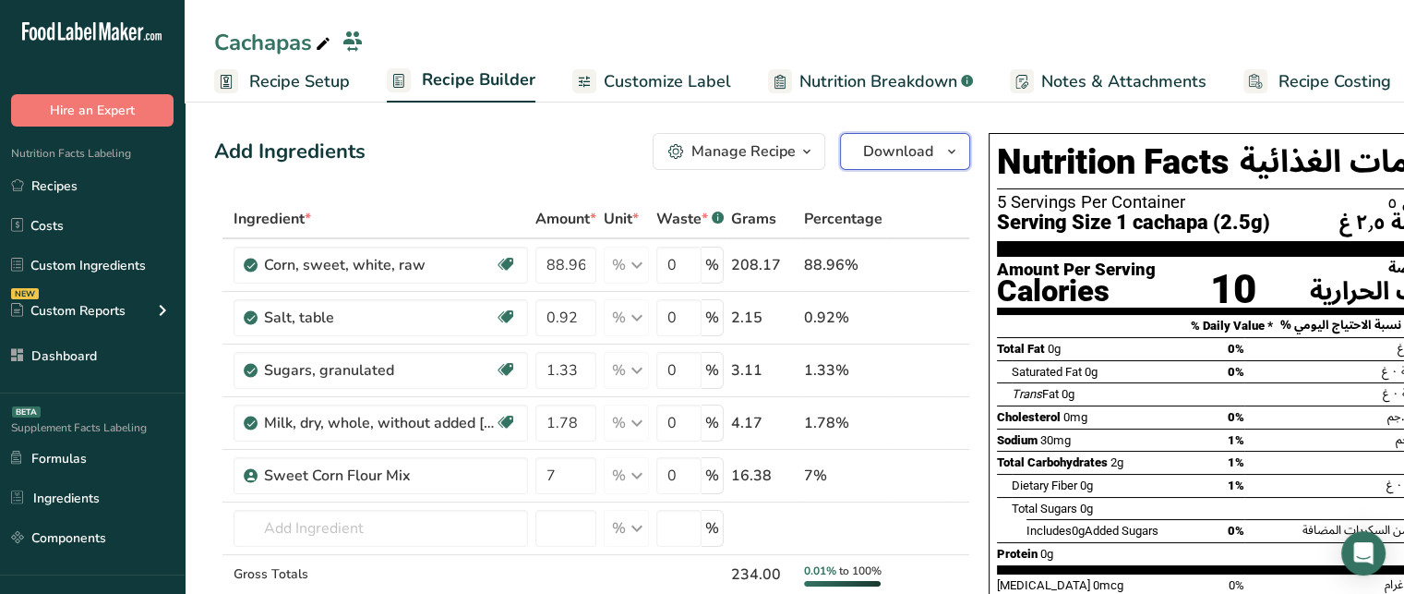
click at [926, 161] on span "Download" at bounding box center [898, 151] width 70 height 22
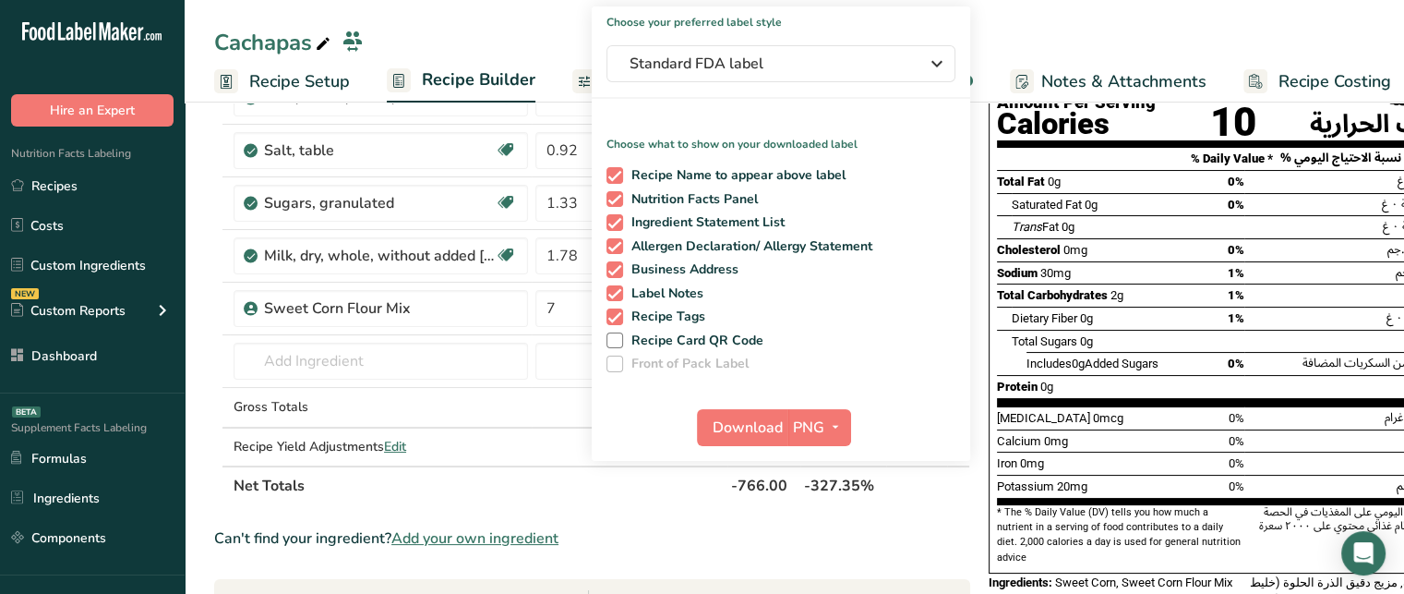
scroll to position [165, 0]
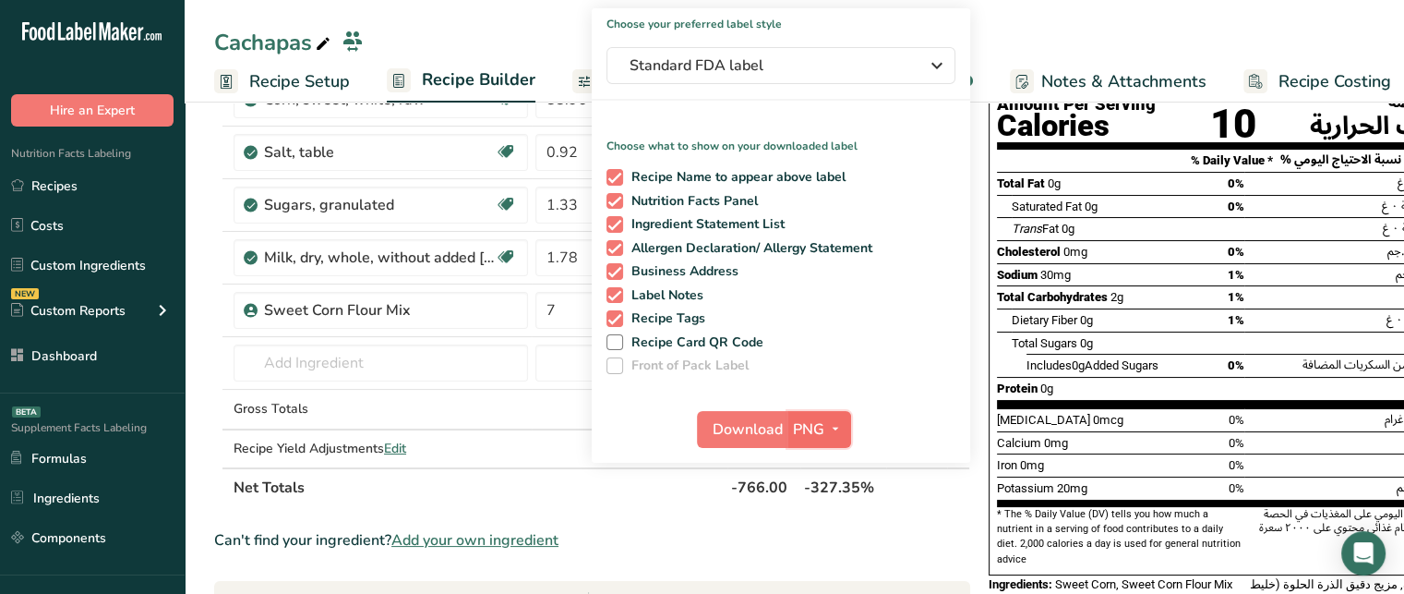
click at [836, 428] on icon "button" at bounding box center [835, 428] width 15 height 23
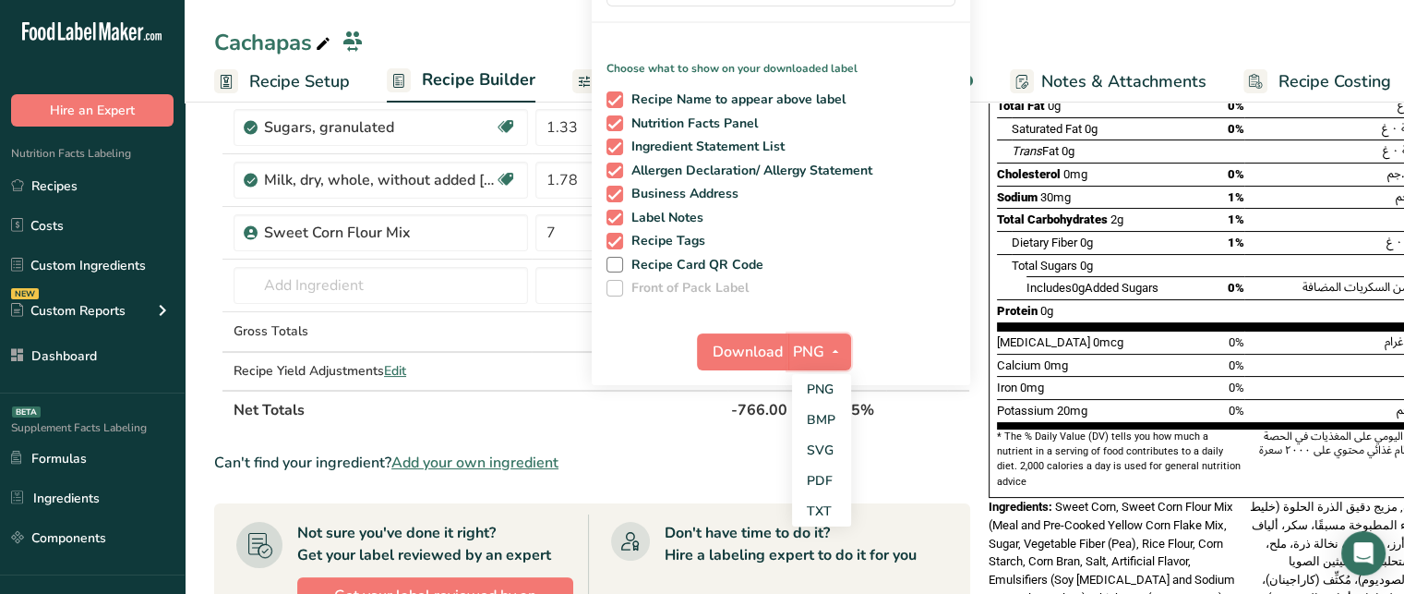
scroll to position [250, 0]
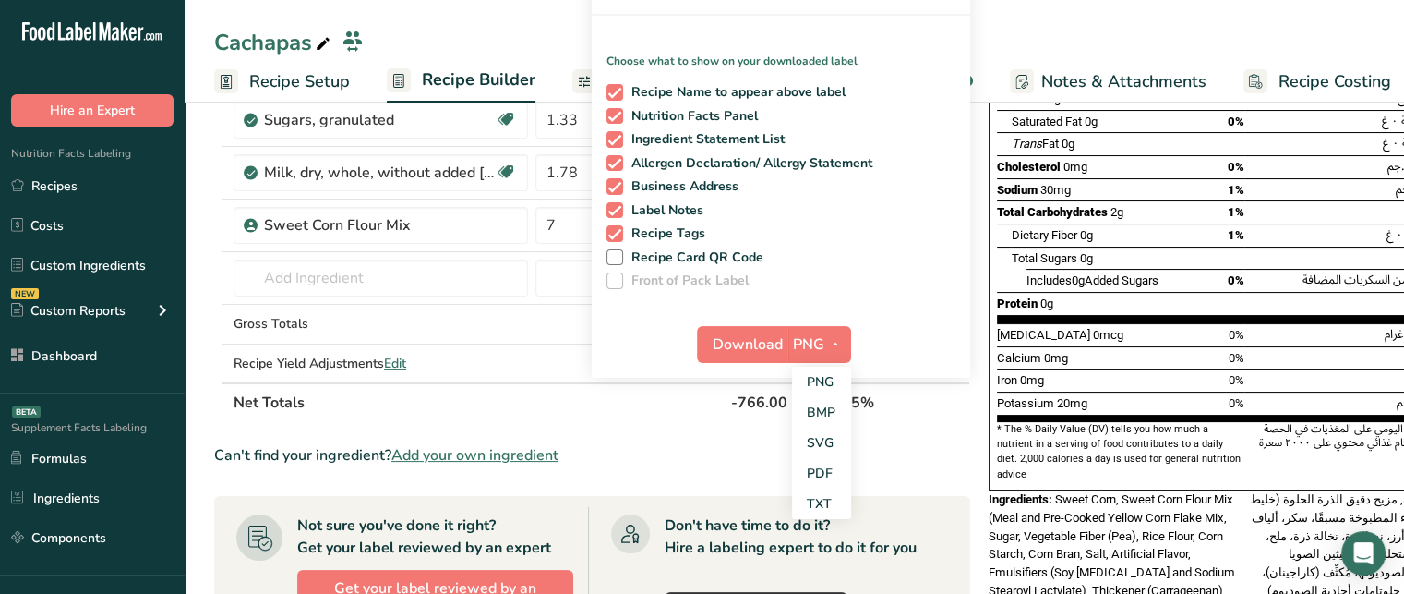
click at [909, 406] on th at bounding box center [916, 401] width 61 height 39
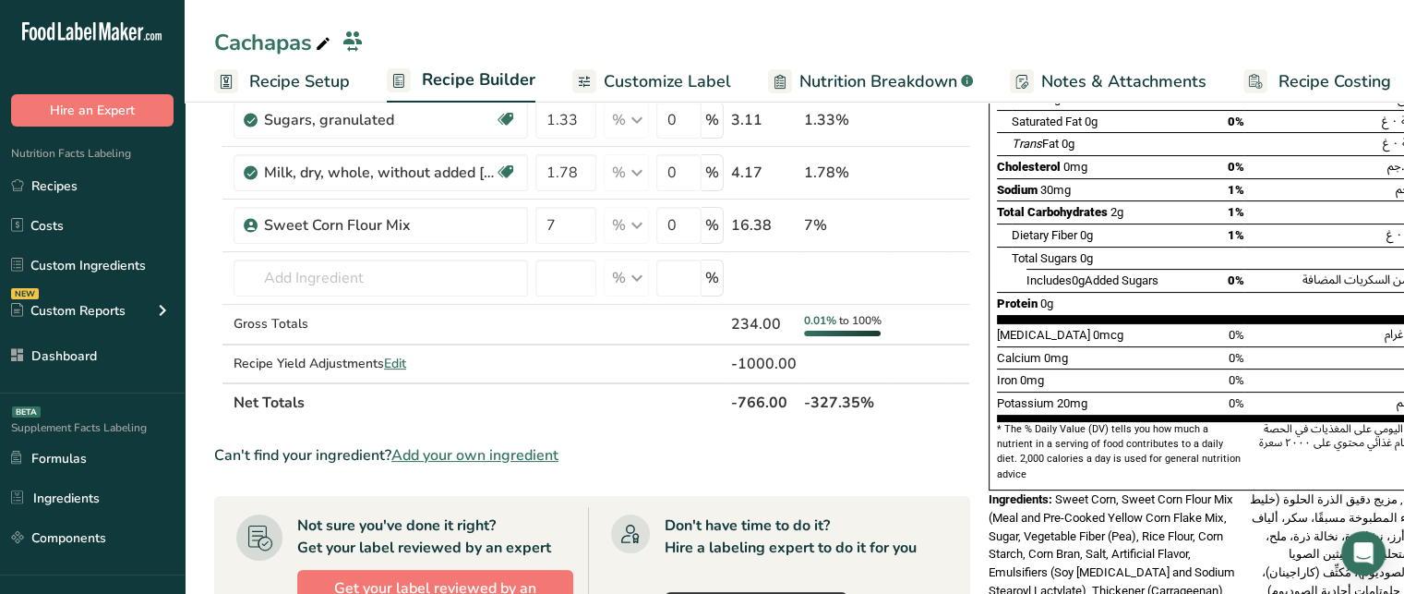
scroll to position [0, 0]
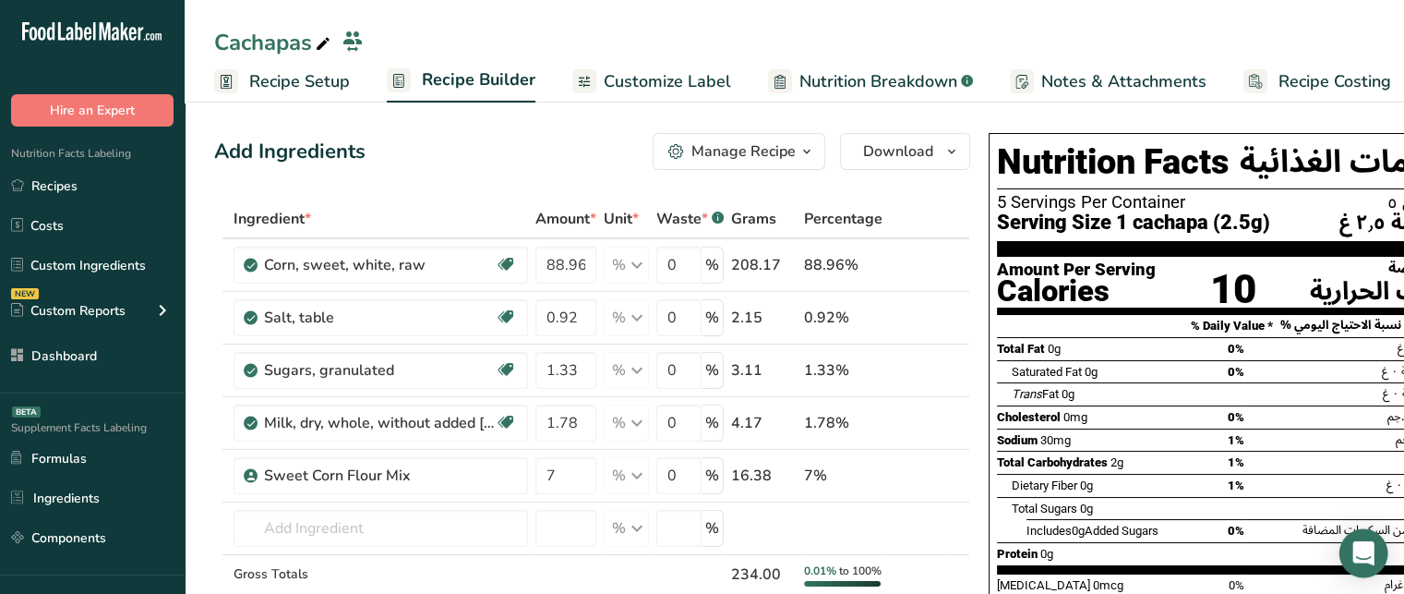
click at [1368, 540] on div "Open Intercom Messenger" at bounding box center [1364, 553] width 49 height 49
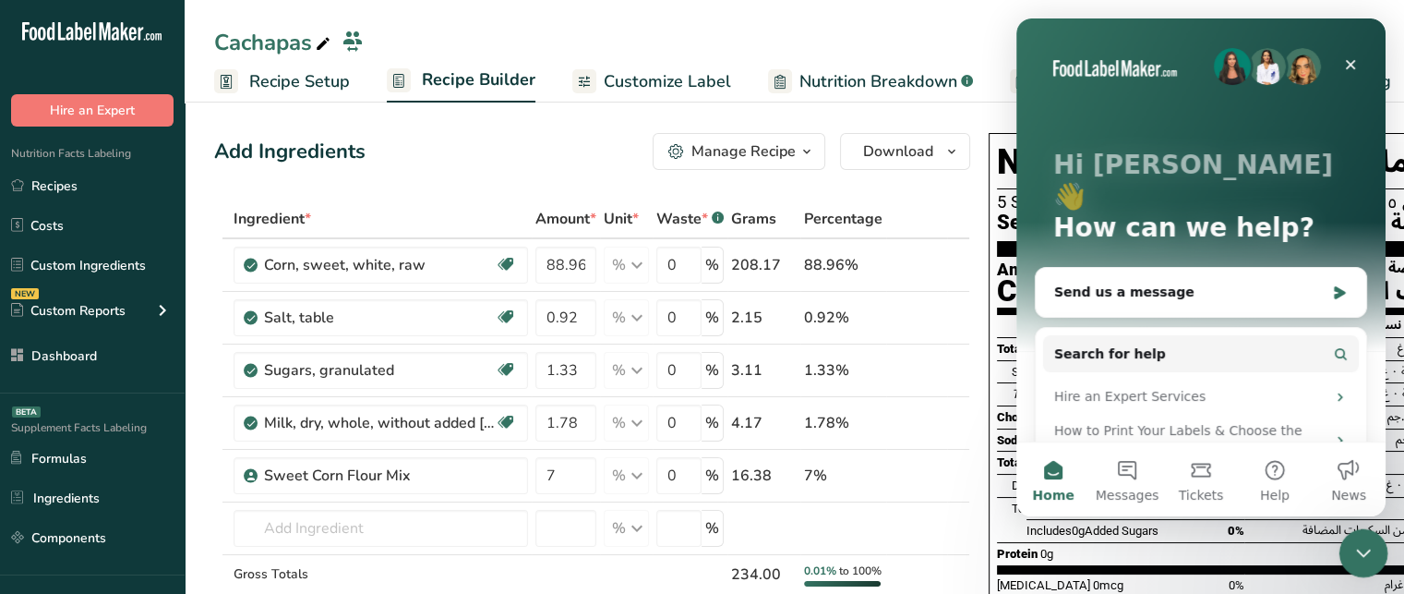
click at [1364, 547] on icon "Close Intercom Messenger" at bounding box center [1361, 550] width 22 height 22
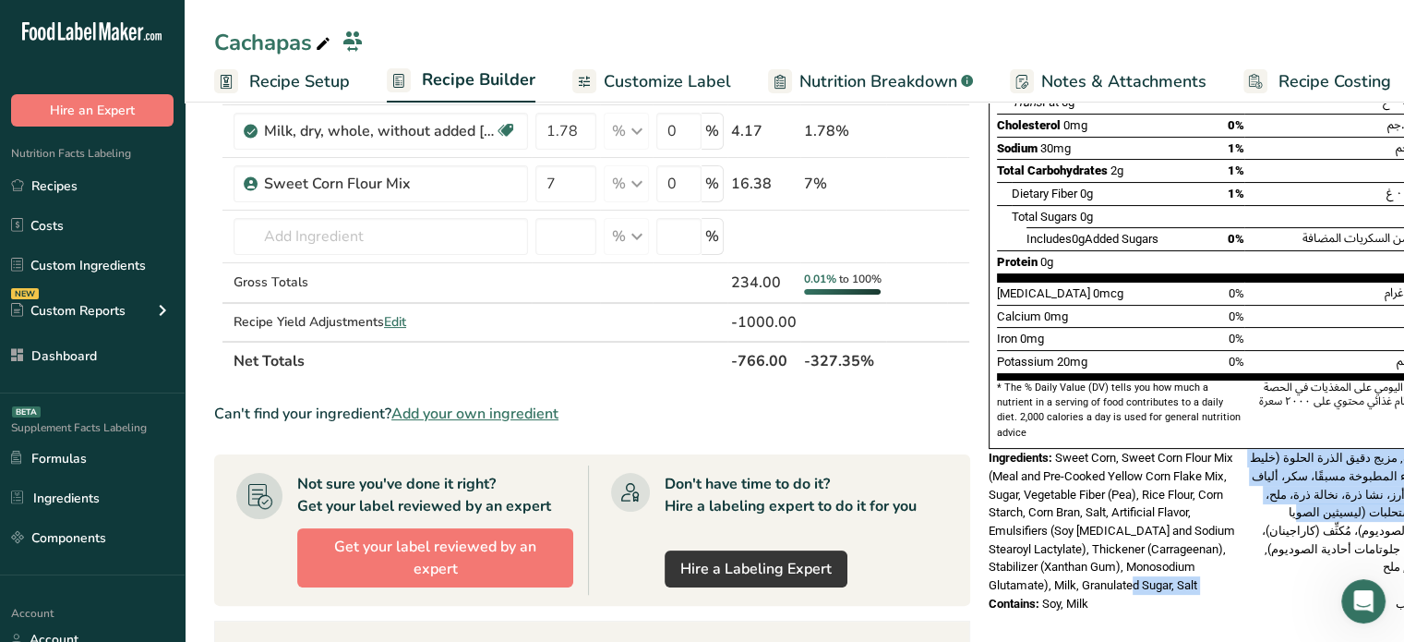
scroll to position [0, 100]
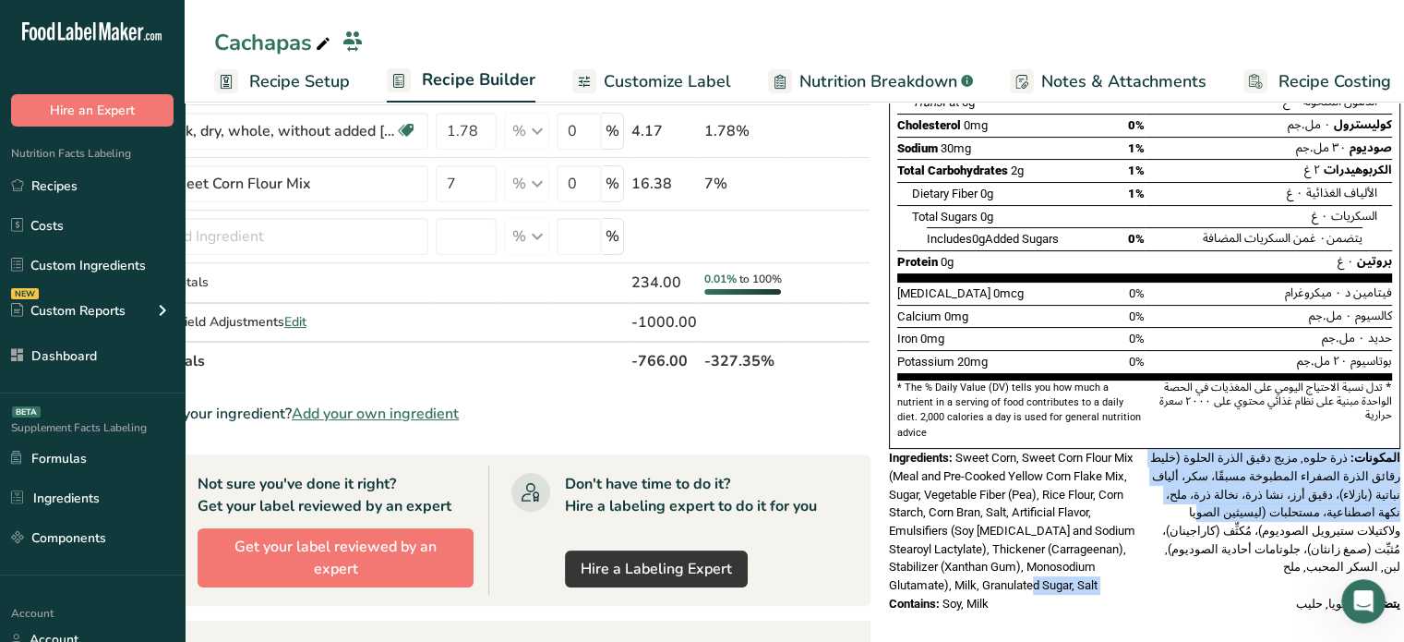
drag, startPoint x: 1071, startPoint y: 572, endPoint x: 1209, endPoint y: 287, distance: 317.1
click at [1209, 287] on div "Nutrition Facts المعلومات الغذائية 5 Servings Per Container عدد الحصص ٥ Serving…" at bounding box center [1145, 227] width 526 height 786
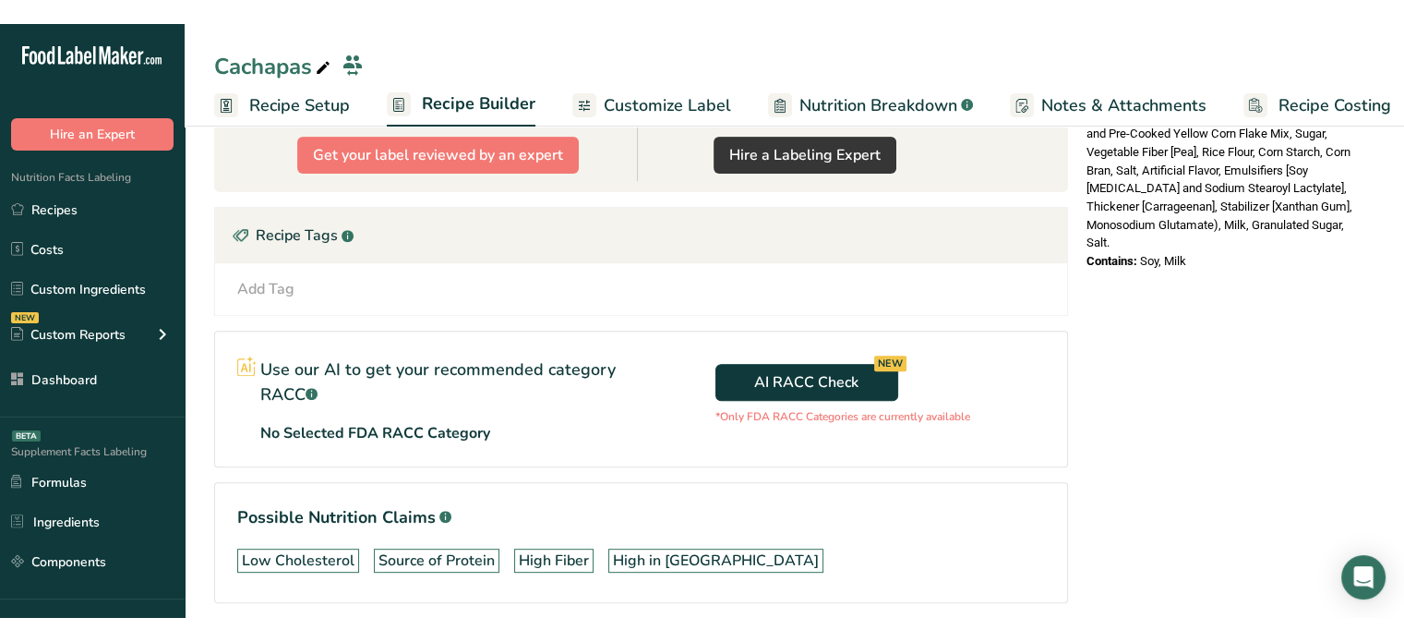
scroll to position [715, 0]
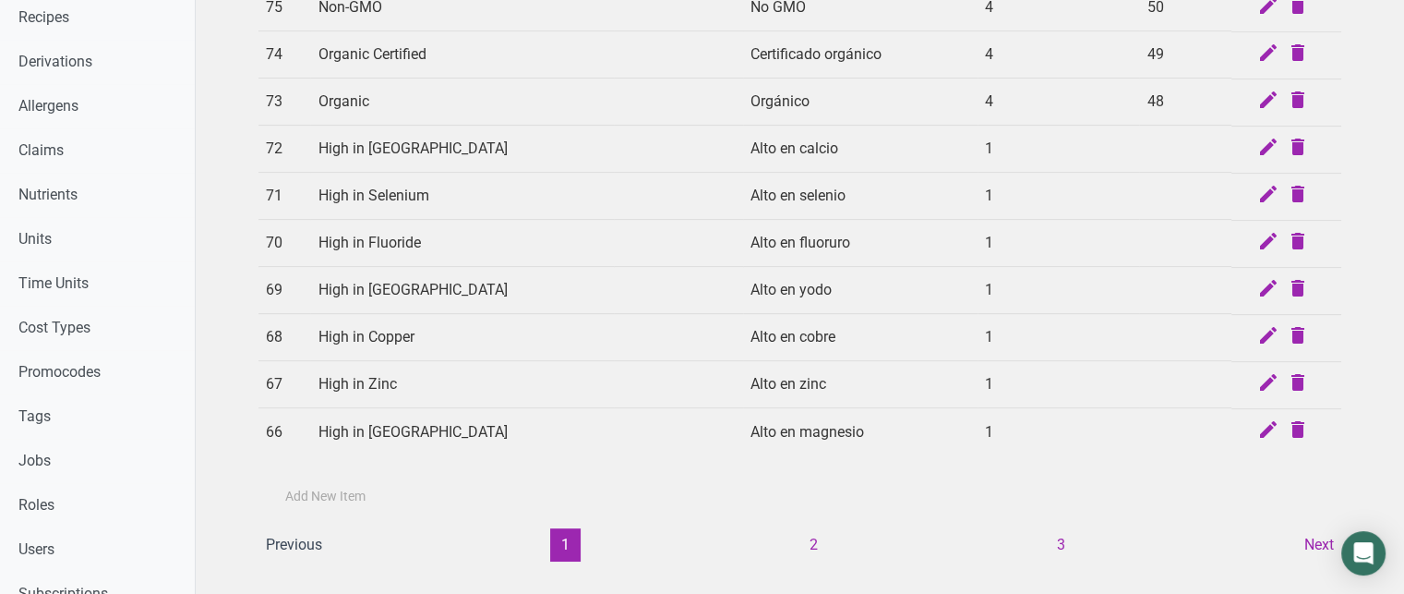
scroll to position [690, 0]
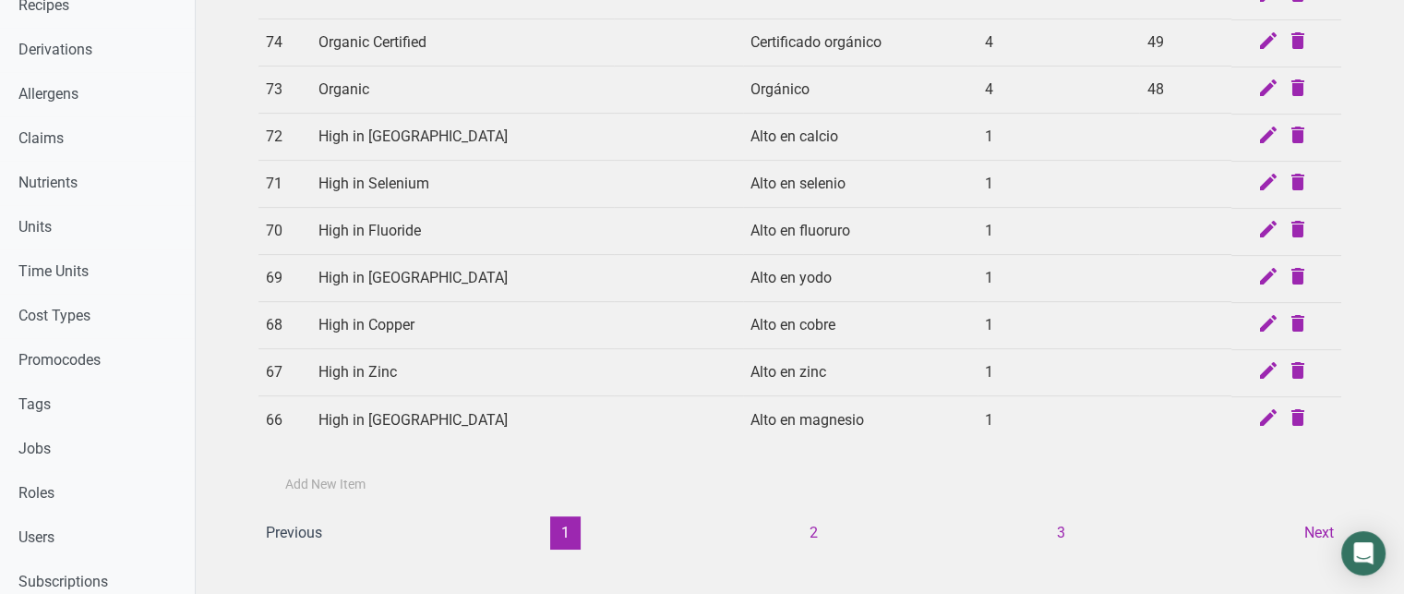
click at [1403, 361] on html "Home Label Creation Requests Label Review Requests Pricing Packages Expert Pack…" at bounding box center [702, 156] width 1404 height 1692
click at [817, 516] on button "2" at bounding box center [814, 532] width 30 height 33
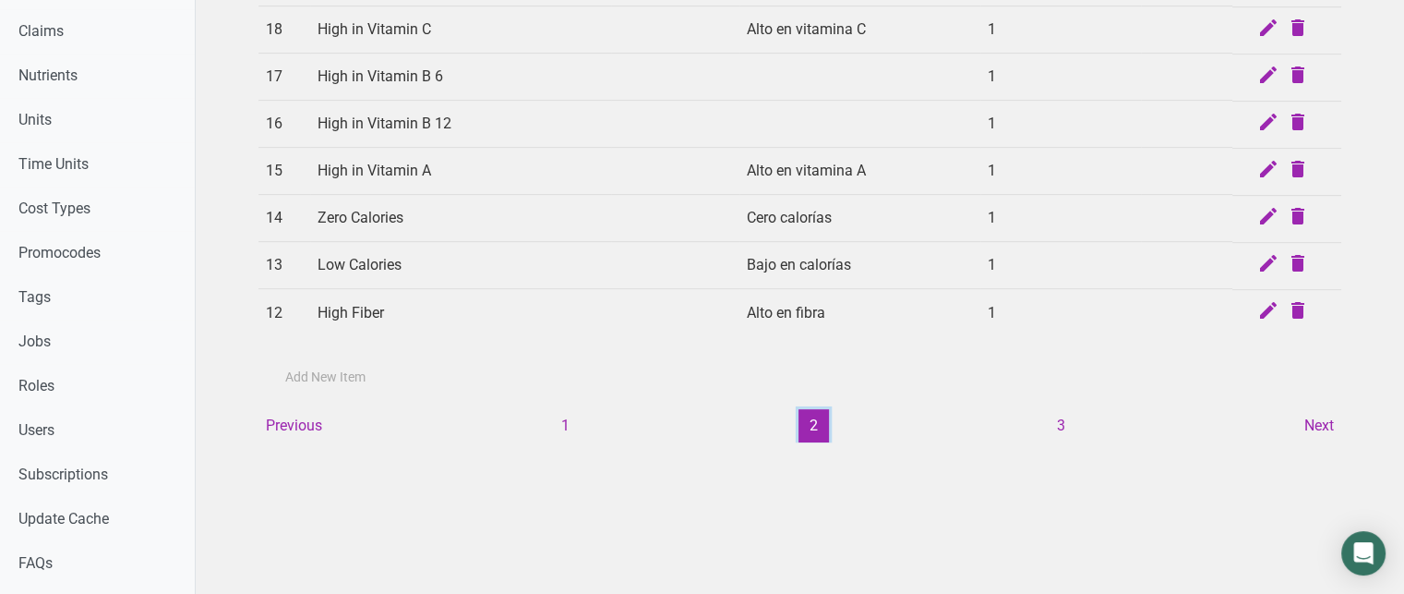
scroll to position [799, 0]
click at [1064, 407] on button "3" at bounding box center [1061, 423] width 30 height 33
click at [1051, 402] on div "Search Claim Type -- select an option -- Standard Tags Possible Marketing Claim…" at bounding box center [800, 47] width 1209 height 1692
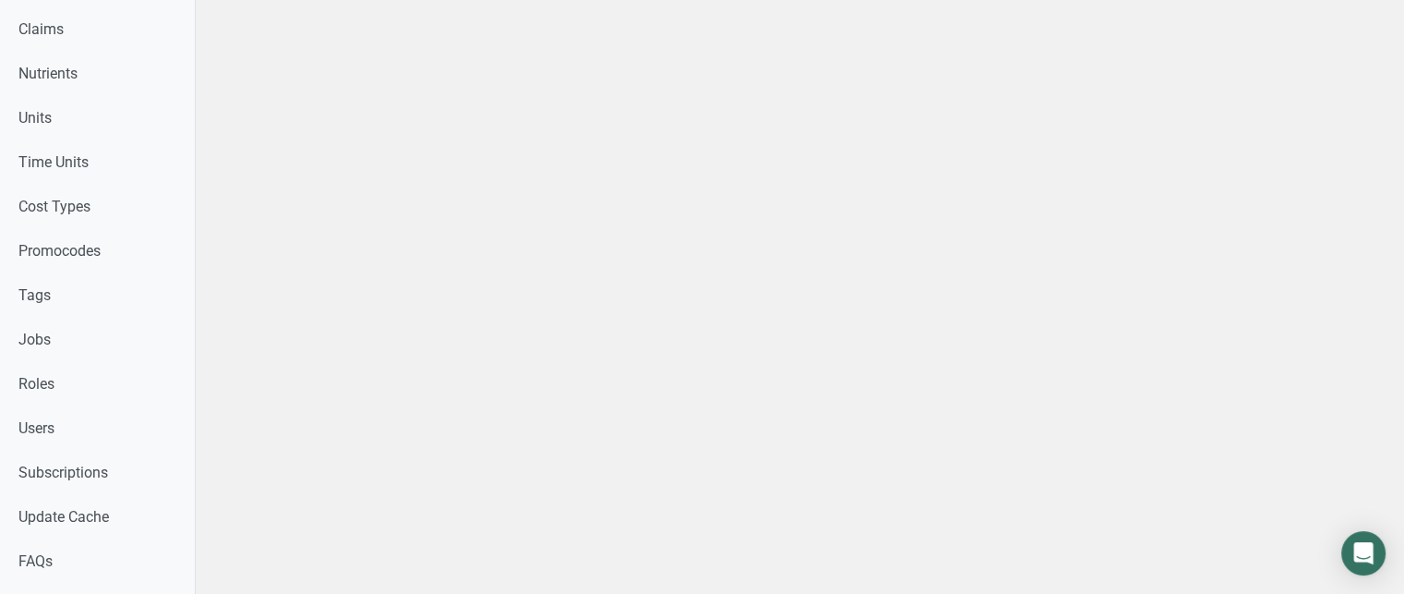
click at [1051, 402] on div "Search Claim Type -- select an option -- Standard Tags Possible Marketing Claim…" at bounding box center [800, 47] width 1209 height 1692
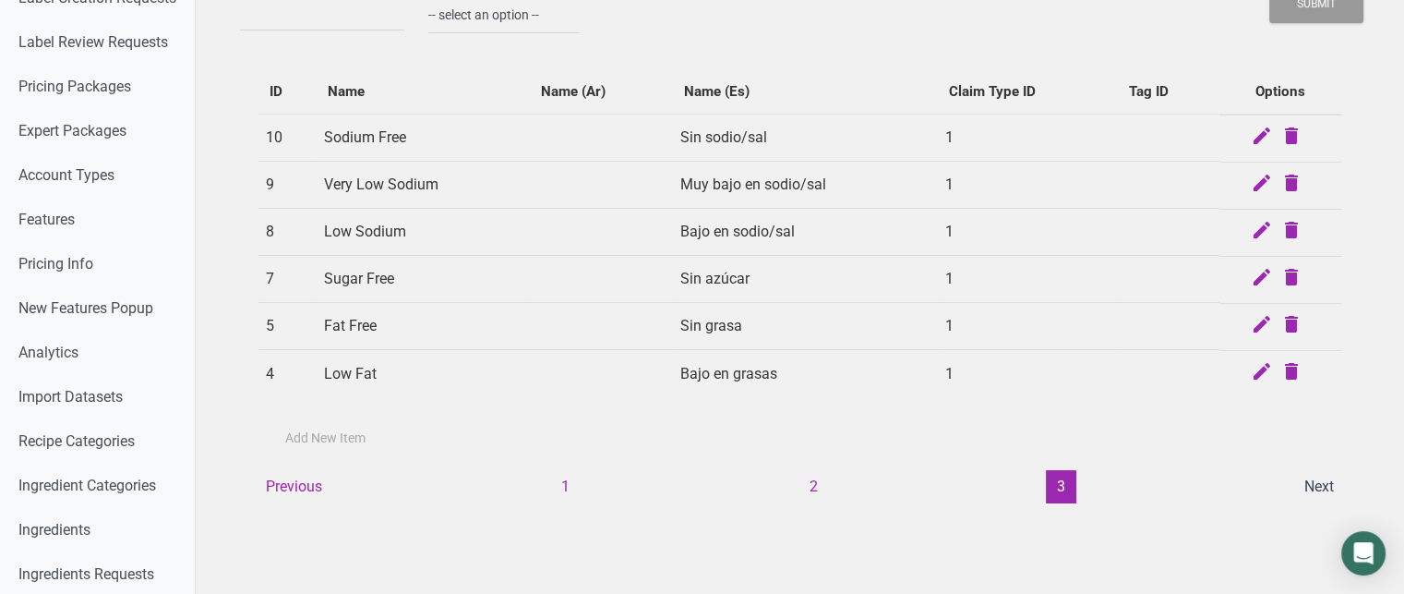
scroll to position [72, 0]
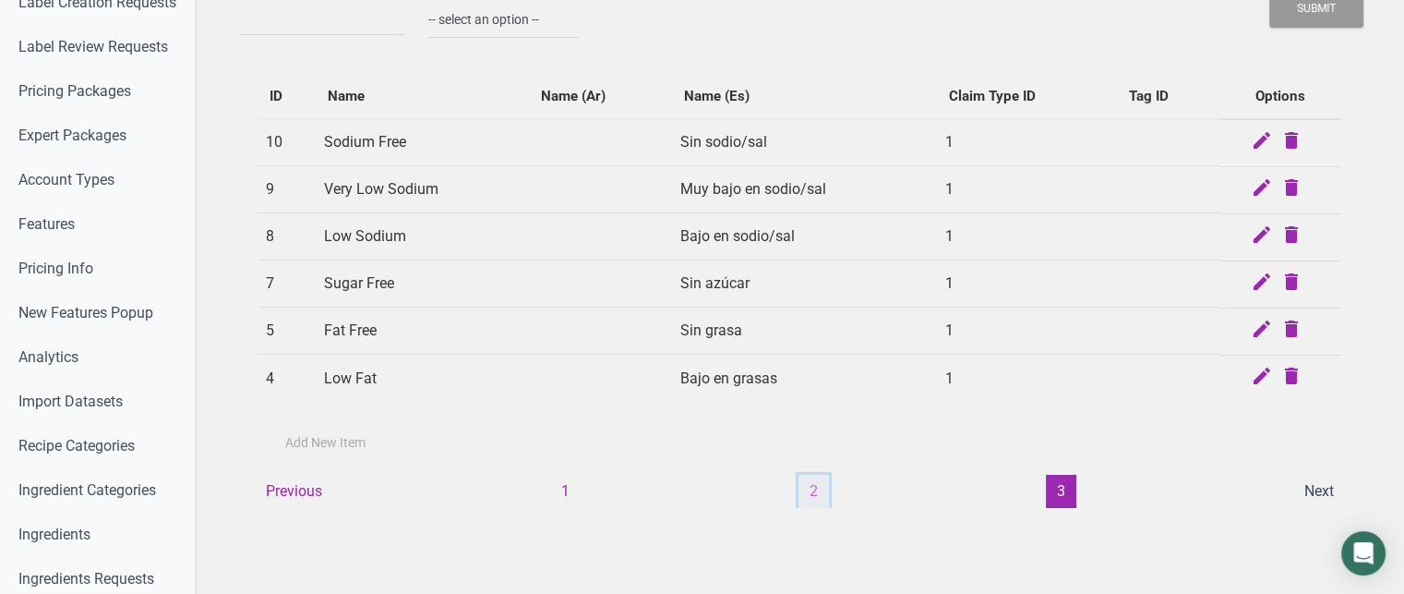
click at [818, 491] on button "2" at bounding box center [814, 491] width 30 height 33
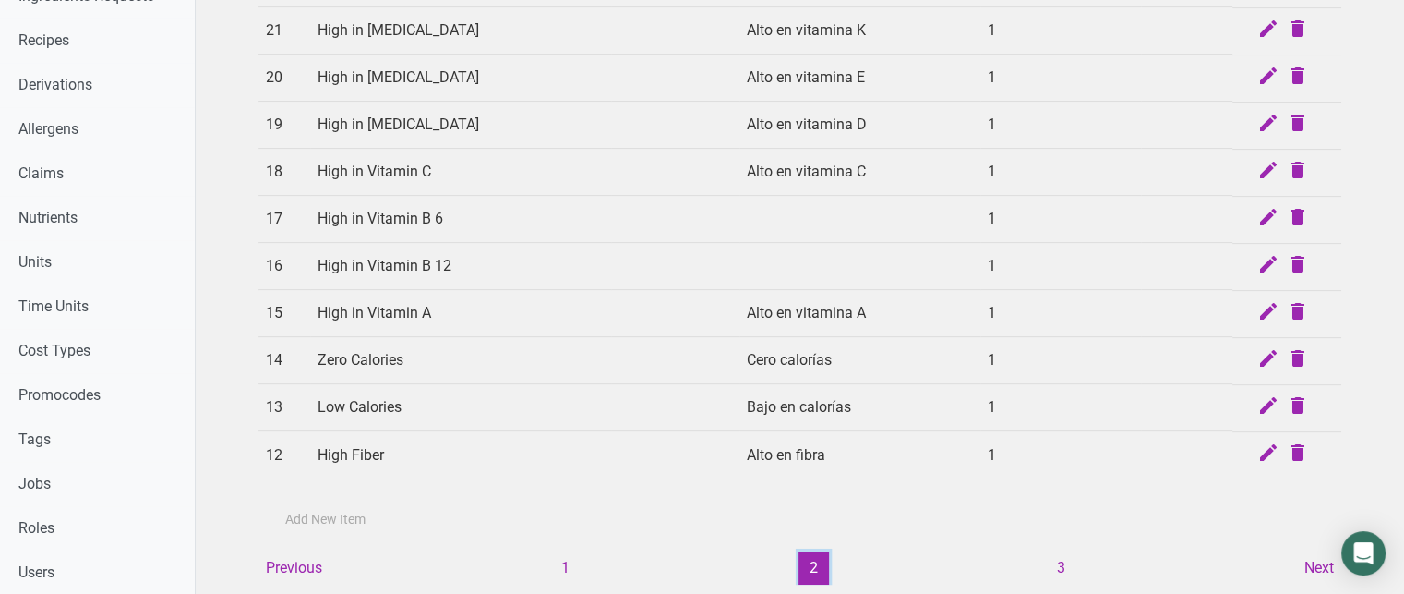
scroll to position [653, 0]
click at [553, 553] on button "1" at bounding box center [565, 569] width 30 height 33
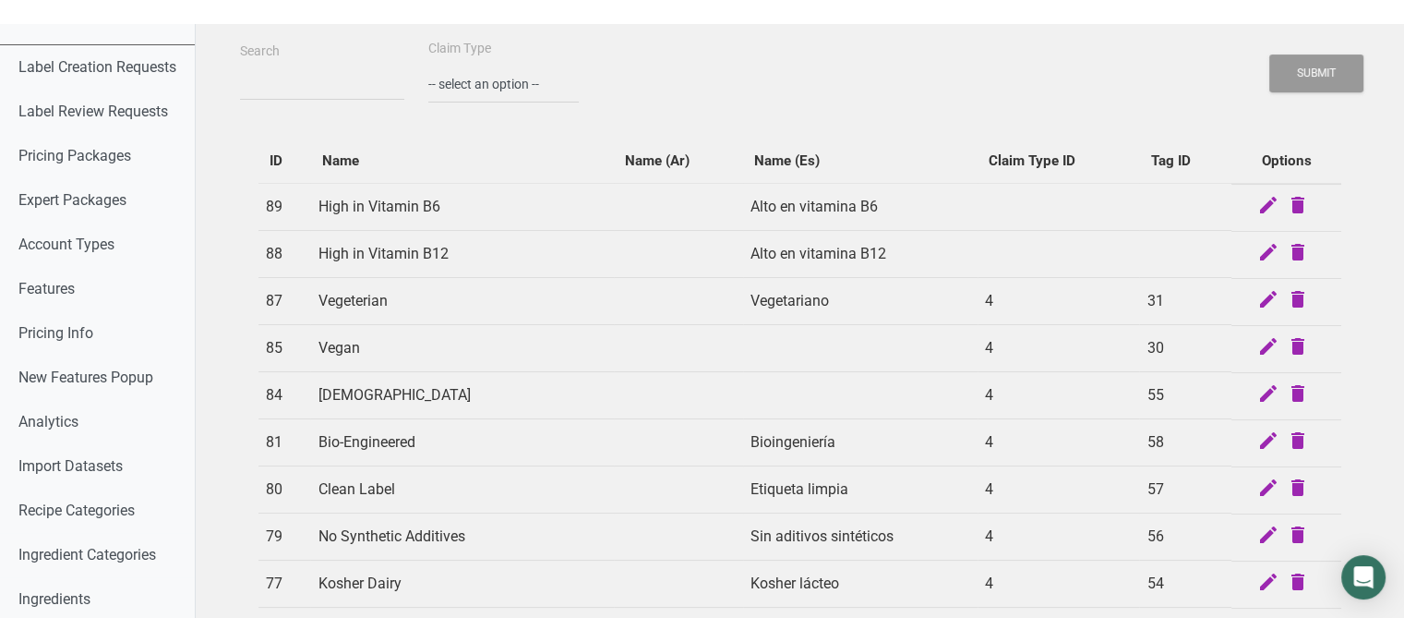
scroll to position [33, 0]
